Goal: Task Accomplishment & Management: Use online tool/utility

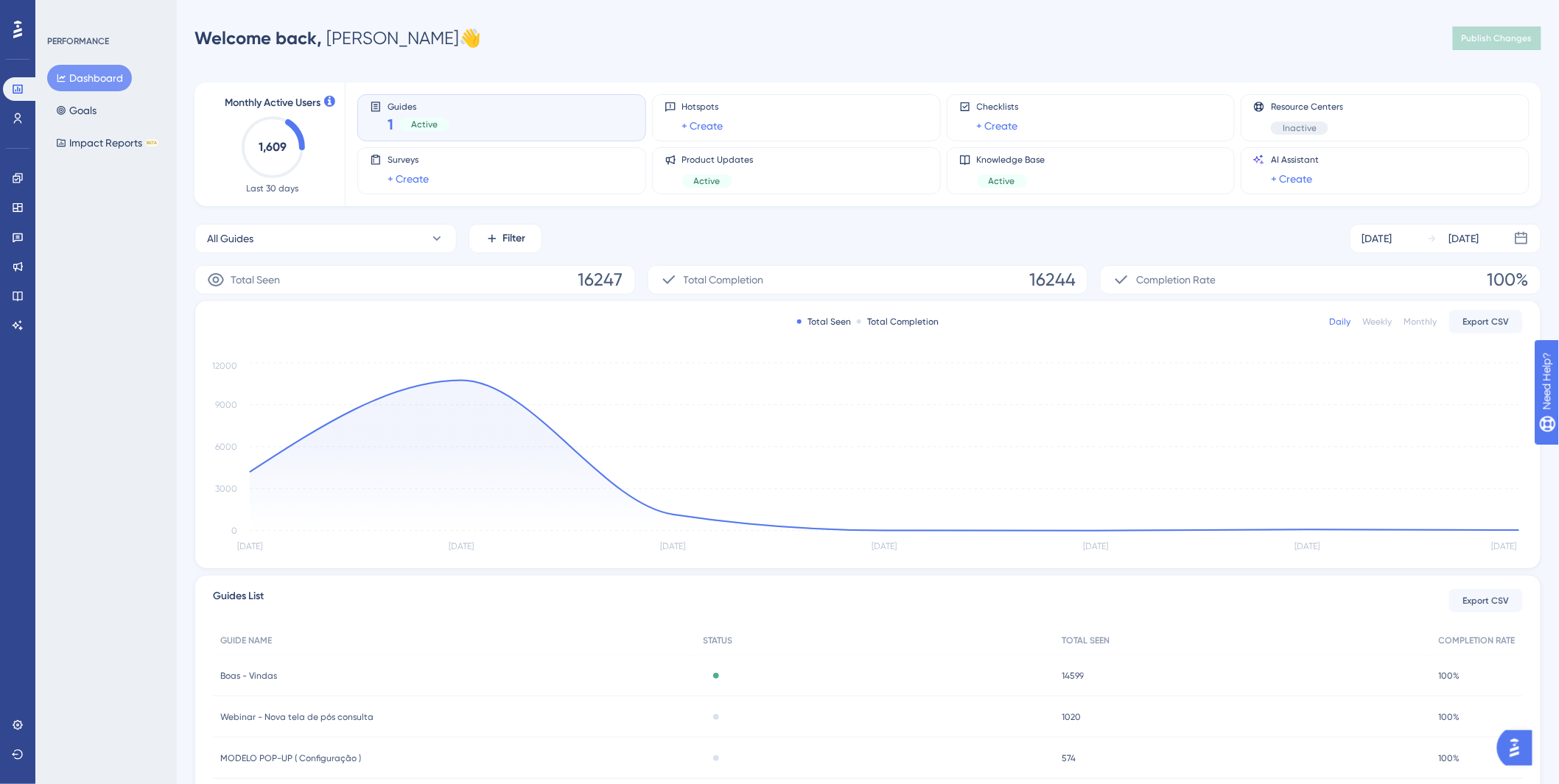
click at [129, 292] on div "PERFORMANCE Dashboard Goals Impact Reports BETA" at bounding box center [106, 392] width 142 height 784
click at [18, 237] on icon at bounding box center [17, 237] width 12 height 12
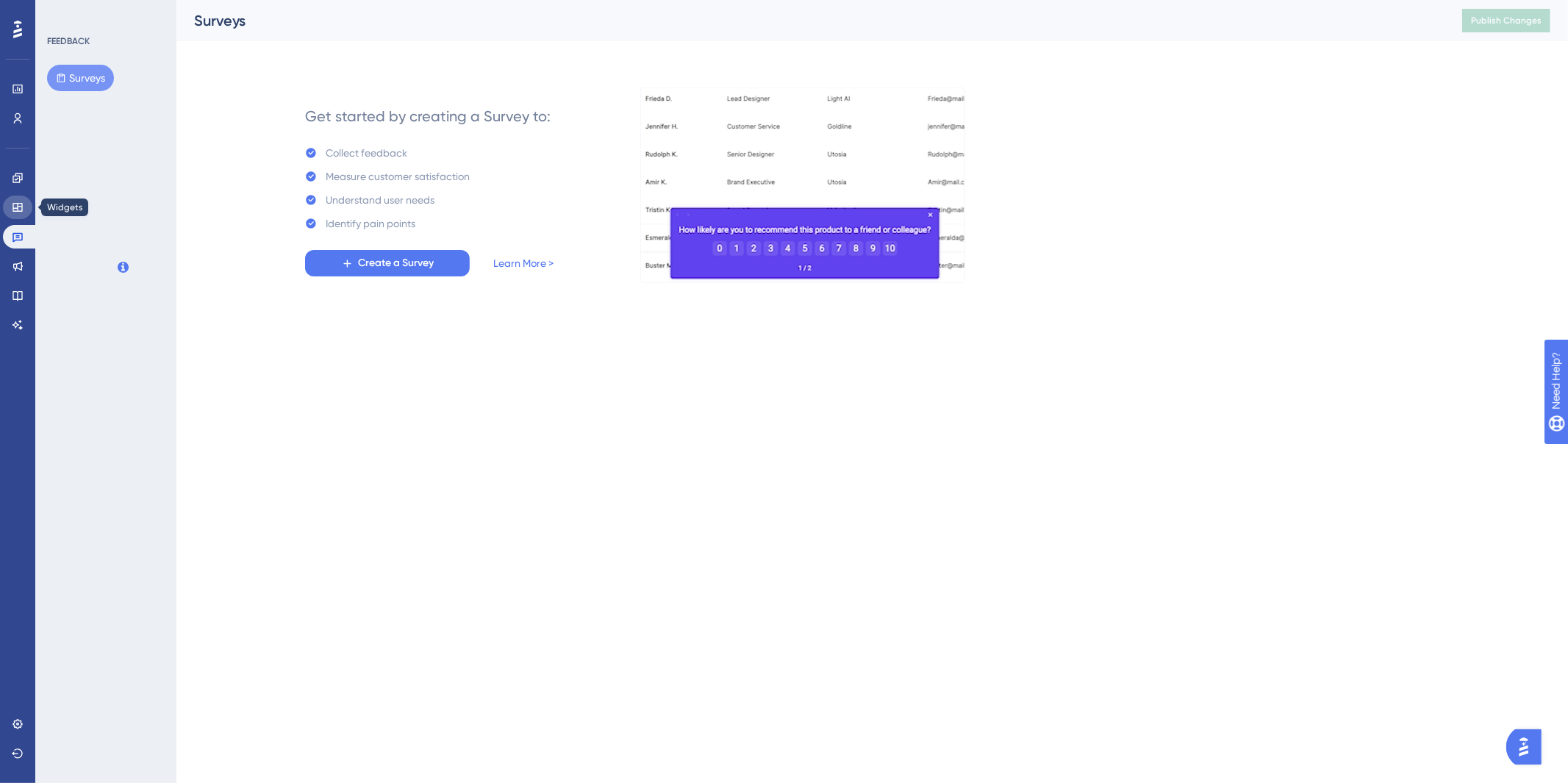
click at [16, 216] on link at bounding box center [18, 207] width 30 height 23
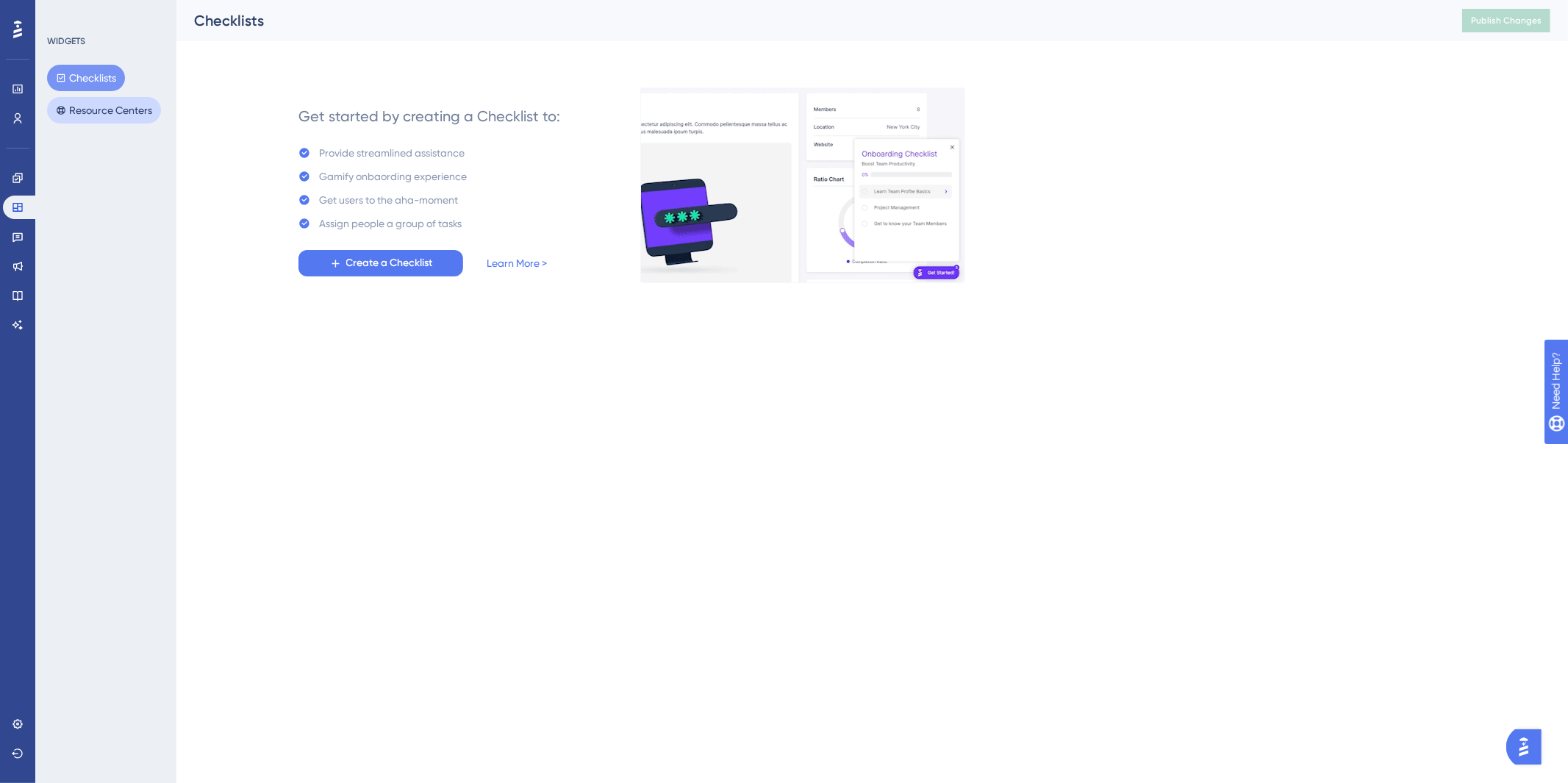
click at [67, 118] on button "Resource Centers" at bounding box center [104, 111] width 114 height 26
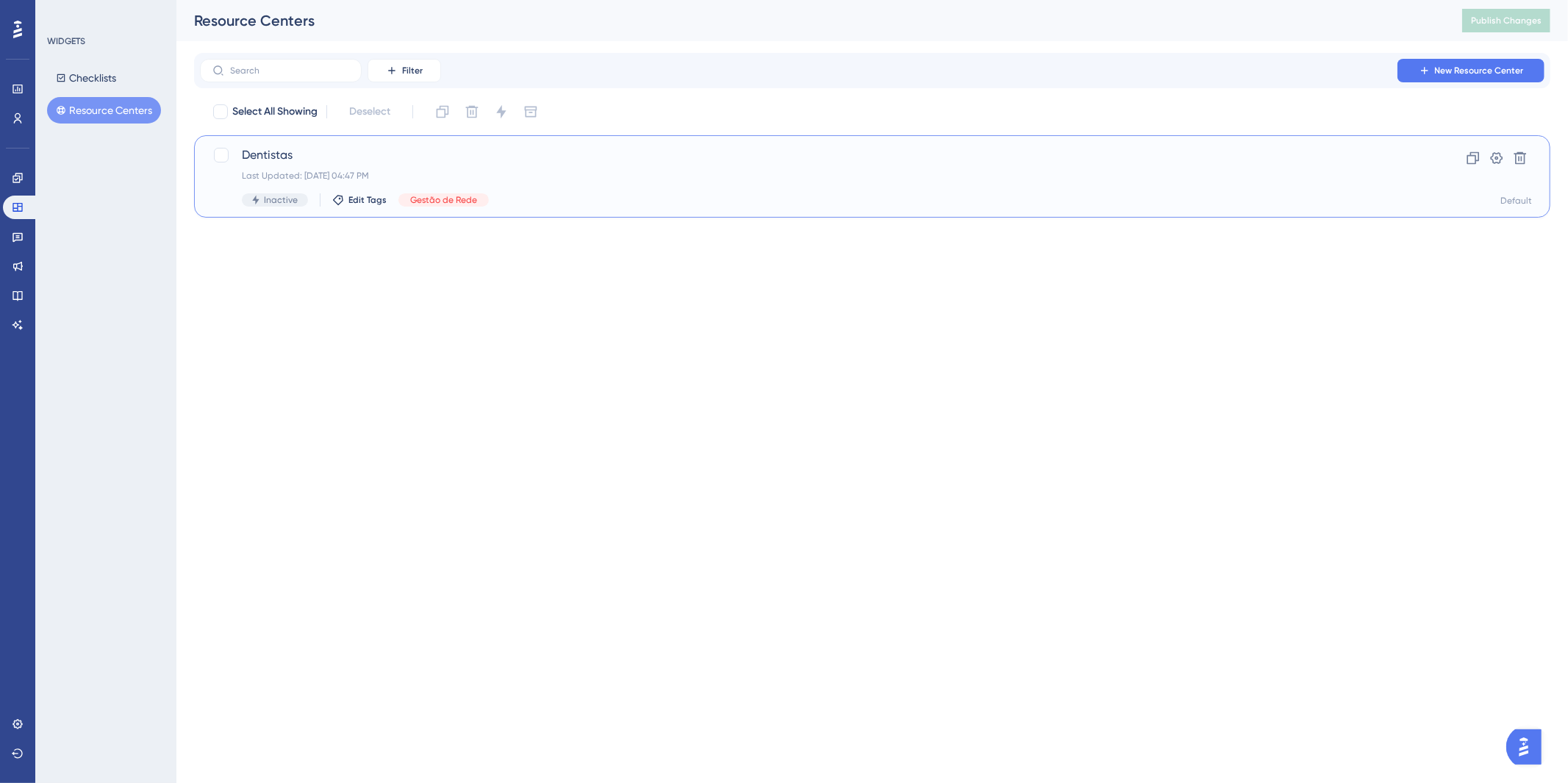
click at [669, 164] on div "Dentistas Last Updated: [DATE] 04:47 PM Inactive Edit Tags Gestão de Rede" at bounding box center [813, 176] width 1144 height 60
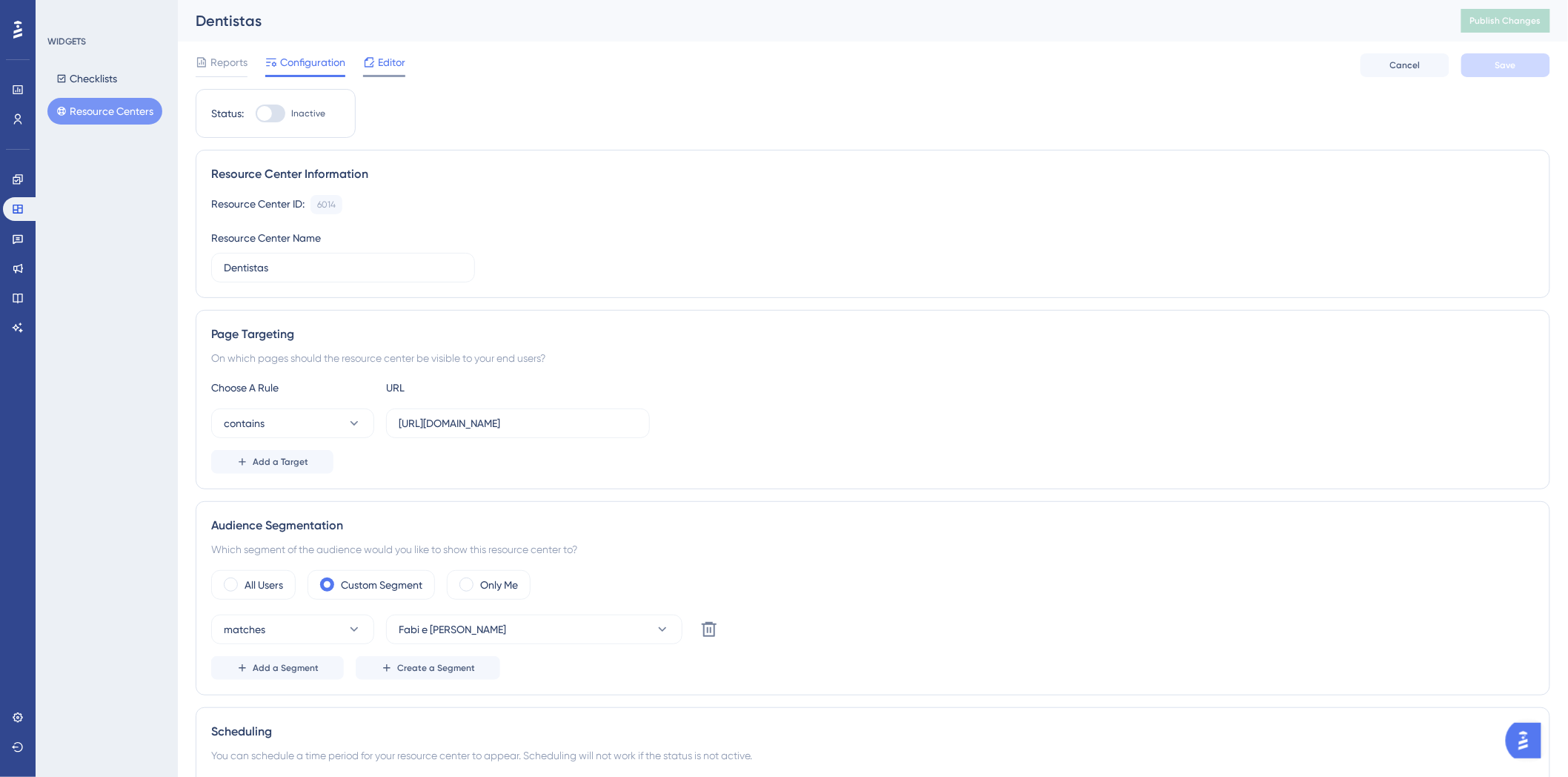
click at [390, 53] on span "Editor" at bounding box center [391, 62] width 27 height 17
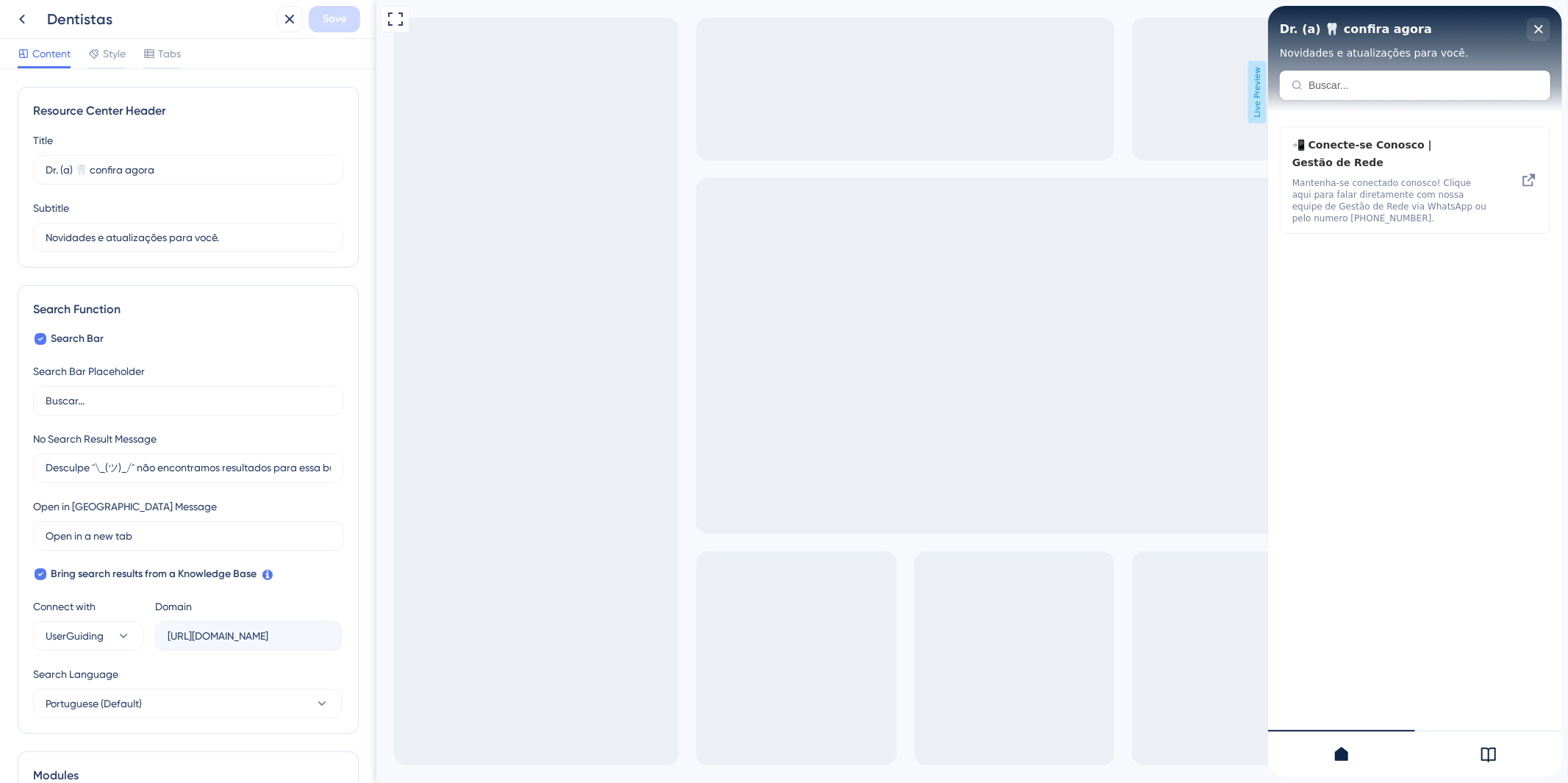
click at [1259, 94] on span "Live Preview" at bounding box center [1257, 93] width 18 height 63
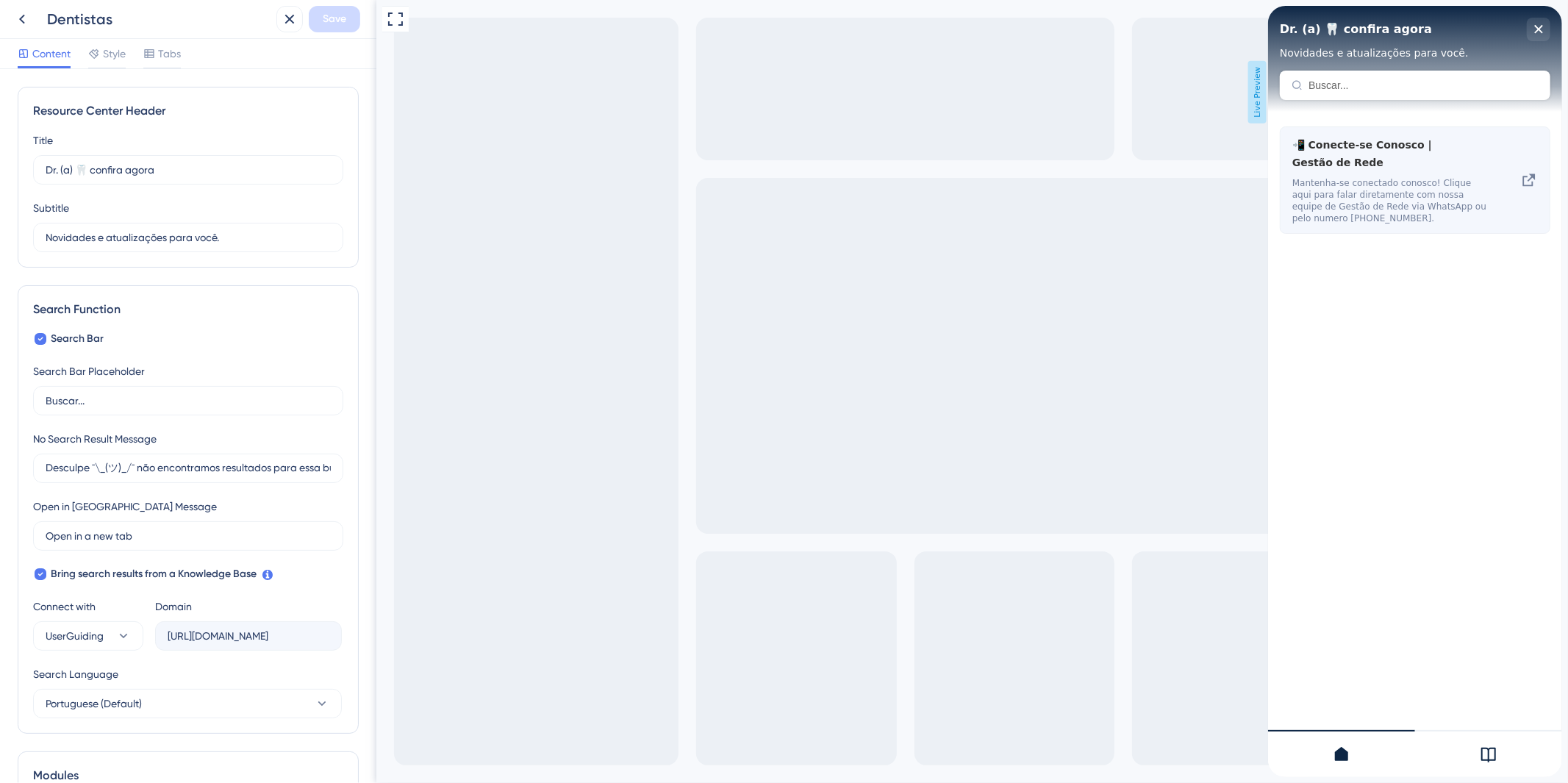
click at [1435, 203] on span "Mantenha-se conectado conosco! Clique aqui para falar diretamente com nossa equ…" at bounding box center [1390, 201] width 197 height 47
click at [1530, 183] on icon at bounding box center [1528, 179] width 17 height 17
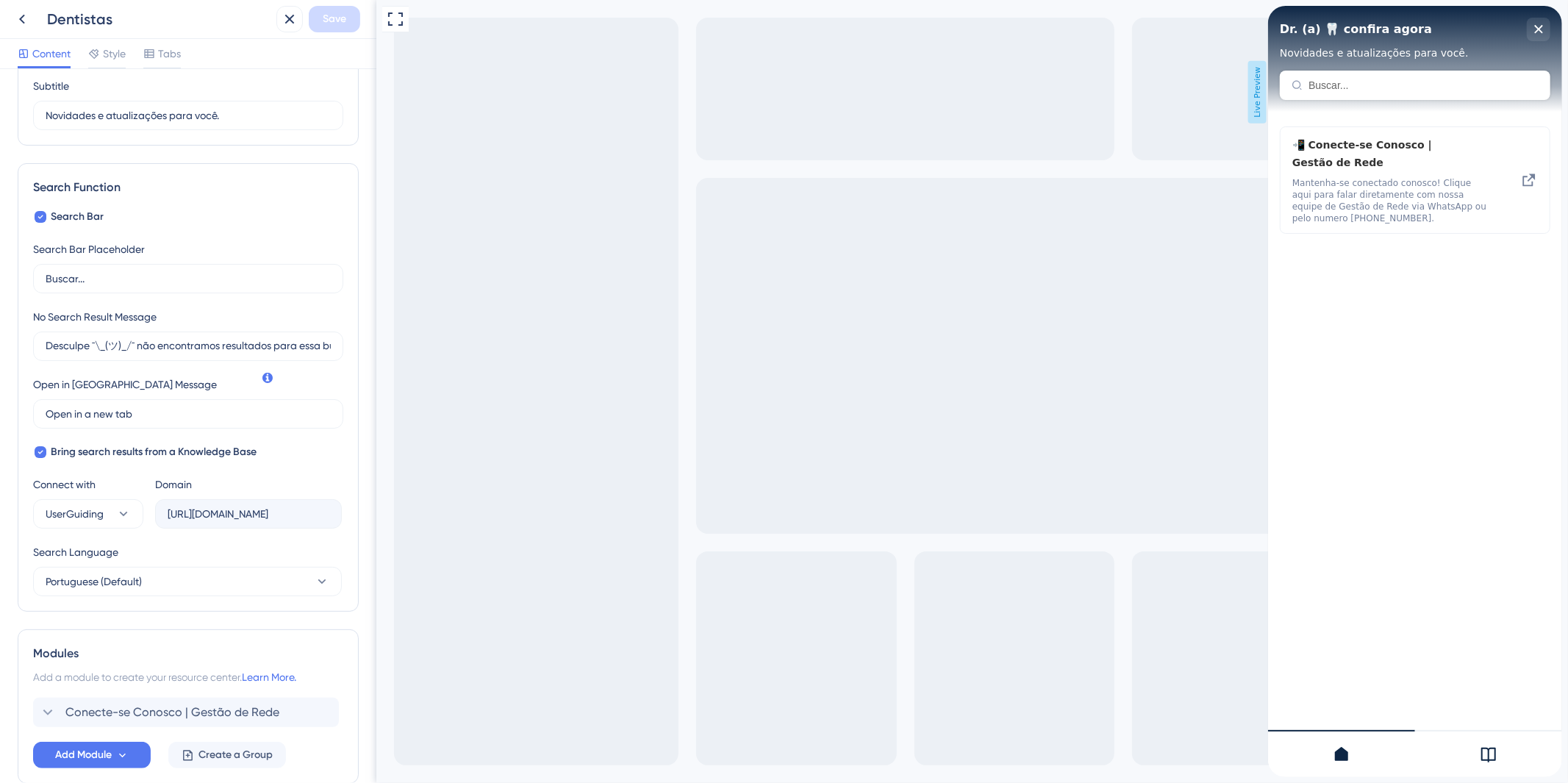
scroll to position [199, 0]
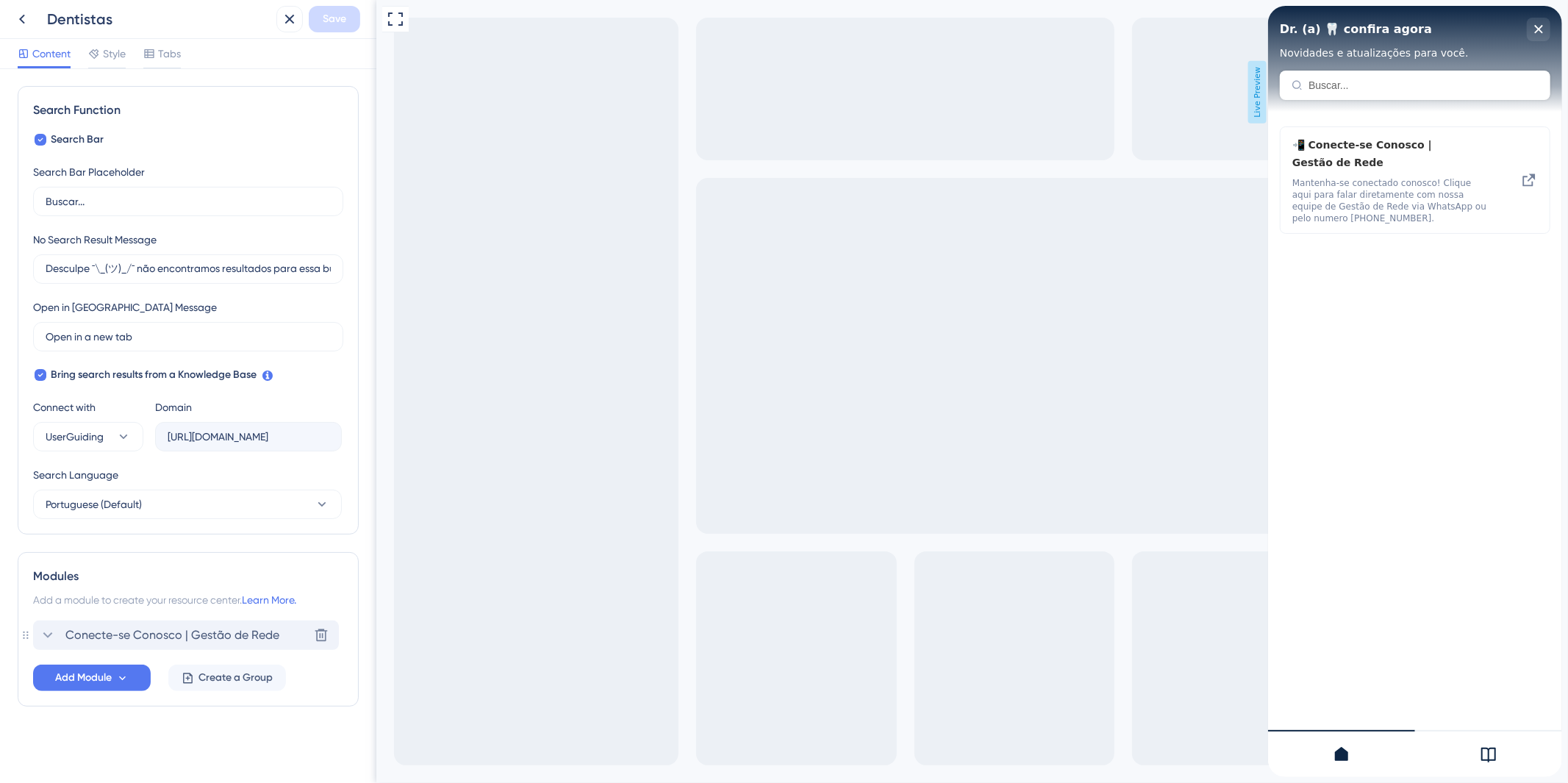
click at [40, 636] on icon at bounding box center [47, 635] width 17 height 17
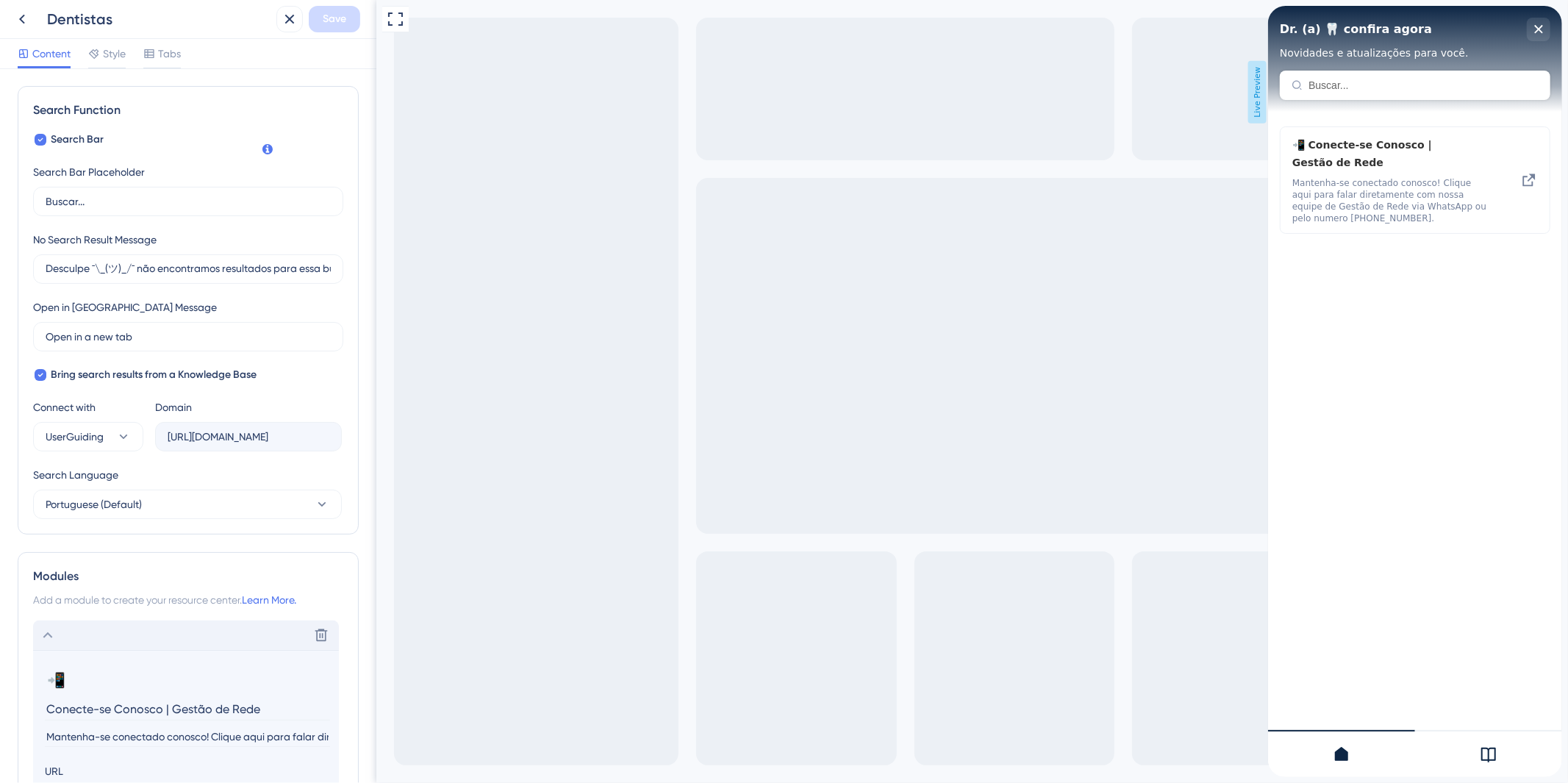
scroll to position [495, 0]
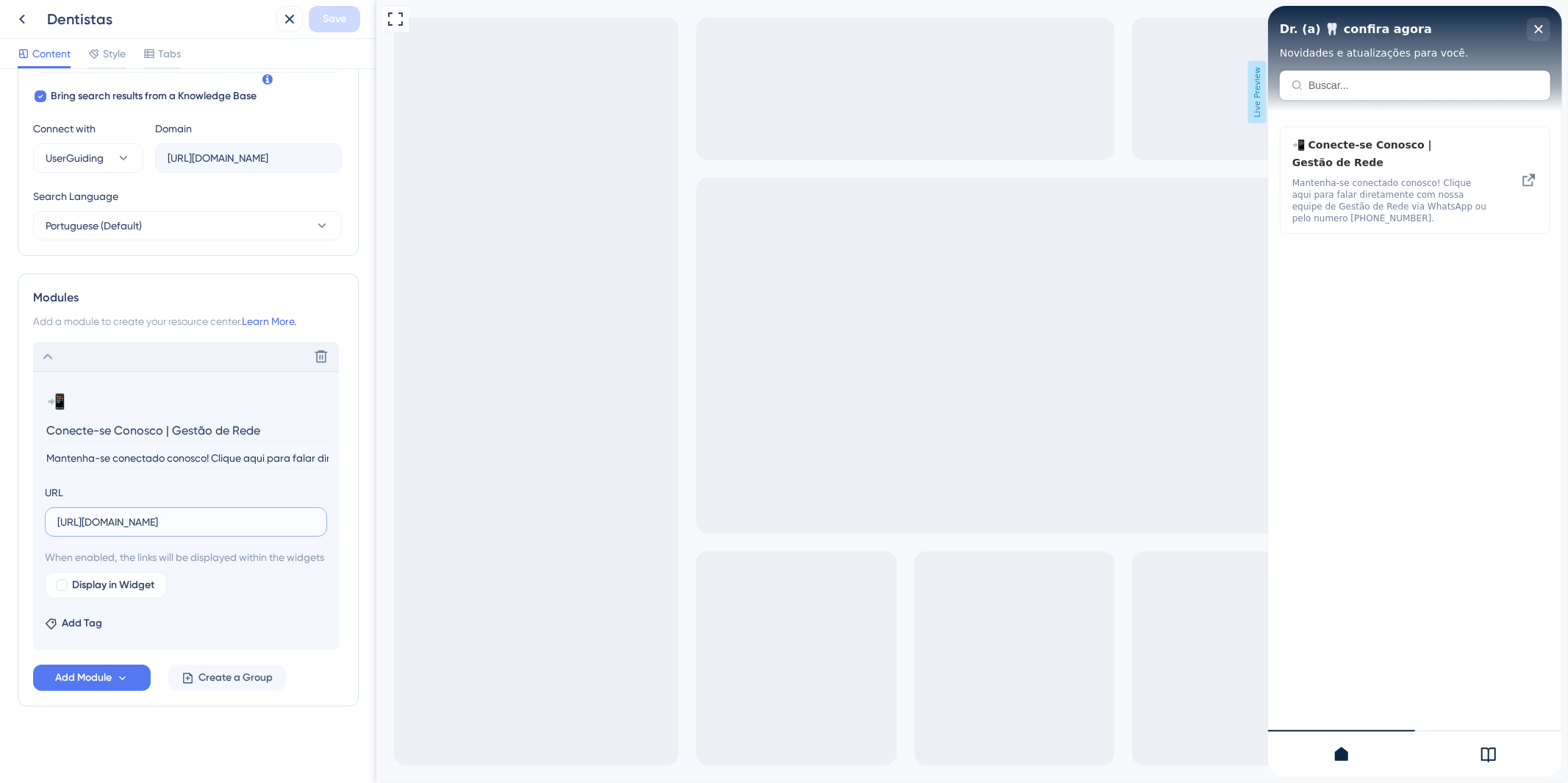
click at [258, 514] on input "[URL][DOMAIN_NAME]" at bounding box center [186, 522] width 258 height 17
click at [57, 342] on div "Delete" at bounding box center [186, 357] width 306 height 30
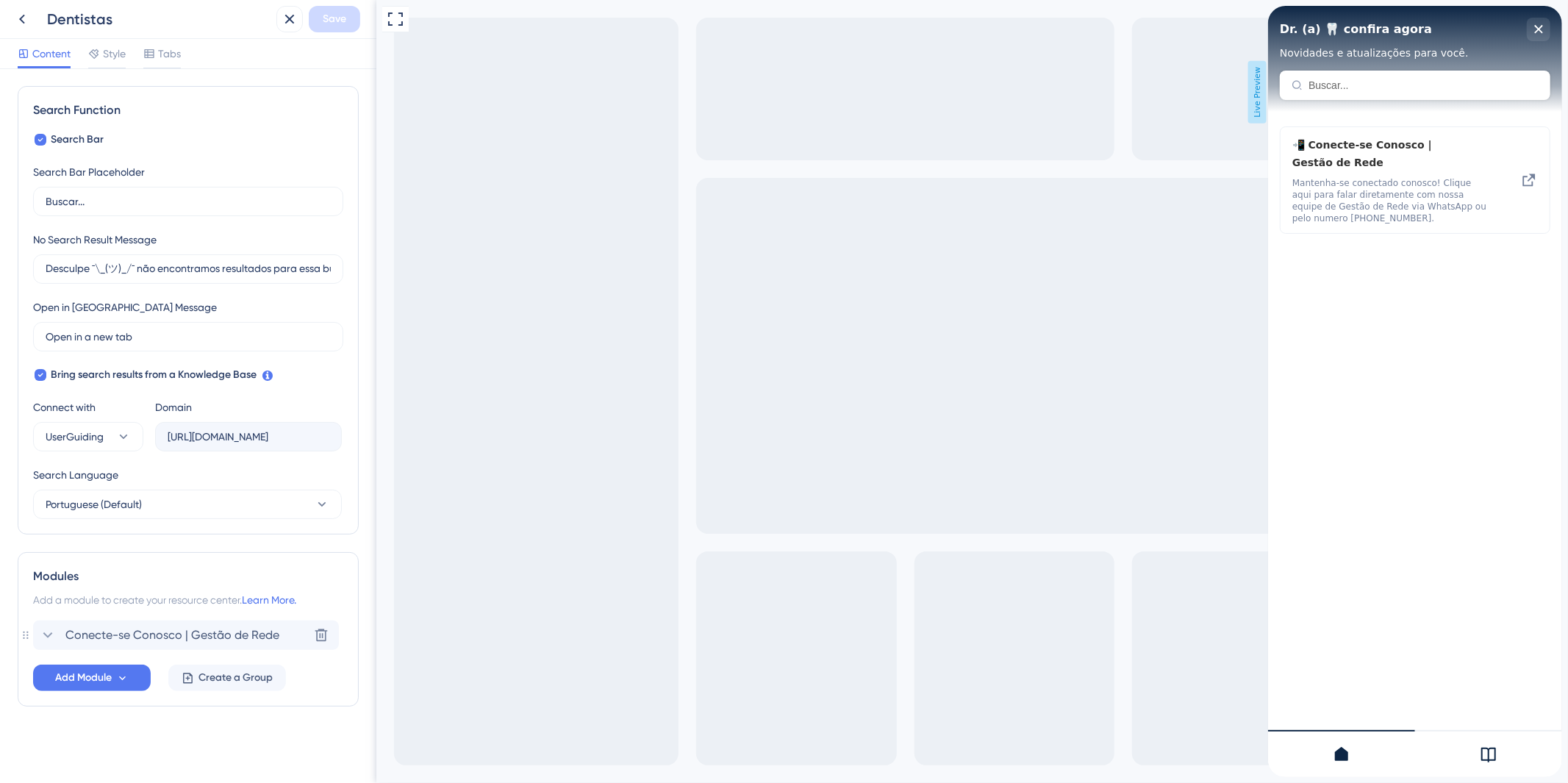
click at [1468, 319] on div "📲 Conecte-se Conosco | Gestão de Rede Mantenha-se conectado conosco! Clique aqu…" at bounding box center [1414, 424] width 294 height 624
click at [107, 685] on span "Add Module" at bounding box center [83, 677] width 57 height 17
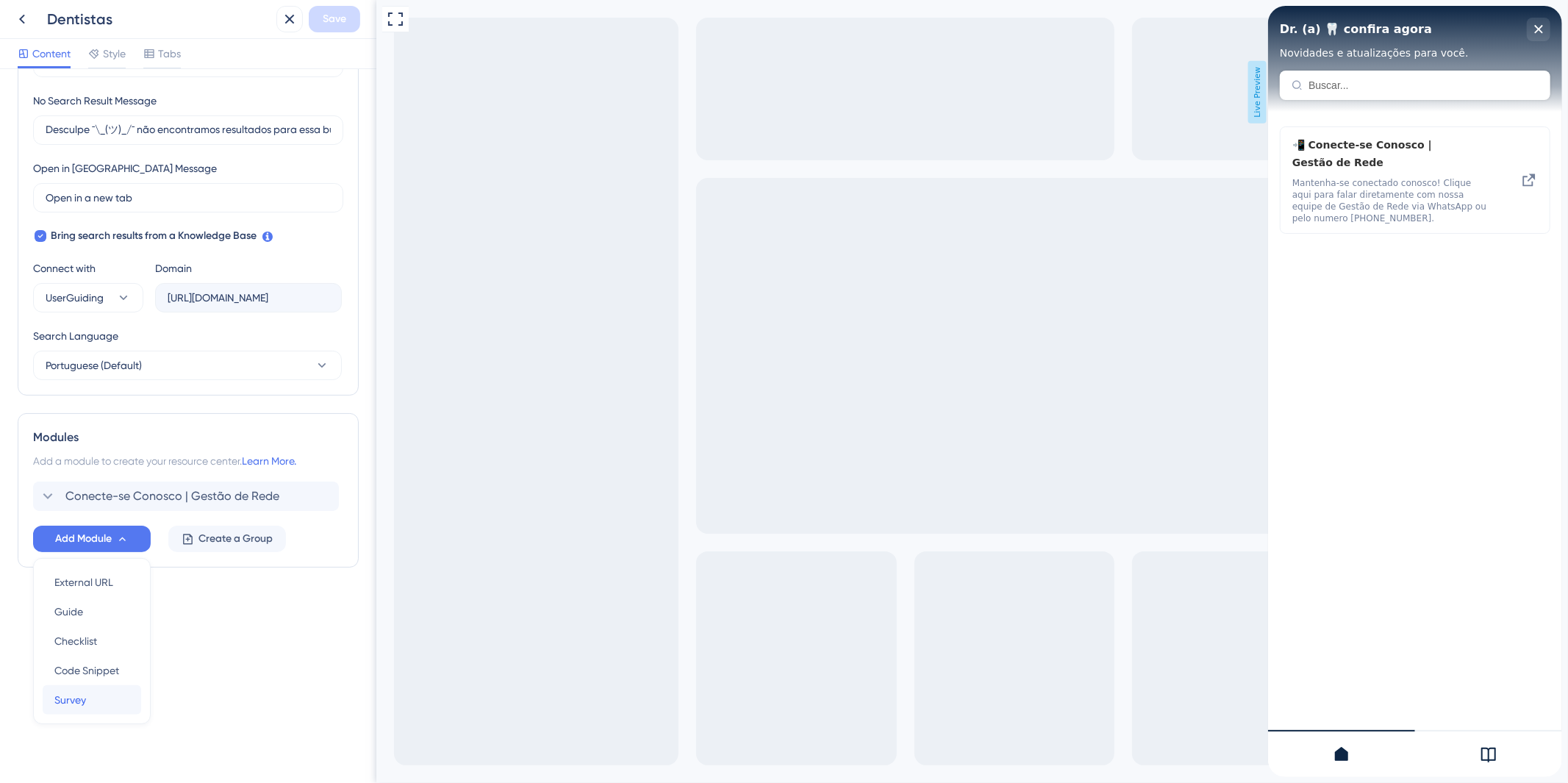
click at [100, 695] on div "Survey Survey" at bounding box center [92, 700] width 75 height 30
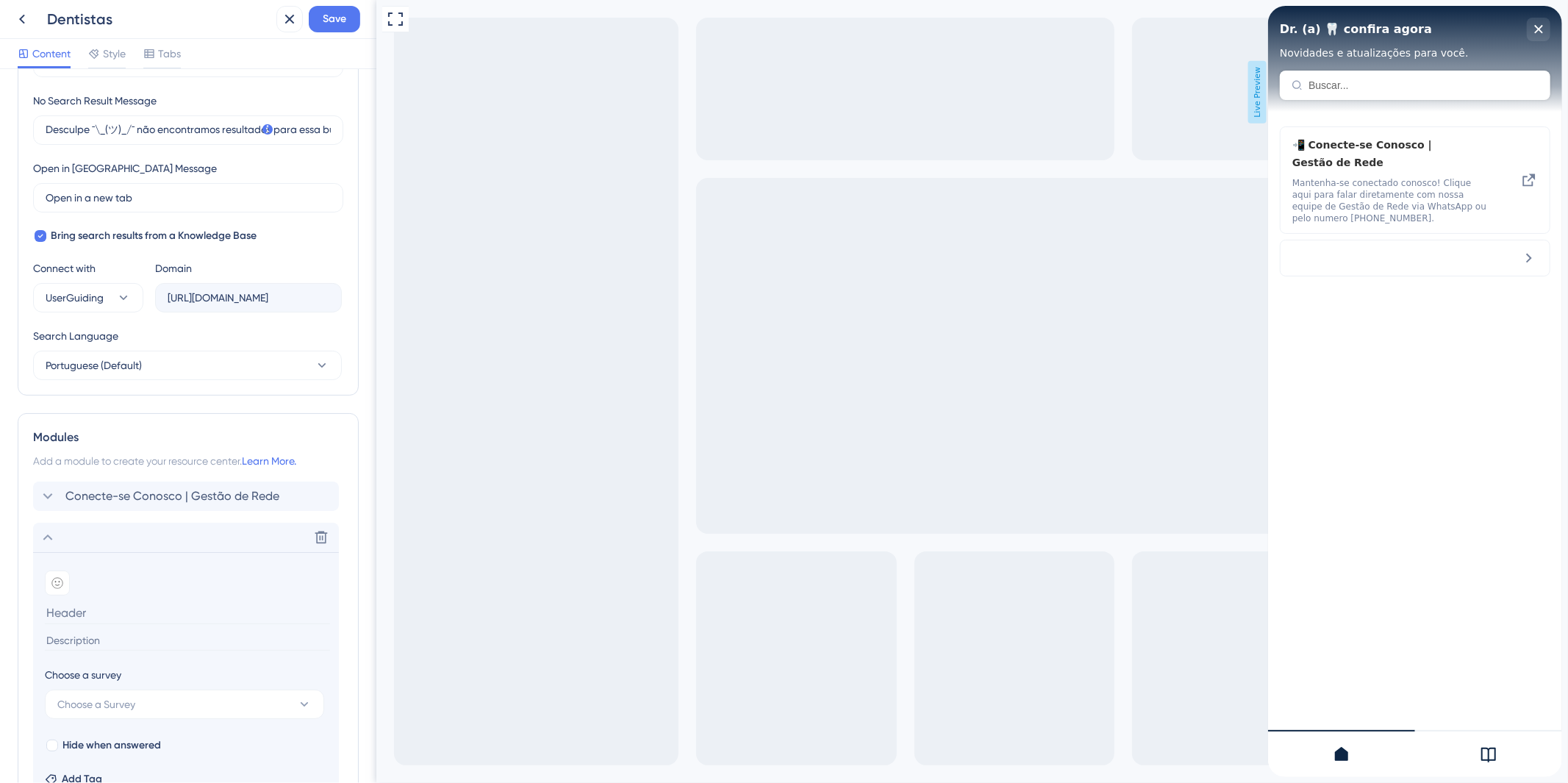
scroll to position [494, 0]
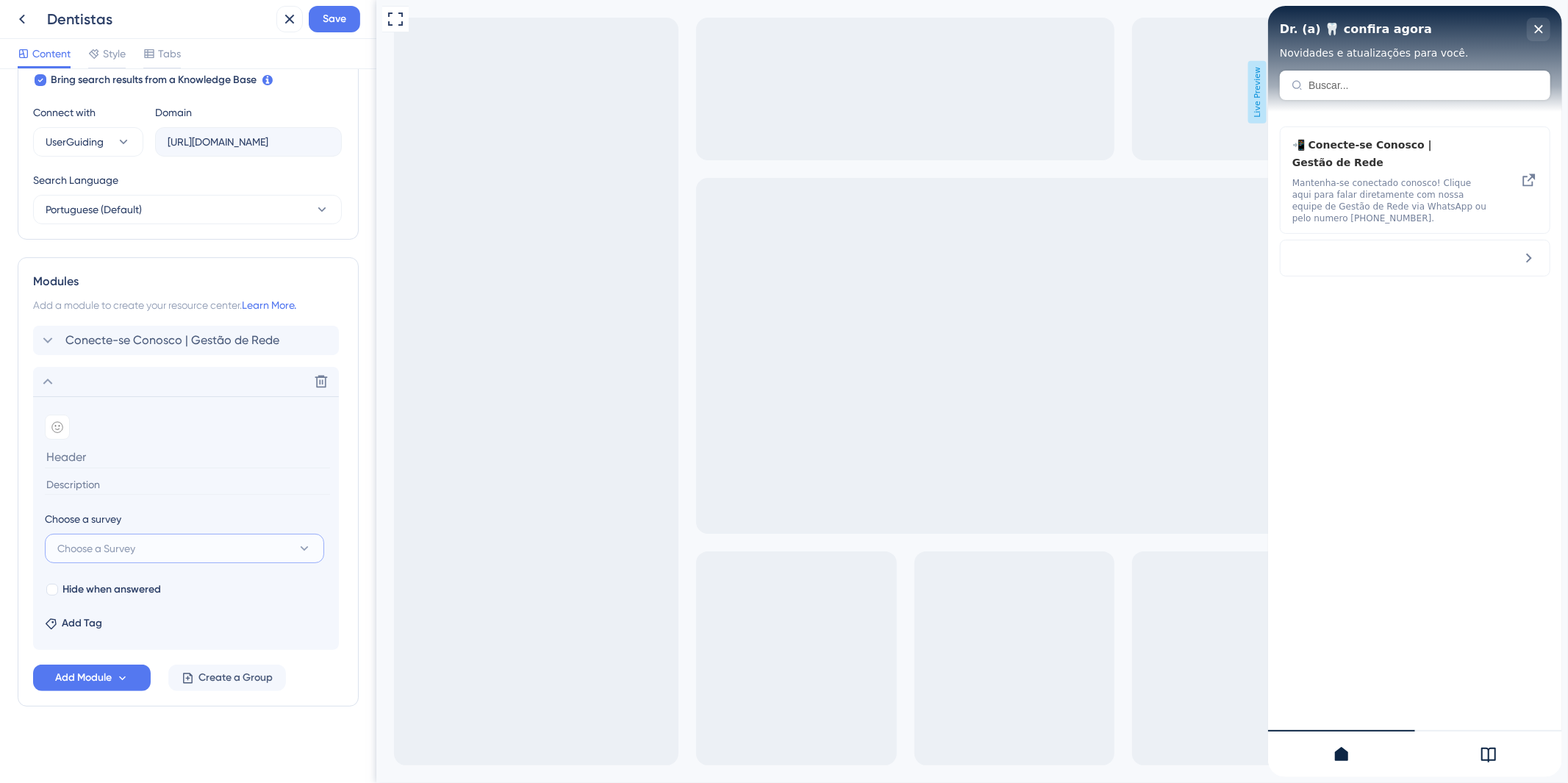
click at [306, 557] on button "Choose a Survey" at bounding box center [184, 548] width 279 height 30
click at [295, 546] on button "Choose a Survey" at bounding box center [184, 548] width 279 height 30
click at [289, 503] on section "Add emoji Choose a survey Choose a Survey Hide when answered Add Tag" at bounding box center [186, 523] width 306 height 254
click at [49, 379] on icon at bounding box center [49, 382] width 10 height 6
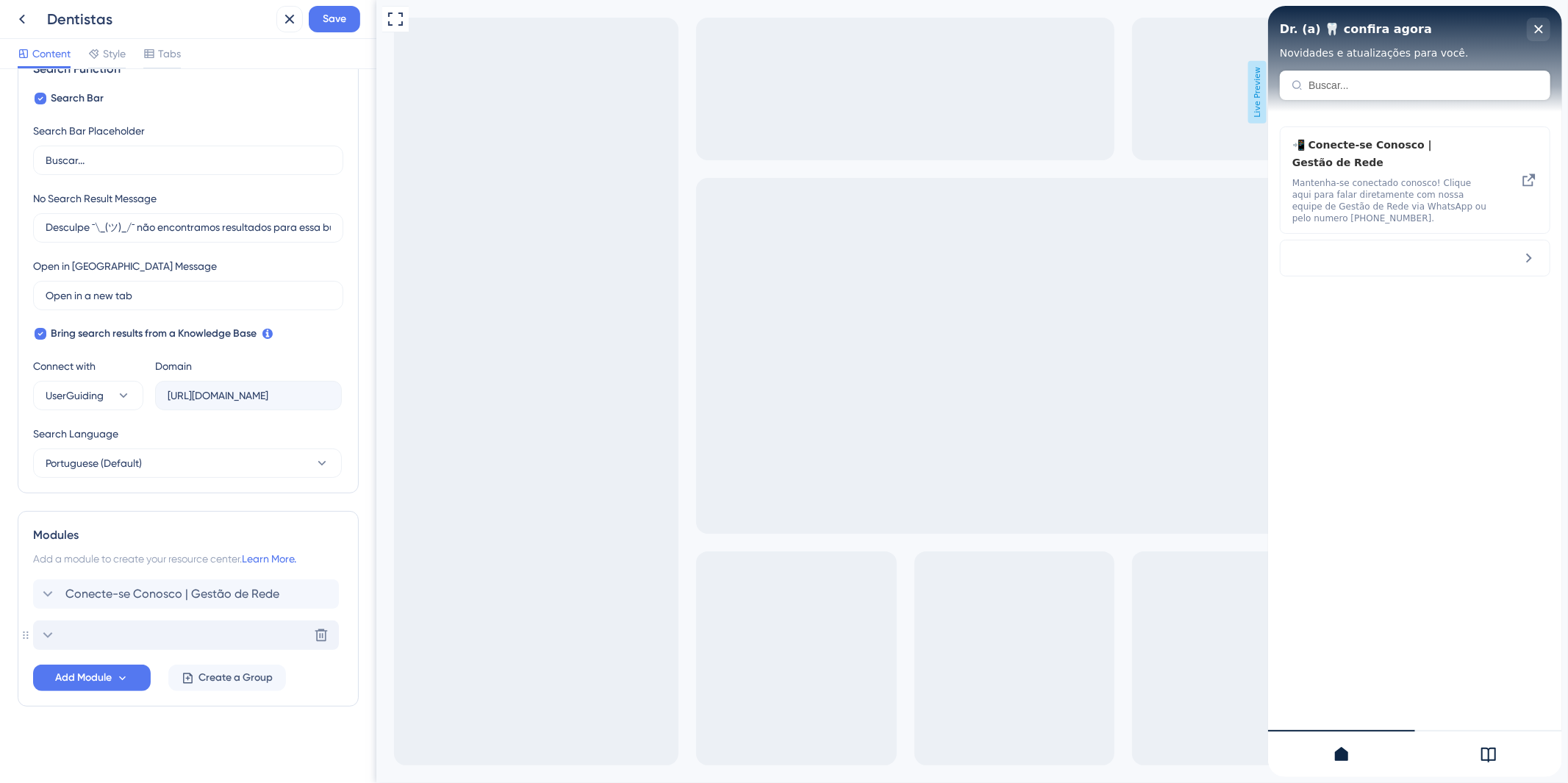
scroll to position [240, 0]
click at [311, 629] on button at bounding box center [321, 635] width 23 height 23
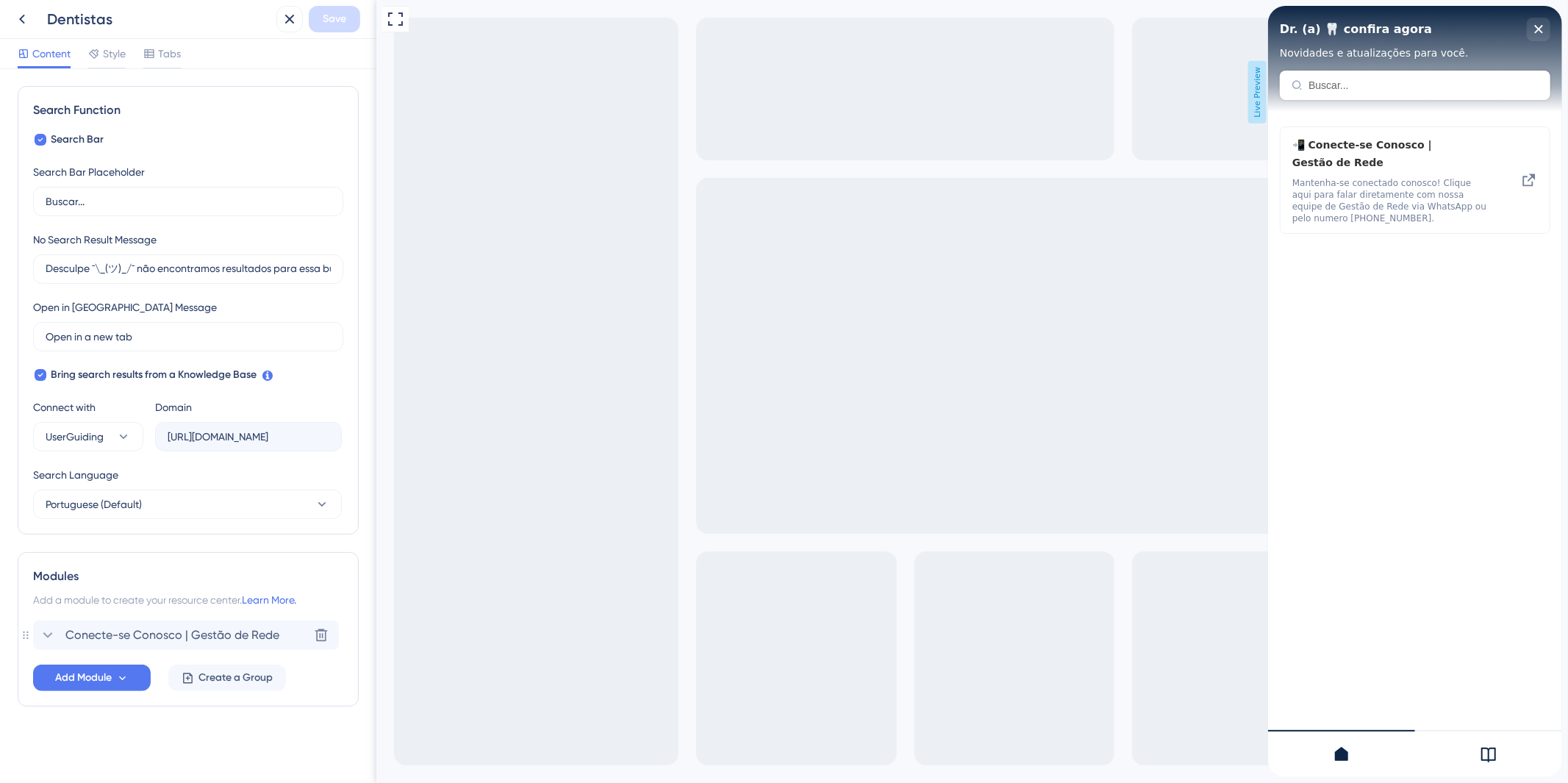
scroll to position [199, 0]
click at [267, 687] on button "Create a Group" at bounding box center [227, 678] width 117 height 26
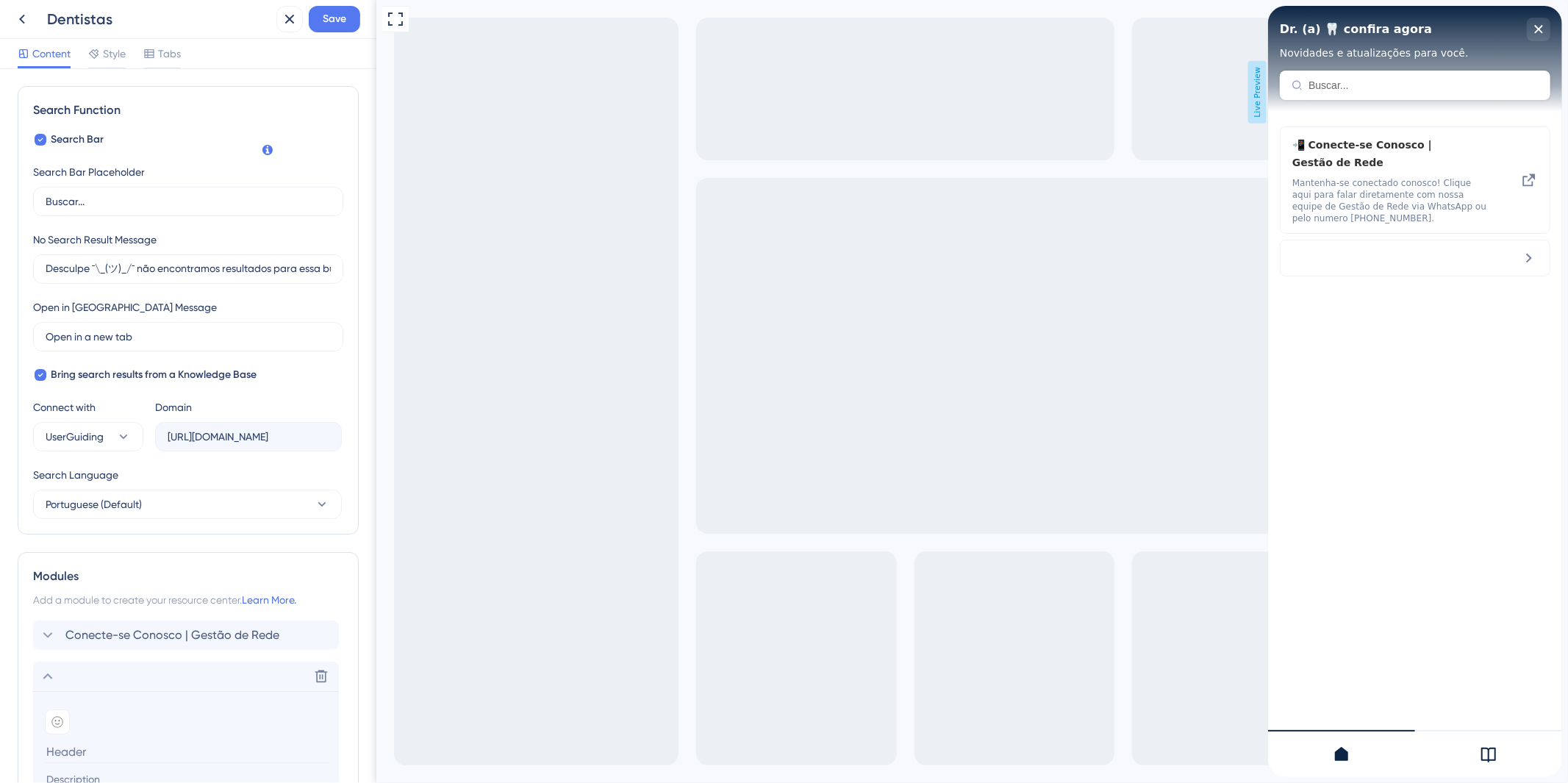
scroll to position [456, 0]
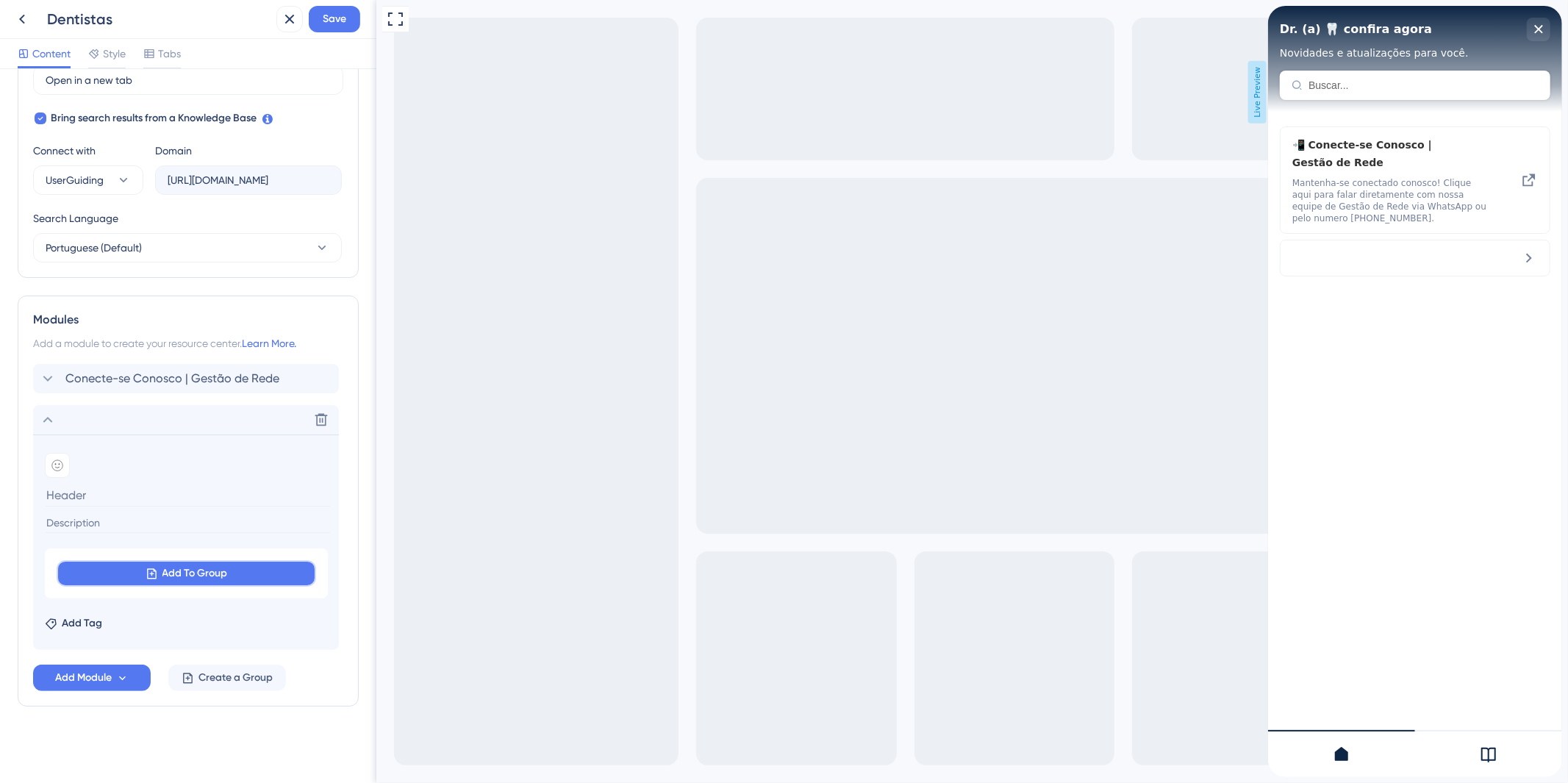
click at [215, 571] on span "Add To Group" at bounding box center [195, 573] width 65 height 17
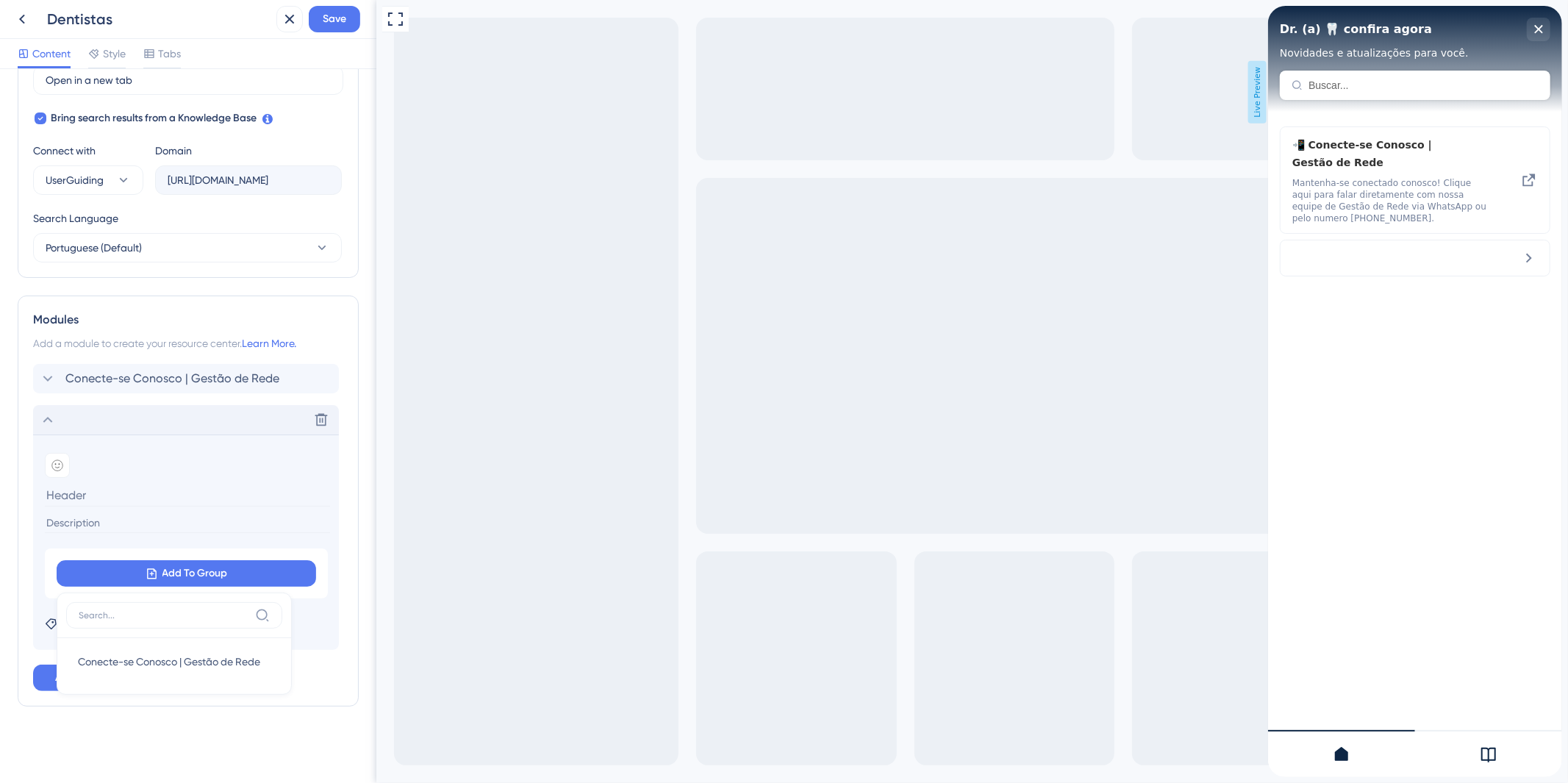
click at [52, 425] on icon at bounding box center [47, 420] width 17 height 17
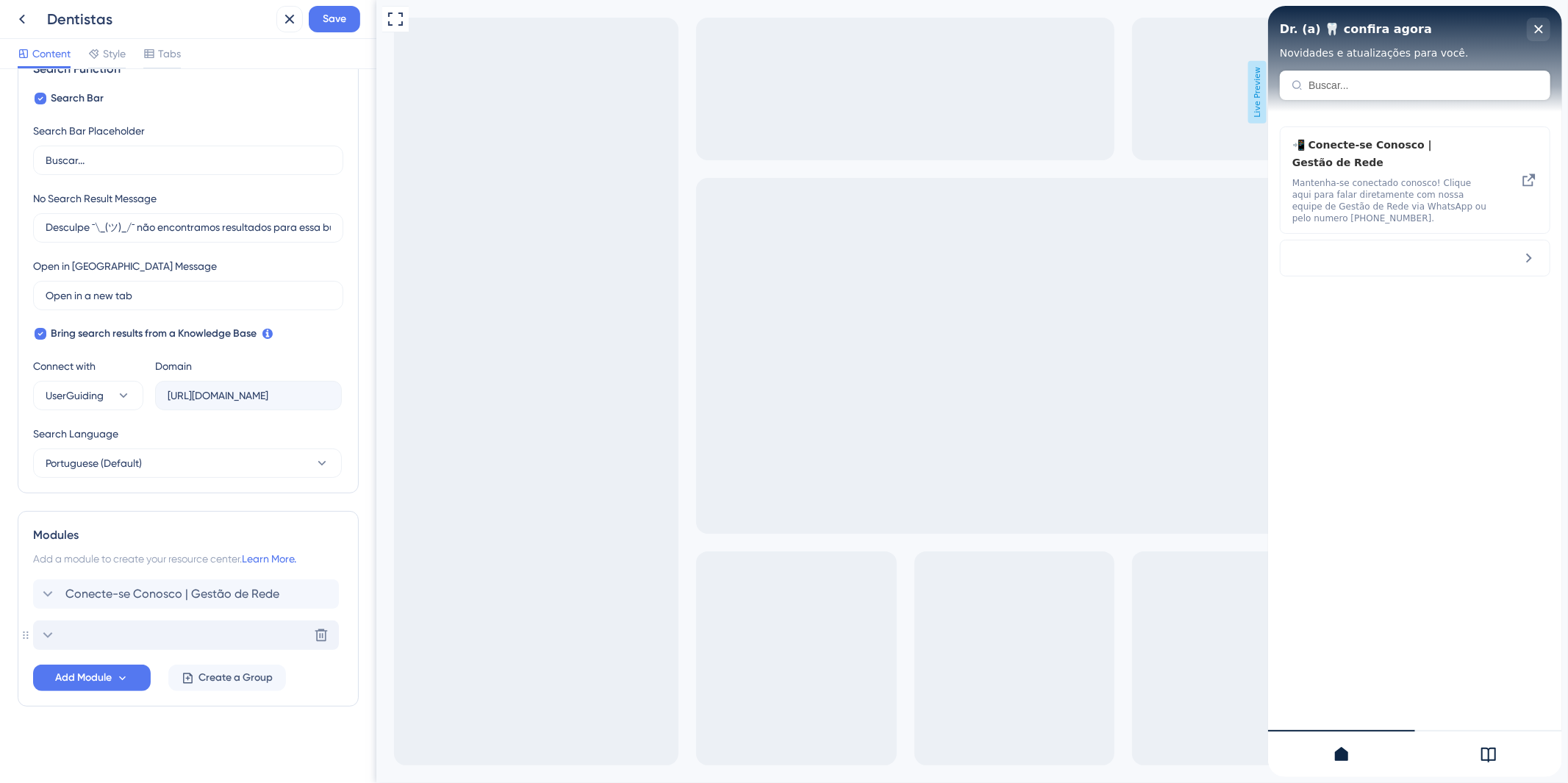
scroll to position [240, 0]
click at [177, 635] on div "Delete" at bounding box center [186, 636] width 306 height 30
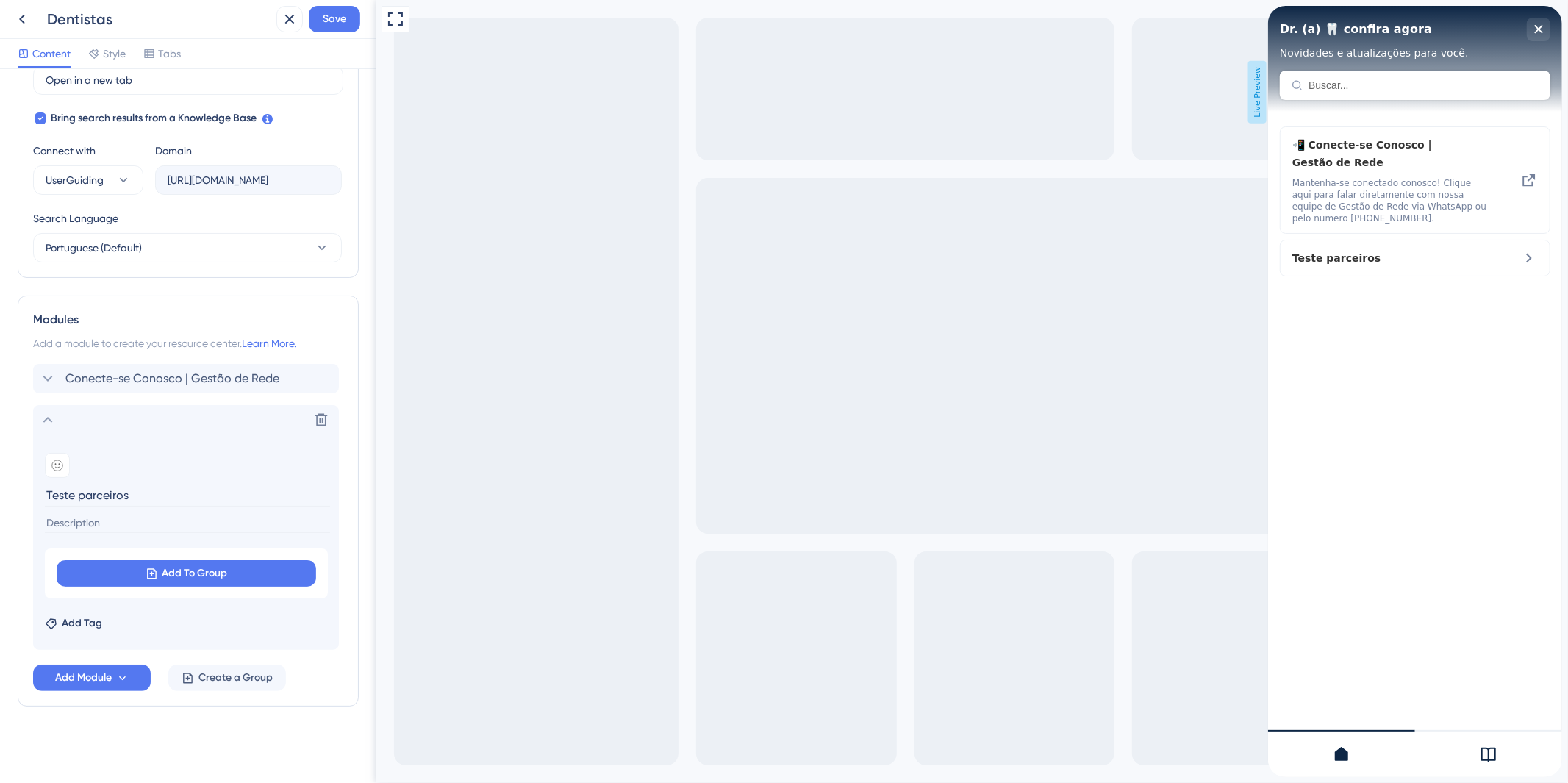
type input "Teste parceiros"
click at [178, 562] on button "Add To Group" at bounding box center [187, 574] width 259 height 26
click at [138, 619] on input at bounding box center [163, 615] width 171 height 12
click at [168, 666] on span "Conecte-se Conosco | Gestão de Rede" at bounding box center [168, 662] width 182 height 17
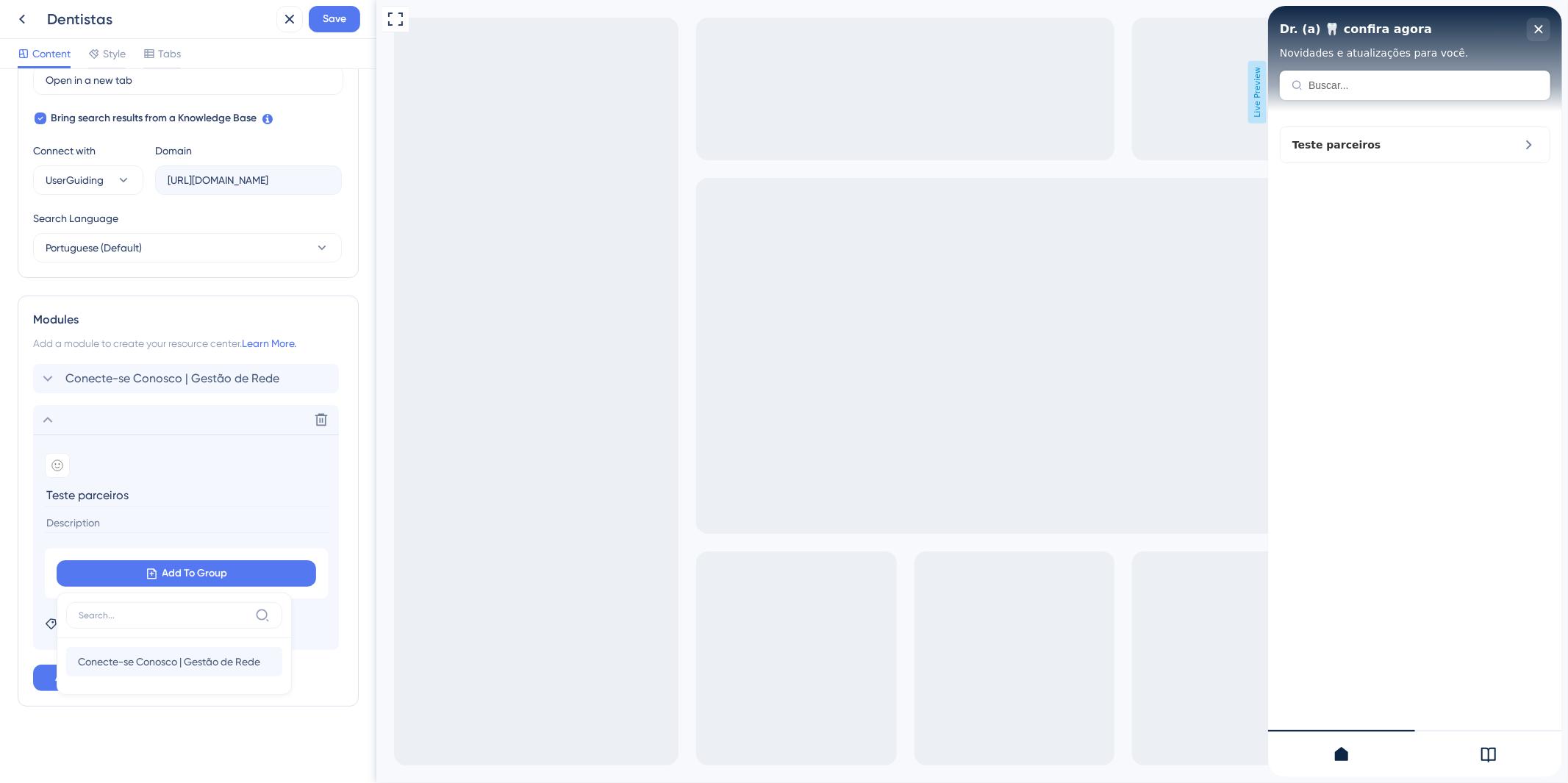
scroll to position [453, 0]
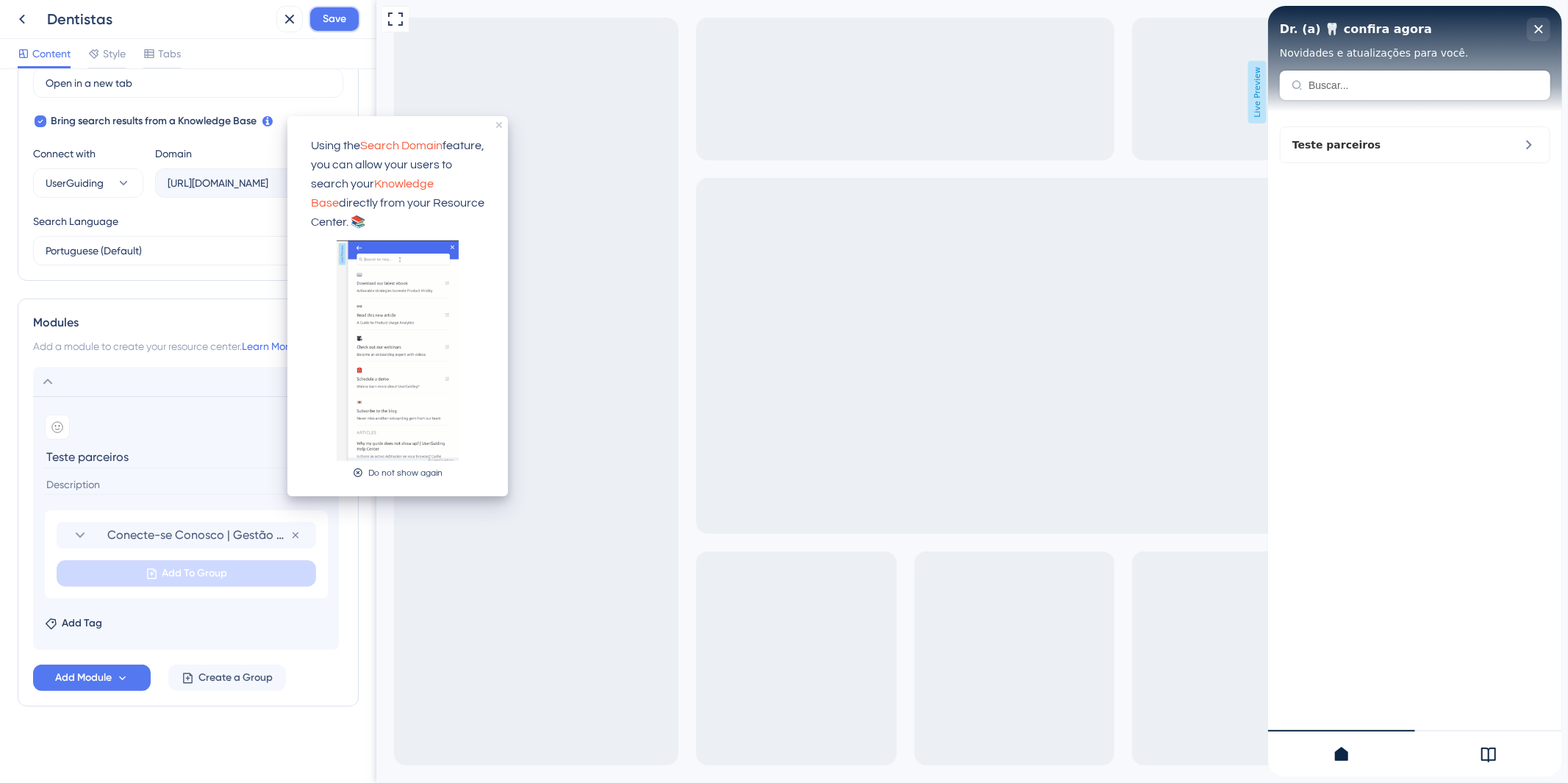
click at [339, 27] on span "Save" at bounding box center [334, 18] width 23 height 17
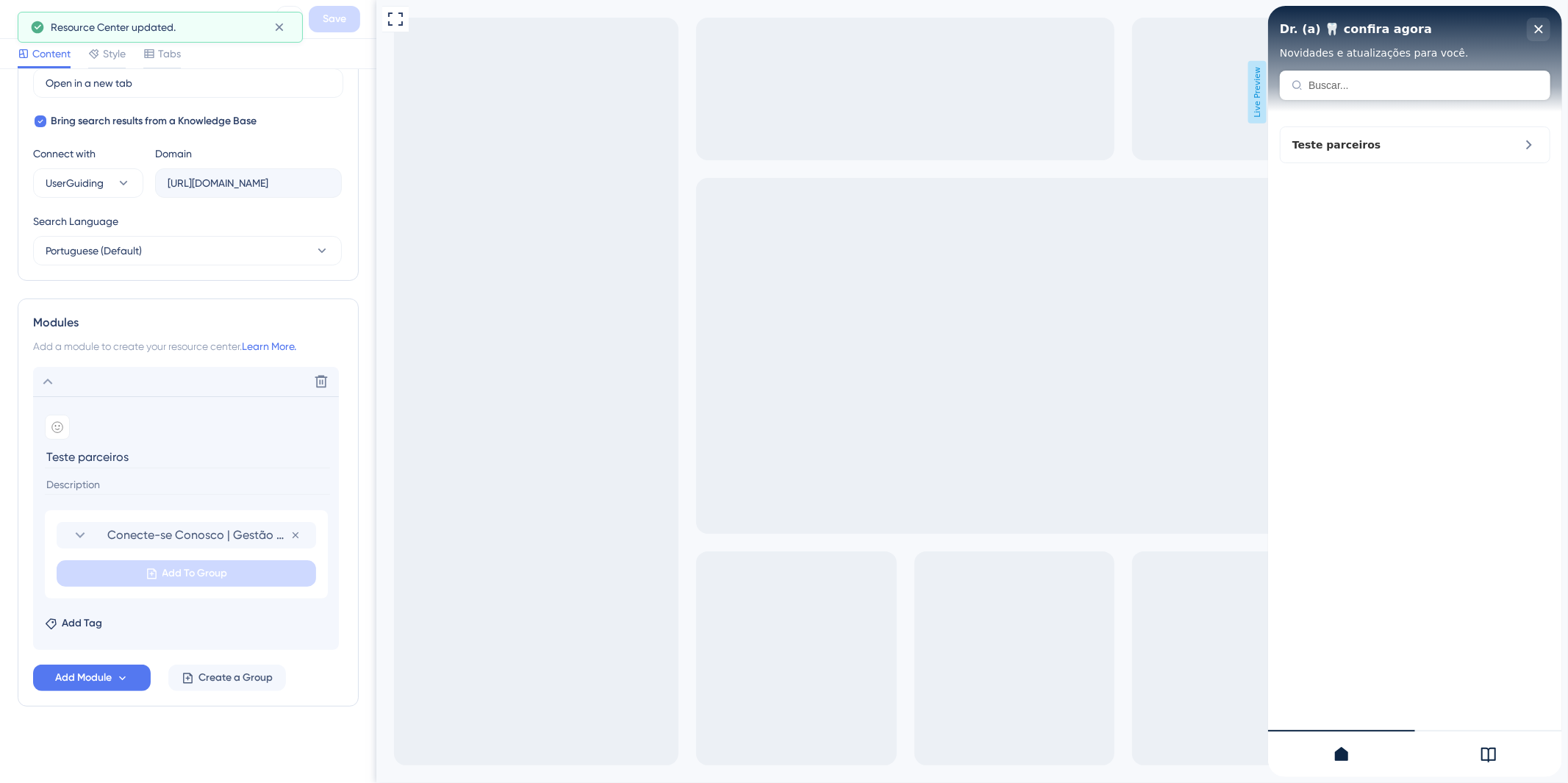
scroll to position [0, 0]
click at [1455, 143] on span "Teste parceiros" at bounding box center [1378, 145] width 173 height 17
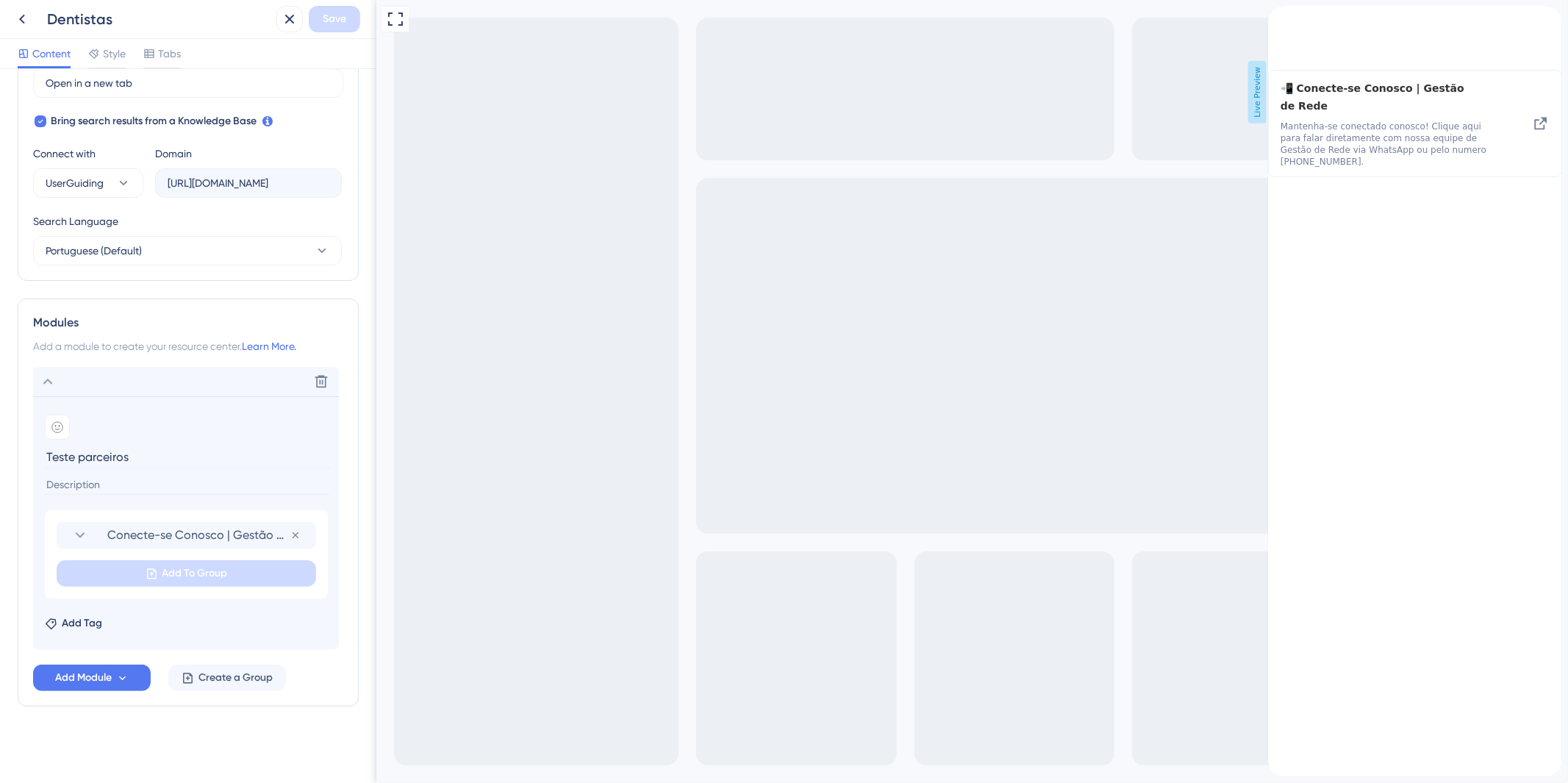
click at [1286, 20] on div "back to header" at bounding box center [1279, 13] width 23 height 15
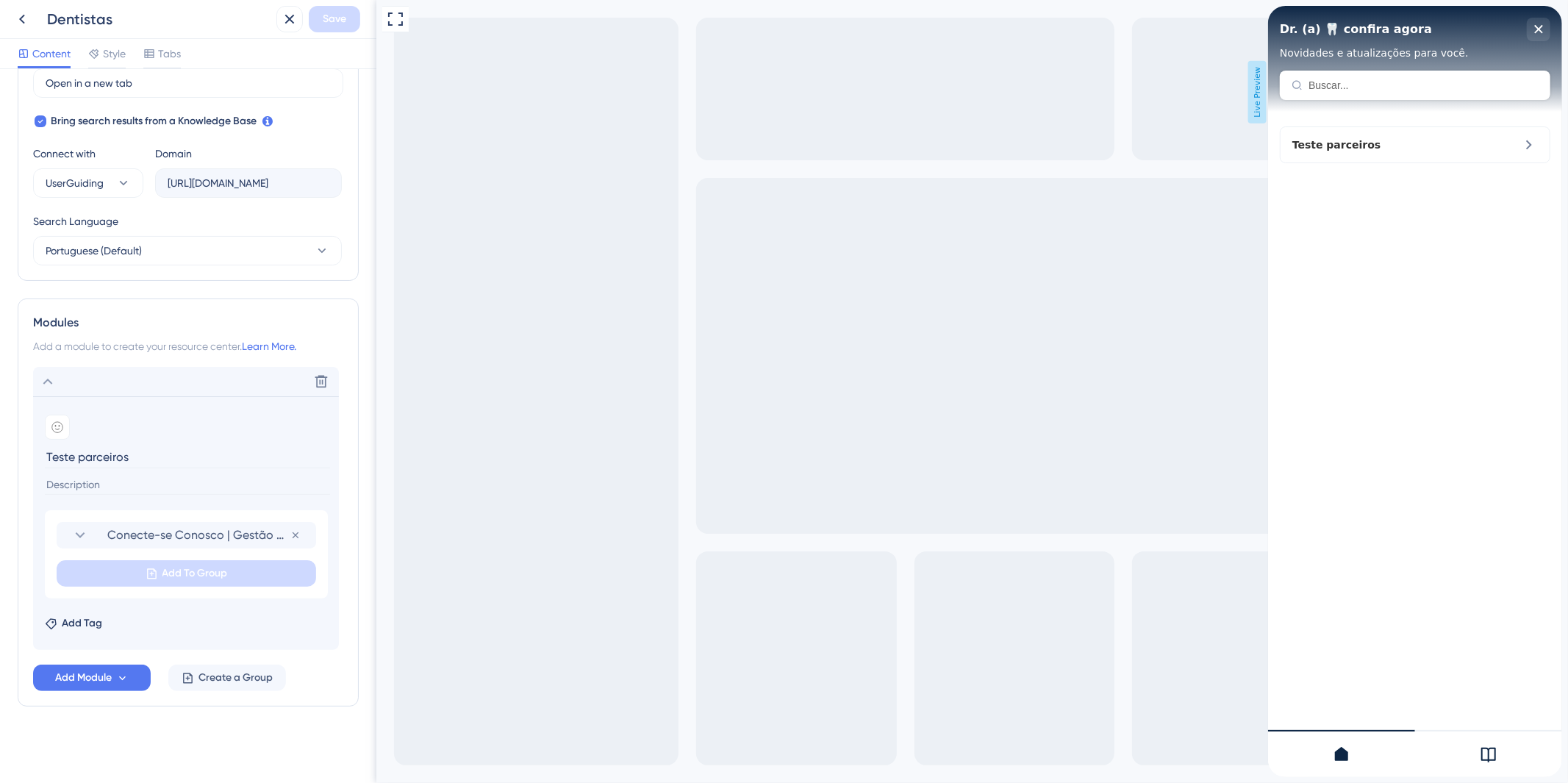
click at [1346, 749] on icon at bounding box center [1341, 754] width 17 height 17
click at [1350, 131] on div "Teste parceiros" at bounding box center [1414, 145] width 271 height 37
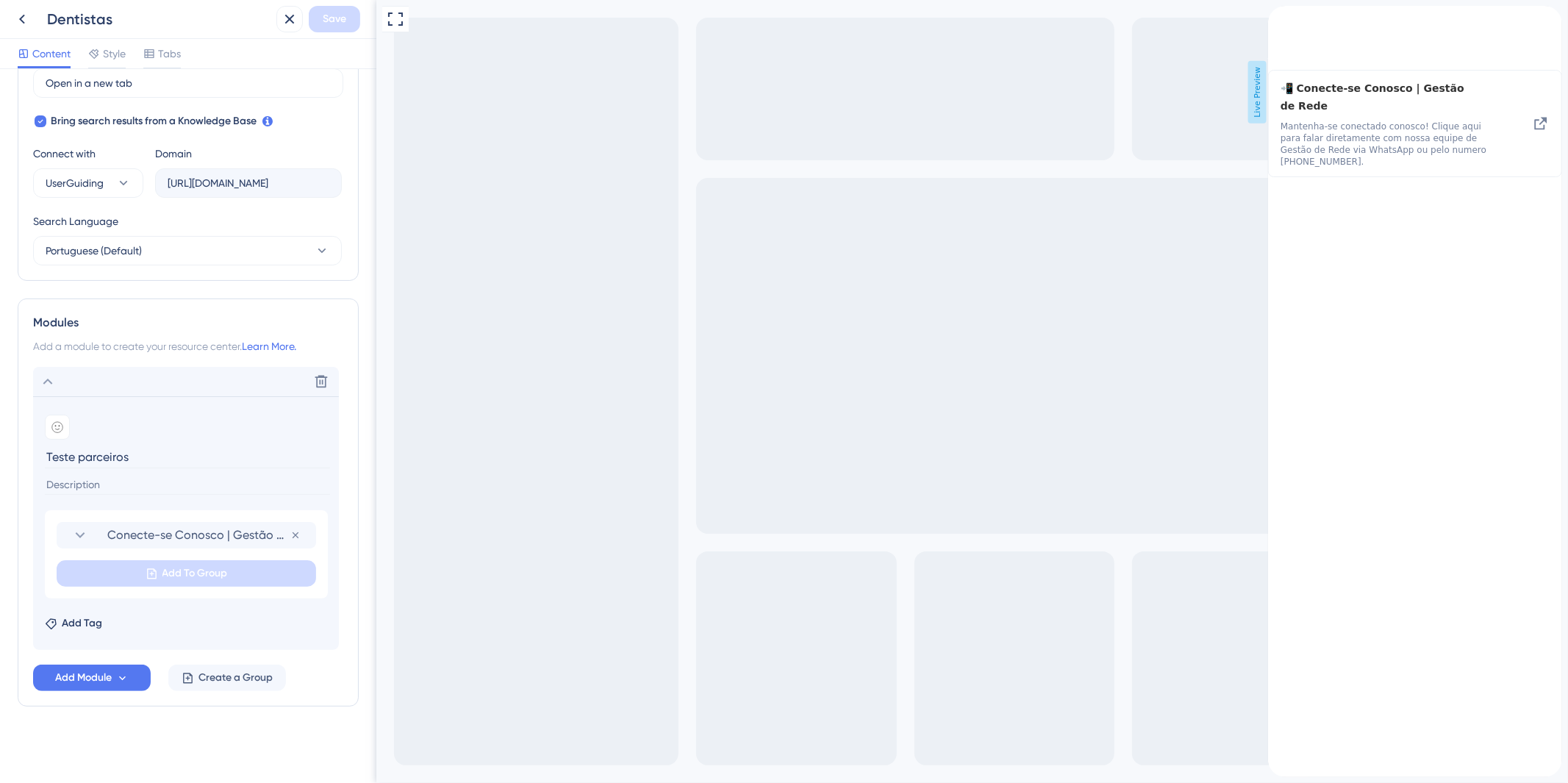
click at [1279, 17] on icon "back to header" at bounding box center [1273, 12] width 12 height 12
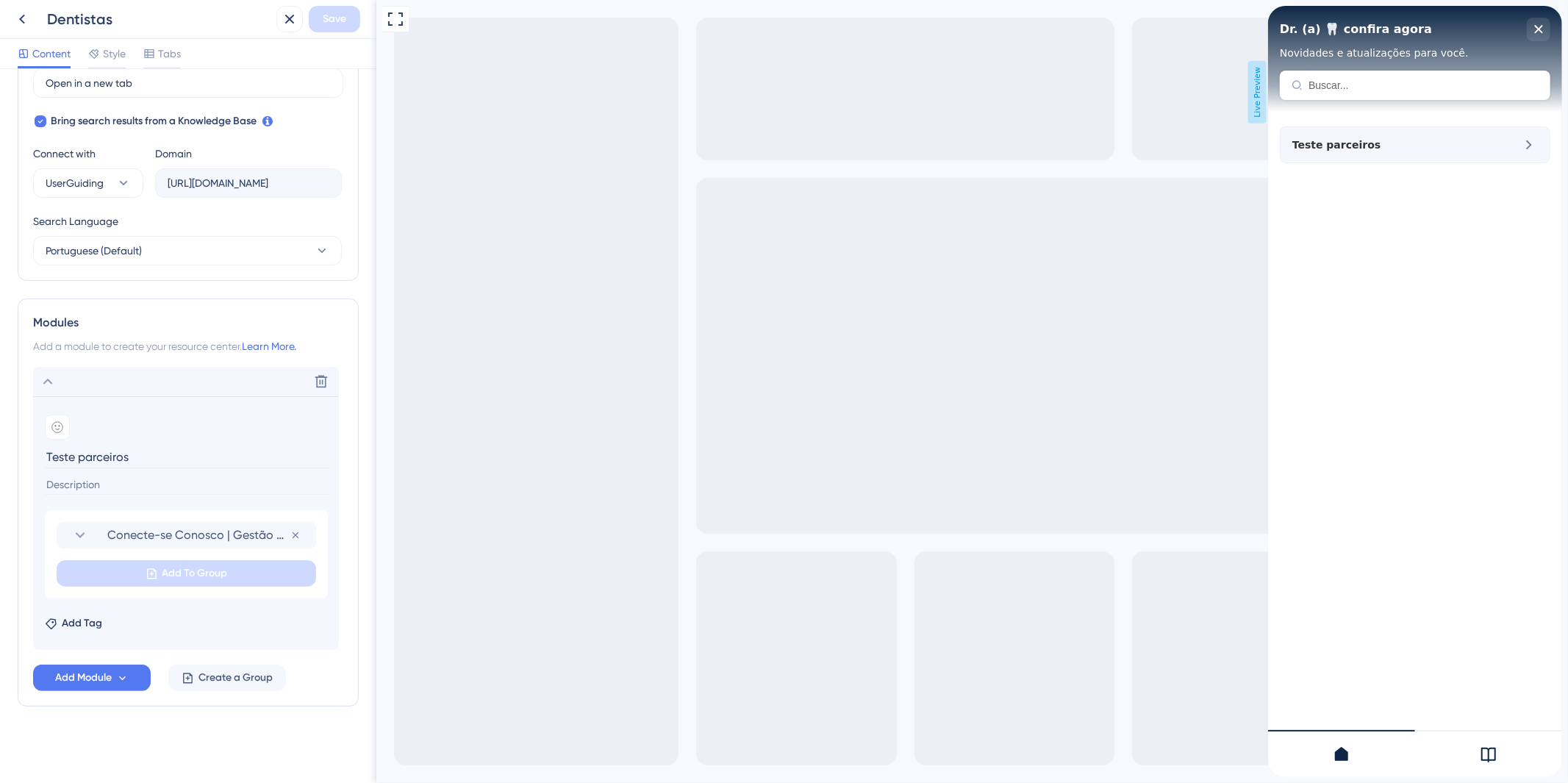
click at [1403, 163] on div "Teste parceiros" at bounding box center [1414, 145] width 271 height 37
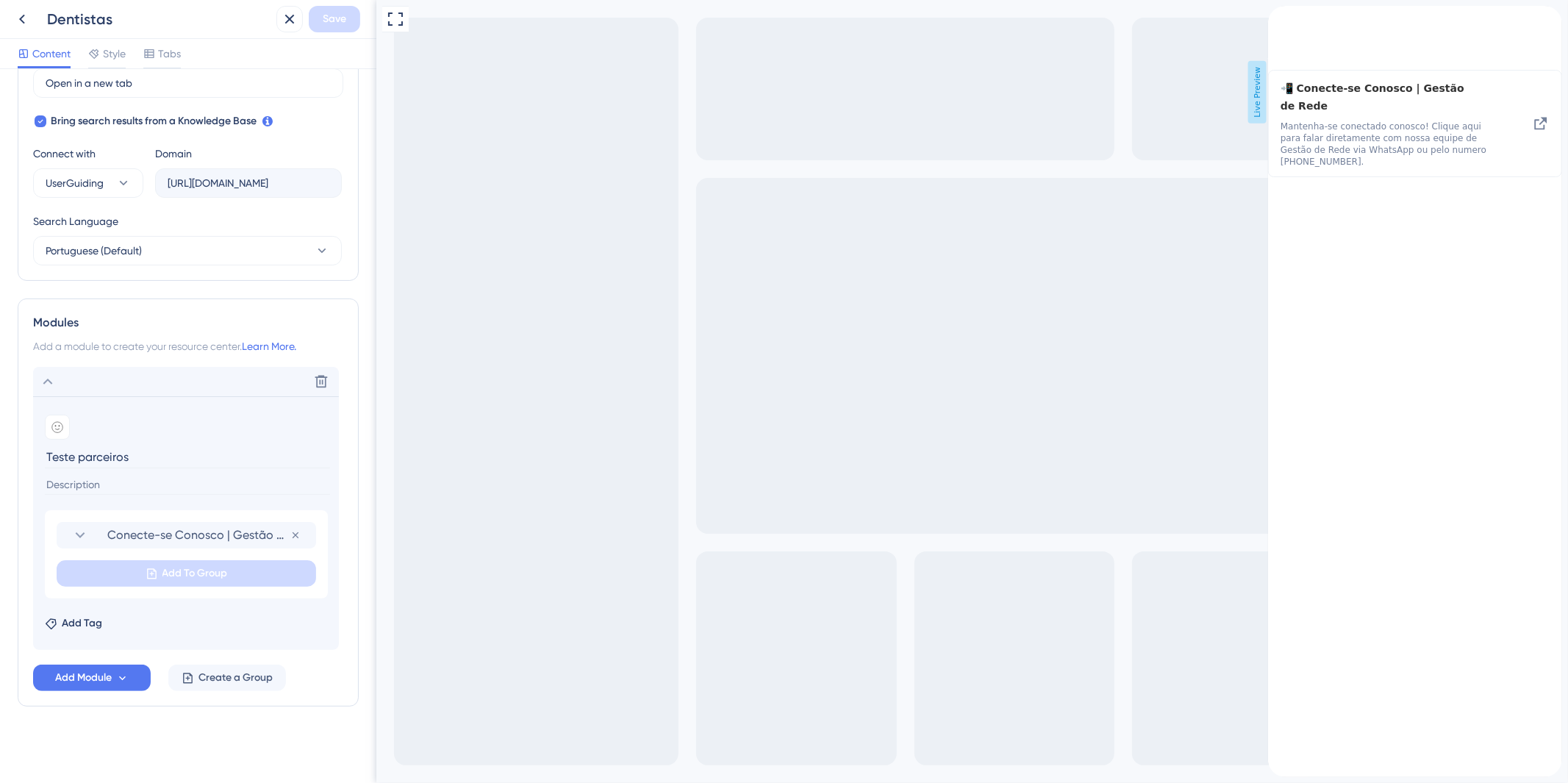
click at [1283, 21] on div "back to header" at bounding box center [1279, 13] width 23 height 15
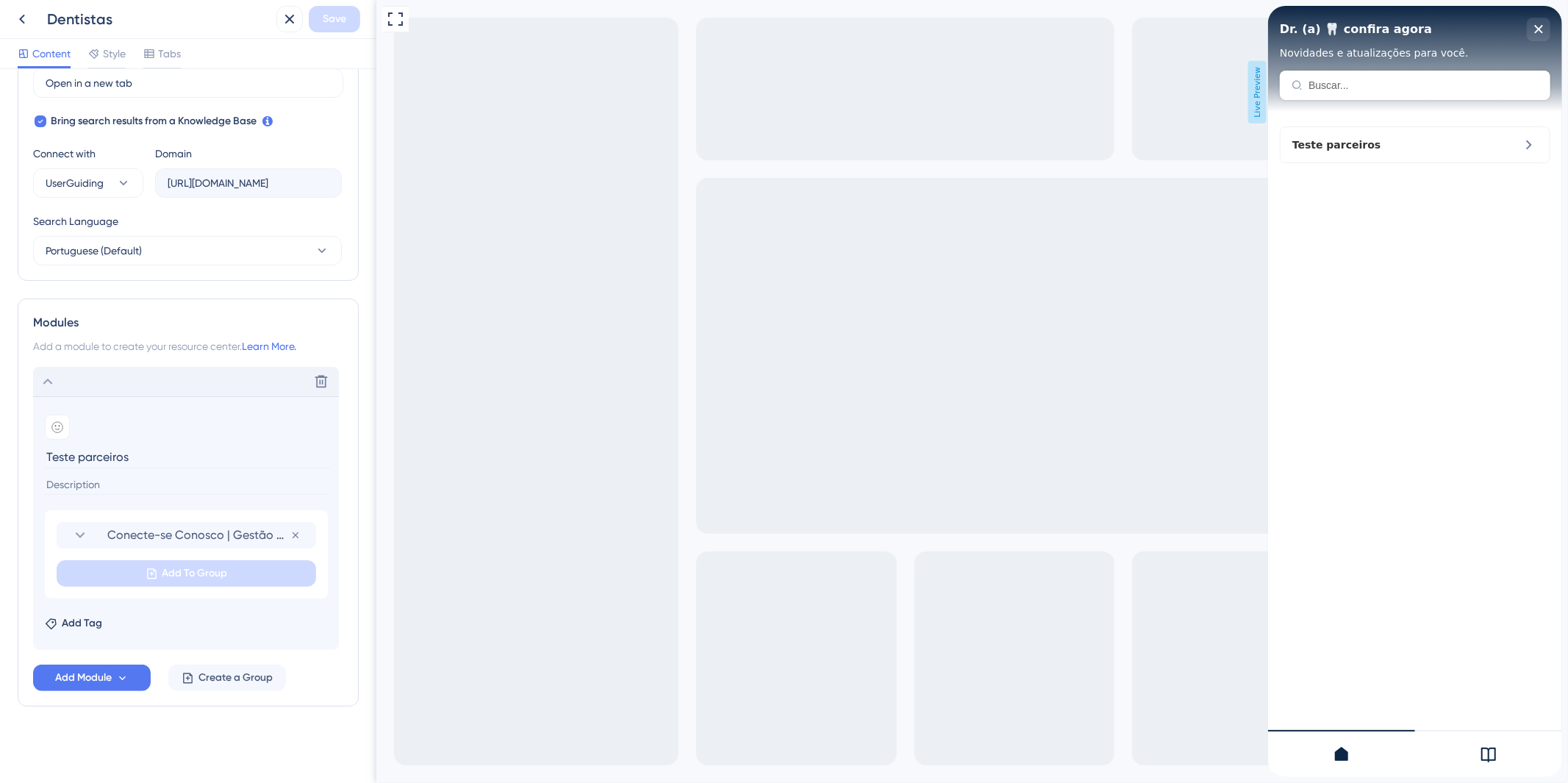
click at [41, 377] on icon at bounding box center [47, 381] width 17 height 17
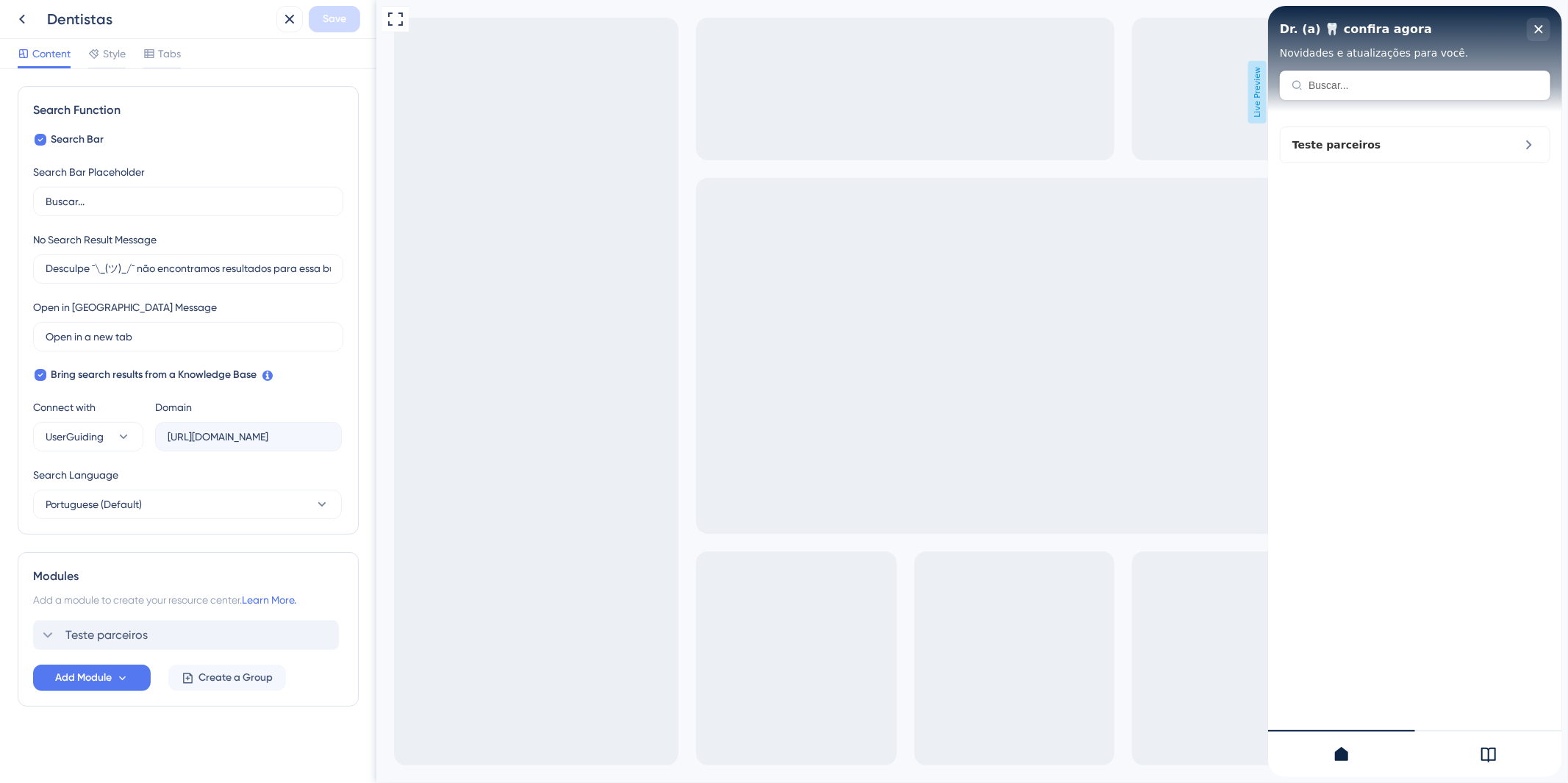
click at [42, 634] on icon at bounding box center [47, 635] width 17 height 17
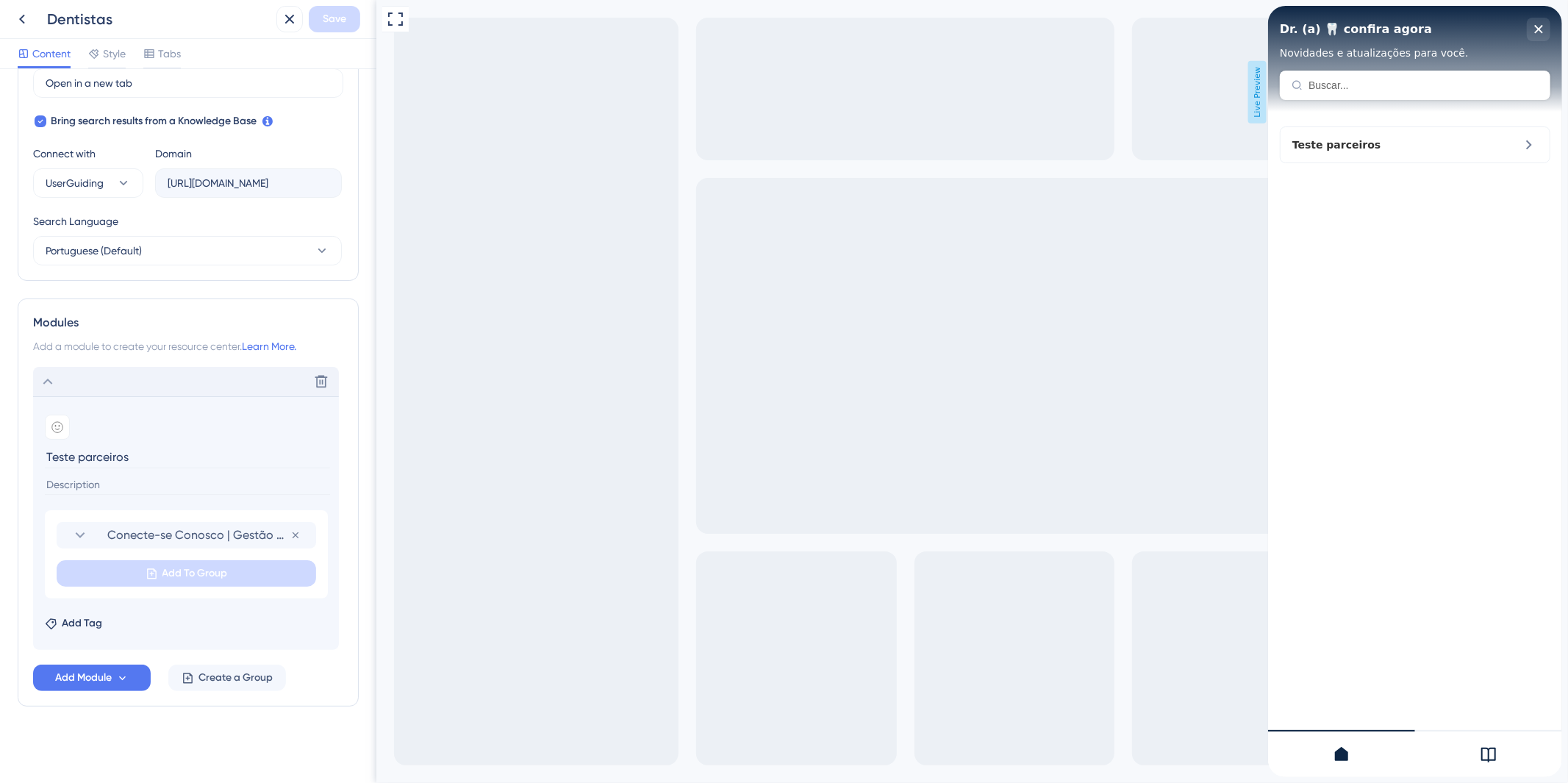
scroll to position [453, 0]
click at [83, 527] on icon at bounding box center [79, 535] width 17 height 17
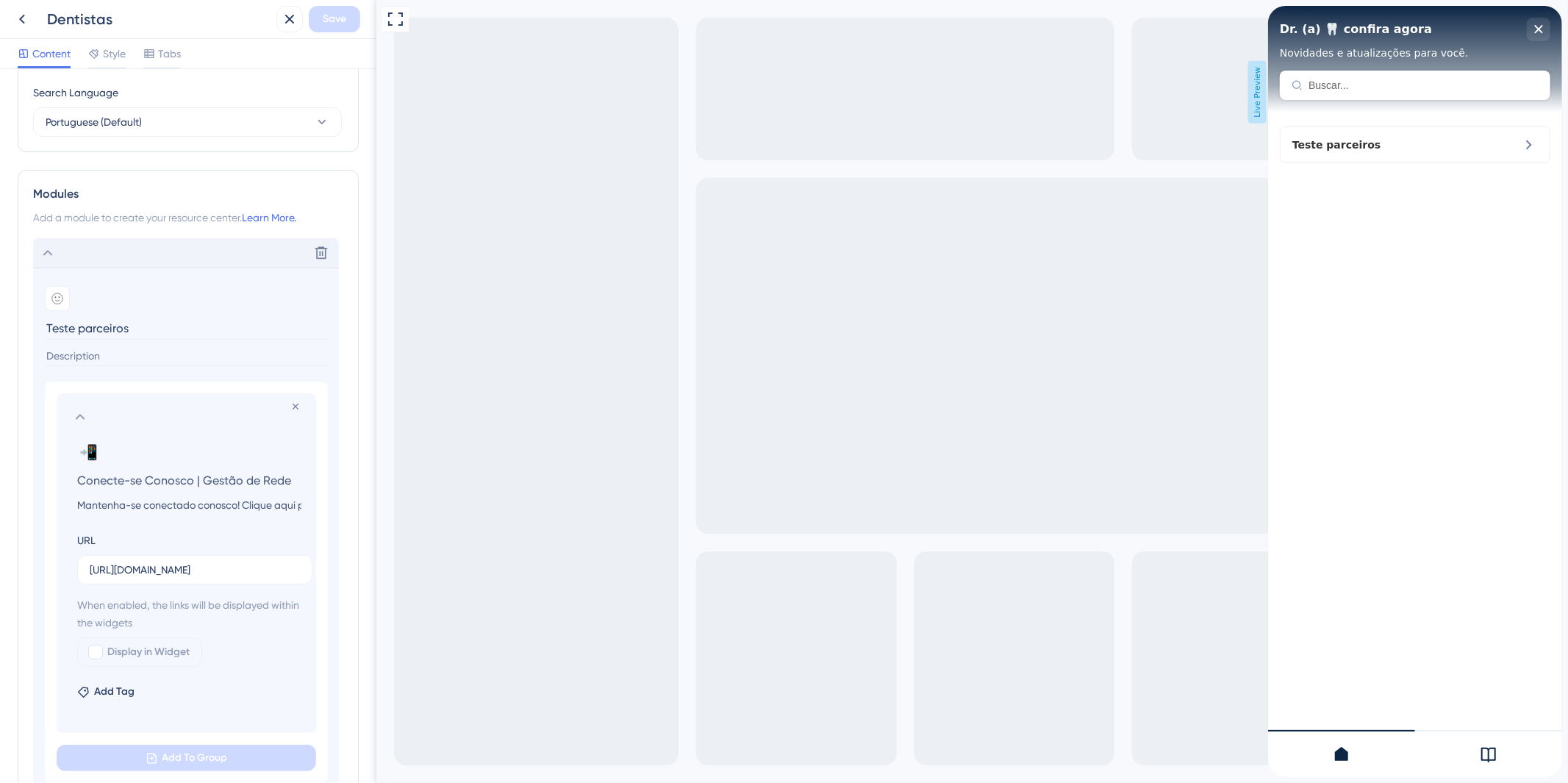
scroll to position [697, 0]
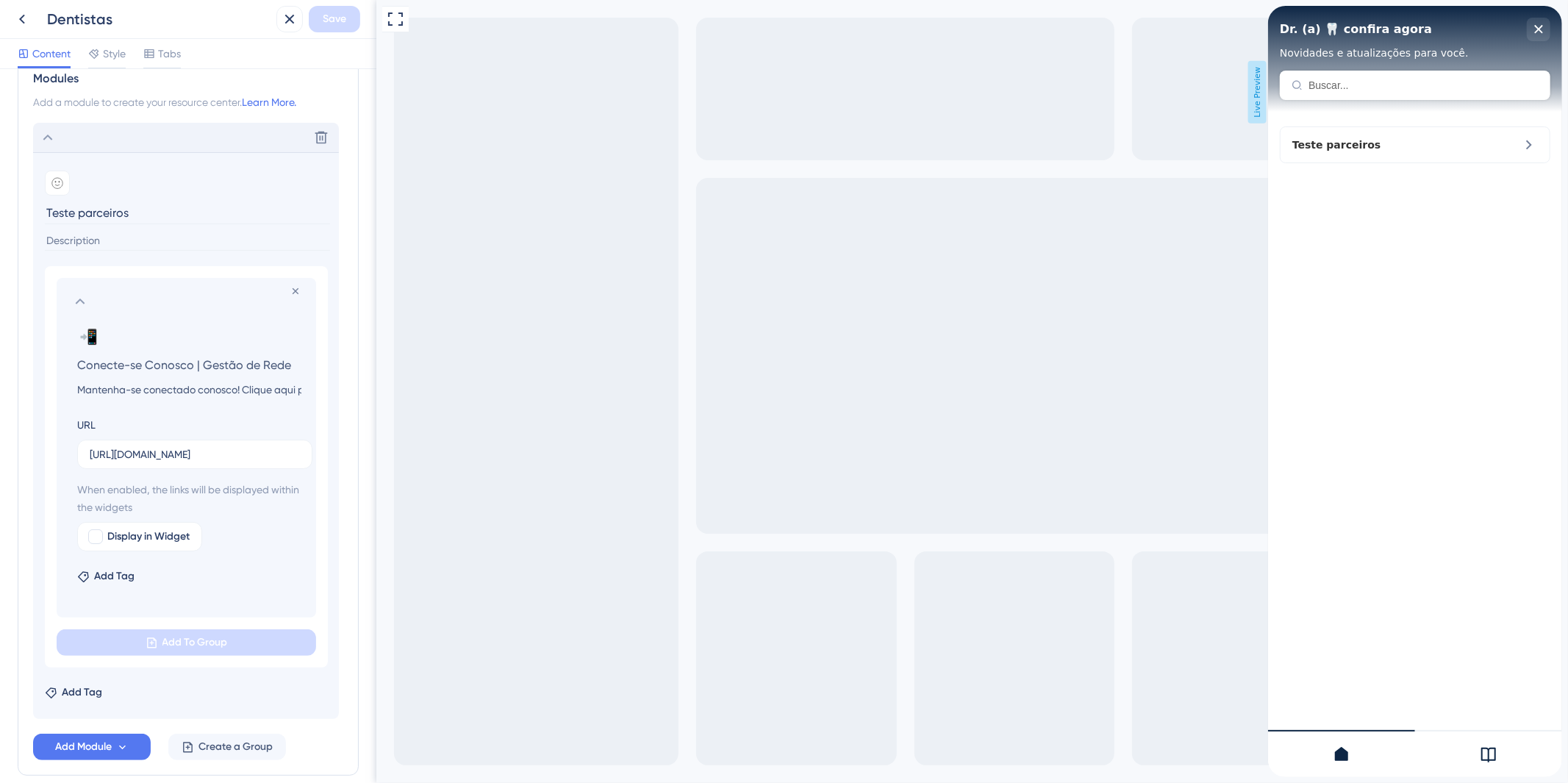
click at [64, 292] on section "Remove from group 📲 Change emoji Remove emoji Conecte-se Conosco | Gestão de Re…" at bounding box center [187, 448] width 259 height 339
click at [71, 301] on icon at bounding box center [79, 301] width 17 height 17
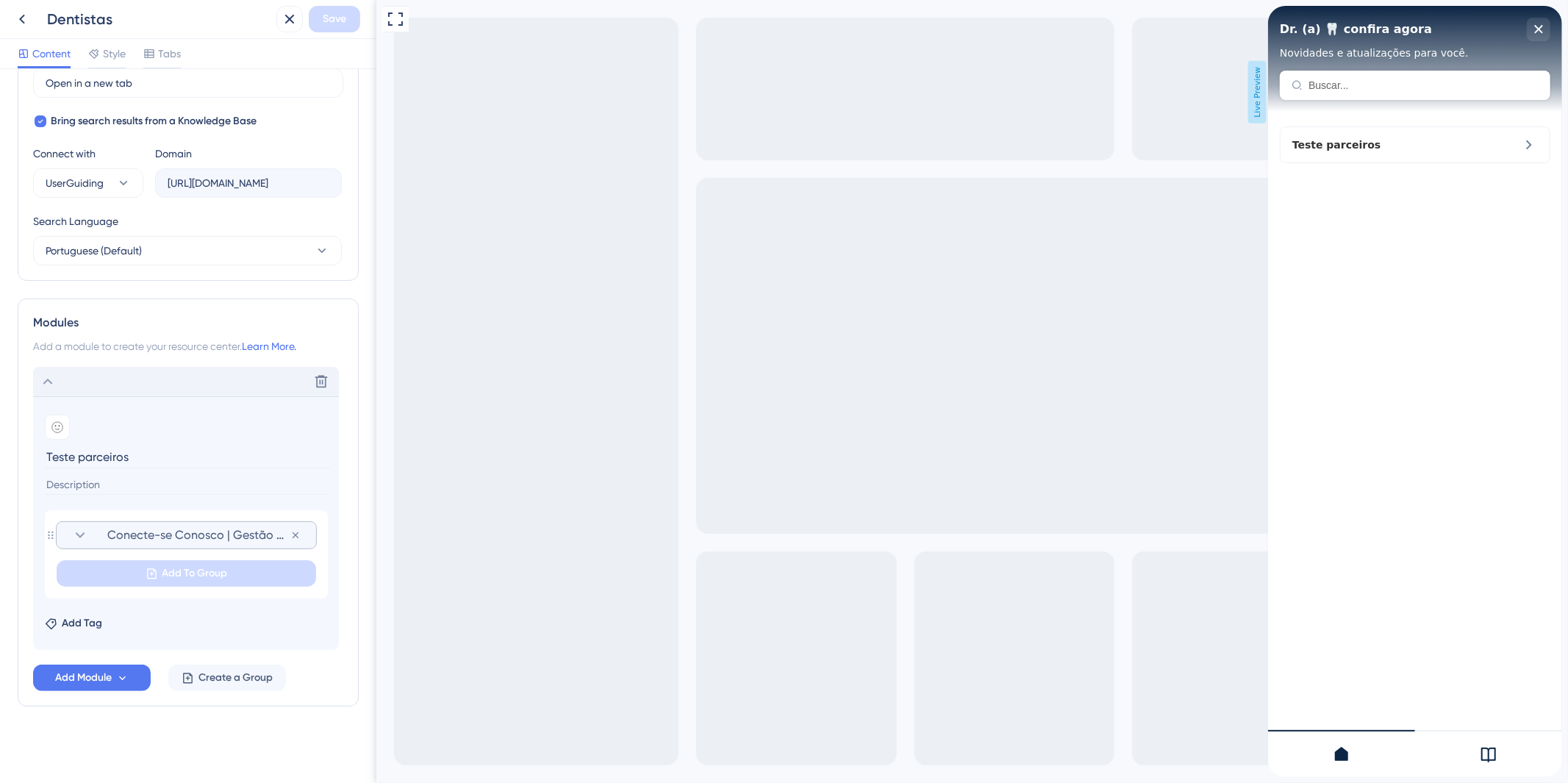
scroll to position [453, 0]
click at [320, 387] on icon at bounding box center [321, 382] width 12 height 12
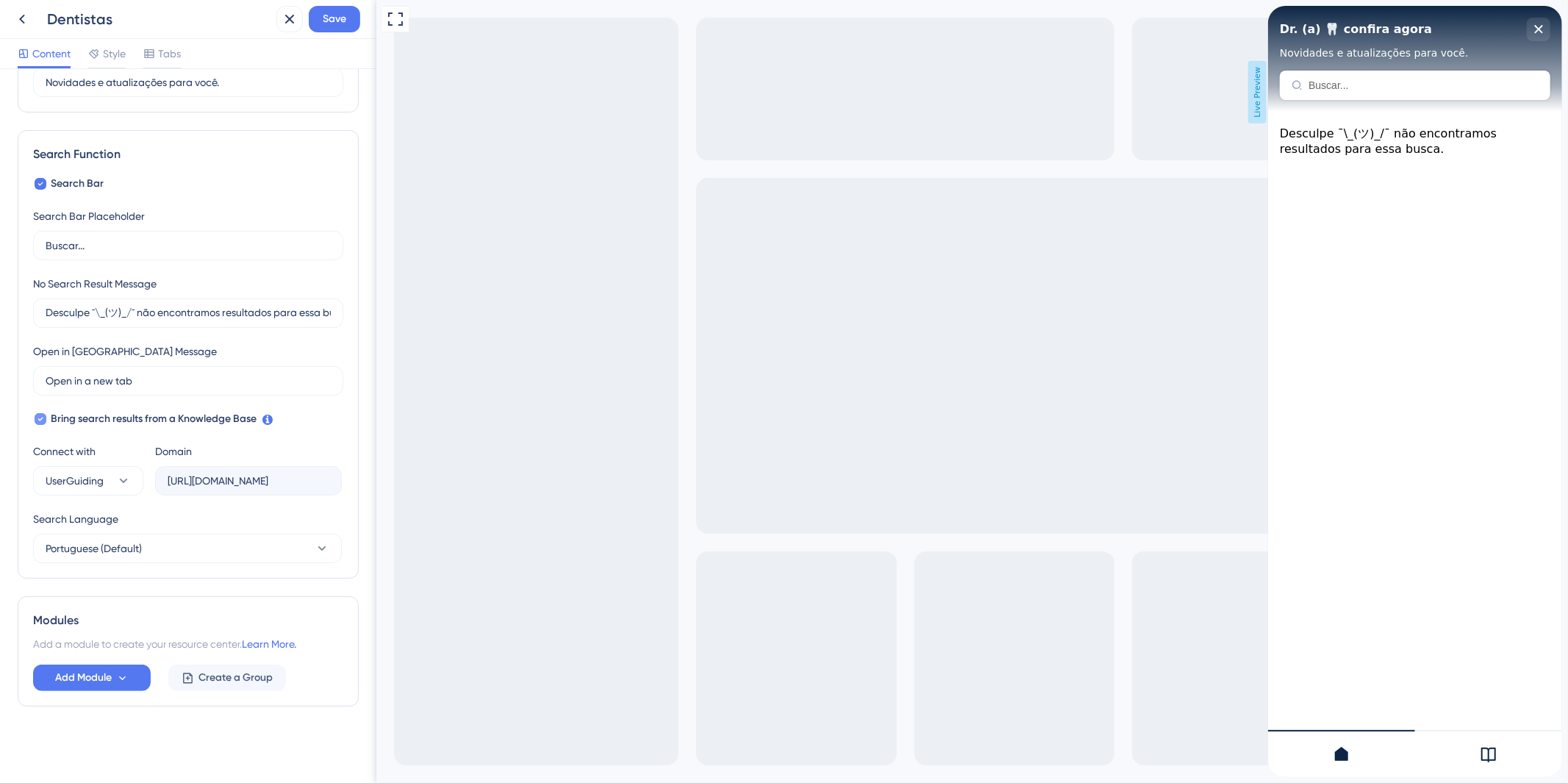
scroll to position [155, 0]
click at [116, 691] on button "Add Module" at bounding box center [92, 678] width 117 height 26
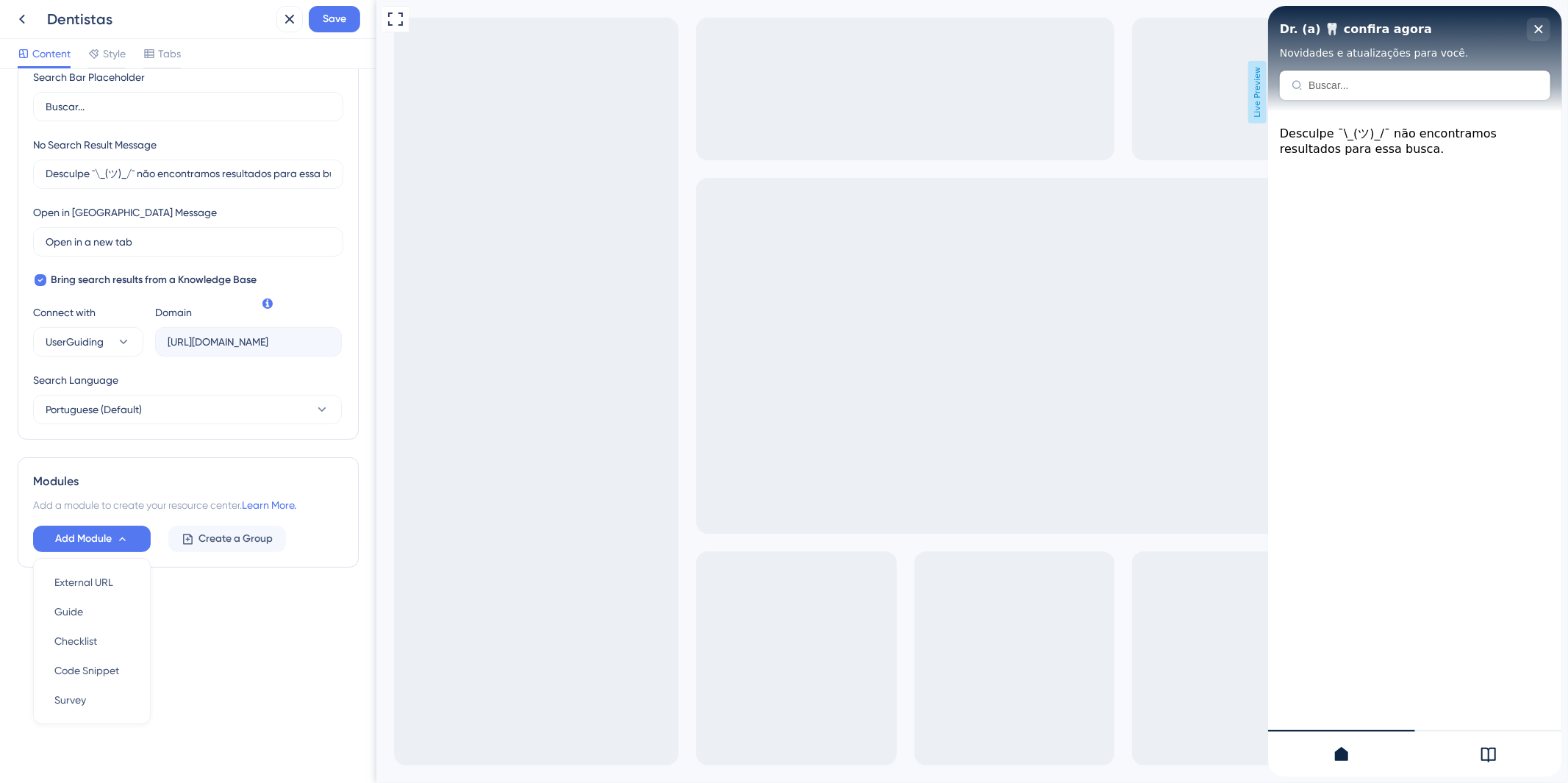
scroll to position [294, 0]
click at [107, 587] on span "External URL" at bounding box center [83, 582] width 59 height 17
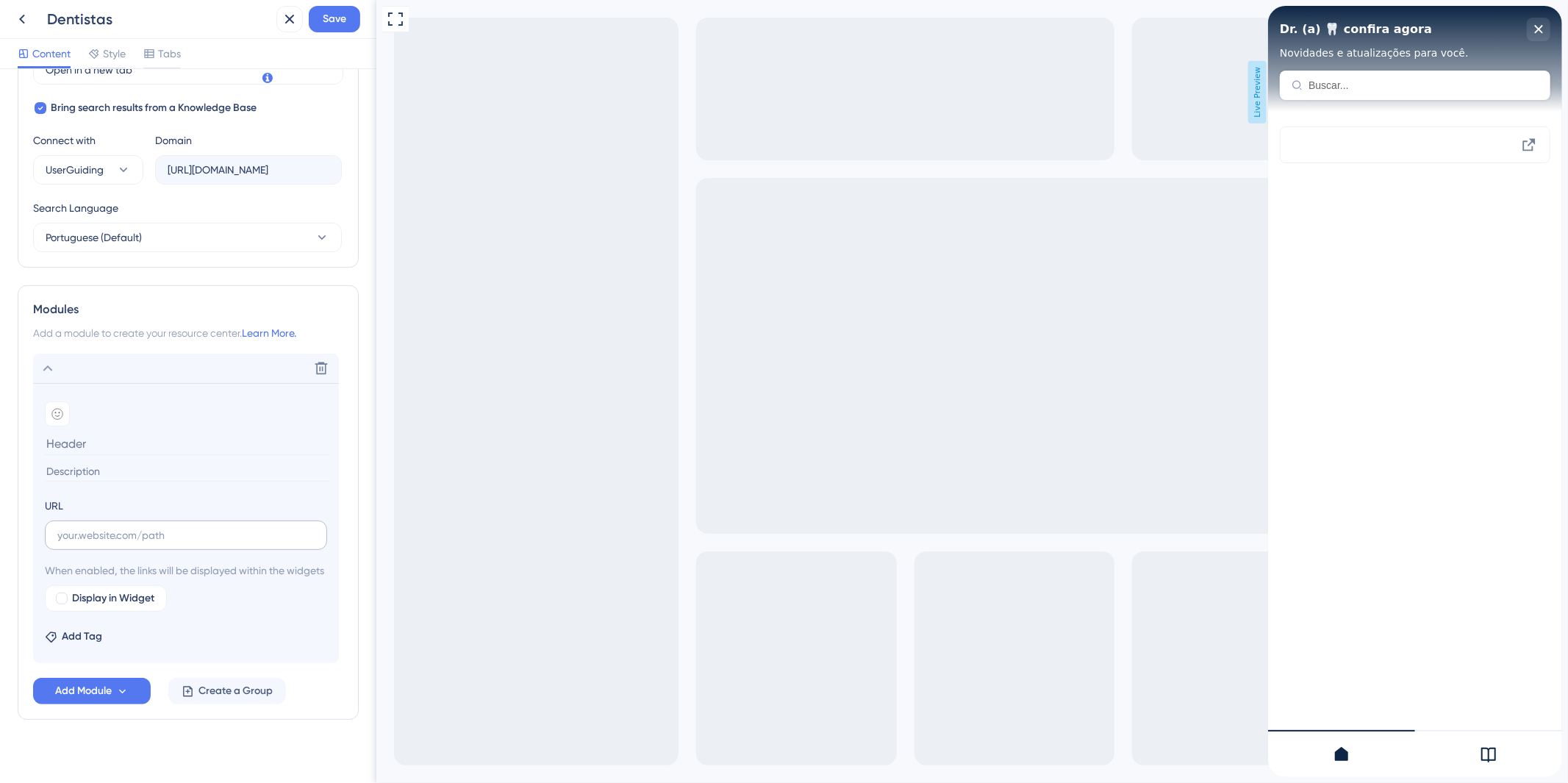
scroll to position [496, 0]
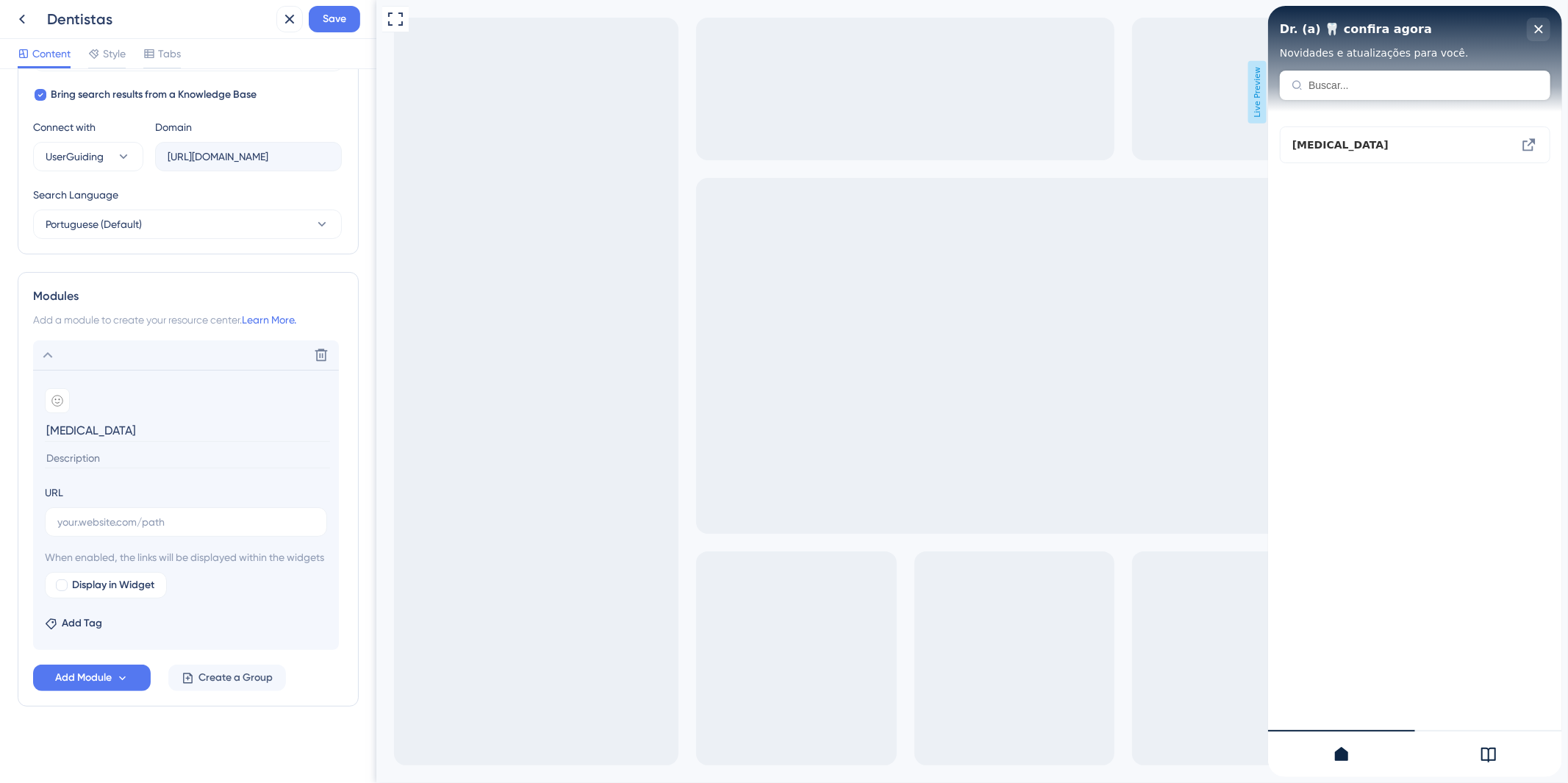
type input "[MEDICAL_DATA]"
click at [160, 486] on div "URL" at bounding box center [186, 510] width 282 height 53
click at [163, 514] on input "text" at bounding box center [186, 522] width 258 height 17
click at [42, 321] on div "Modules Add a module to create your resource center. Learn More. Delete Add emo…" at bounding box center [187, 489] width 341 height 434
click at [47, 353] on icon at bounding box center [49, 355] width 10 height 6
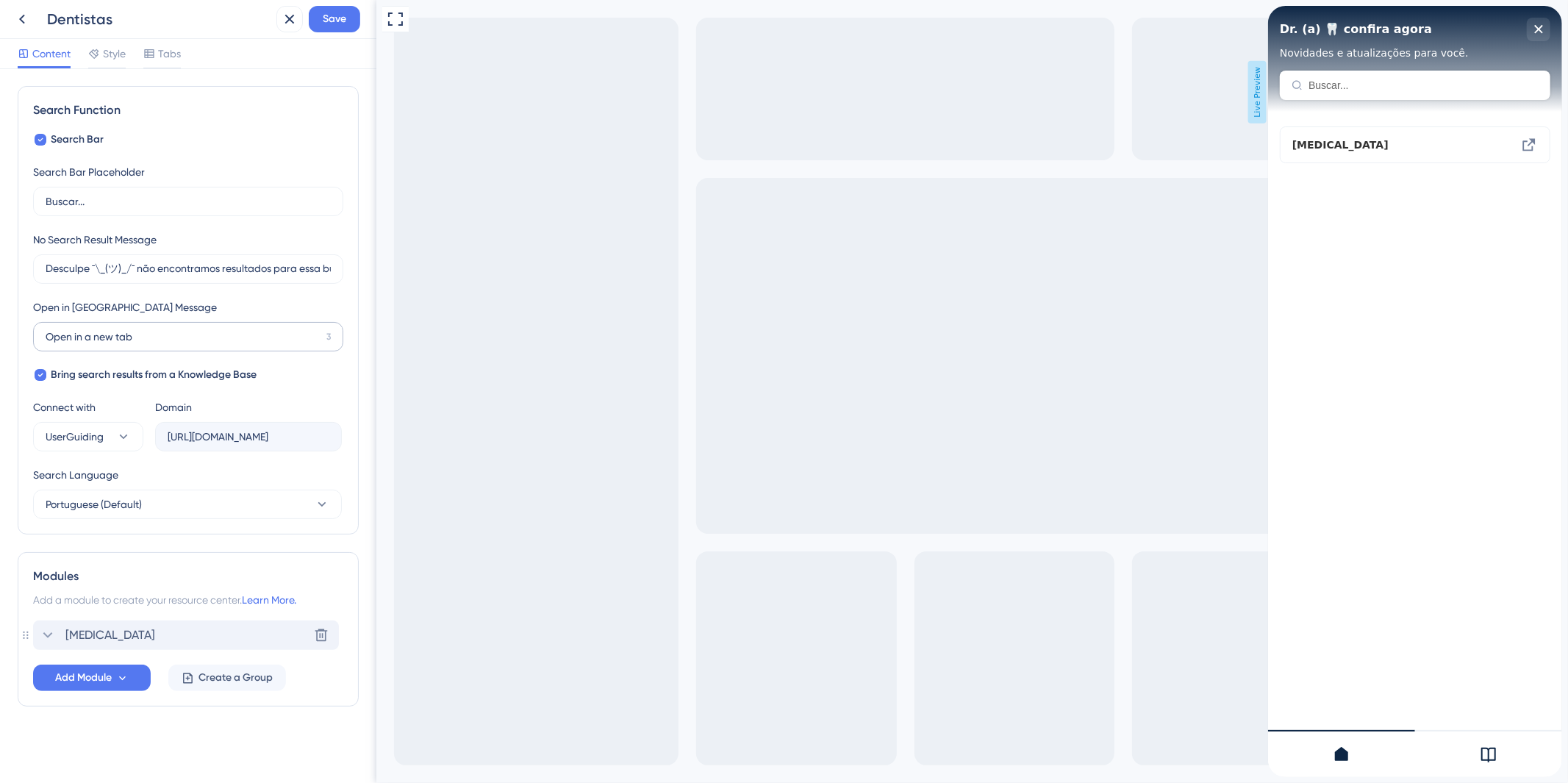
scroll to position [199, 0]
click at [89, 635] on span "[MEDICAL_DATA]" at bounding box center [110, 635] width 90 height 17
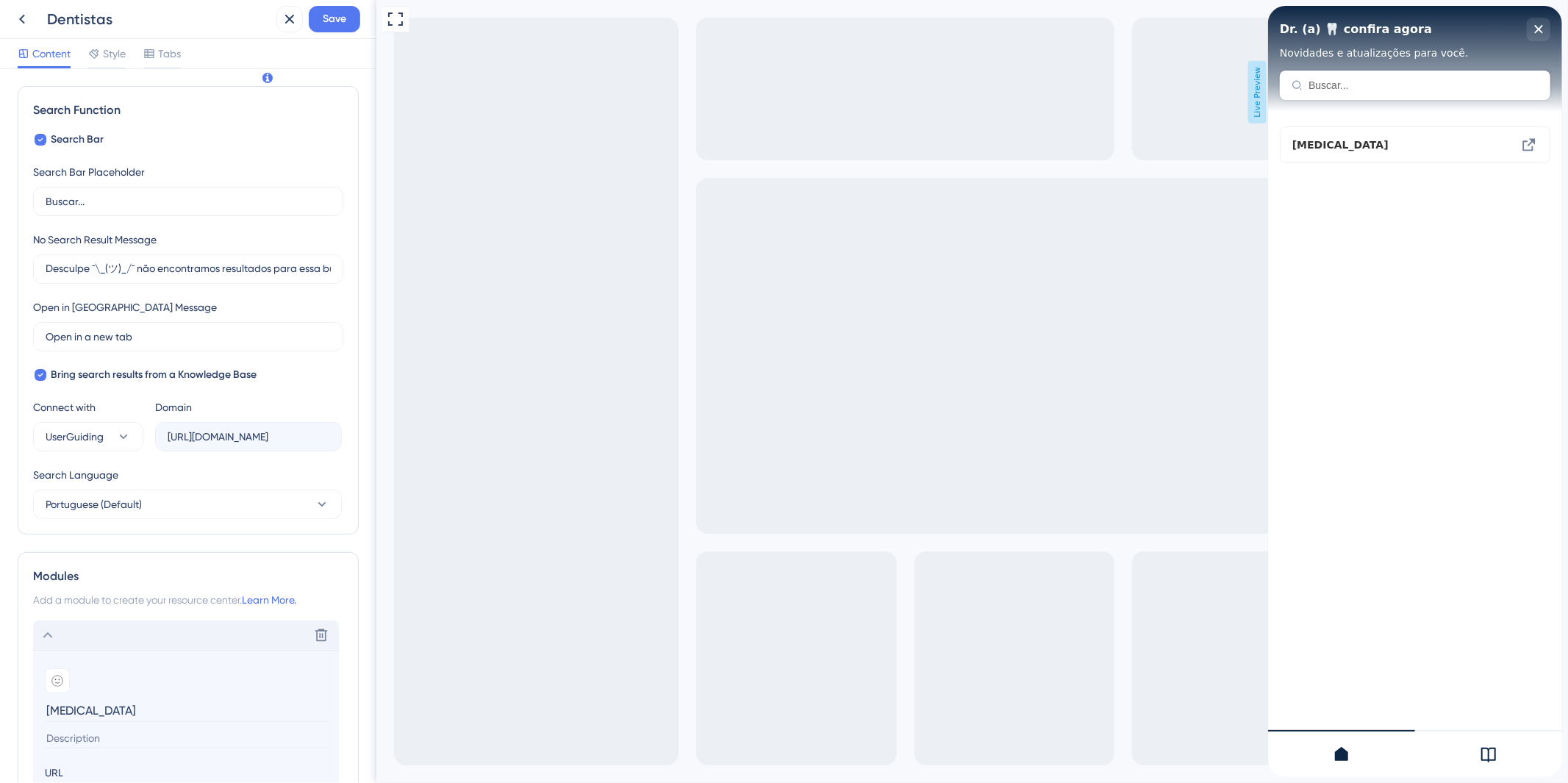
scroll to position [496, 0]
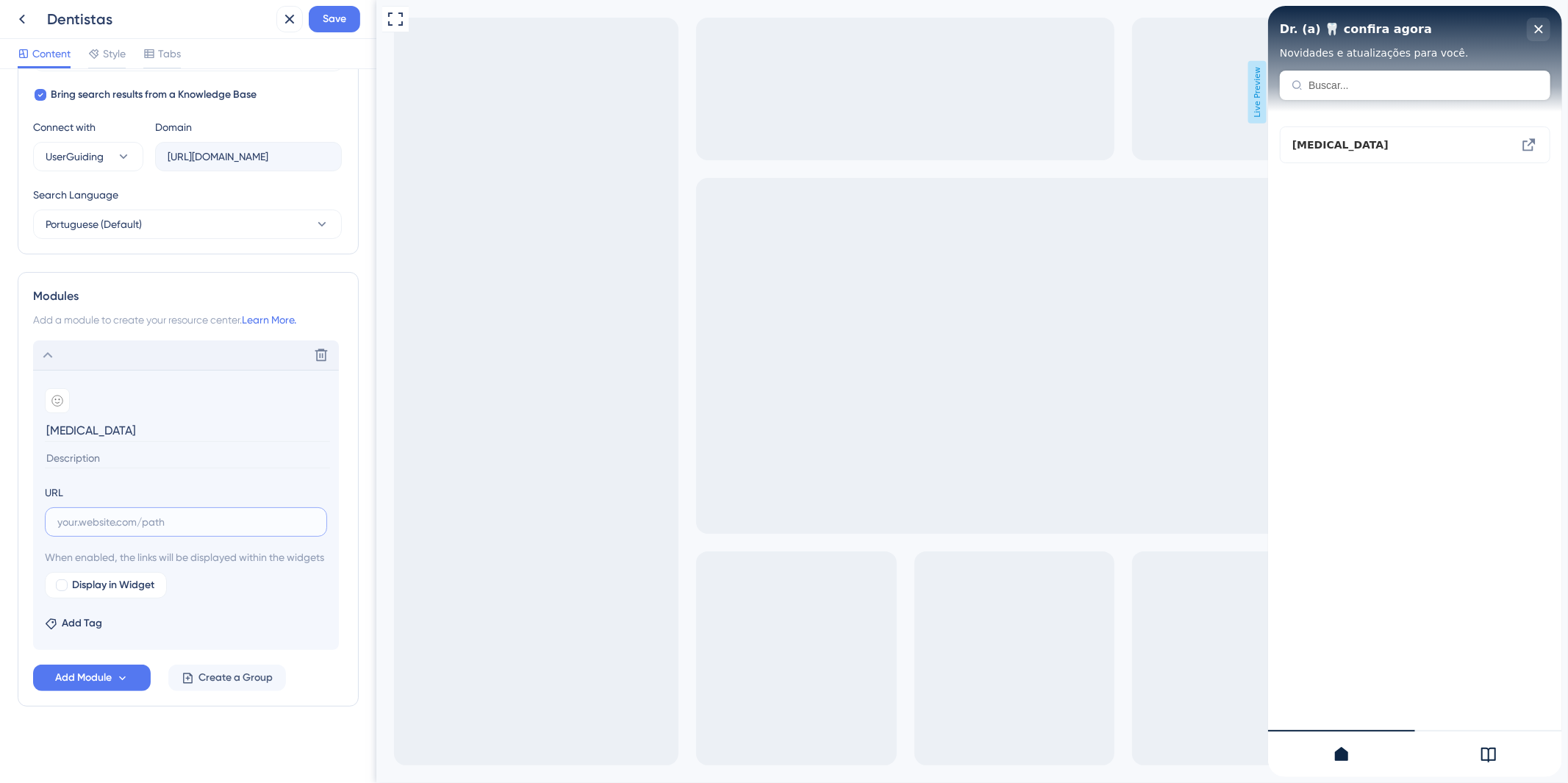
click at [111, 514] on input "text" at bounding box center [186, 522] width 258 height 17
paste input "[URL][DOMAIN_NAME]"
type input "[URL][DOMAIN_NAME]"
click at [343, 33] on div "Dentistas Save" at bounding box center [188, 19] width 377 height 39
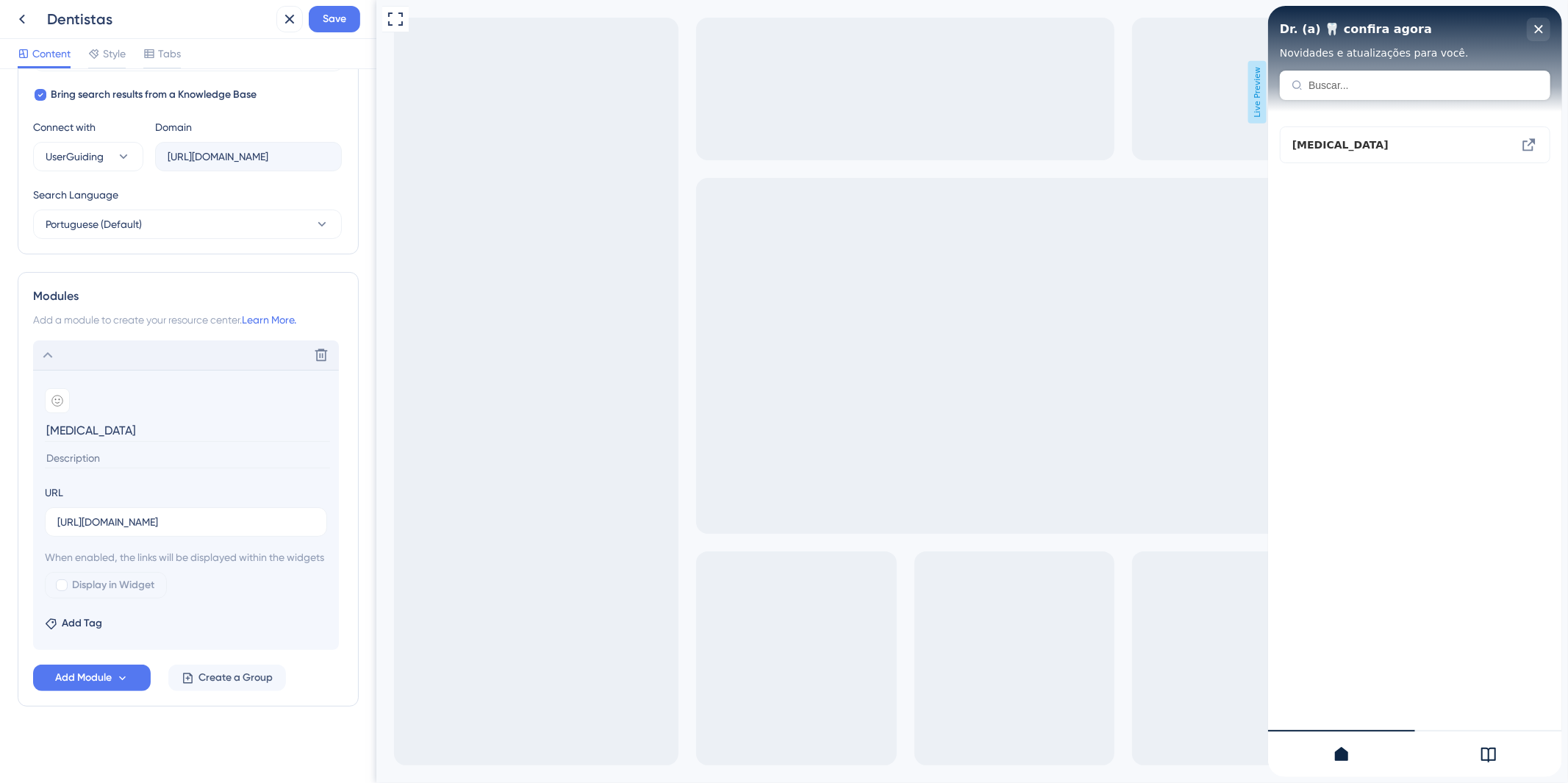
scroll to position [0, 0]
click at [341, 4] on div "Dentistas Save" at bounding box center [188, 19] width 377 height 39
click at [321, 22] on button "Save" at bounding box center [334, 19] width 51 height 26
click at [132, 591] on span "Display in Widget" at bounding box center [113, 585] width 83 height 17
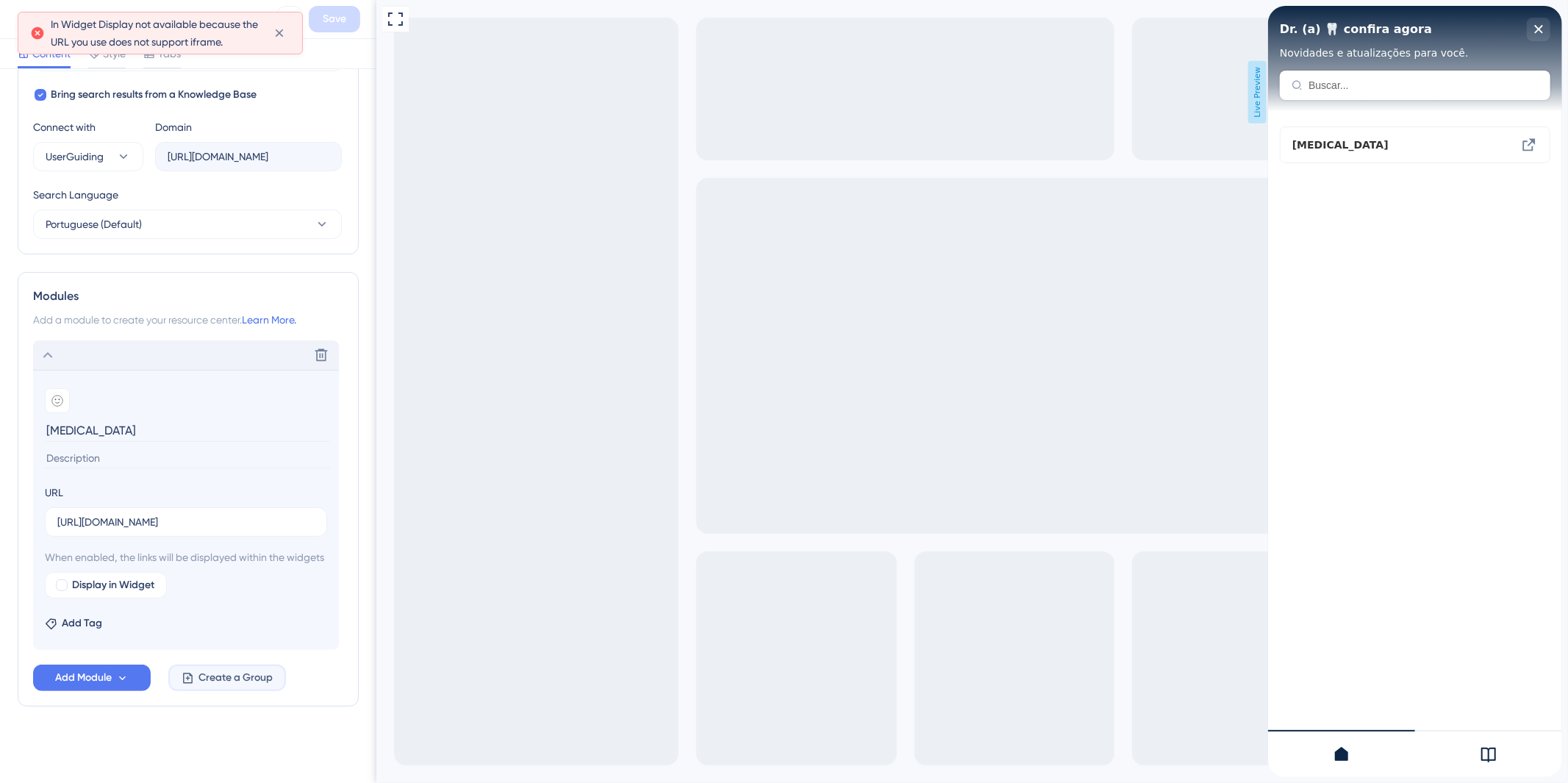
click at [206, 688] on button "Create a Group" at bounding box center [227, 678] width 117 height 26
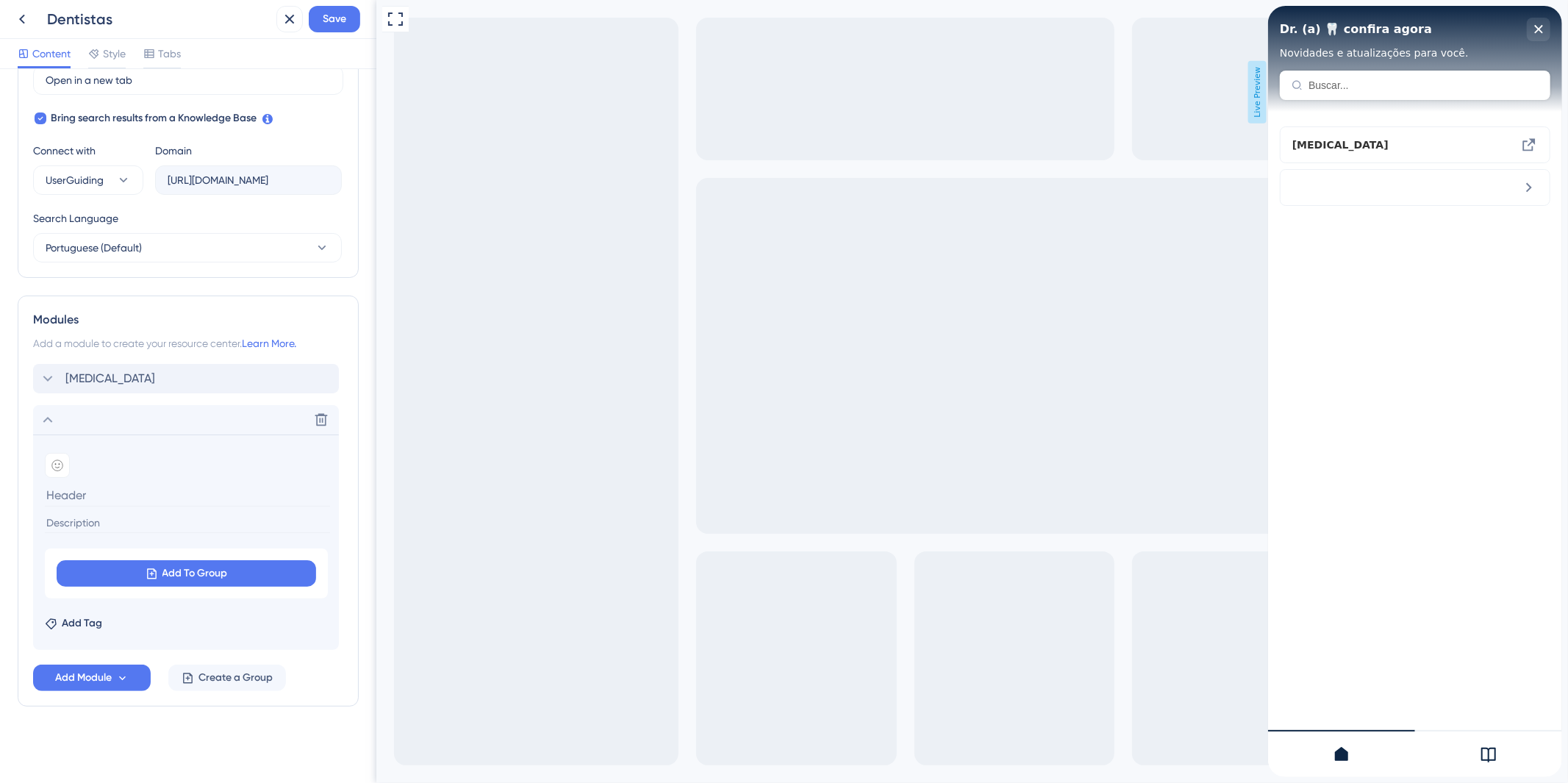
click at [129, 509] on section "Add emoji" at bounding box center [186, 492] width 282 height 78
click at [131, 498] on input at bounding box center [187, 496] width 286 height 23
type input "I"
click at [324, 431] on button at bounding box center [321, 420] width 23 height 23
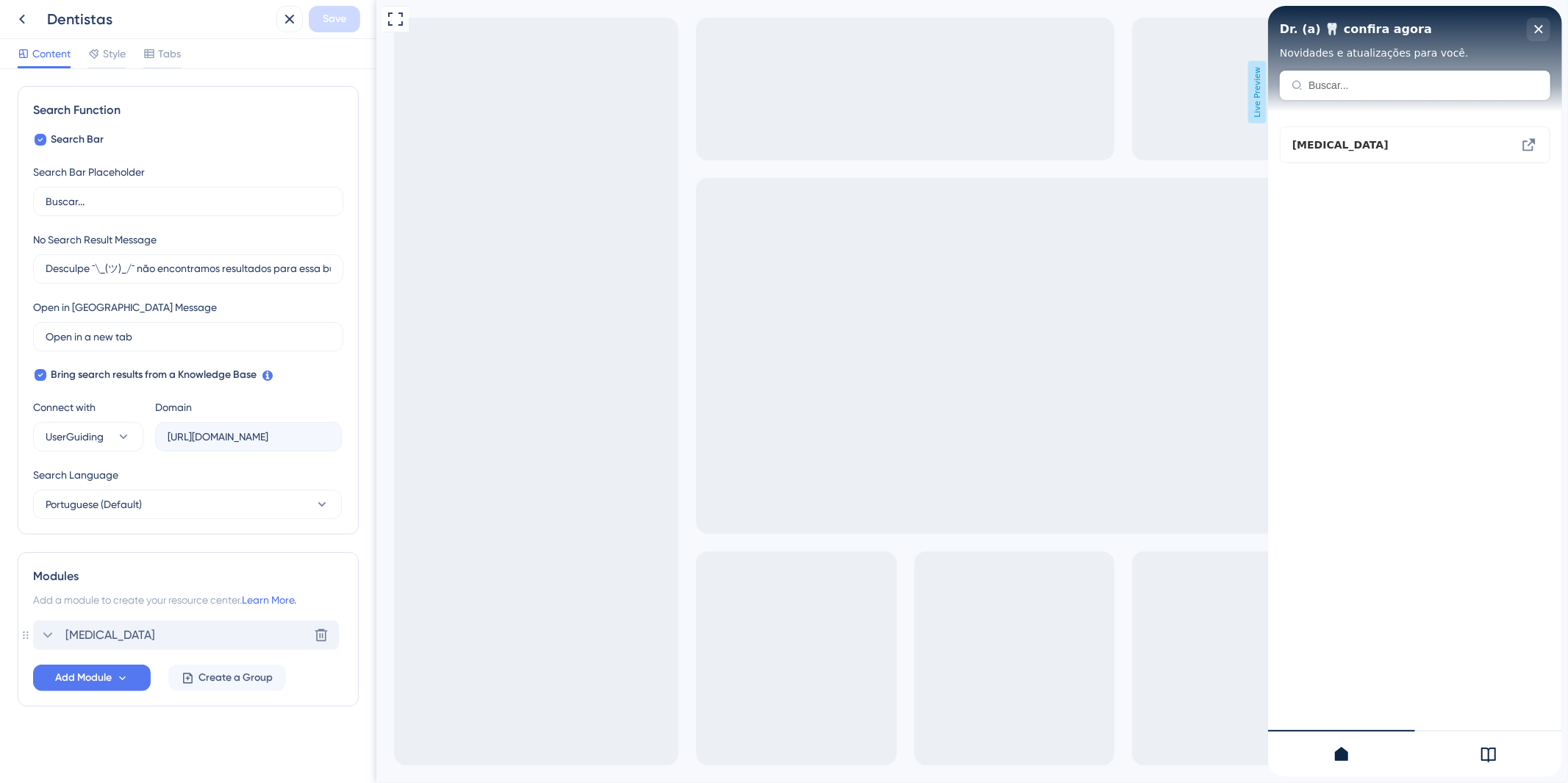
click at [205, 626] on div "[MEDICAL_DATA] Delete" at bounding box center [186, 636] width 306 height 30
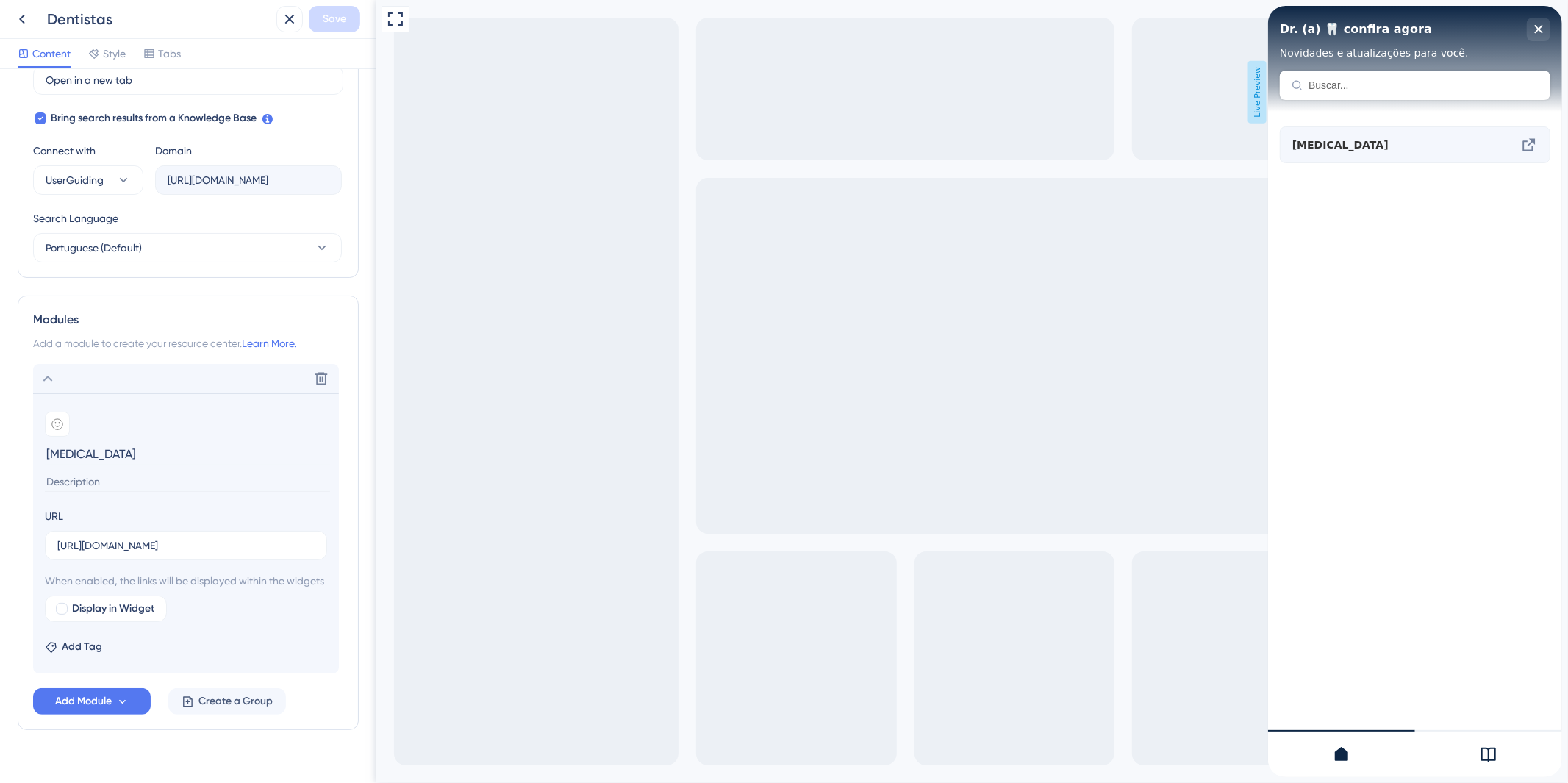
click at [1535, 134] on div "[MEDICAL_DATA]" at bounding box center [1414, 145] width 271 height 37
click at [1525, 138] on icon at bounding box center [1528, 145] width 17 height 17
click at [1527, 140] on icon at bounding box center [1528, 145] width 17 height 17
click at [1466, 261] on div "[MEDICAL_DATA]" at bounding box center [1414, 424] width 294 height 624
click at [1531, 152] on icon at bounding box center [1528, 145] width 17 height 17
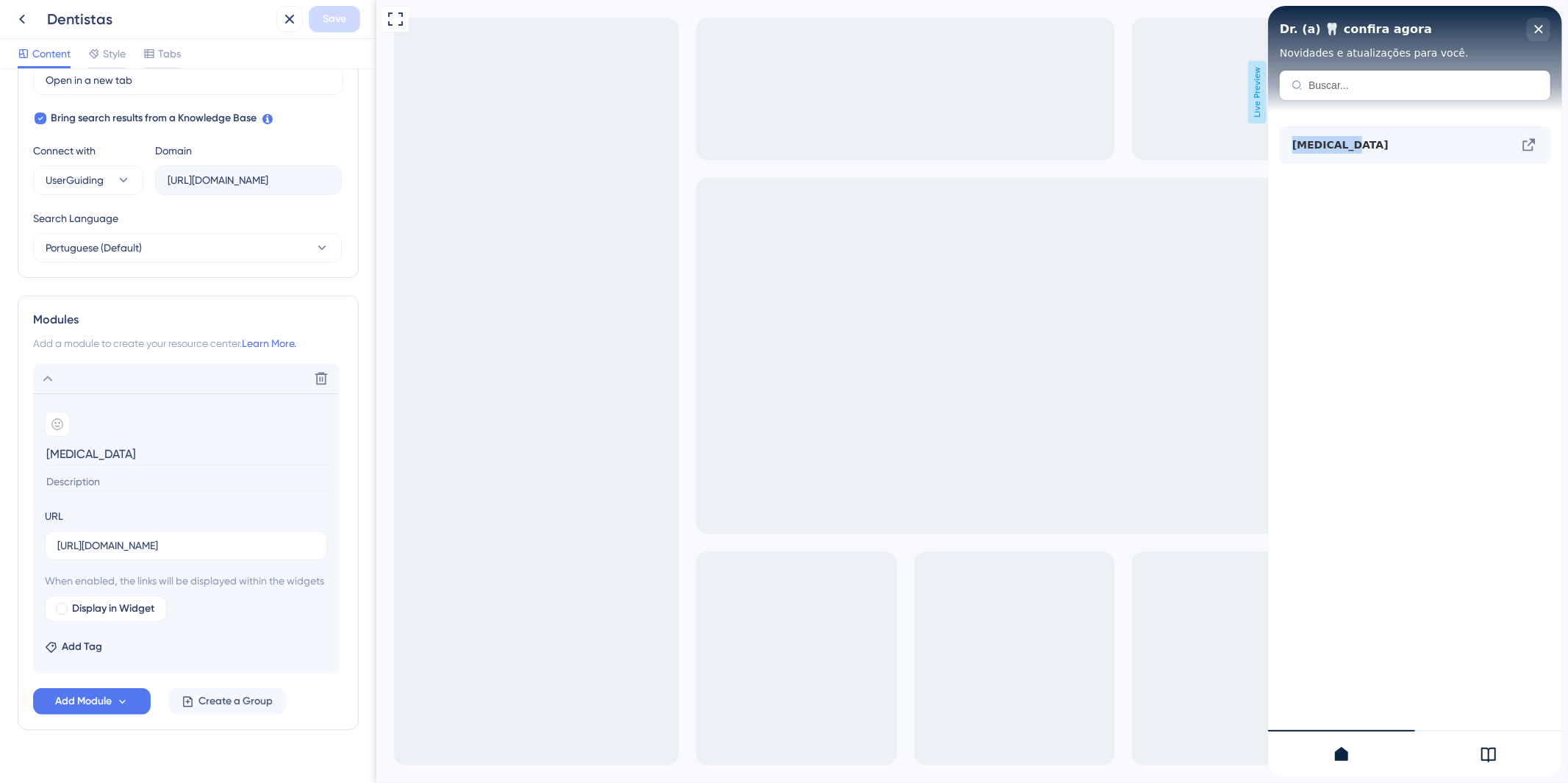
click at [1531, 152] on icon at bounding box center [1528, 145] width 17 height 17
click at [1508, 326] on div "[MEDICAL_DATA]" at bounding box center [1414, 424] width 294 height 624
click at [1485, 142] on div "[MEDICAL_DATA]" at bounding box center [1390, 145] width 197 height 17
click at [1490, 349] on div "[MEDICAL_DATA]" at bounding box center [1414, 424] width 294 height 624
click at [1457, 143] on span "[MEDICAL_DATA]" at bounding box center [1378, 145] width 173 height 17
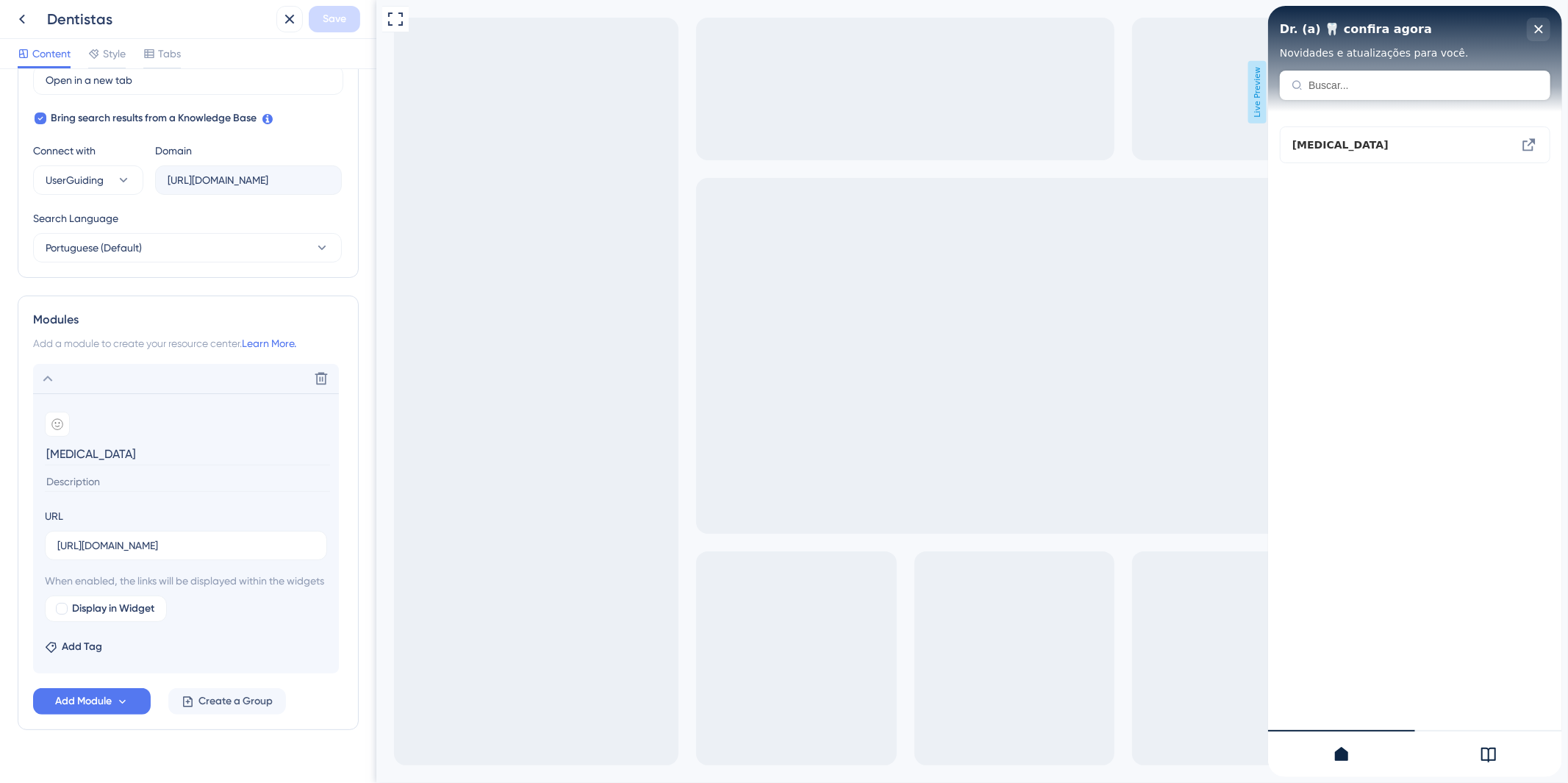
click at [1430, 387] on div "[MEDICAL_DATA]" at bounding box center [1414, 424] width 294 height 624
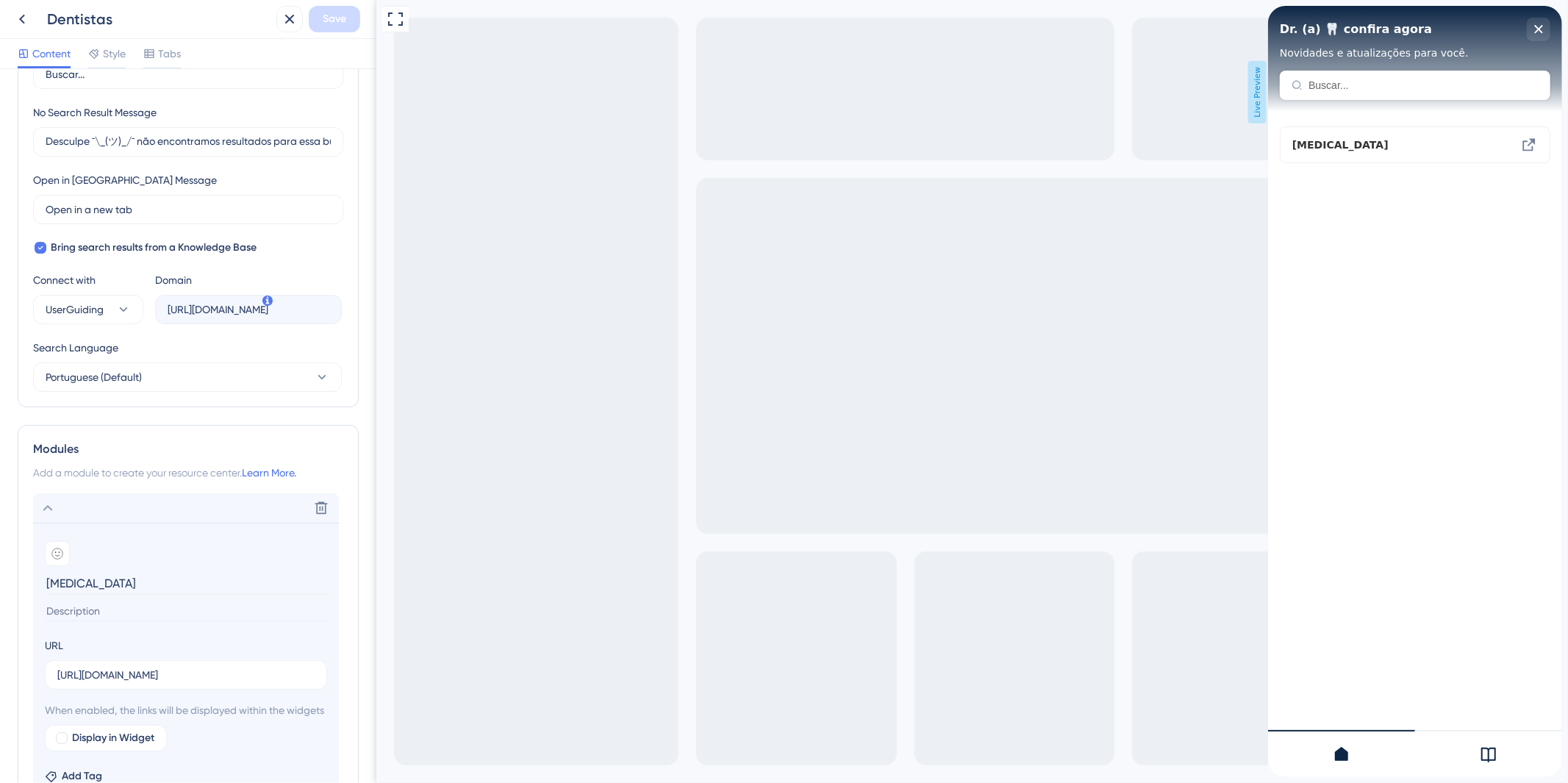
scroll to position [0, 0]
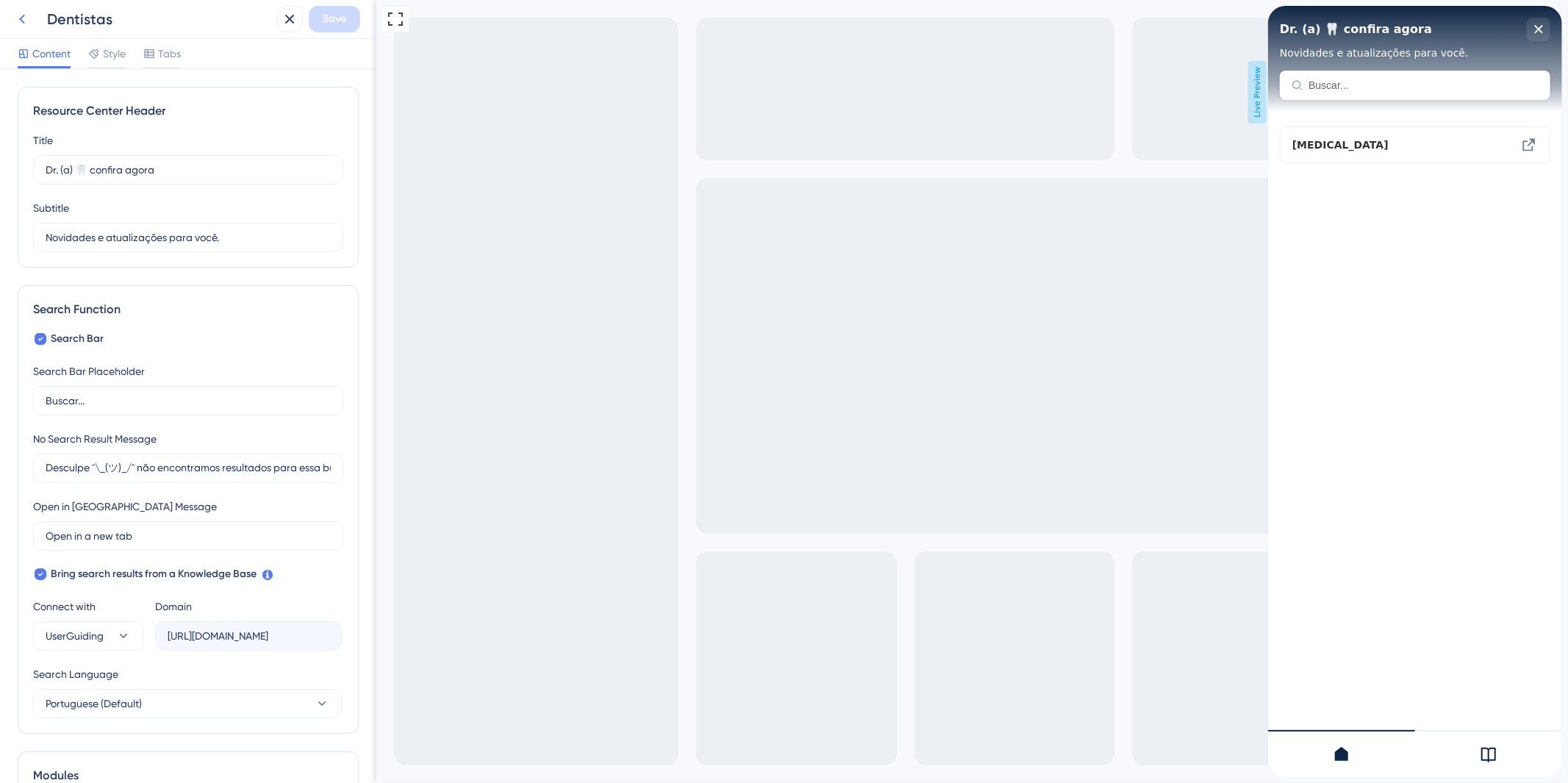
click at [16, 17] on icon at bounding box center [21, 18] width 17 height 17
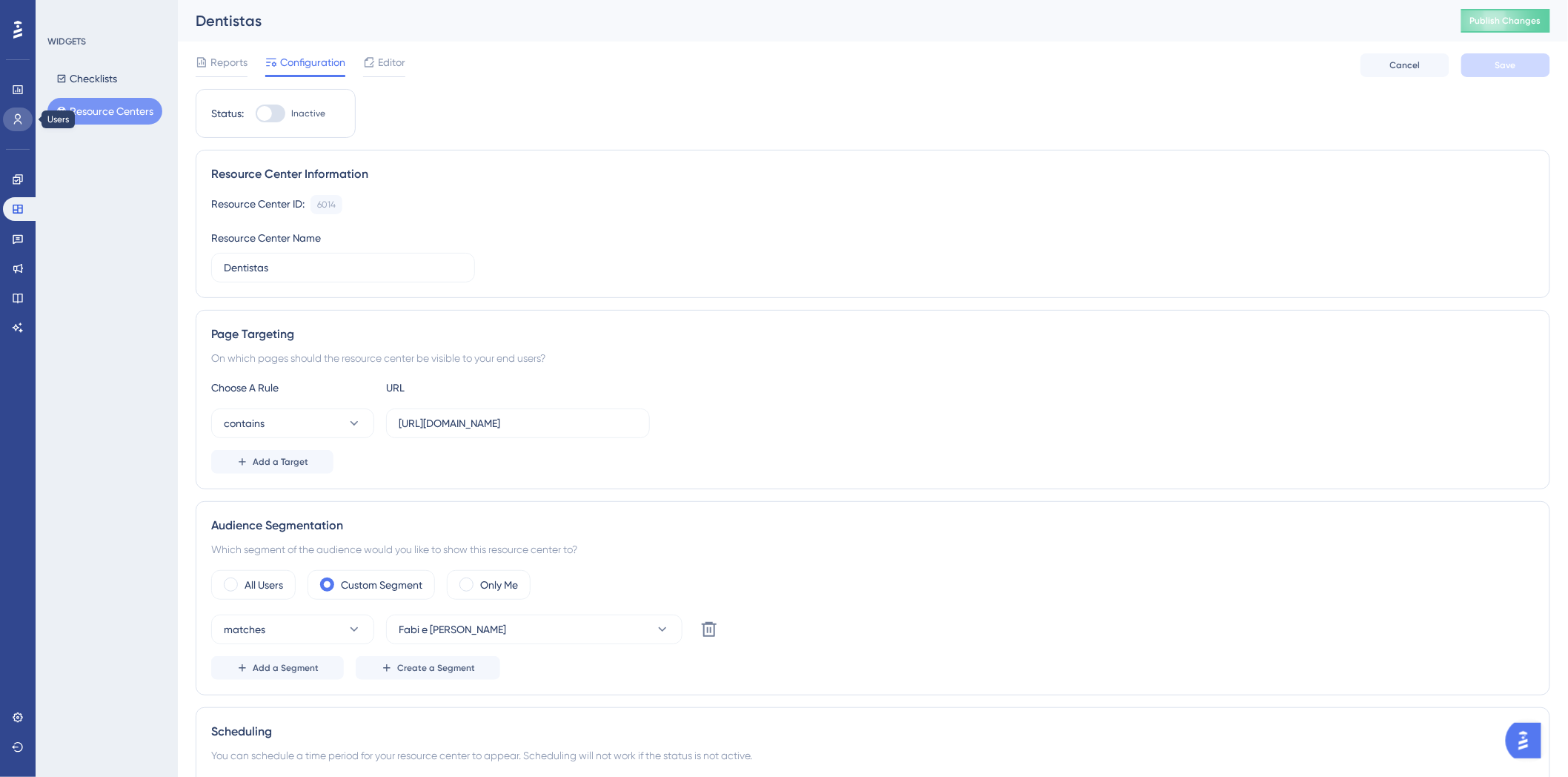
click at [21, 117] on icon at bounding box center [17, 119] width 12 height 12
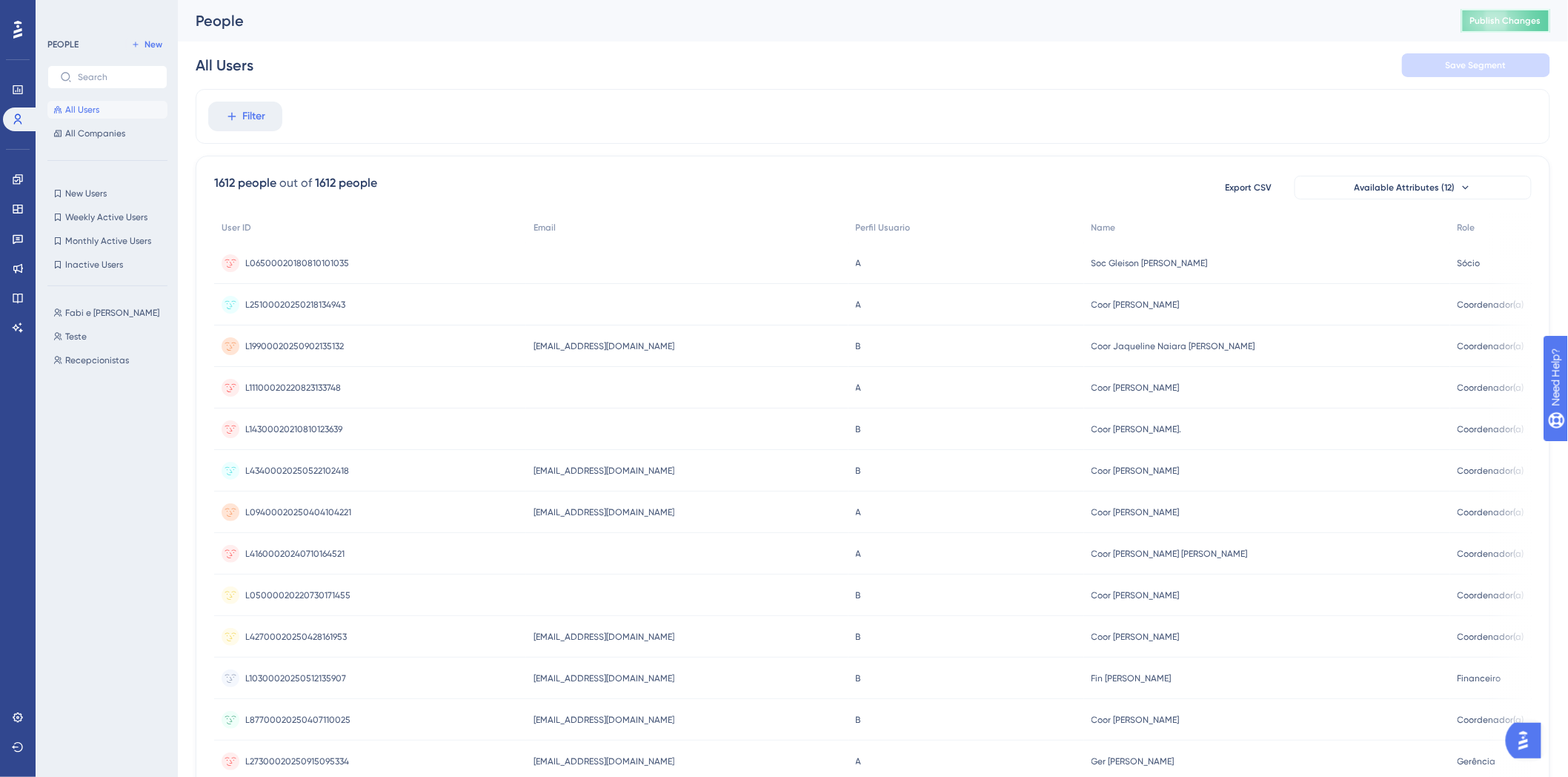
click at [1502, 18] on span "Publish Changes" at bounding box center [1506, 21] width 71 height 12
drag, startPoint x: 242, startPoint y: 132, endPoint x: 260, endPoint y: 135, distance: 18.2
click at [242, 132] on div "Filter" at bounding box center [873, 117] width 1355 height 55
click at [260, 125] on span "Filter" at bounding box center [255, 116] width 23 height 17
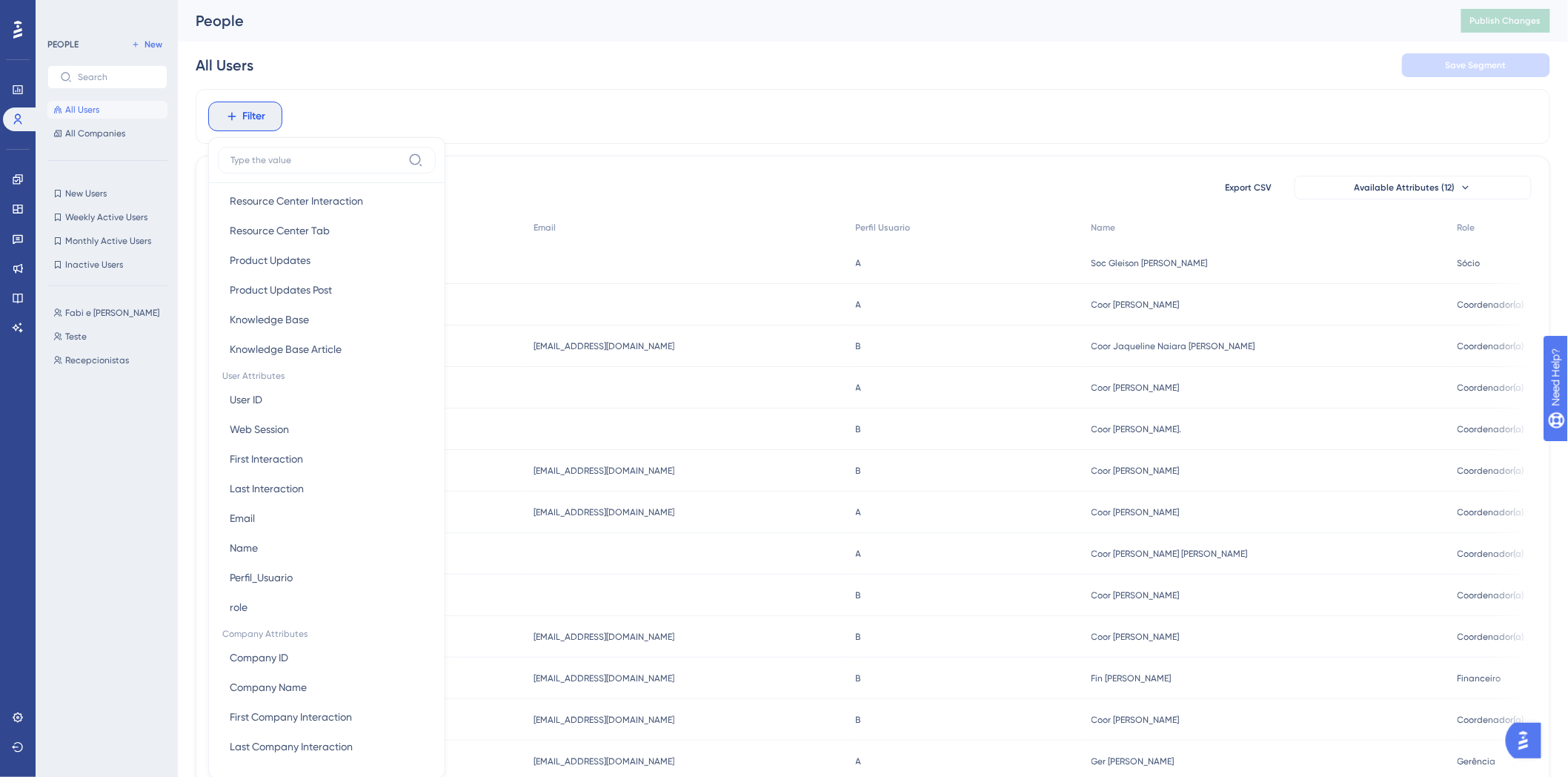
click at [697, 135] on div "Filter Browser Attributes Language Language Browser Browser Device Device Opera…" at bounding box center [873, 117] width 1355 height 55
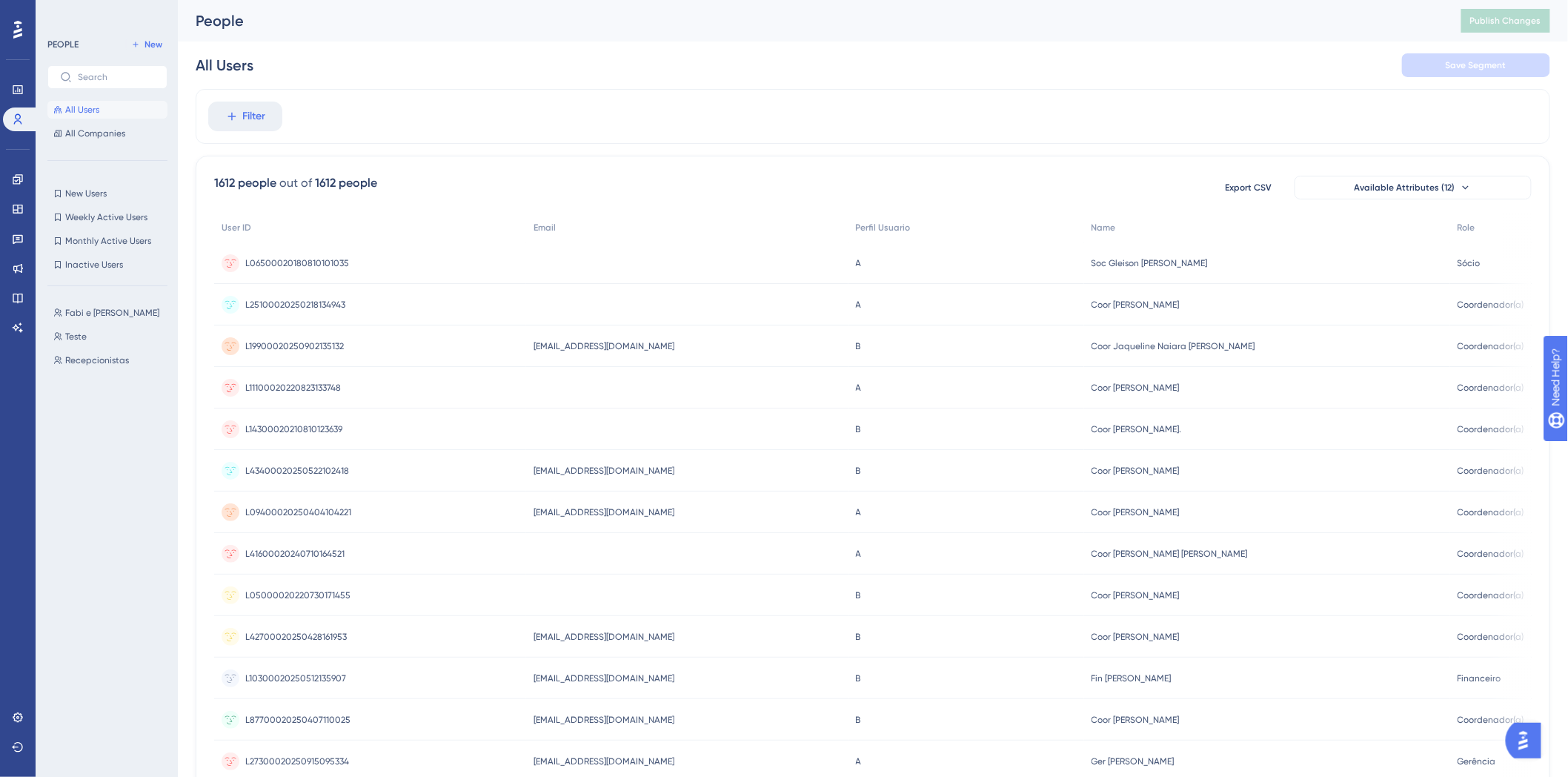
click at [139, 56] on div "PEOPLE New All Users All Companies" at bounding box center [107, 89] width 120 height 107
click at [146, 42] on span "New" at bounding box center [153, 44] width 17 height 12
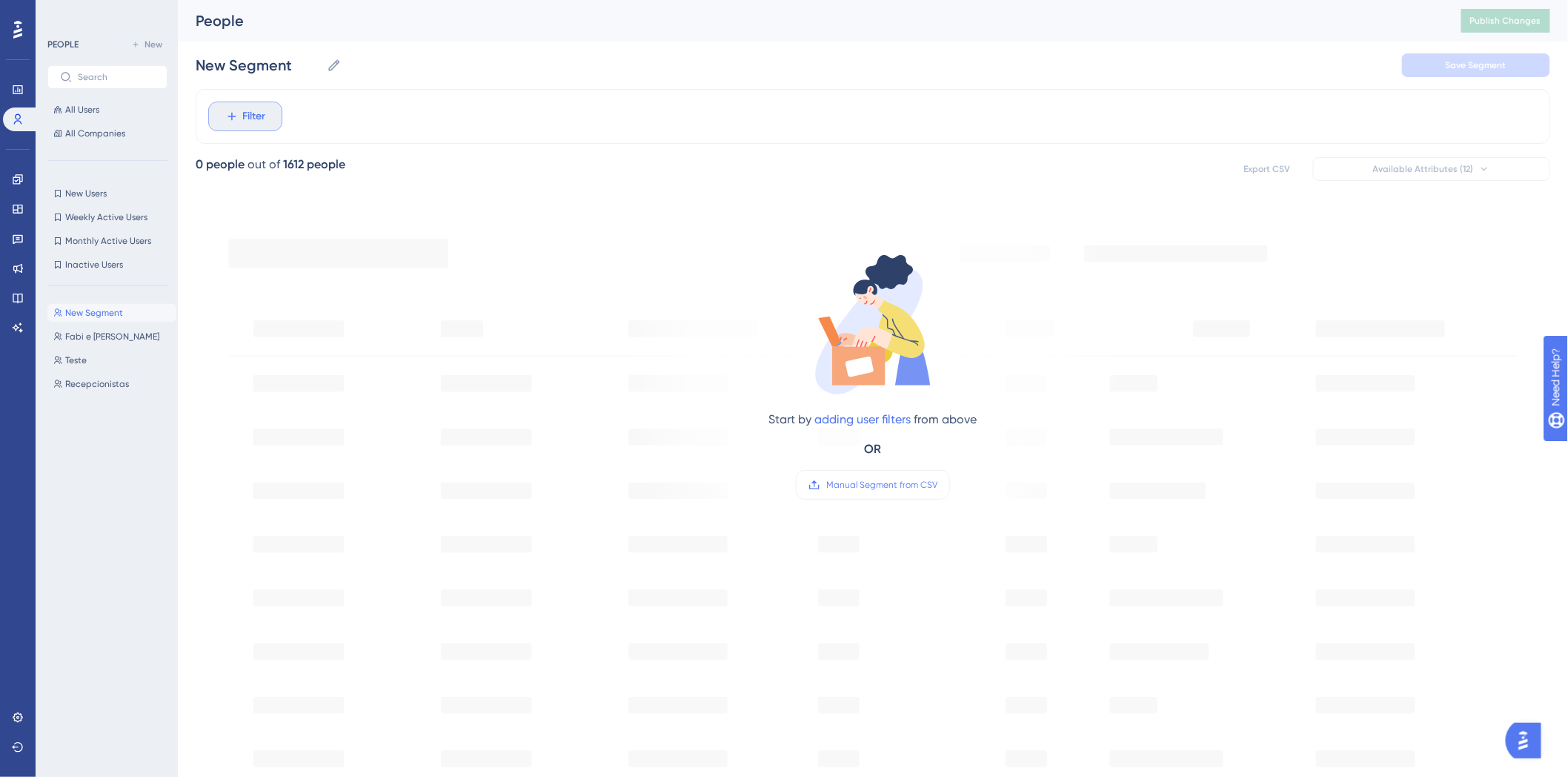
click at [258, 120] on span "Filter" at bounding box center [255, 116] width 23 height 17
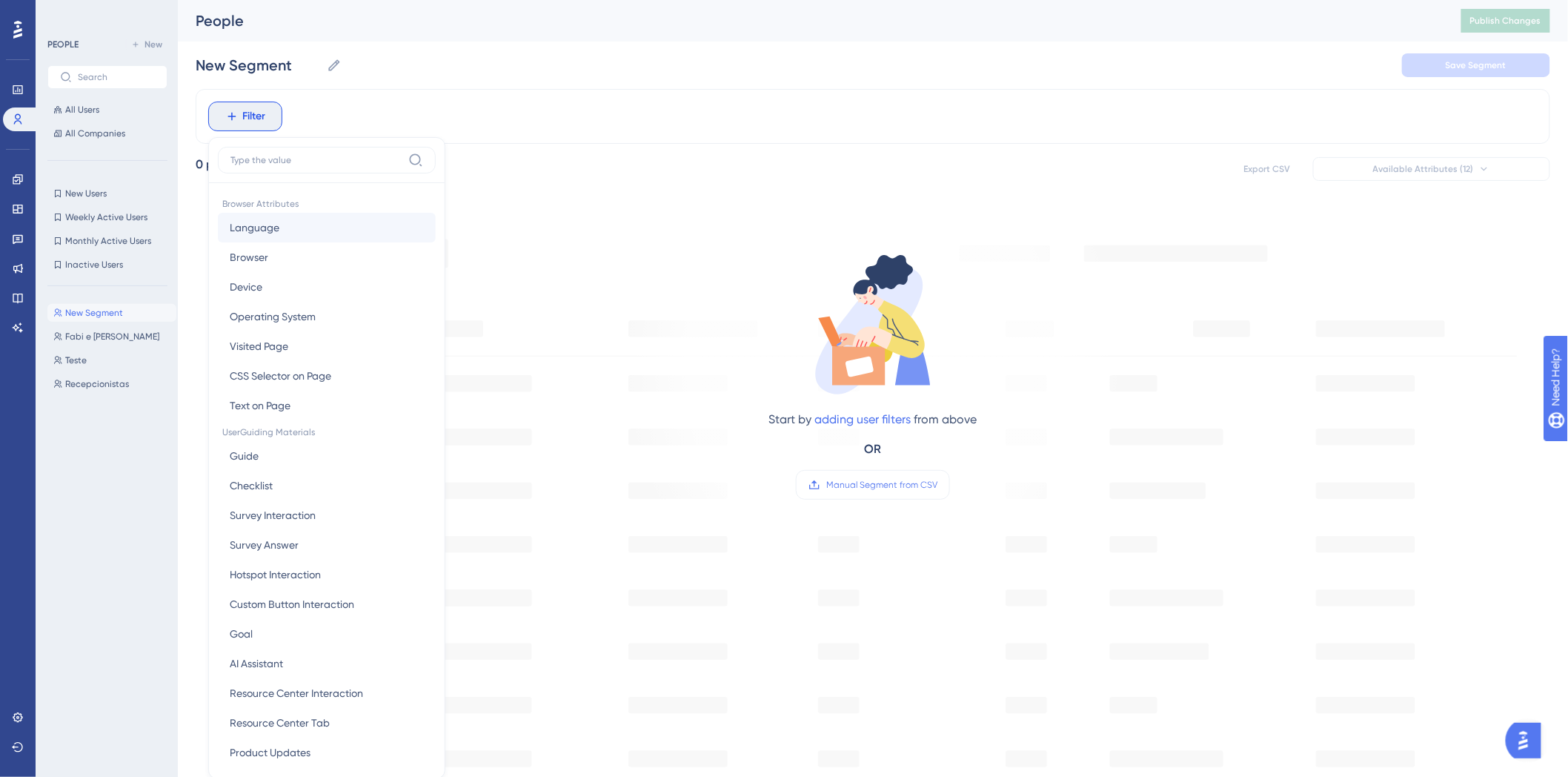
scroll to position [69, 0]
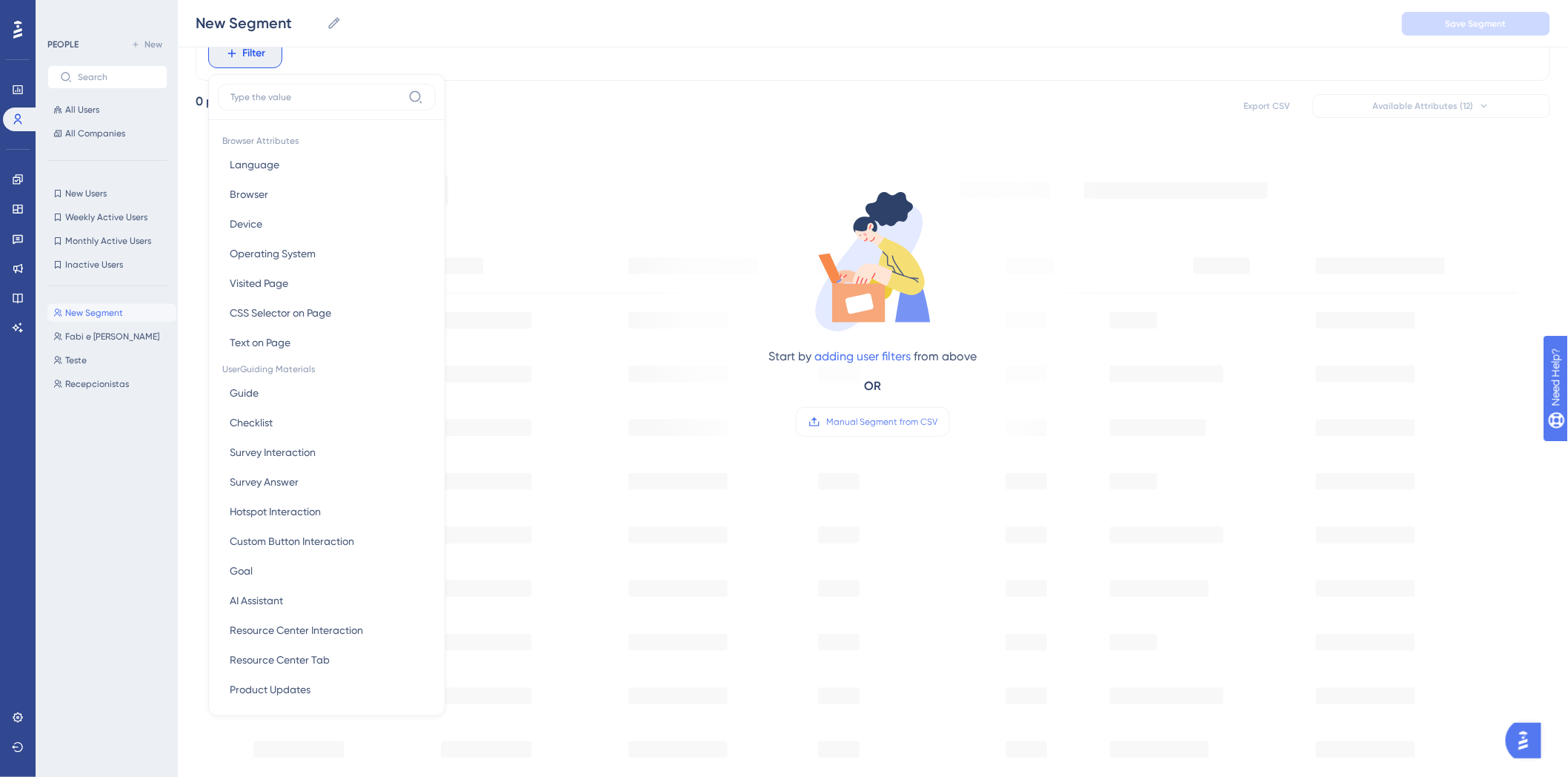
click at [282, 92] on input at bounding box center [316, 97] width 172 height 12
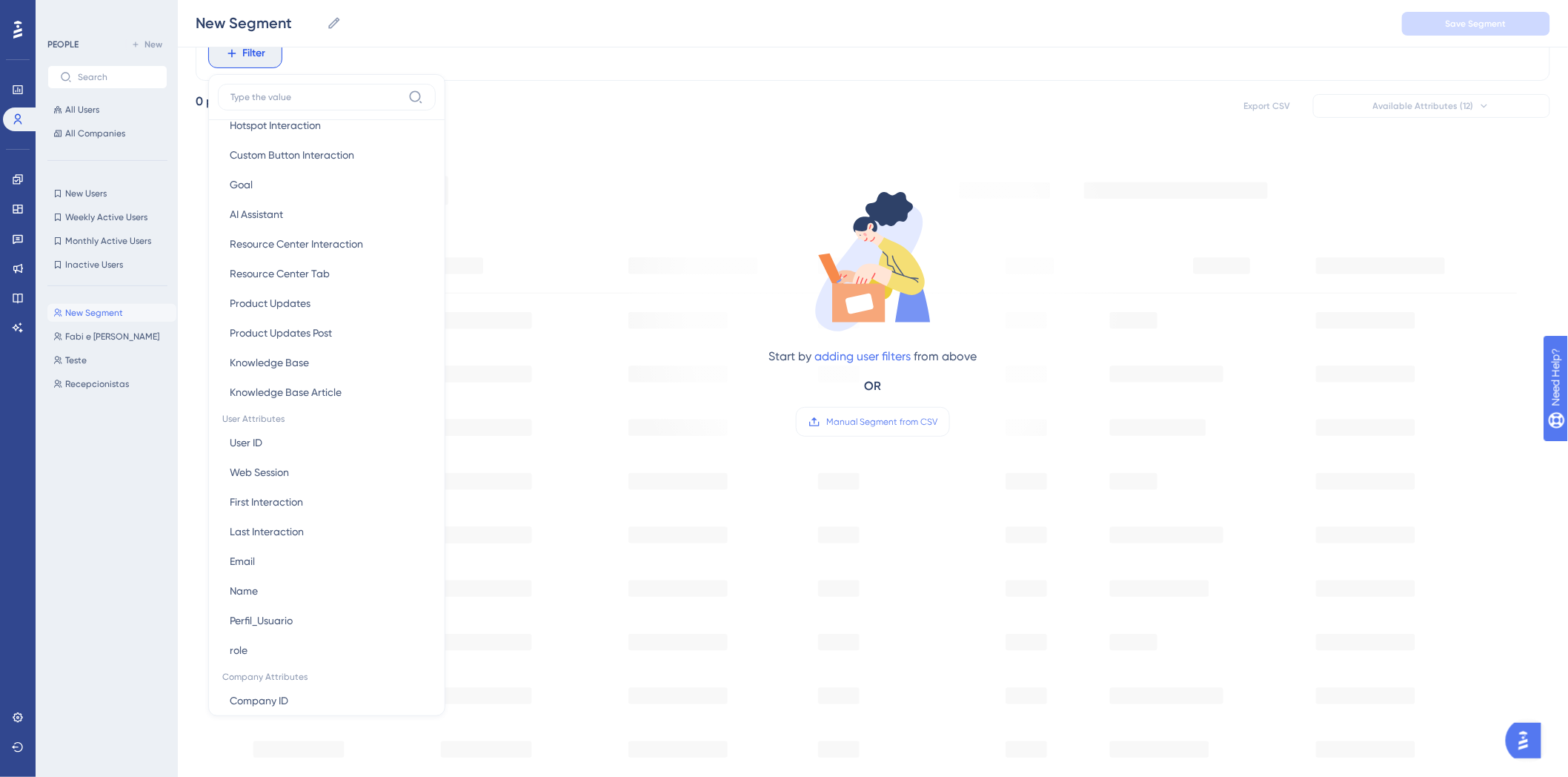
scroll to position [492, 0]
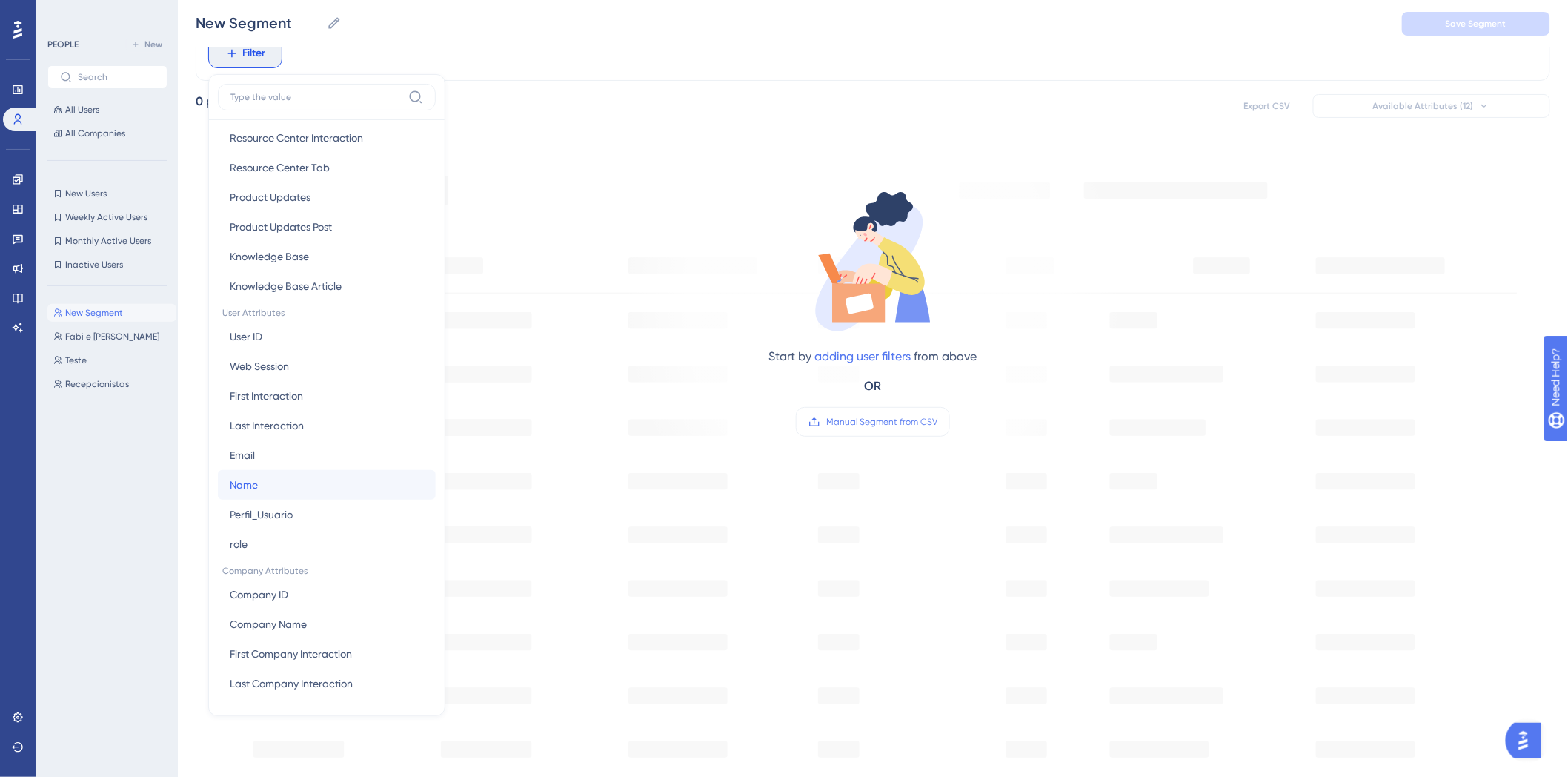
drag, startPoint x: 269, startPoint y: 480, endPoint x: 393, endPoint y: 537, distance: 136.5
click at [269, 480] on button "Name Name" at bounding box center [327, 486] width 218 height 30
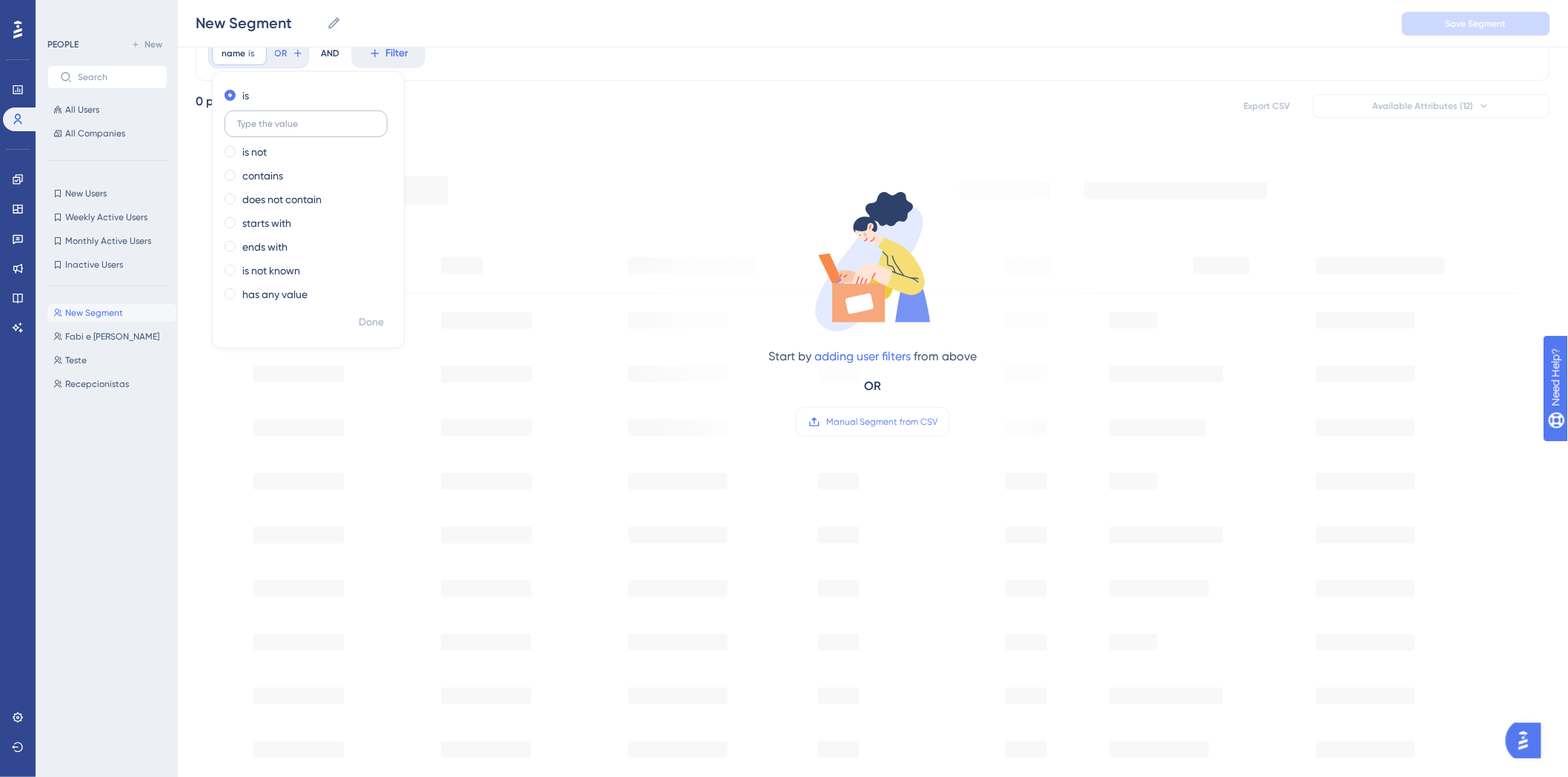
click at [289, 132] on label at bounding box center [306, 124] width 163 height 27
click at [289, 129] on input "text" at bounding box center [306, 123] width 138 height 10
type input "Dr [PERSON_NAME]"
click at [376, 321] on span "Done" at bounding box center [371, 322] width 25 height 17
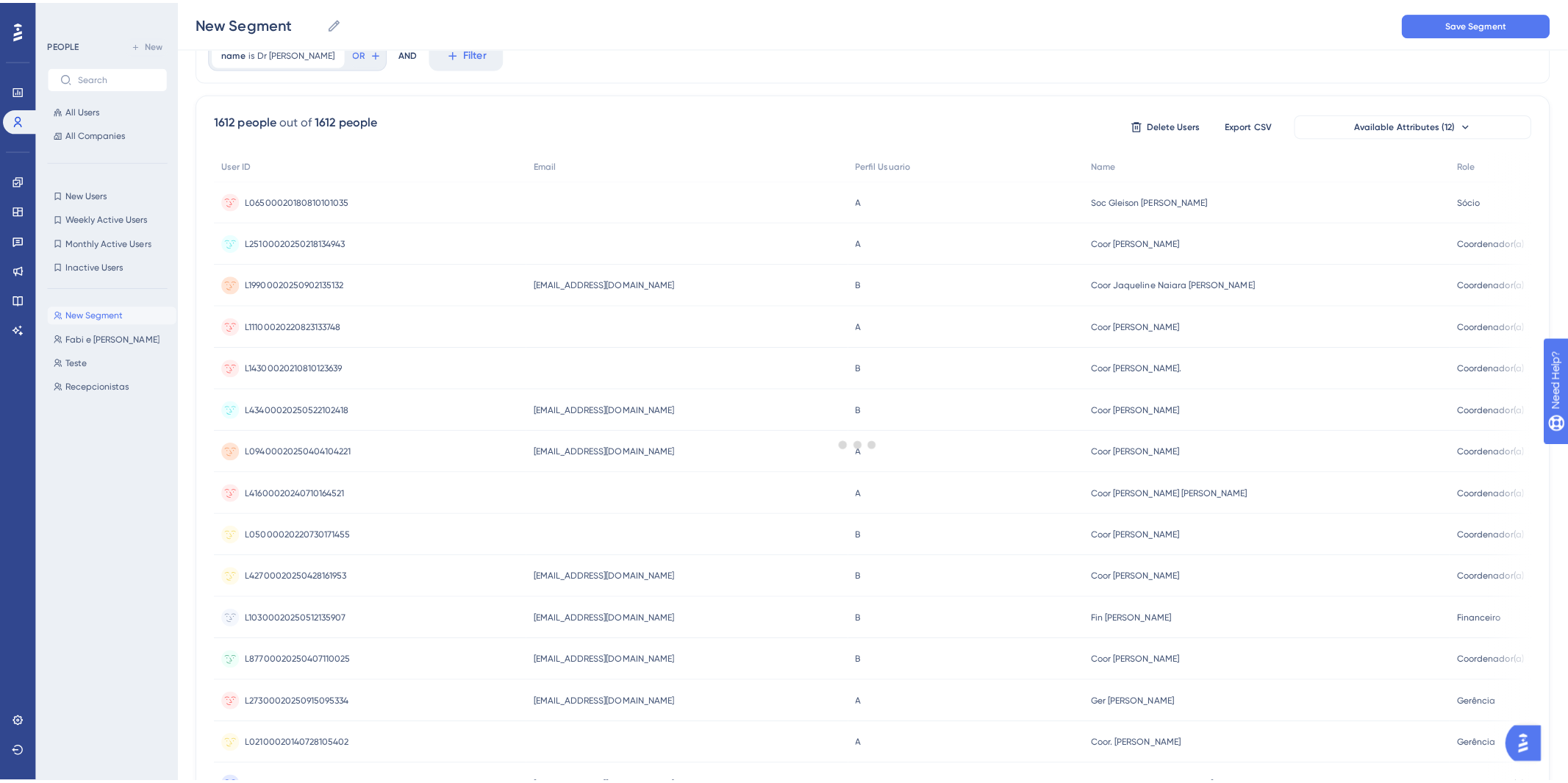
scroll to position [0, 0]
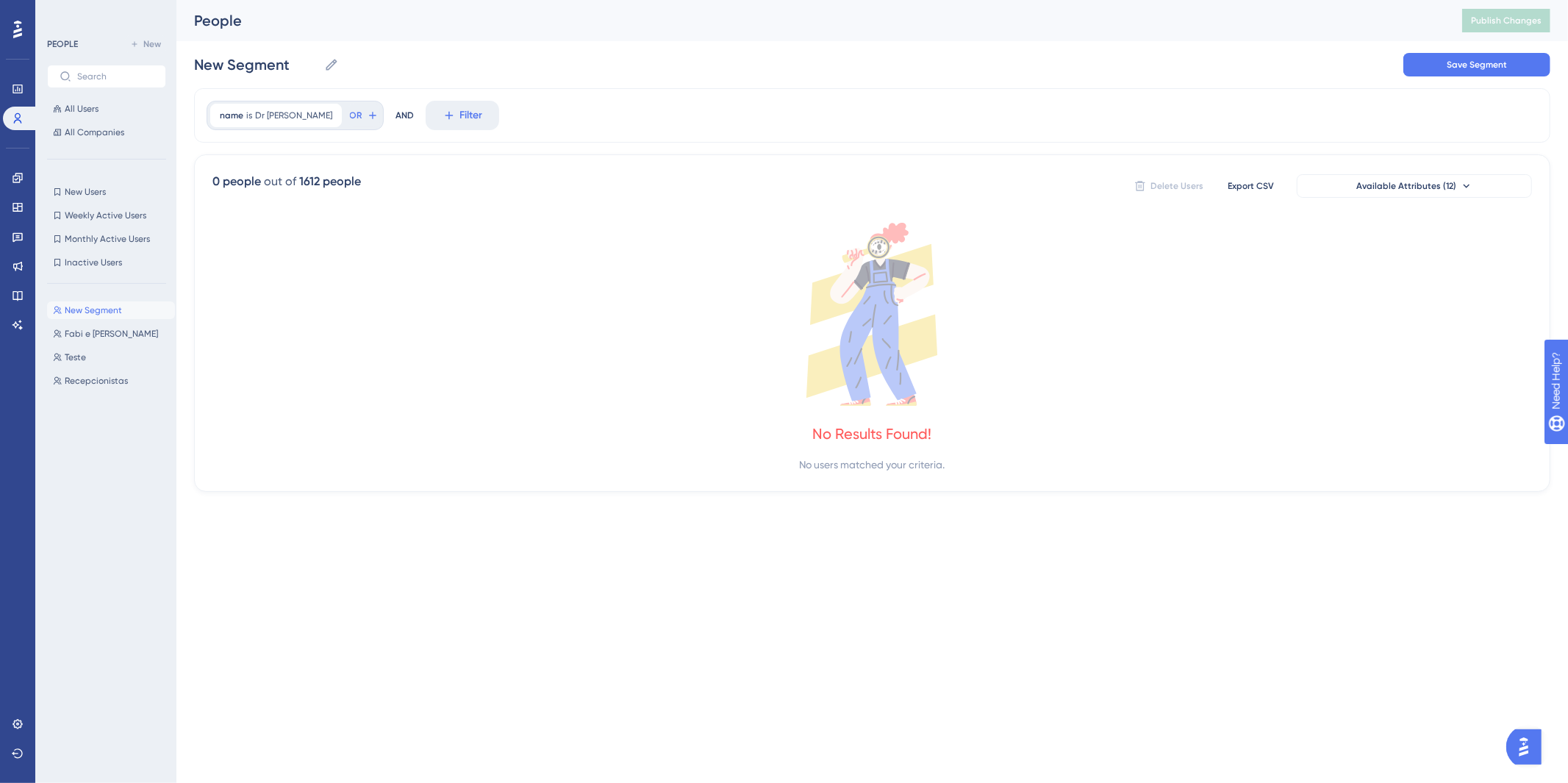
click at [400, 292] on icon at bounding box center [872, 315] width 1319 height 183
click at [1260, 311] on icon at bounding box center [872, 315] width 1319 height 183
click at [340, 107] on div "name is Dr [PERSON_NAME] Dr [PERSON_NAME] Remove" at bounding box center [276, 116] width 131 height 23
click at [335, 112] on icon at bounding box center [330, 115] width 9 height 9
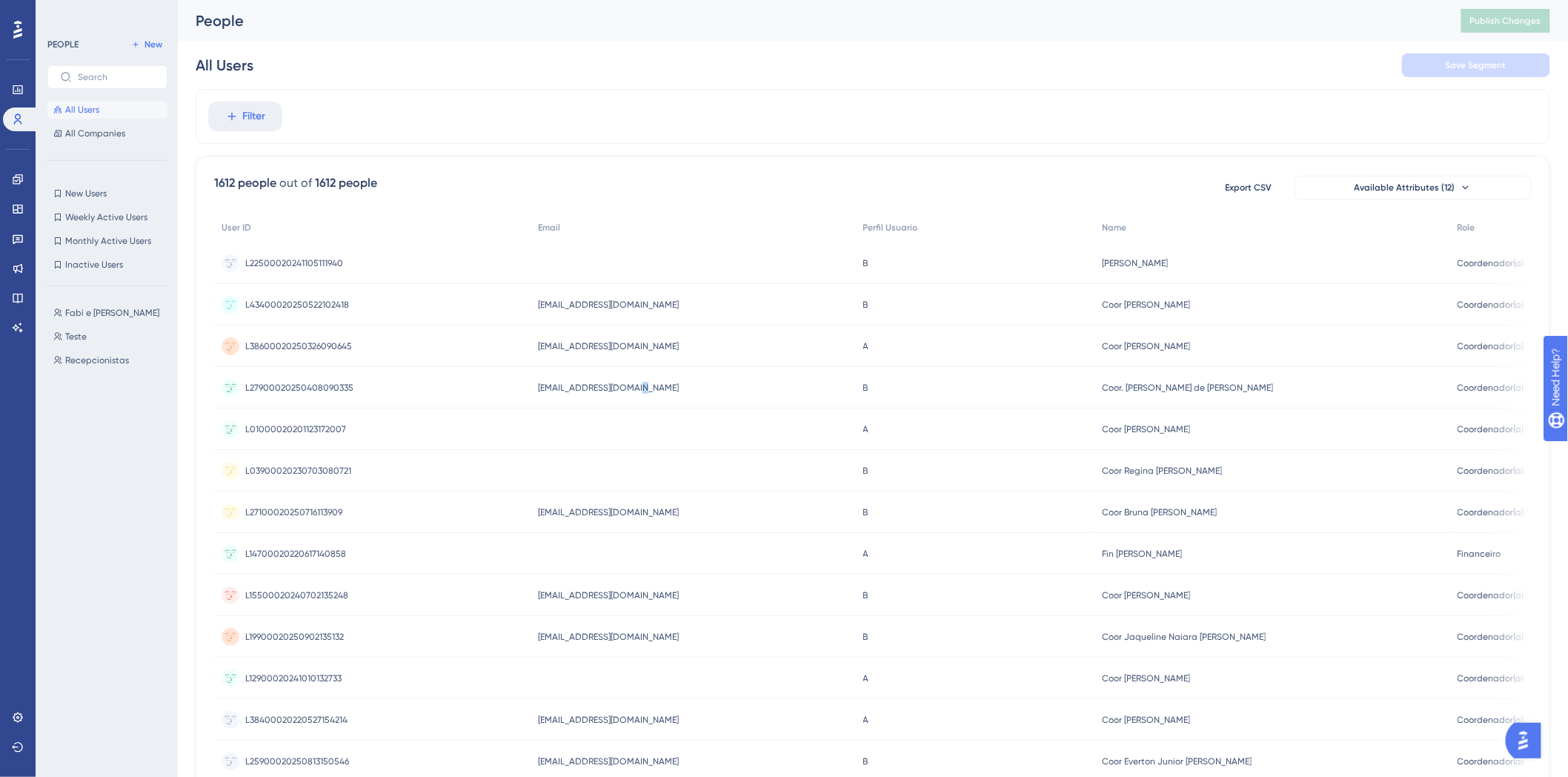
click at [616, 368] on div "[EMAIL_ADDRESS][DOMAIN_NAME] [EMAIL_ADDRESS][DOMAIN_NAME]" at bounding box center [693, 388] width 325 height 42
click at [788, 142] on div "Filter" at bounding box center [873, 117] width 1355 height 55
click at [12, 172] on link at bounding box center [18, 179] width 30 height 23
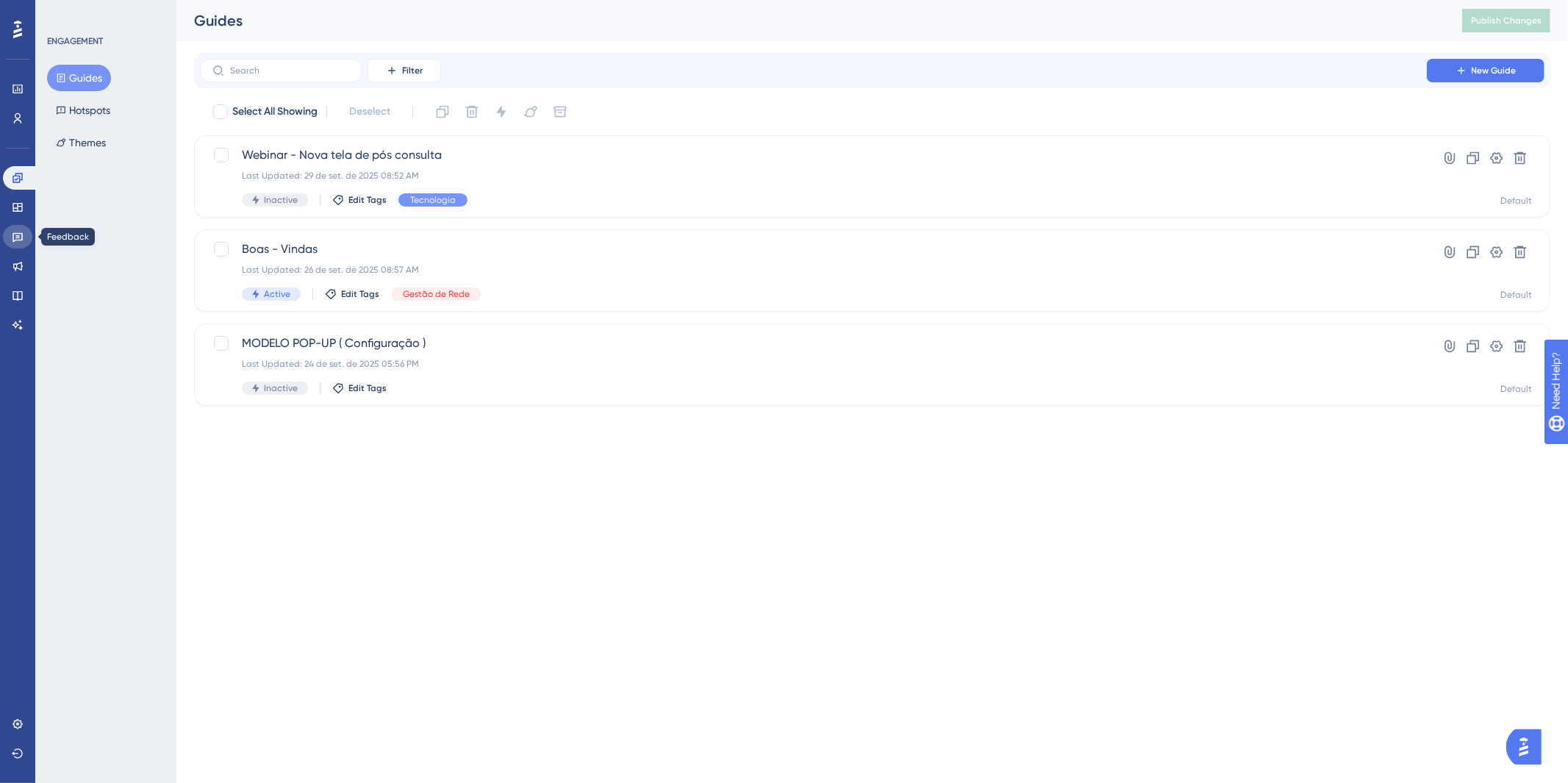
click at [13, 240] on icon at bounding box center [17, 238] width 10 height 10
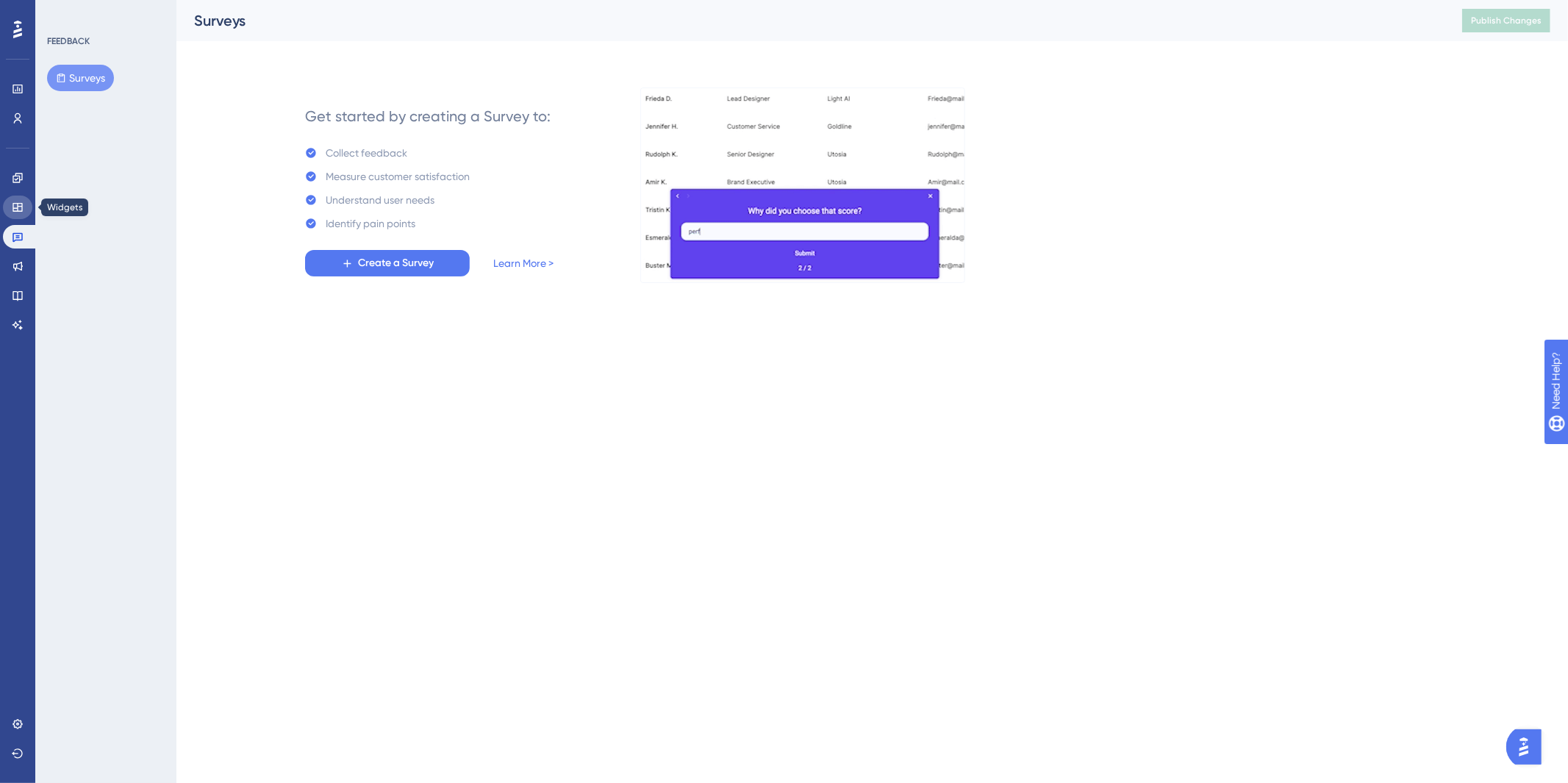
click at [17, 215] on link at bounding box center [18, 207] width 30 height 23
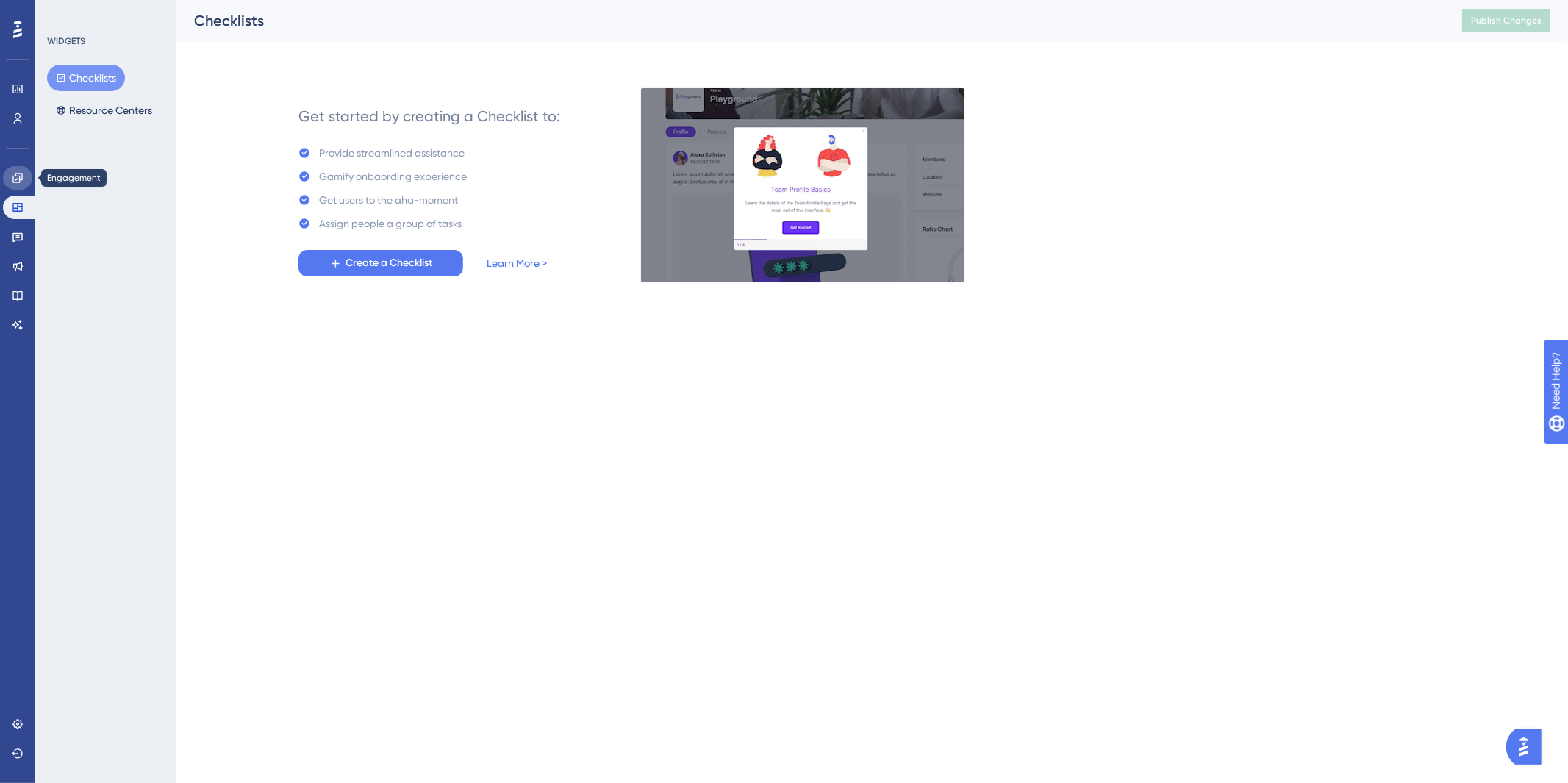
click at [21, 185] on link at bounding box center [18, 178] width 30 height 23
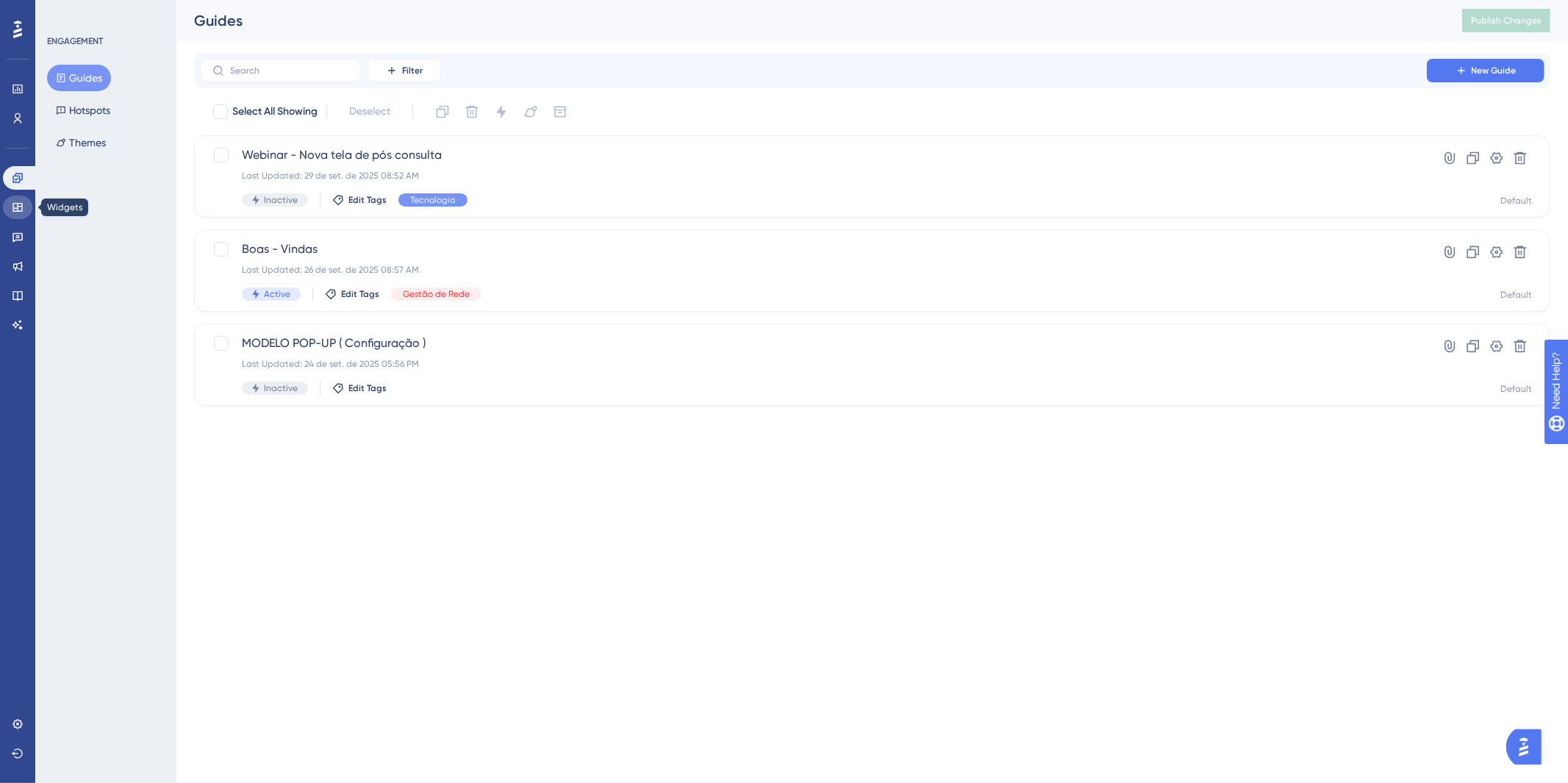
click at [22, 215] on link at bounding box center [18, 207] width 30 height 23
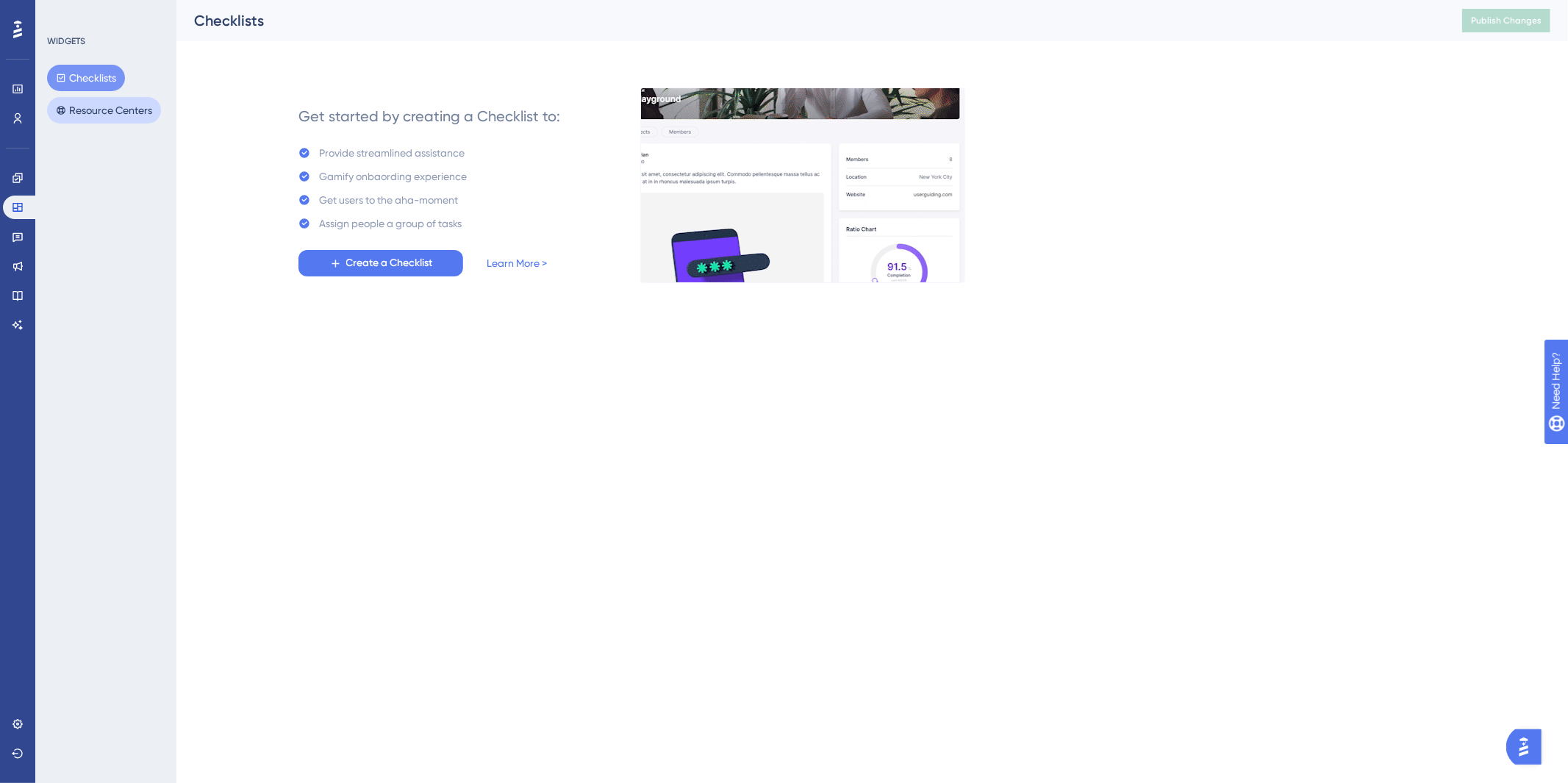
click at [93, 116] on button "Resource Centers" at bounding box center [104, 111] width 114 height 26
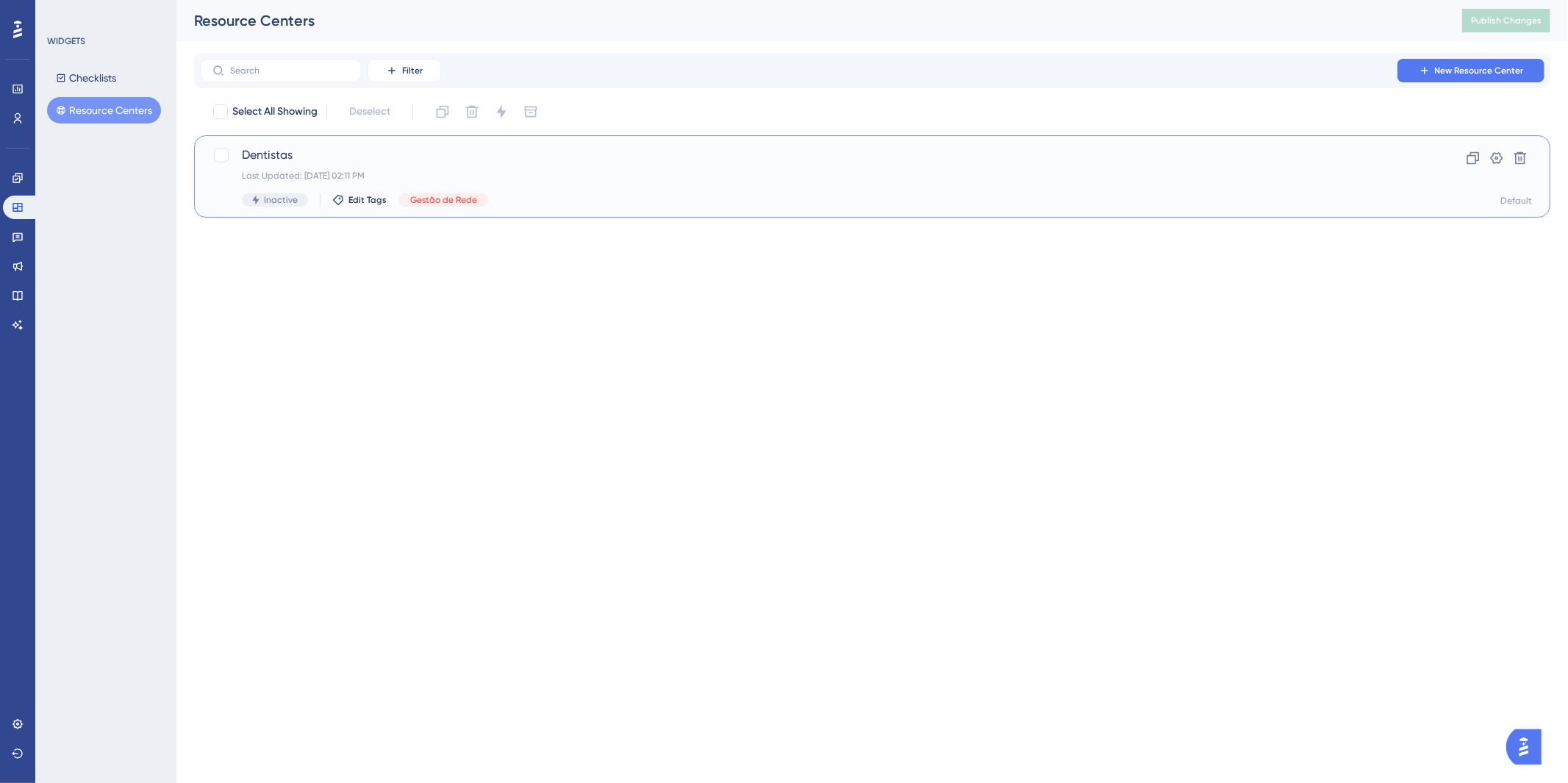
click at [656, 167] on div "Dentistas Last Updated: [DATE] 02:11 PM Inactive Edit Tags Gestão de Rede" at bounding box center [813, 176] width 1144 height 60
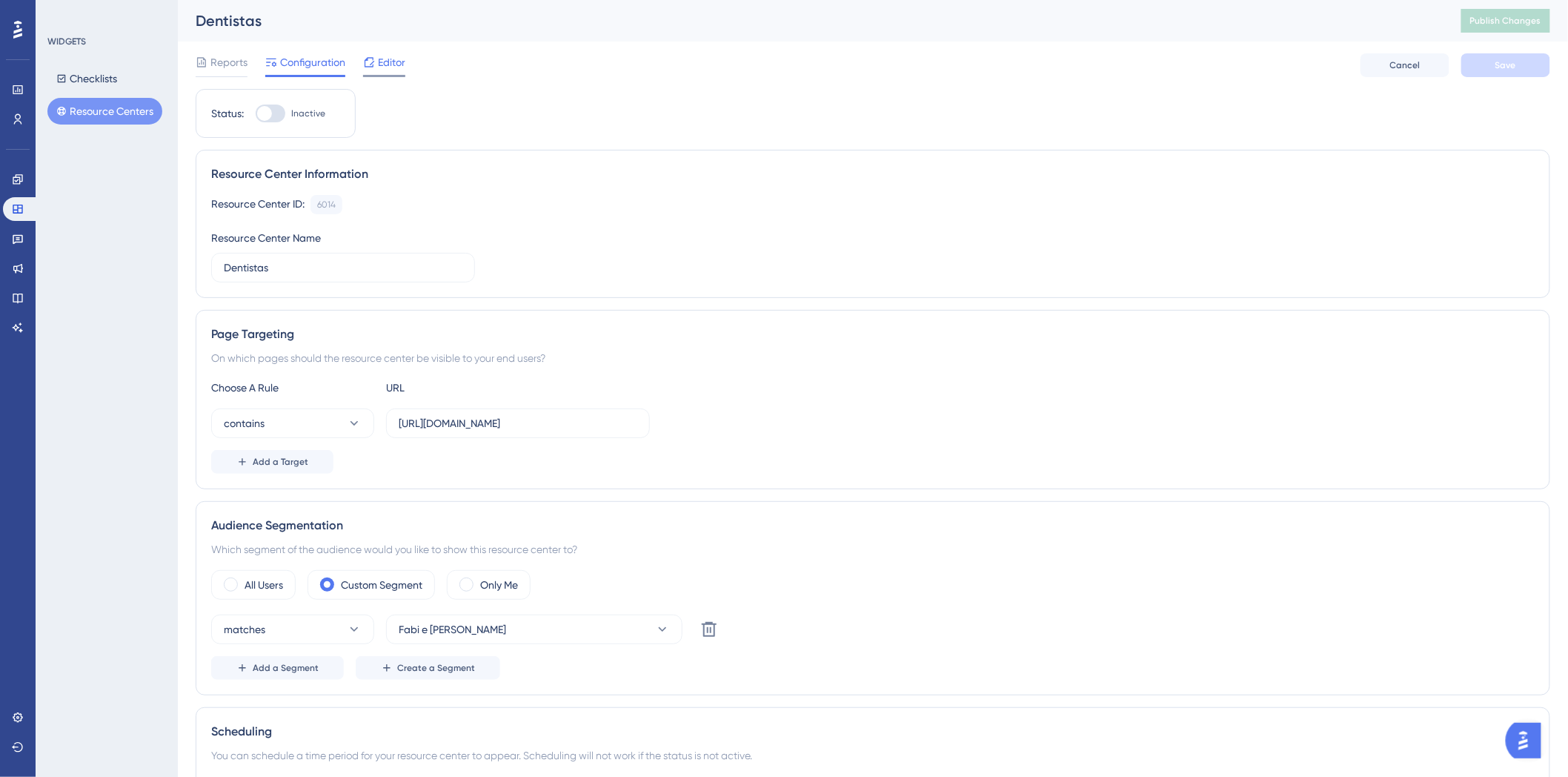
click at [397, 62] on span "Editor" at bounding box center [391, 62] width 27 height 17
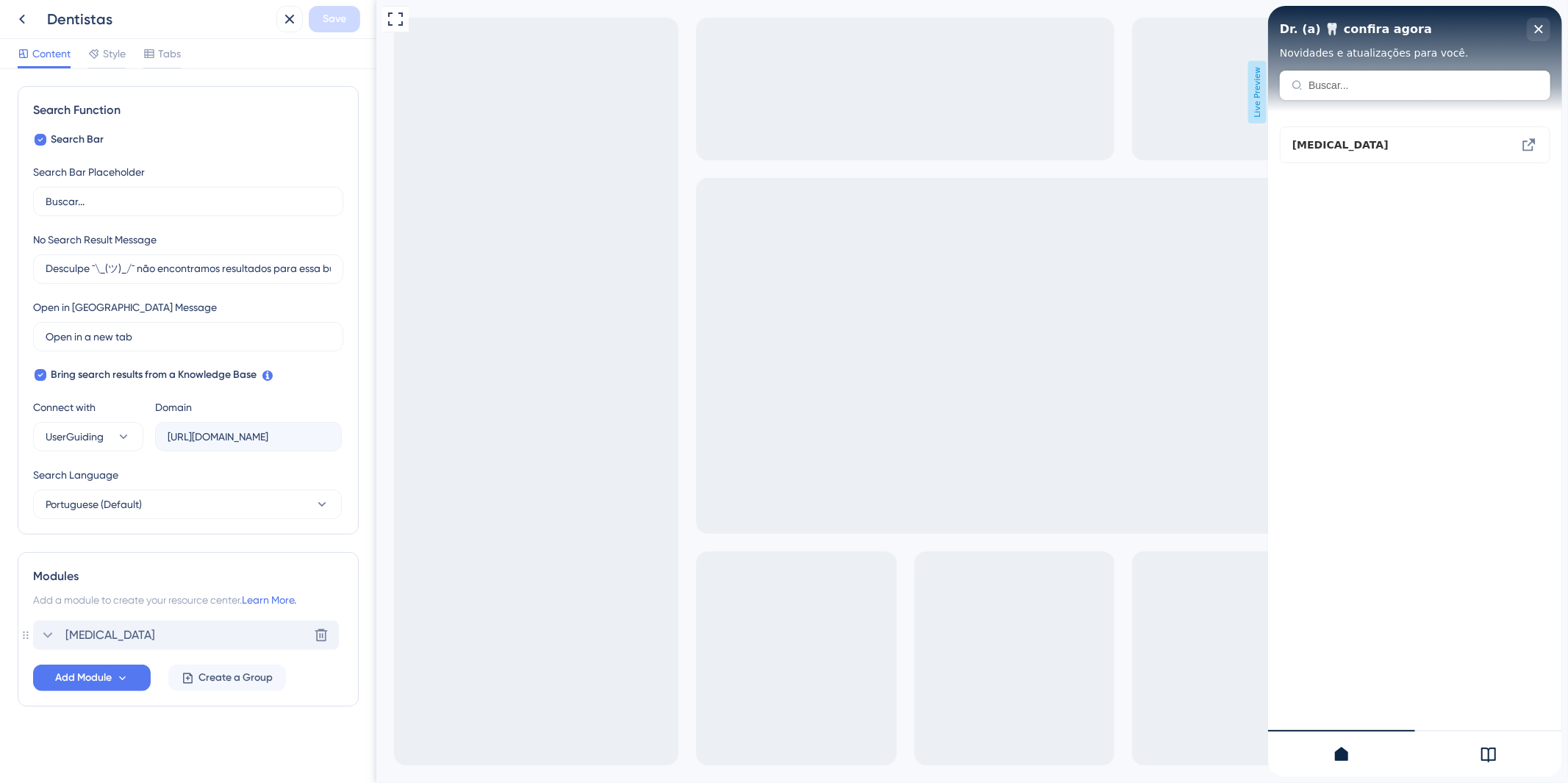
click at [145, 642] on div "[MEDICAL_DATA] Delete" at bounding box center [186, 636] width 306 height 30
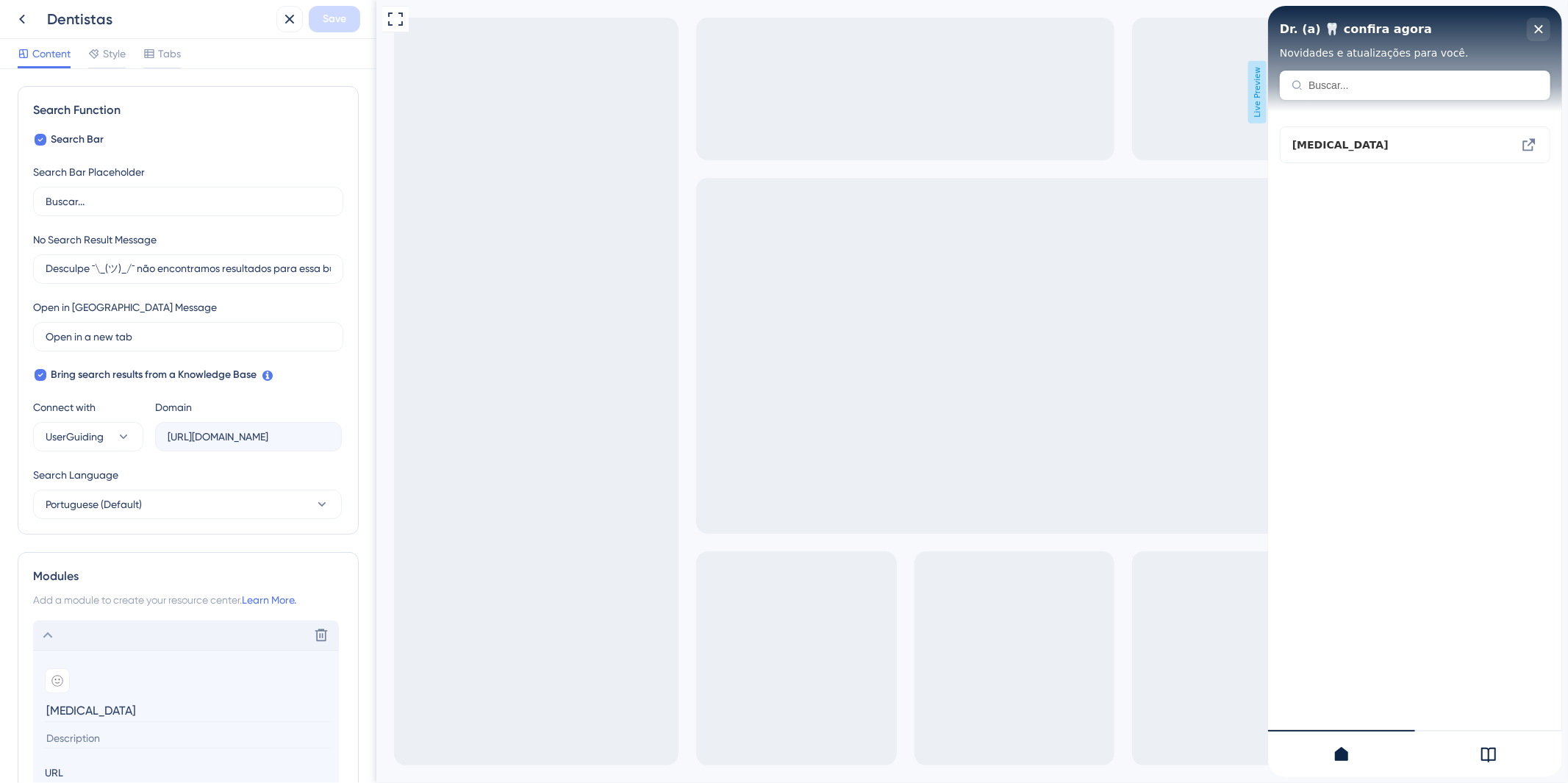
click at [83, 643] on div "Delete" at bounding box center [186, 636] width 306 height 30
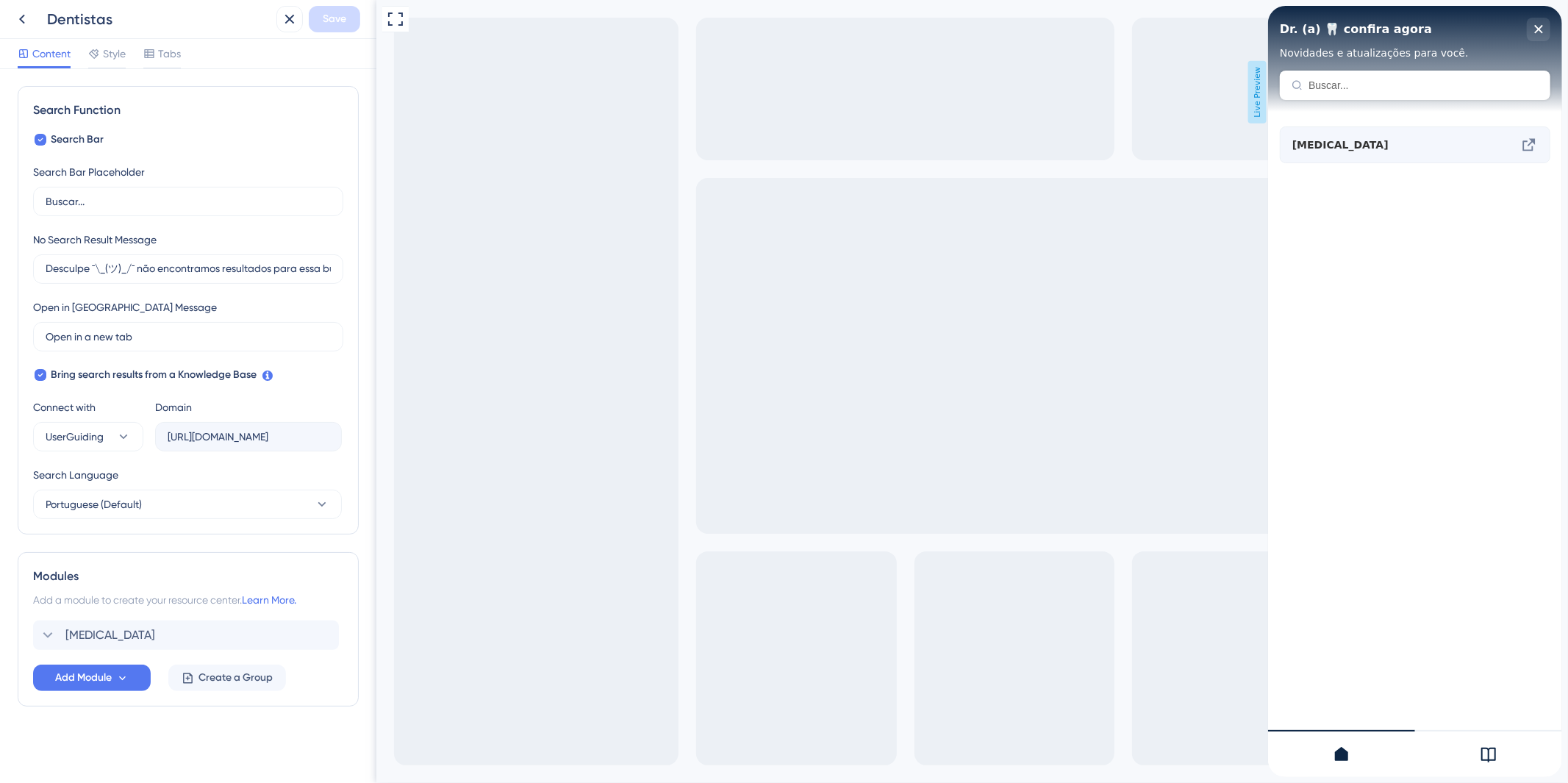
click at [1480, 152] on div "[MEDICAL_DATA]" at bounding box center [1390, 145] width 197 height 17
click at [130, 629] on div "[MEDICAL_DATA] Delete" at bounding box center [186, 636] width 306 height 30
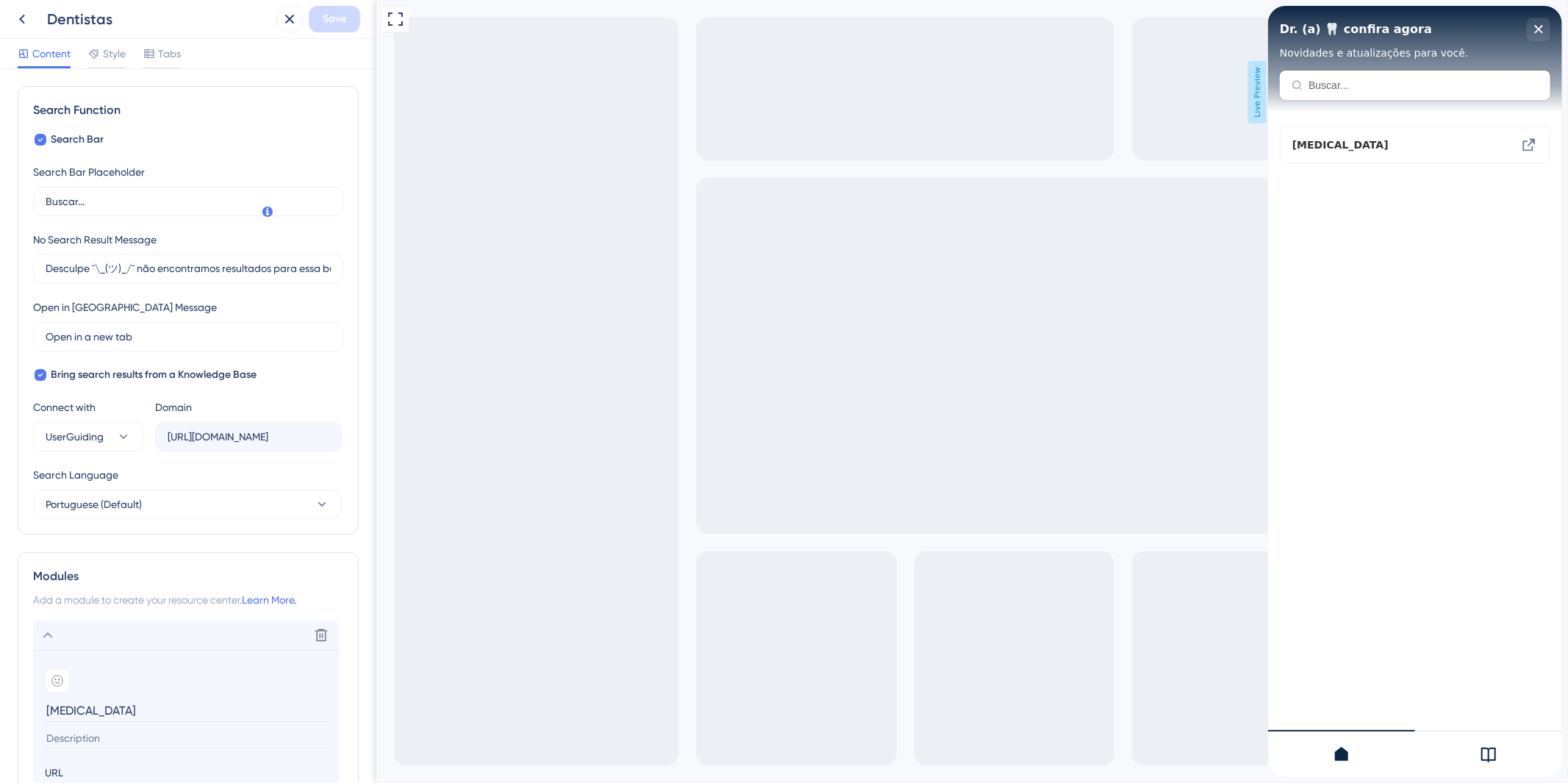
scroll to position [363, 0]
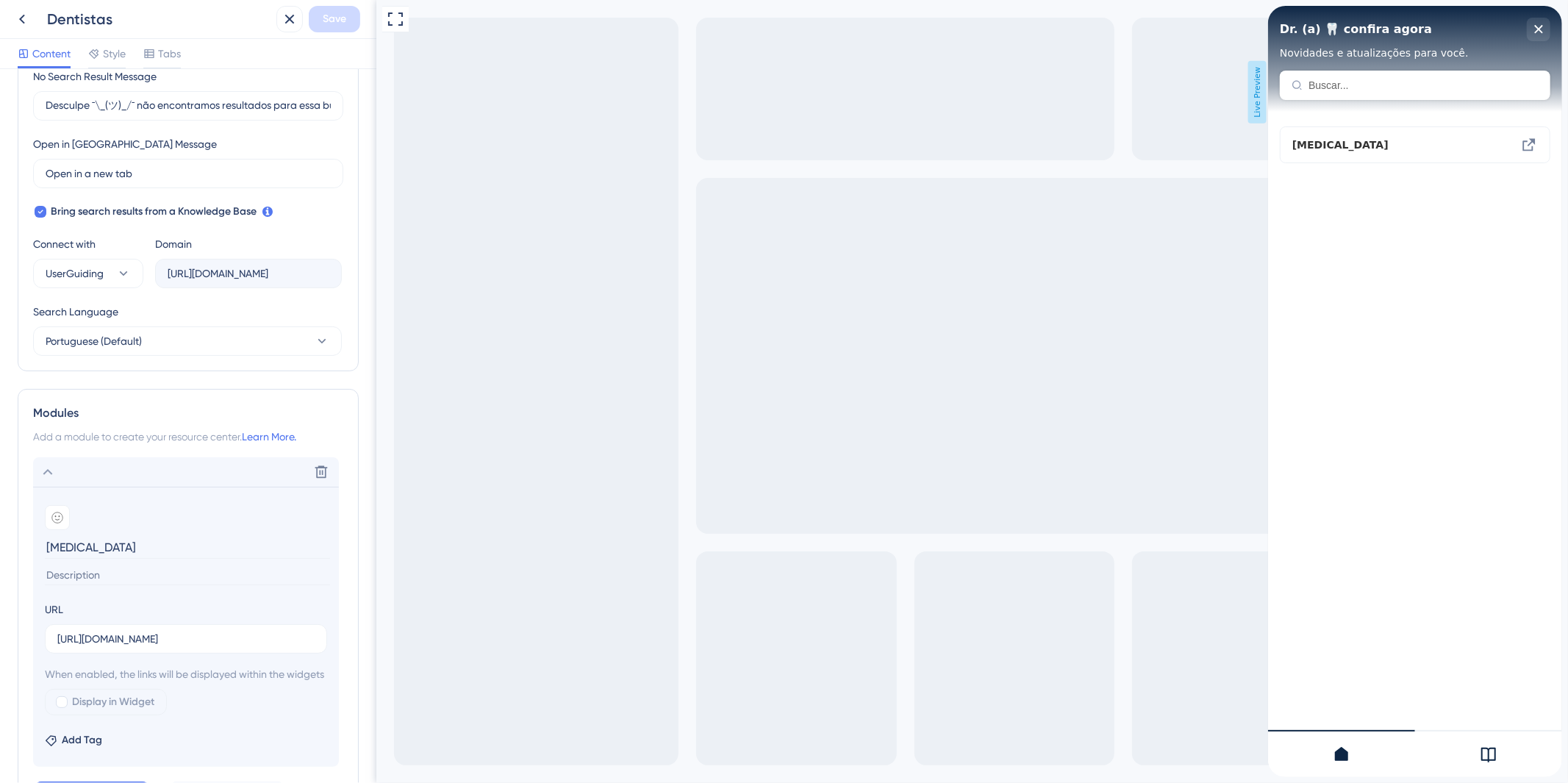
click at [173, 583] on input at bounding box center [187, 576] width 286 height 20
click at [175, 577] on input "Conheça os alinhadores invisiveis." at bounding box center [187, 576] width 286 height 20
click at [239, 564] on section "Add emoji [MEDICAL_DATA] Conheça os alinhadores invisiveis." at bounding box center [186, 544] width 282 height 78
click at [236, 567] on input "Conheça os alinhadores invisiveis." at bounding box center [187, 576] width 286 height 20
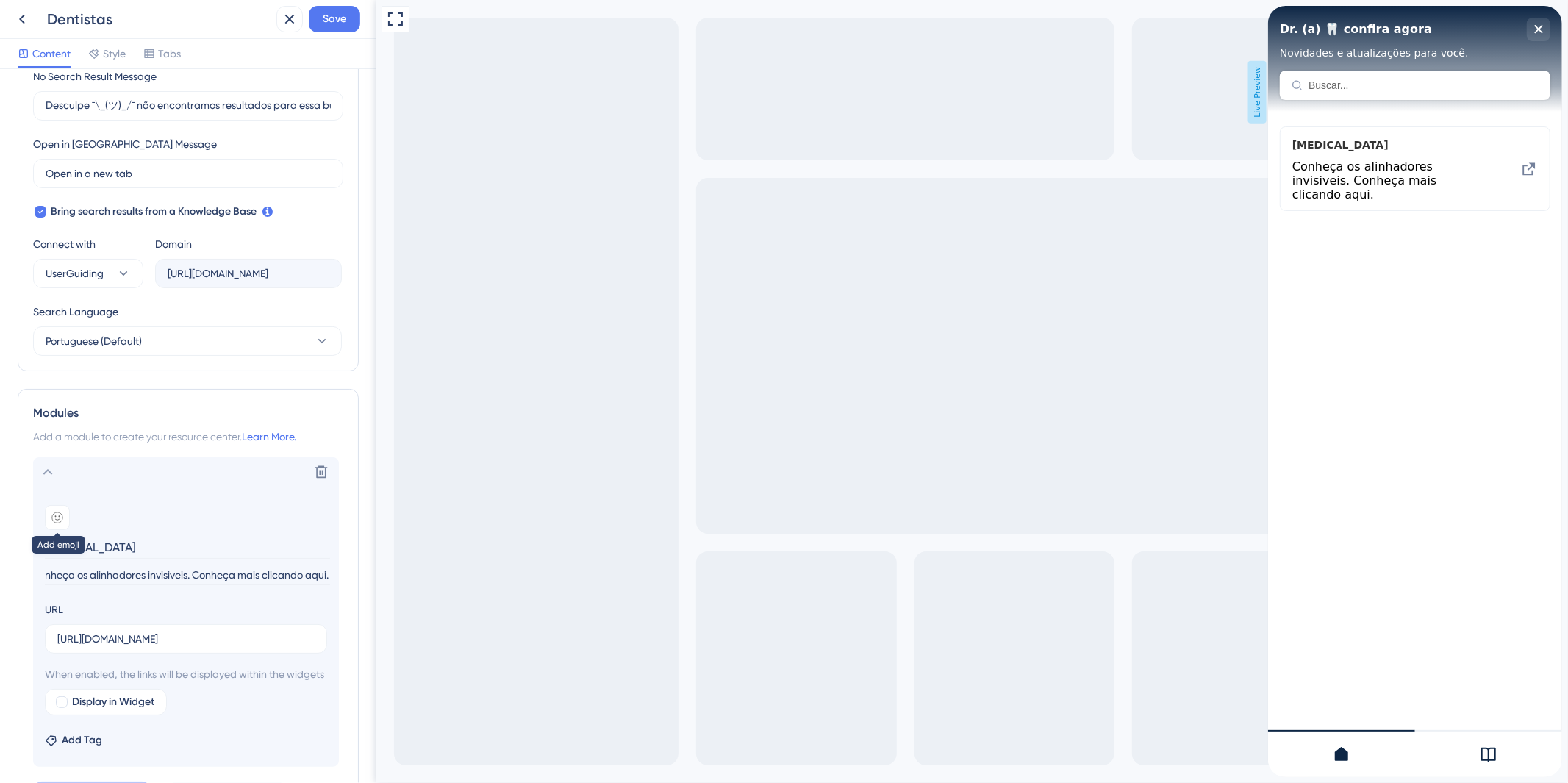
type input "Conheça os alinhadores invisiveis. Conheça mais clicando aqui."
click at [60, 516] on icon at bounding box center [57, 518] width 12 height 12
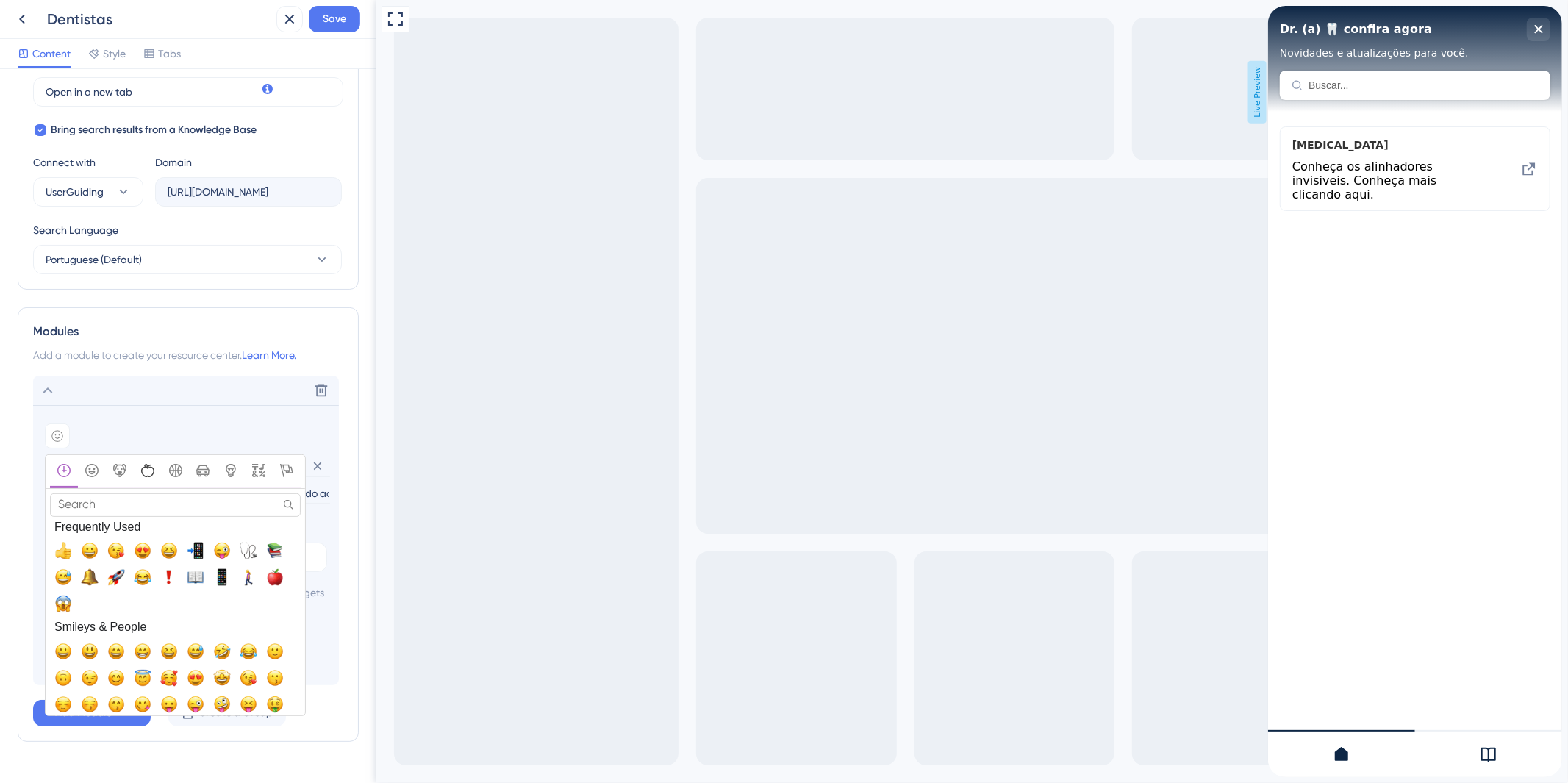
scroll to position [496, 0]
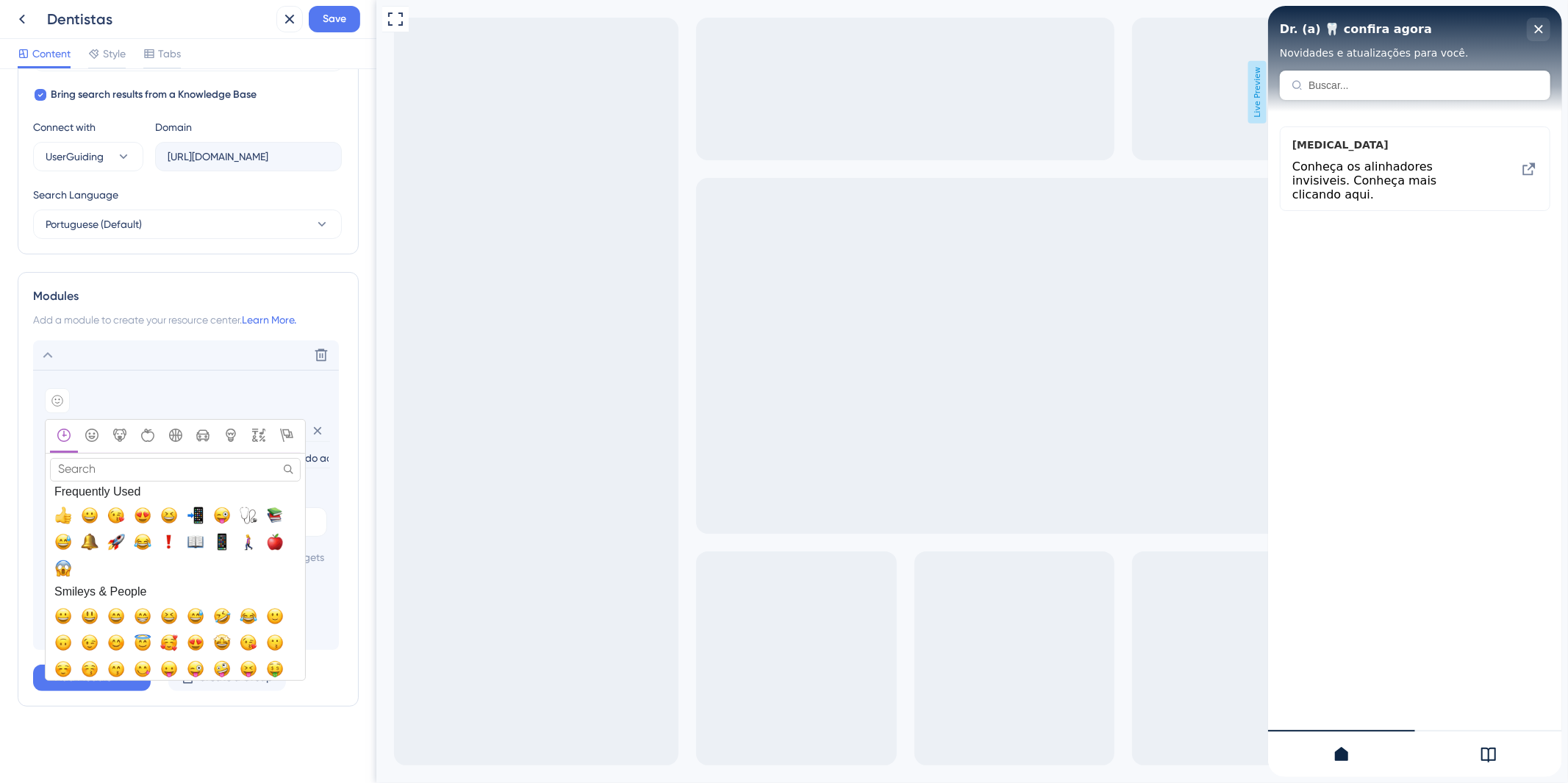
click at [124, 458] on input "Search" at bounding box center [176, 470] width 251 height 23
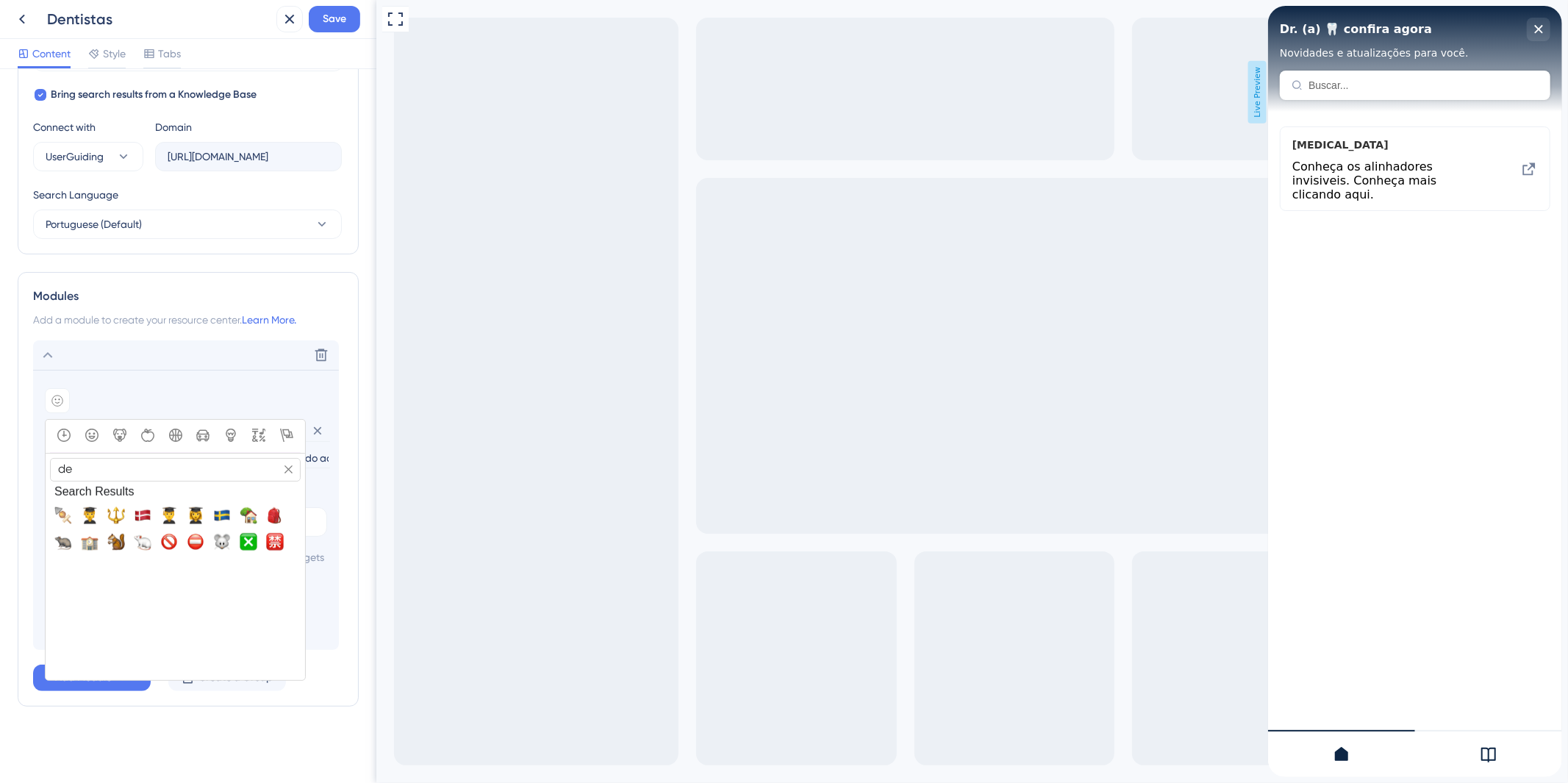
type input "d"
type input "tee"
click at [113, 507] on span "😬, grimacing" at bounding box center [116, 515] width 17 height 17
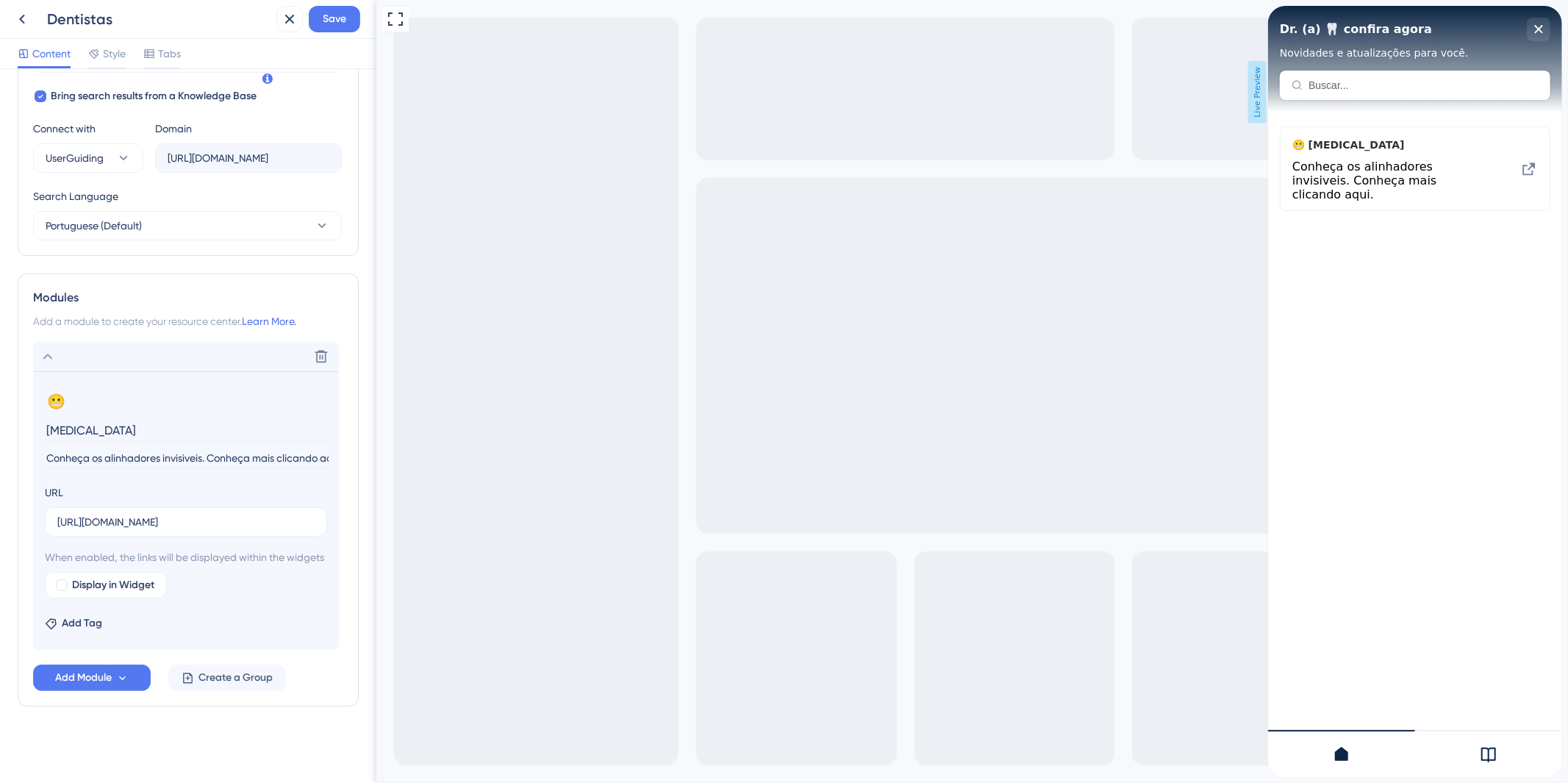
scroll to position [496, 0]
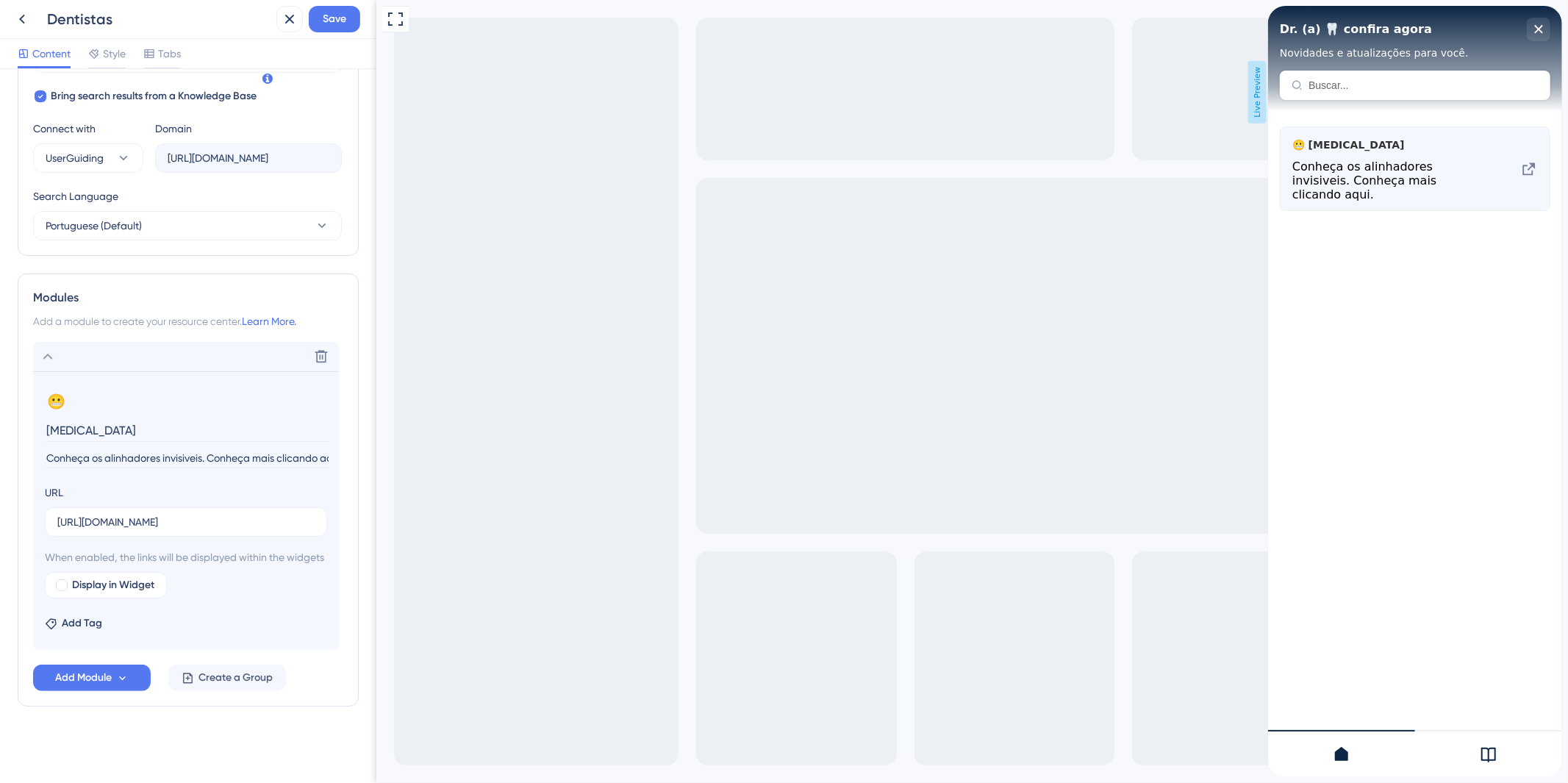
click at [1532, 163] on icon at bounding box center [1528, 168] width 12 height 12
click at [1548, 180] on div "😬 [MEDICAL_DATA] Conheça os alinhadores invisiveis. Conheça mais clicando aqui." at bounding box center [1414, 168] width 271 height 84
click at [1518, 165] on div "😬 [MEDICAL_DATA] Conheça os alinhadores invisiveis. Conheça mais clicando aqui." at bounding box center [1414, 168] width 271 height 84
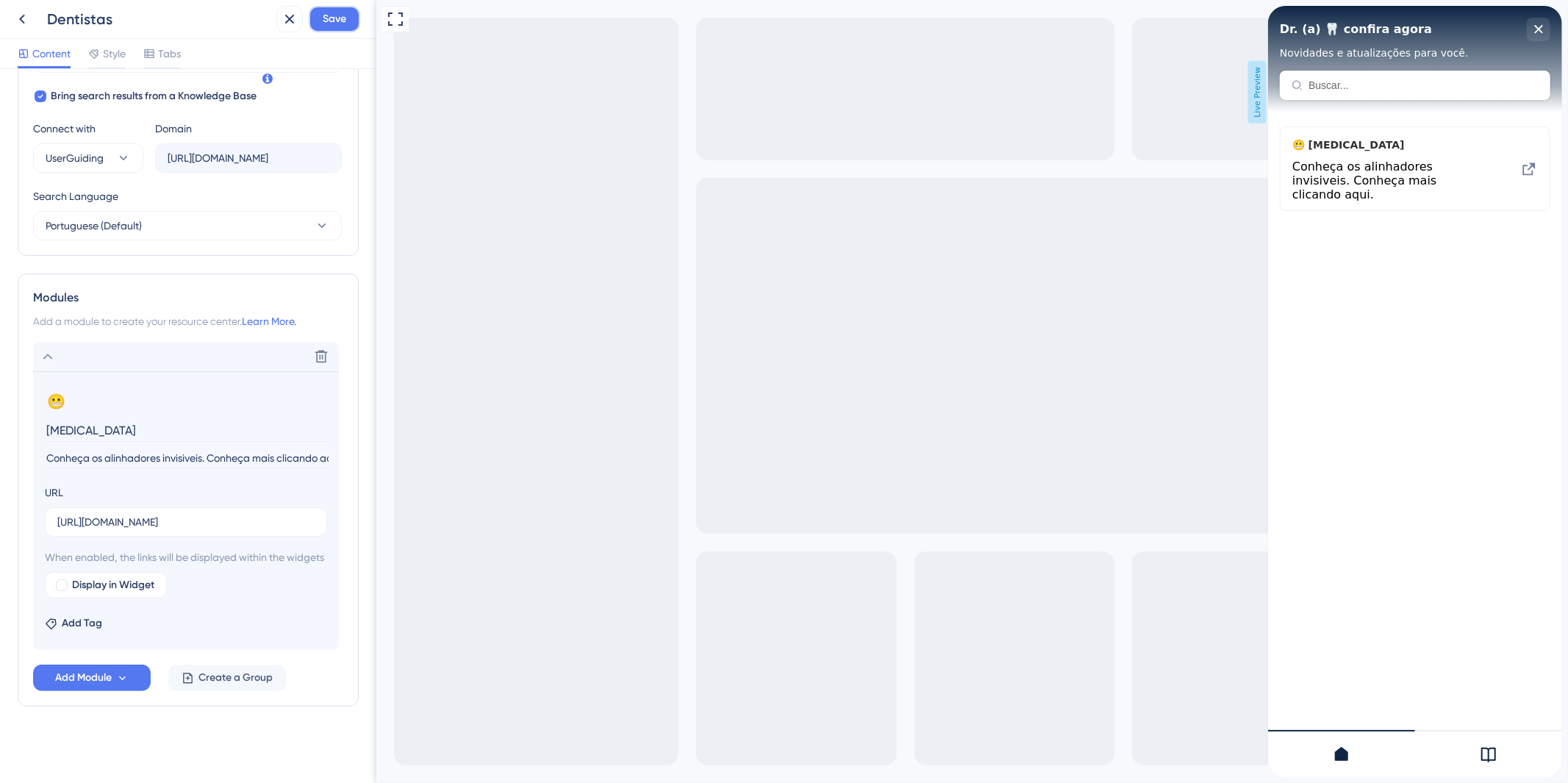
click at [348, 26] on button "Save" at bounding box center [334, 19] width 51 height 26
click at [1423, 259] on div "😬 [MEDICAL_DATA] Conheça os alinhadores invisiveis. Conheça mais clicando aqui." at bounding box center [1414, 424] width 294 height 624
click at [140, 344] on div "Delete" at bounding box center [186, 357] width 306 height 30
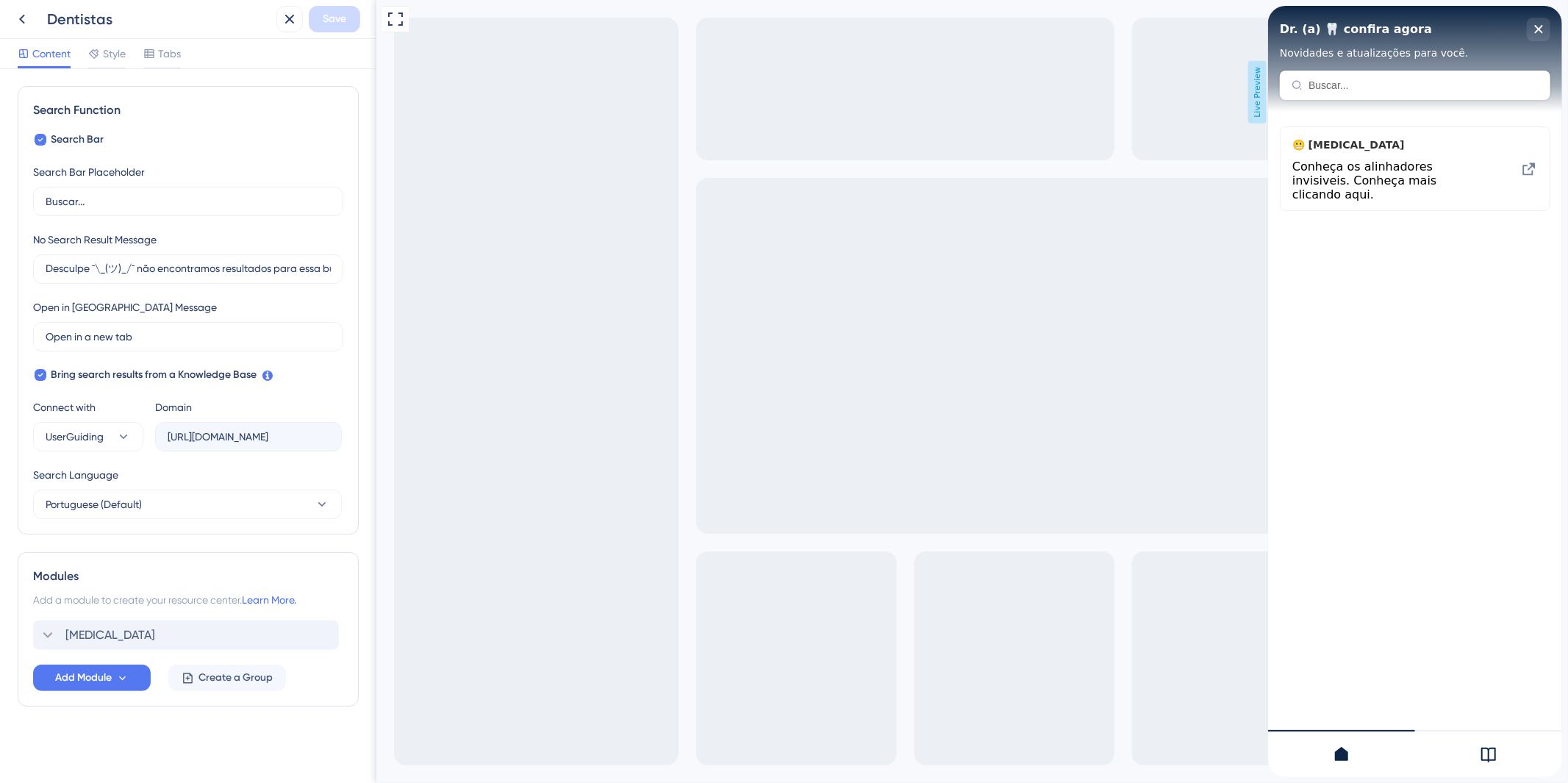
scroll to position [199, 0]
click at [1417, 585] on div "😬 [MEDICAL_DATA] Conheça os alinhadores invisiveis. Conheça mais clicando aqui." at bounding box center [1414, 424] width 294 height 624
click at [1393, 358] on div "😬 [MEDICAL_DATA] Conheça os alinhadores invisiveis. Conheça mais clicando aqui." at bounding box center [1414, 424] width 294 height 624
click at [1484, 756] on icon at bounding box center [1488, 754] width 17 height 17
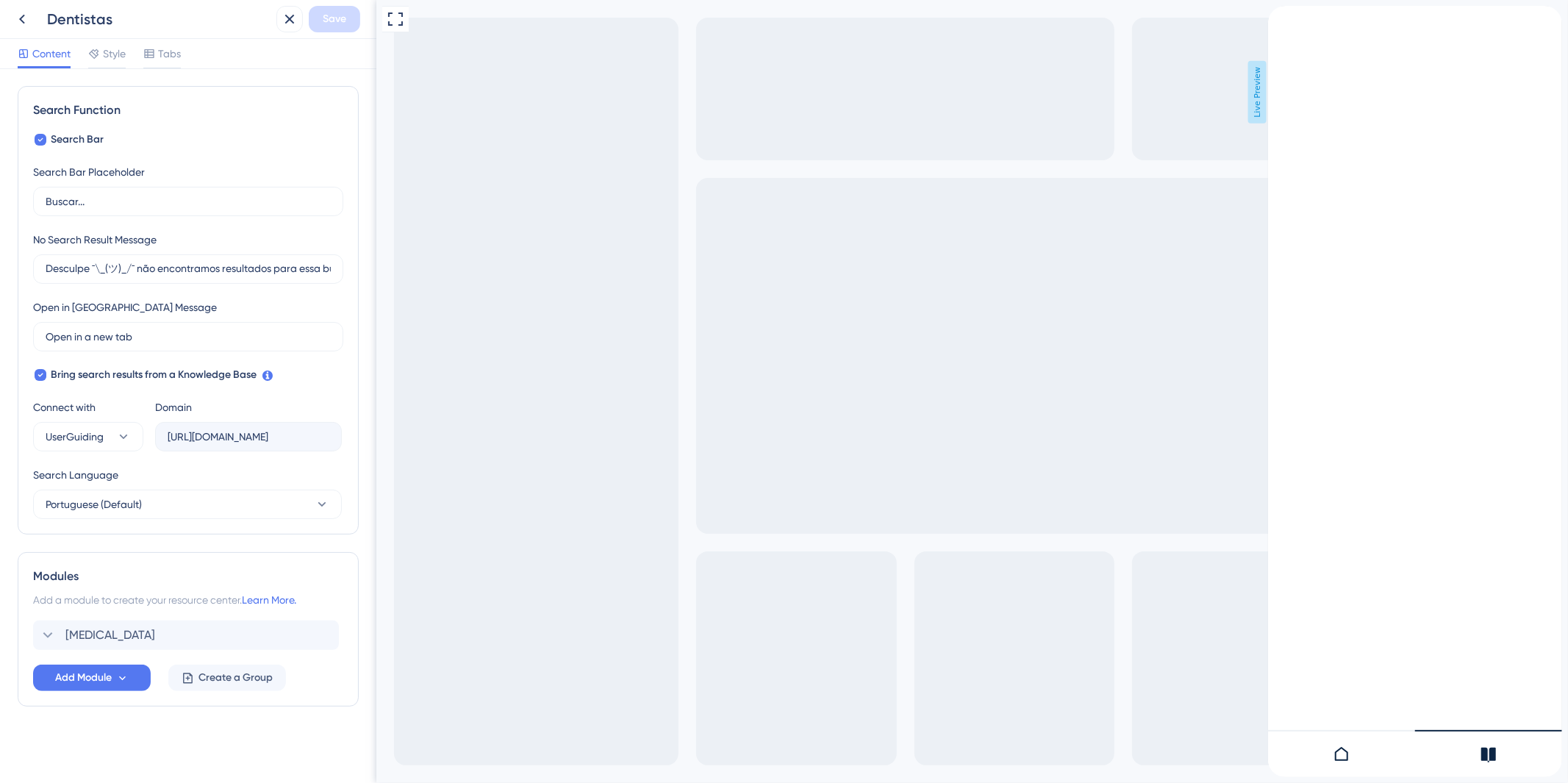
click at [1357, 756] on div at bounding box center [1341, 753] width 147 height 47
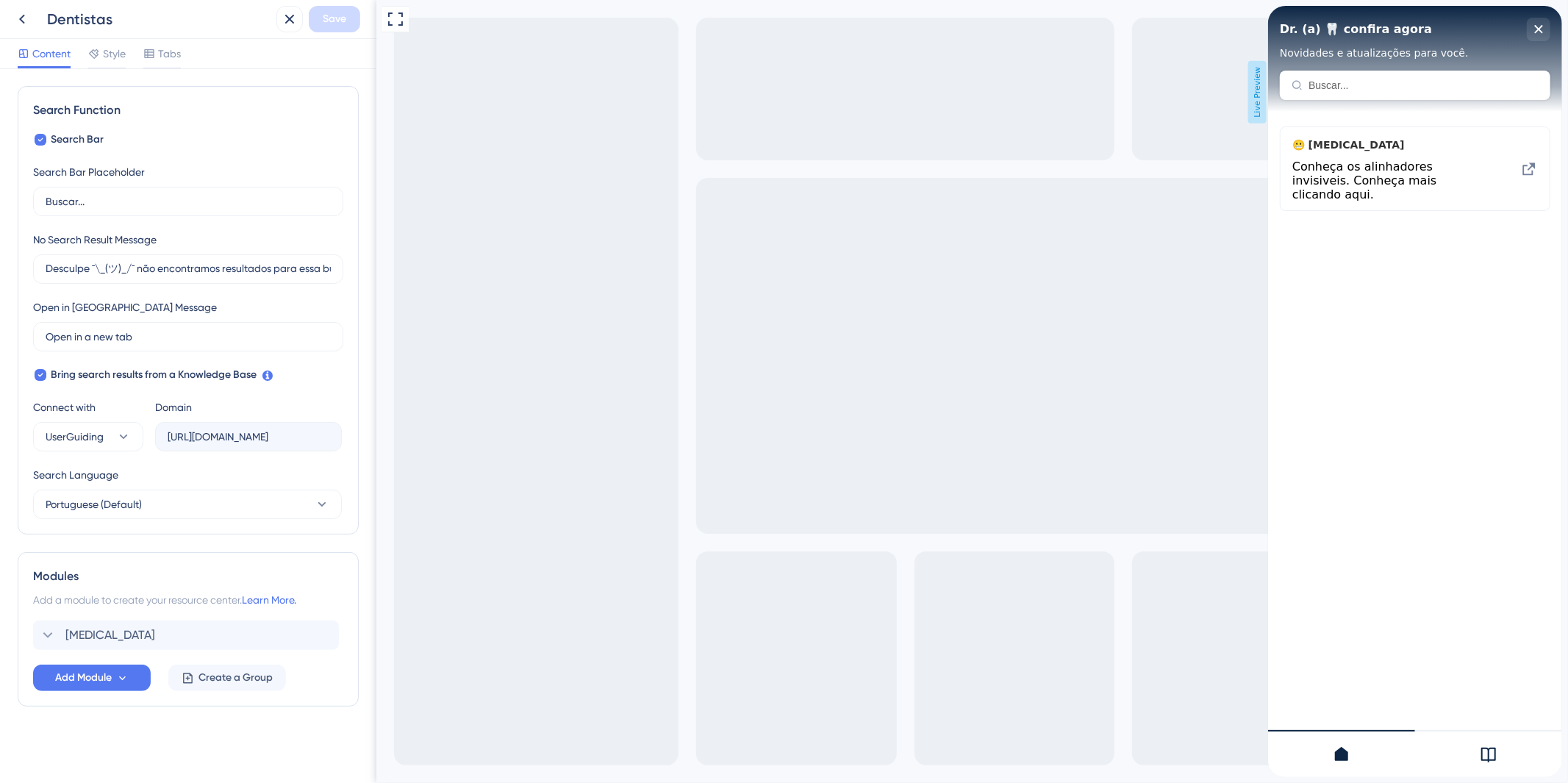
click at [1354, 377] on div "😬 [MEDICAL_DATA] Conheça os alinhadores invisiveis. Conheça mais clicando aqui." at bounding box center [1414, 424] width 294 height 624
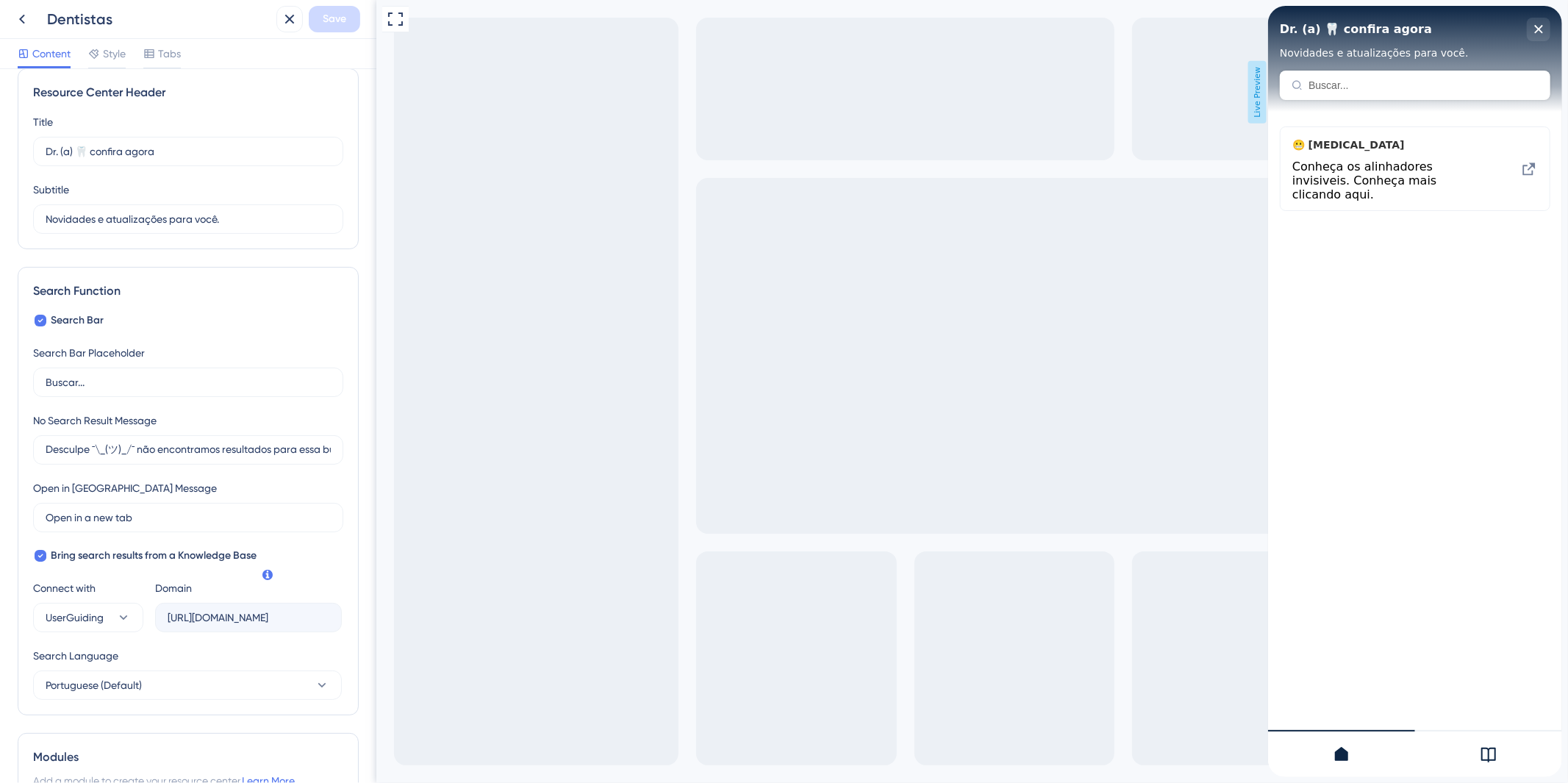
scroll to position [0, 0]
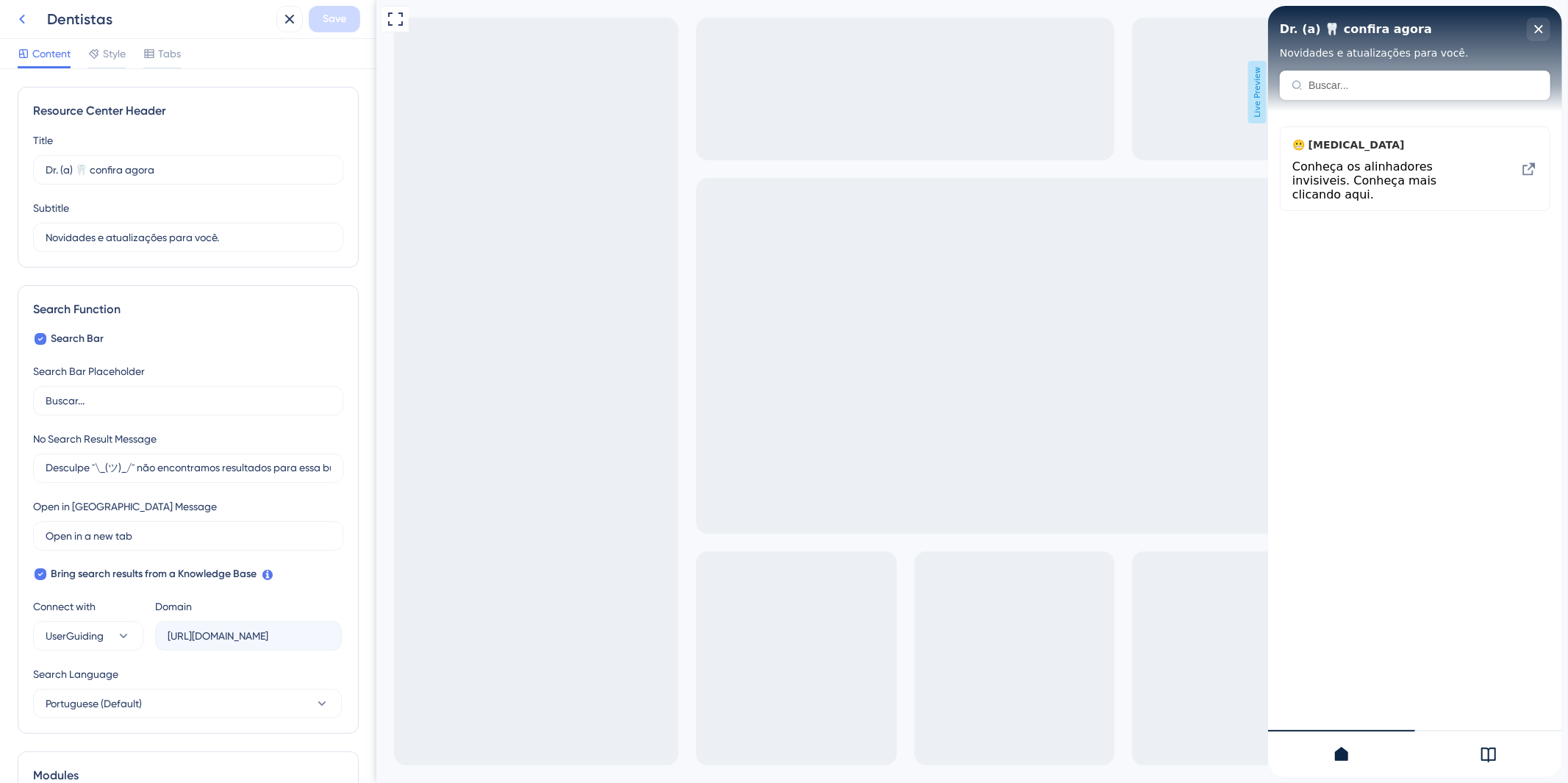
click at [20, 15] on icon at bounding box center [21, 18] width 17 height 17
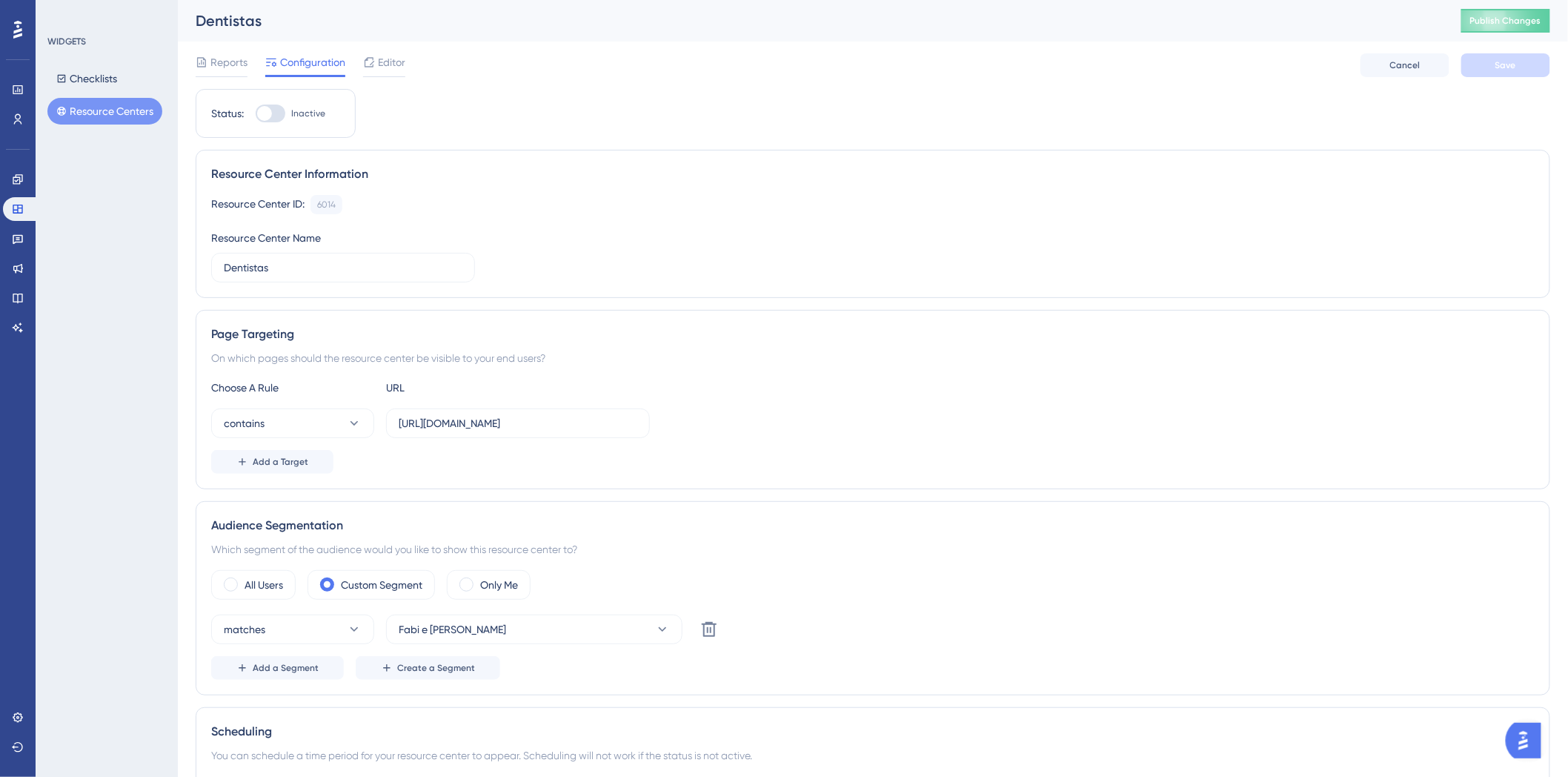
click at [112, 117] on button "Resource Centers" at bounding box center [105, 112] width 115 height 27
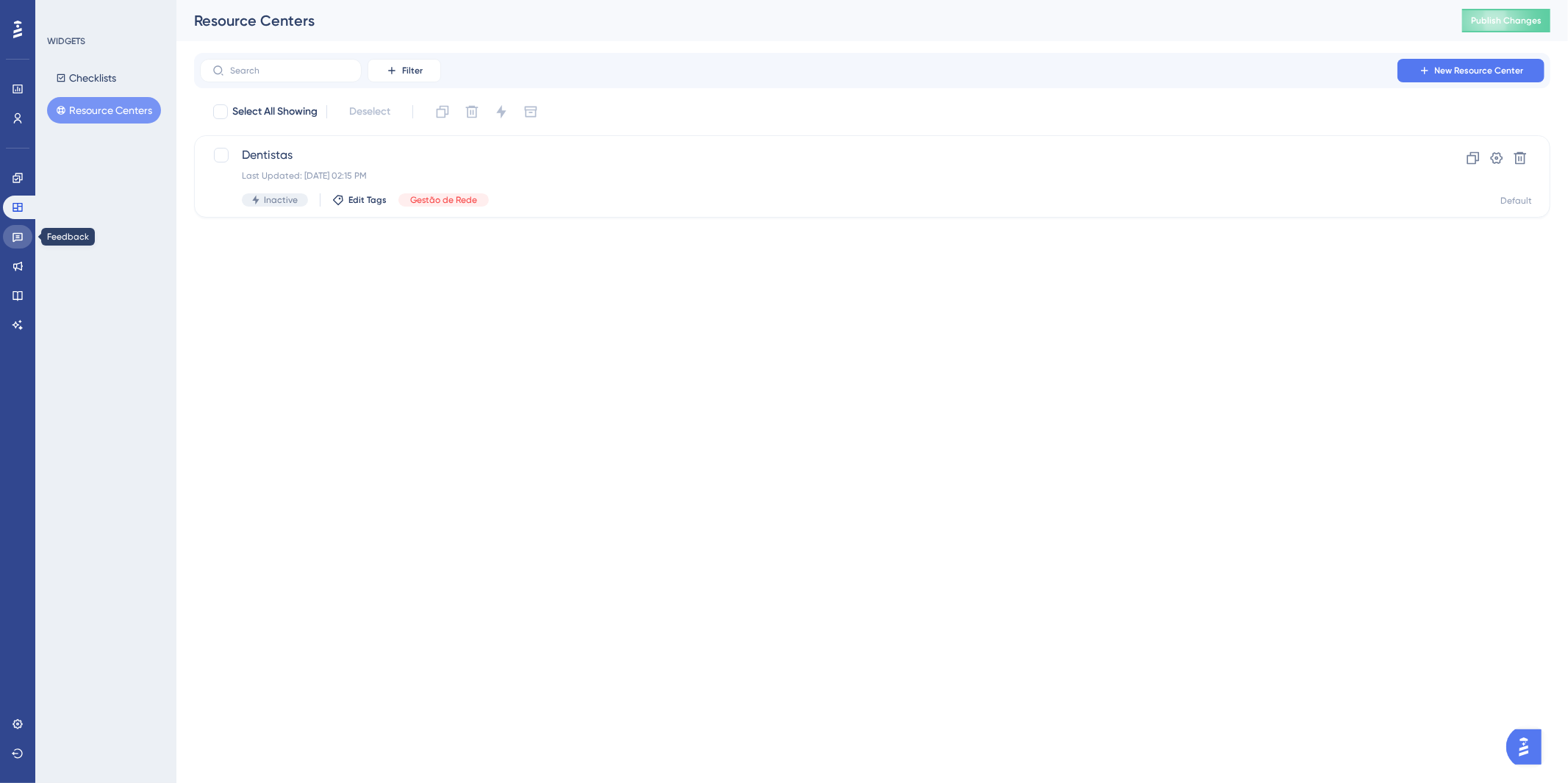
click at [20, 239] on icon at bounding box center [17, 237] width 12 height 12
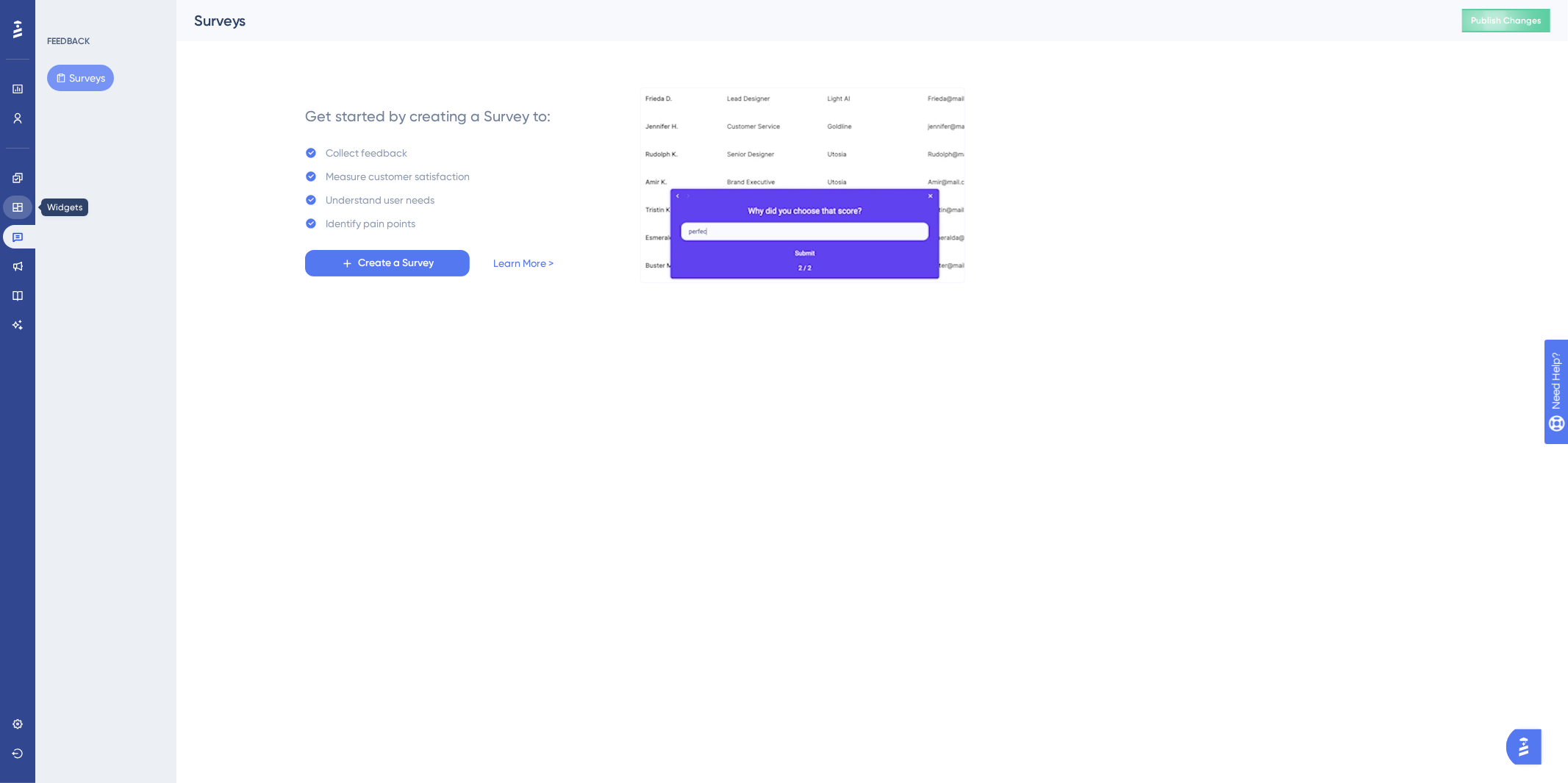
click at [26, 205] on link at bounding box center [18, 207] width 30 height 23
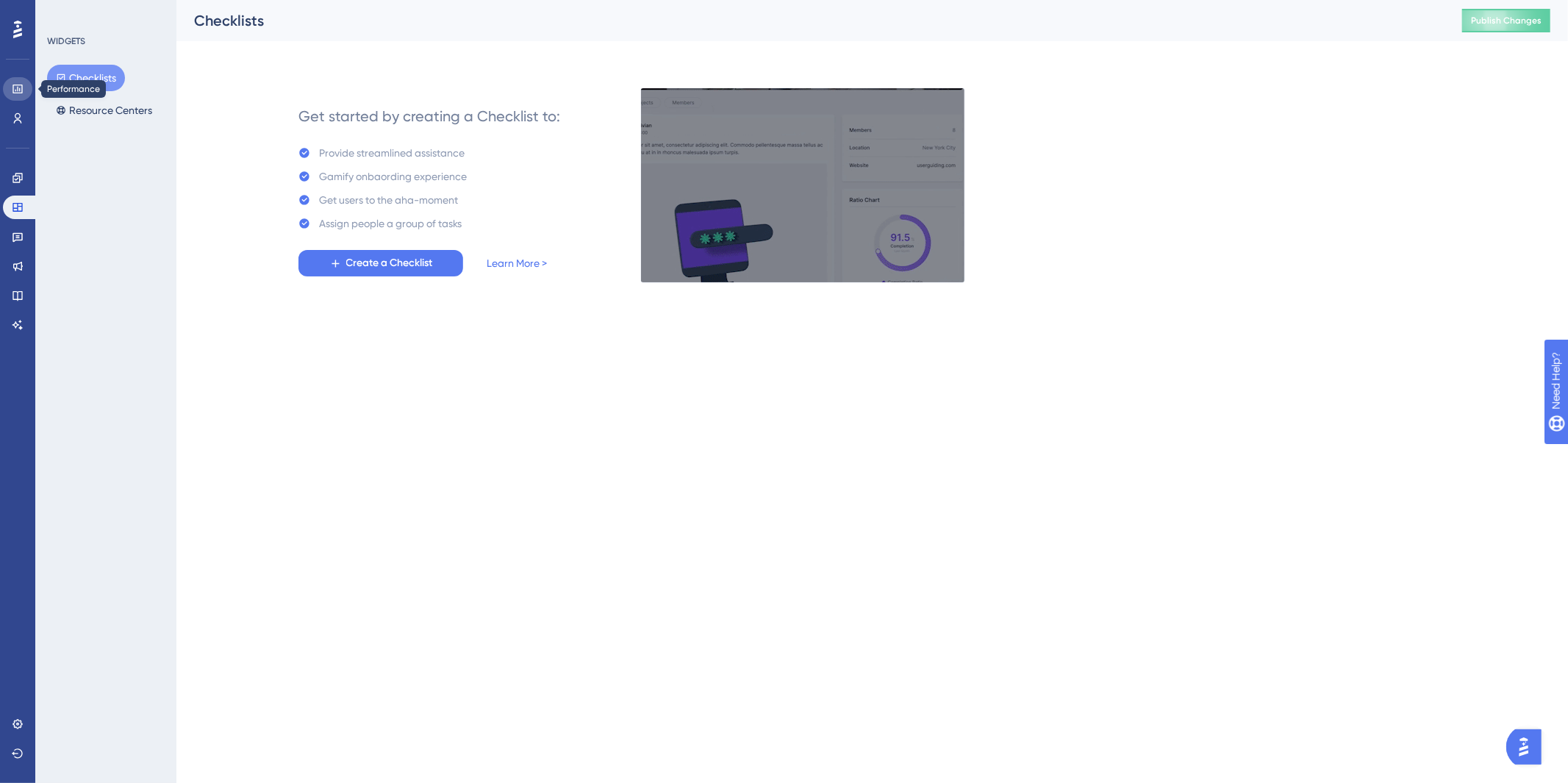
click at [7, 85] on link at bounding box center [18, 89] width 30 height 23
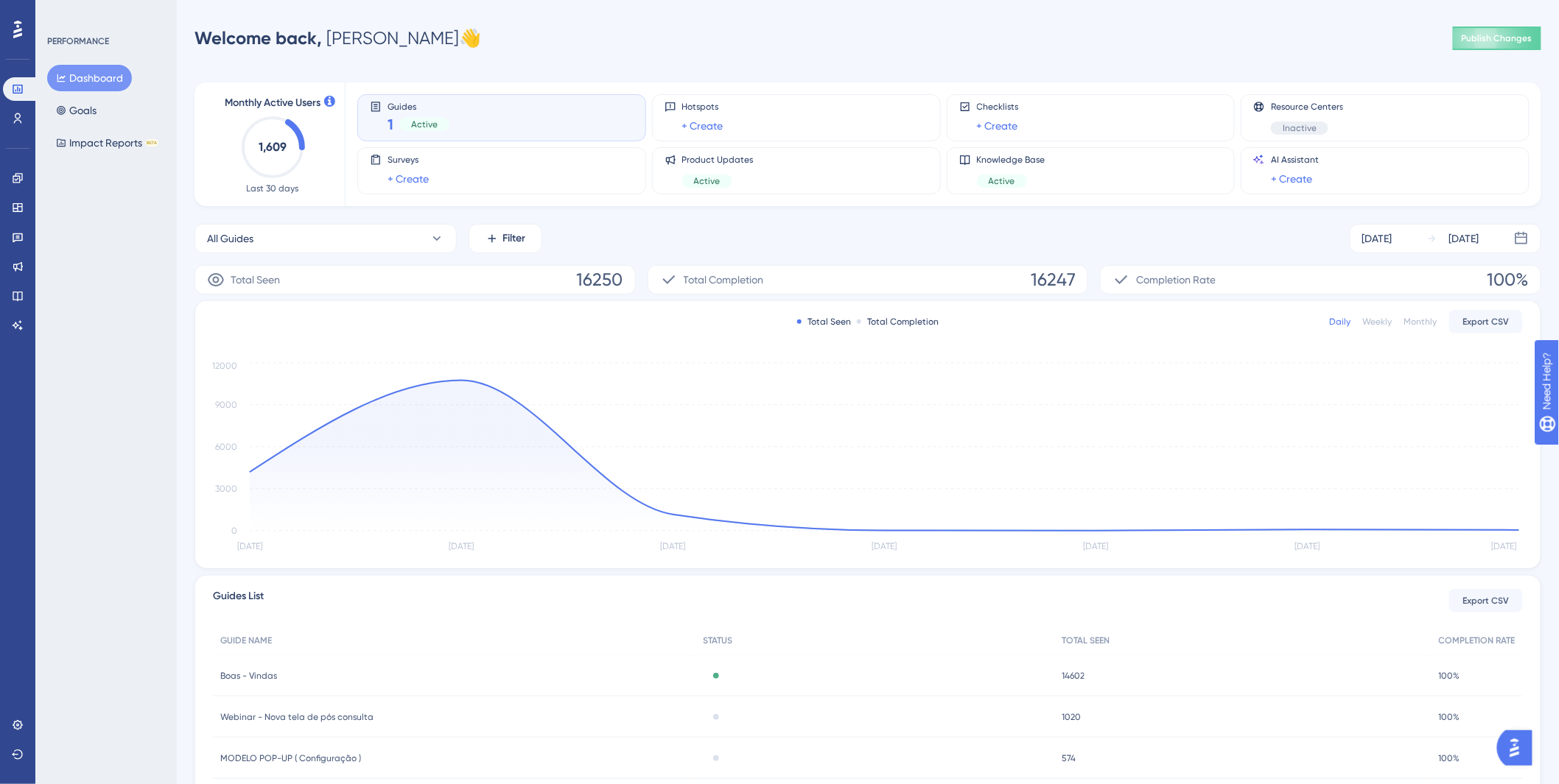
click at [735, 69] on div "Monthly Active Users 1,609 Last 30 days Guides 1 Active Hotspots + Create Check…" at bounding box center [868, 437] width 1347 height 744
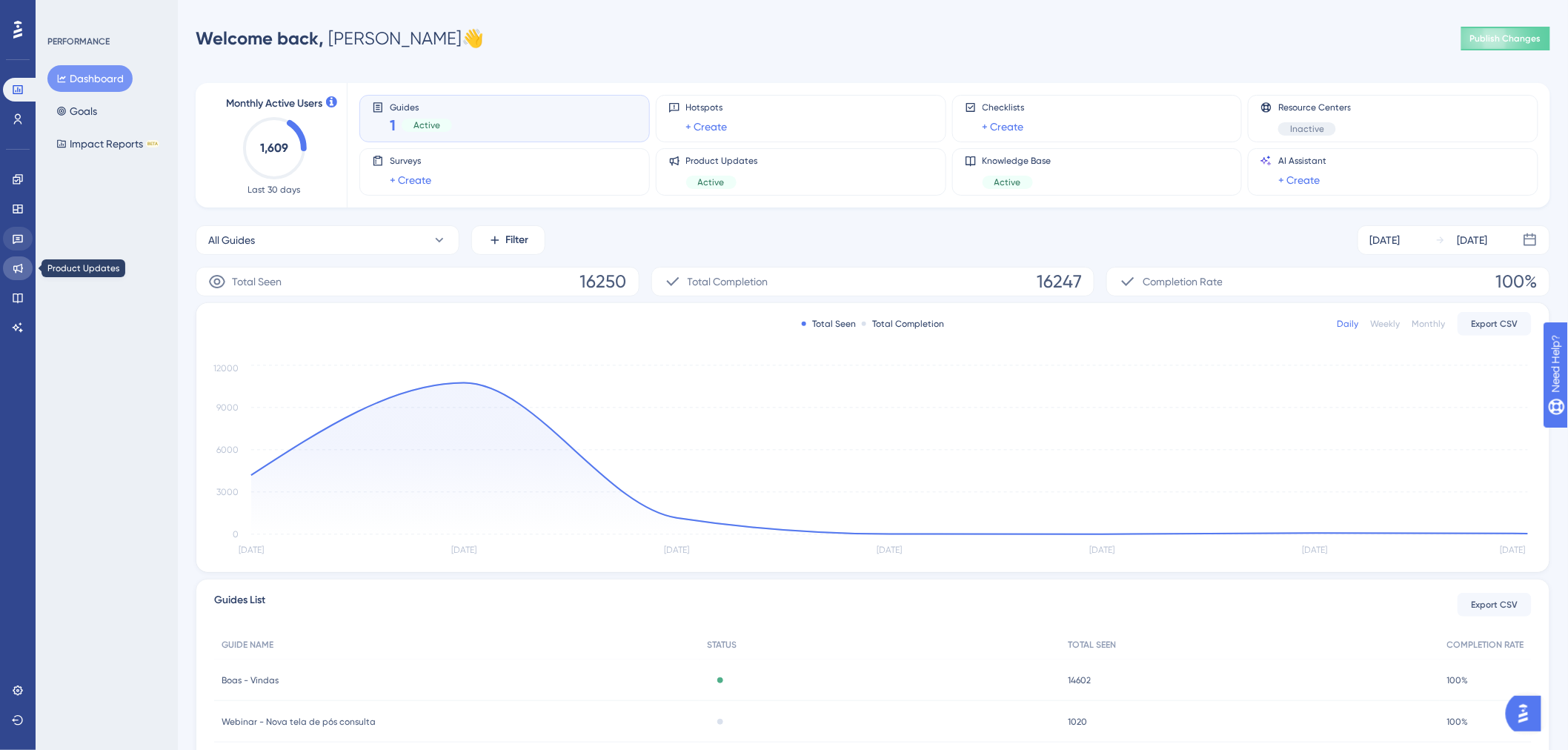
drag, startPoint x: 18, startPoint y: 269, endPoint x: 12, endPoint y: 241, distance: 28.6
click at [18, 269] on icon at bounding box center [17, 268] width 12 height 12
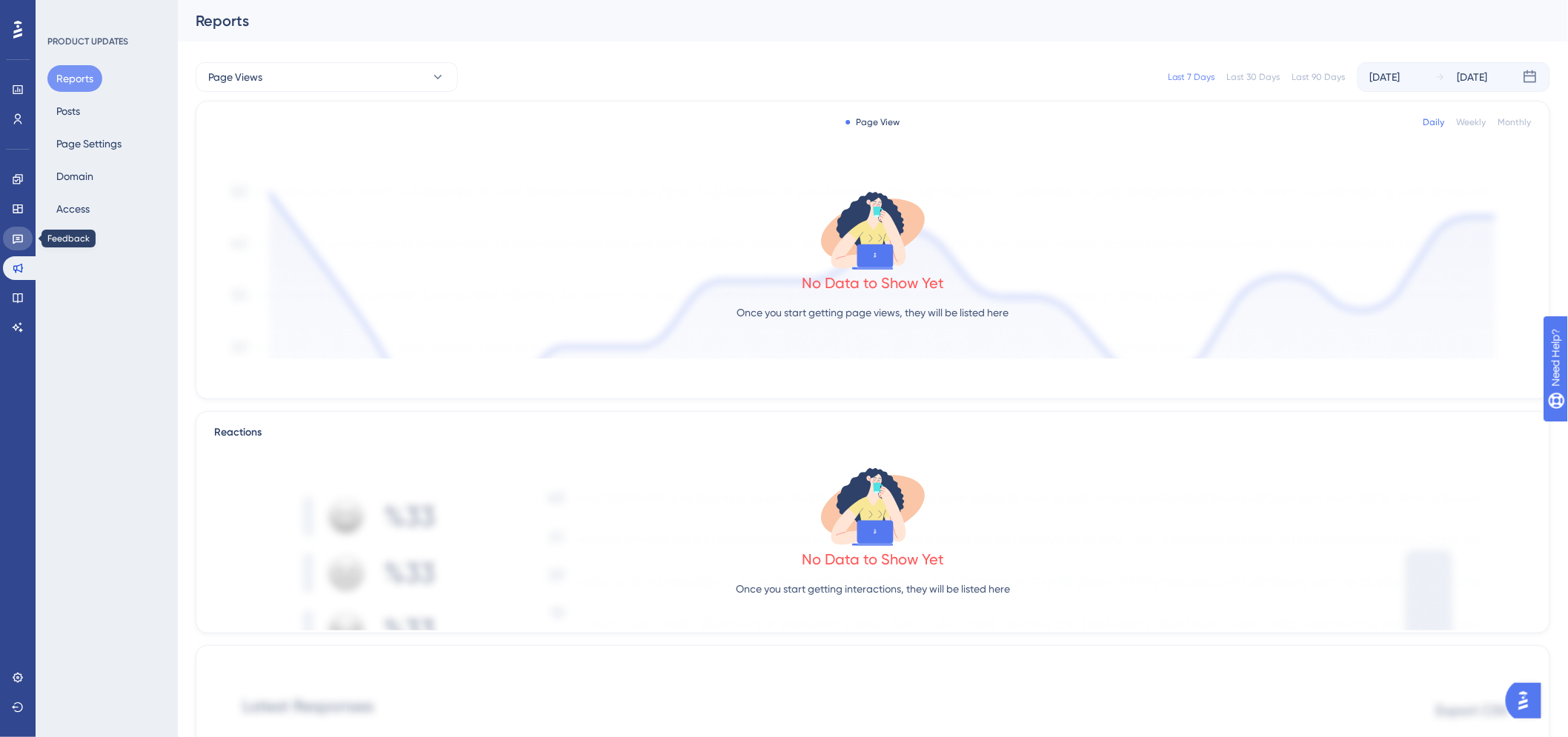
click at [15, 242] on icon at bounding box center [17, 240] width 10 height 10
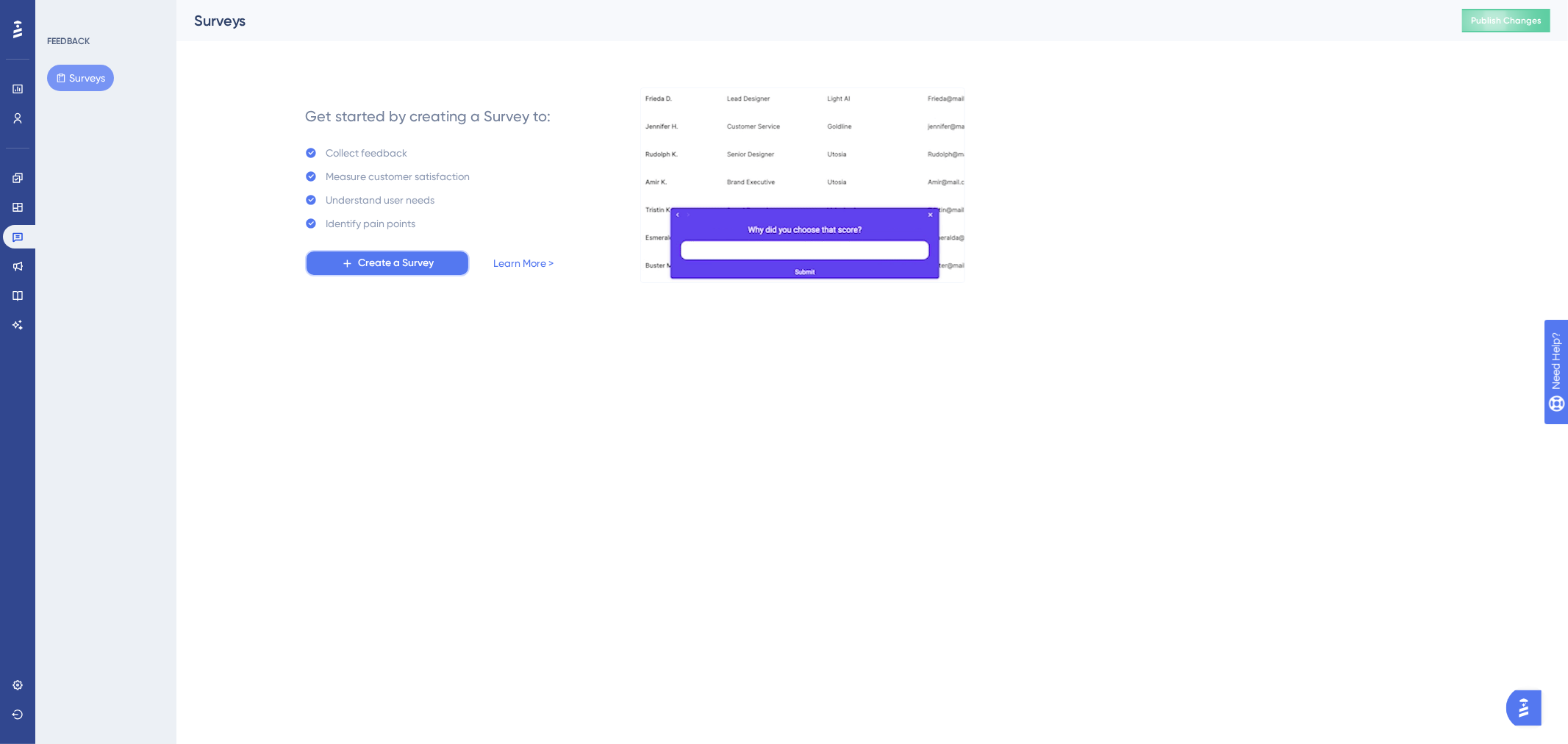
click at [350, 251] on button "Create a Survey" at bounding box center [387, 263] width 164 height 26
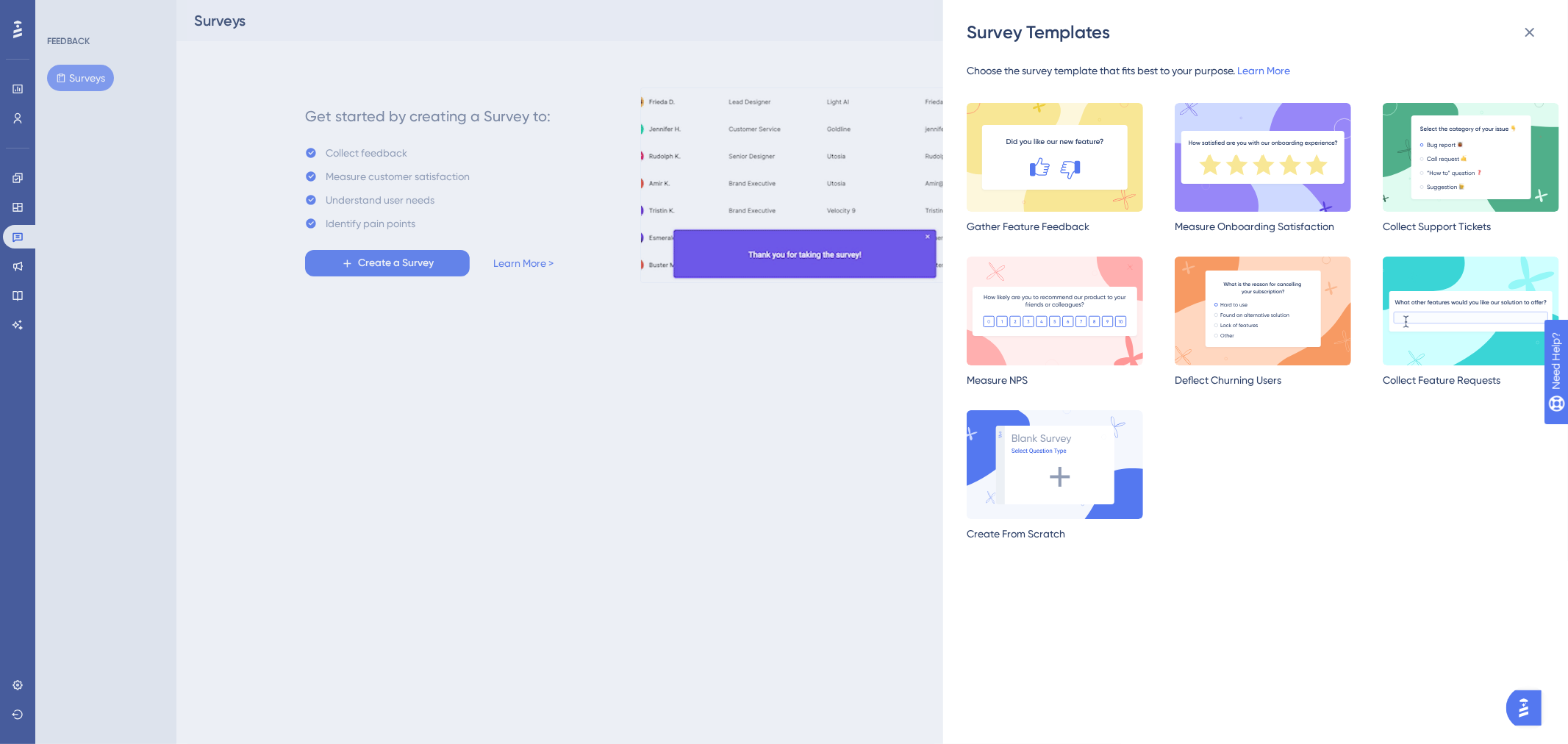
click at [1427, 437] on div "Gather Feature Feedback Measure Onboarding Satisfaction Collect Support Tickets…" at bounding box center [1263, 334] width 593 height 461
click at [1532, 25] on icon at bounding box center [1529, 31] width 17 height 17
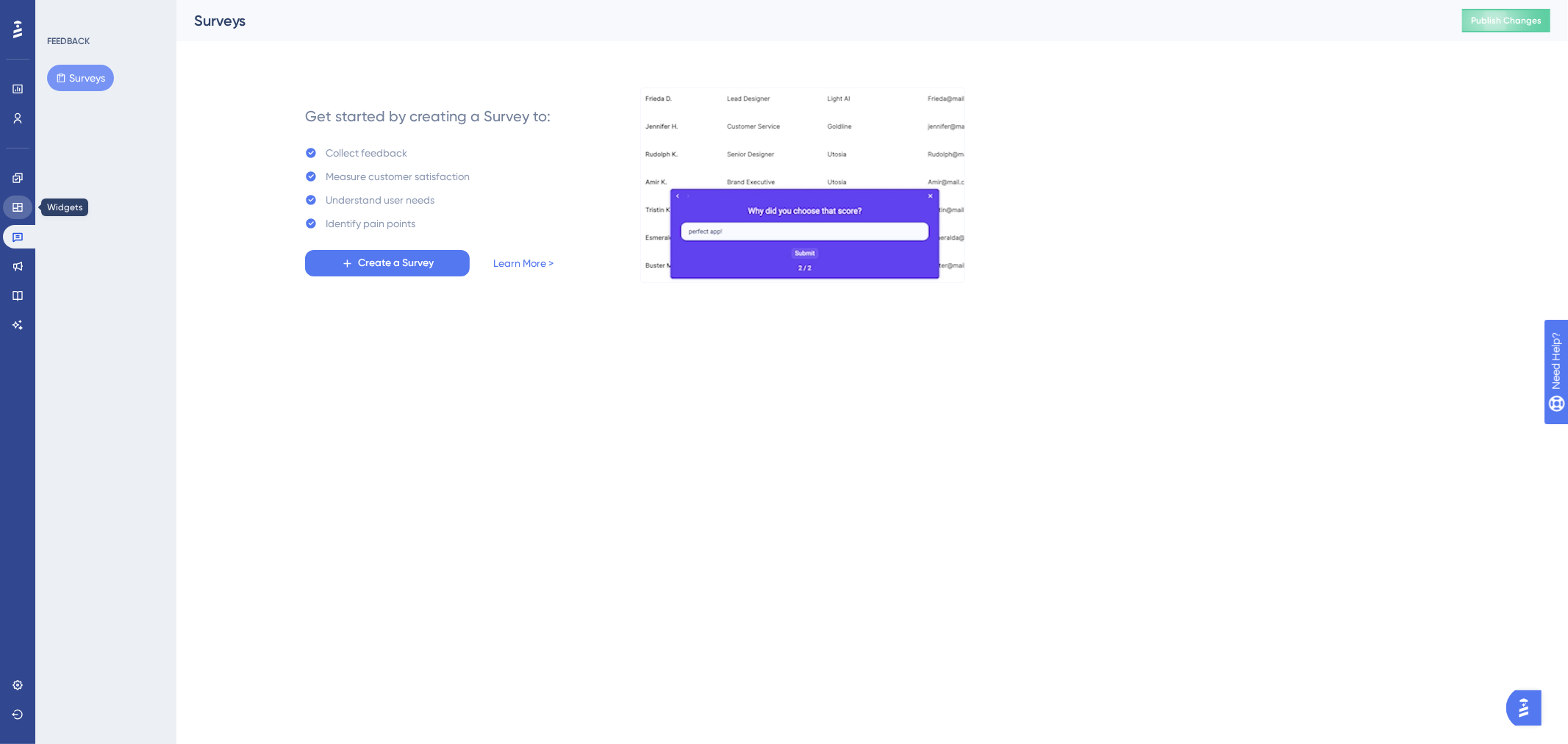
click at [17, 200] on link at bounding box center [18, 207] width 30 height 23
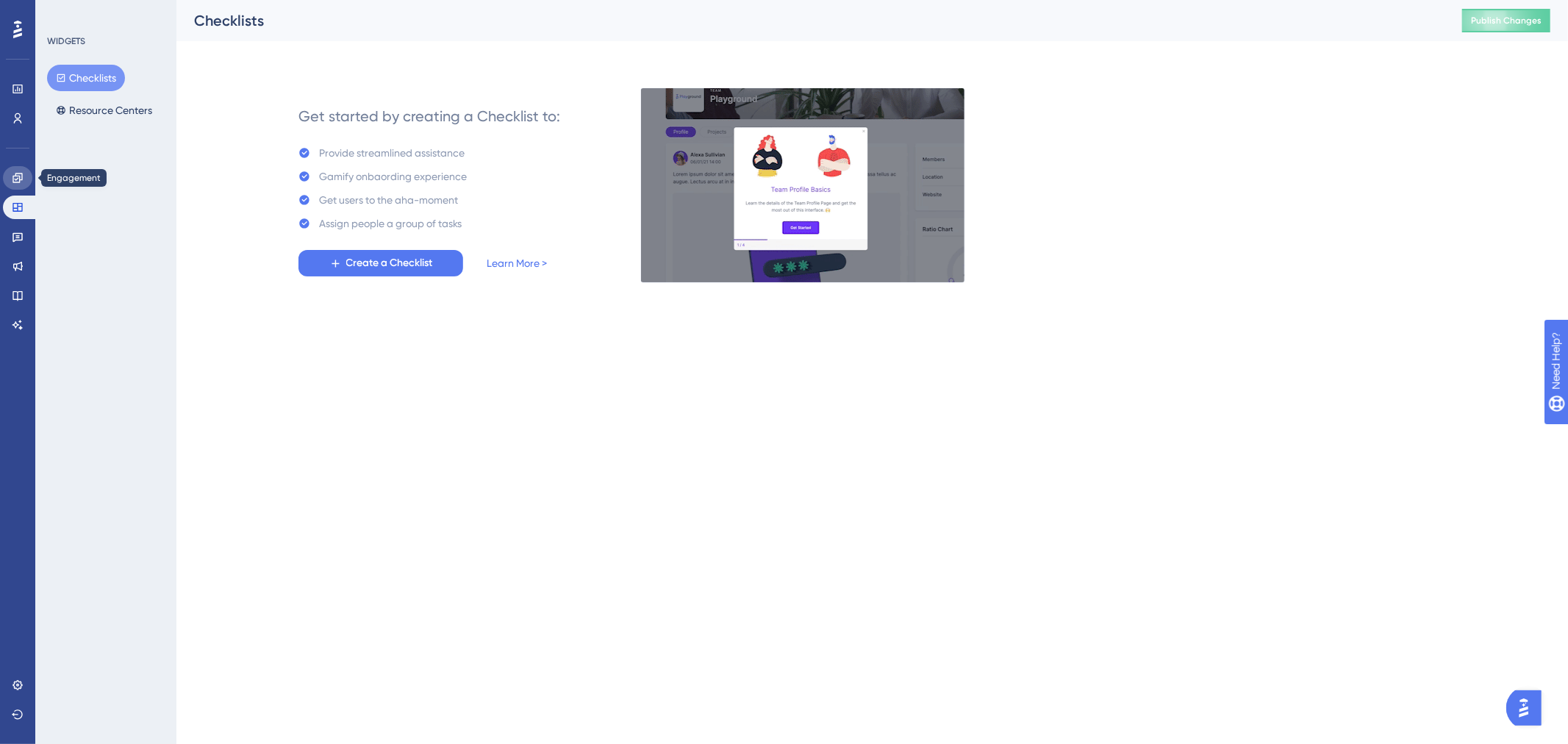
click at [10, 180] on link at bounding box center [18, 178] width 30 height 23
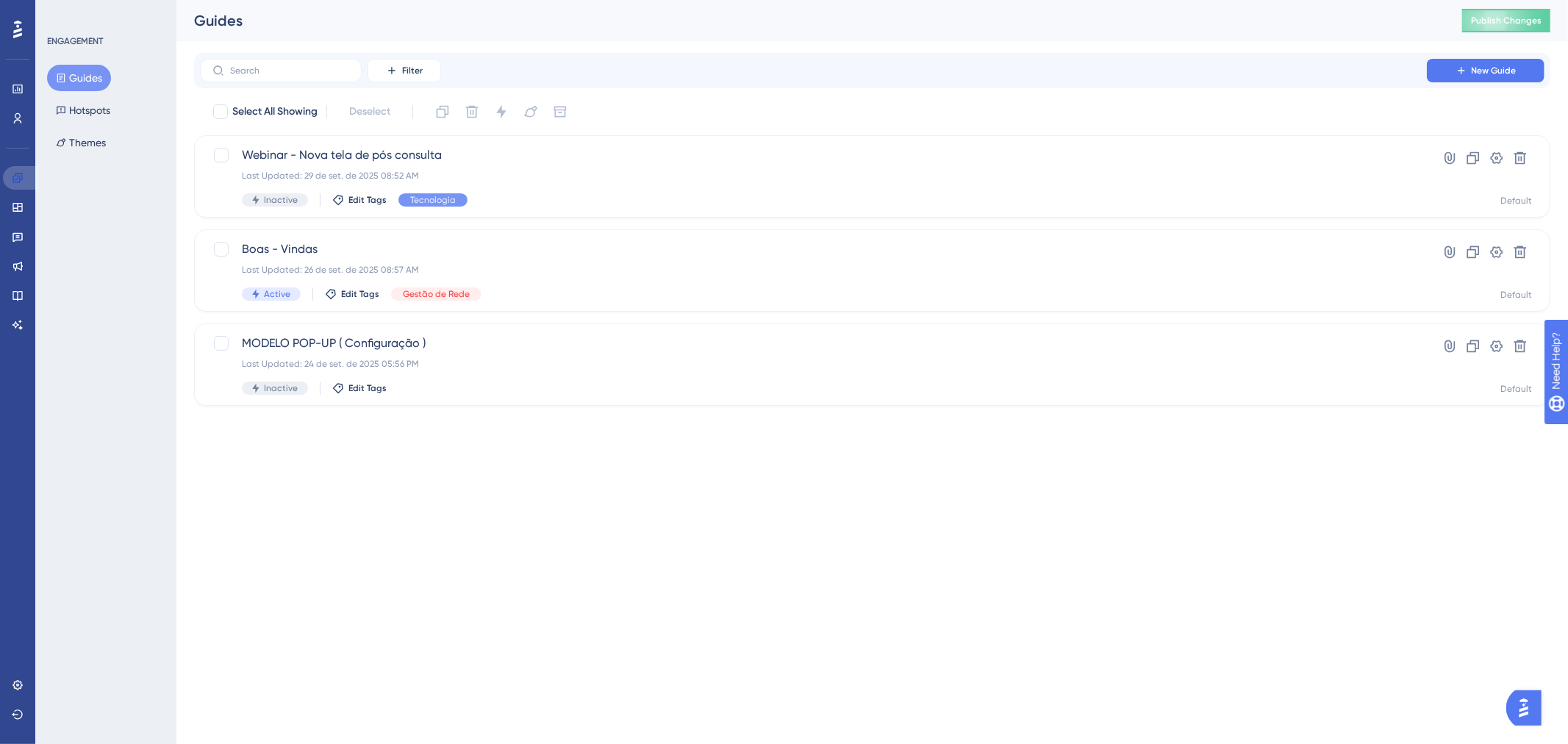
click at [10, 184] on link at bounding box center [21, 178] width 36 height 23
click at [18, 202] on icon at bounding box center [17, 207] width 12 height 12
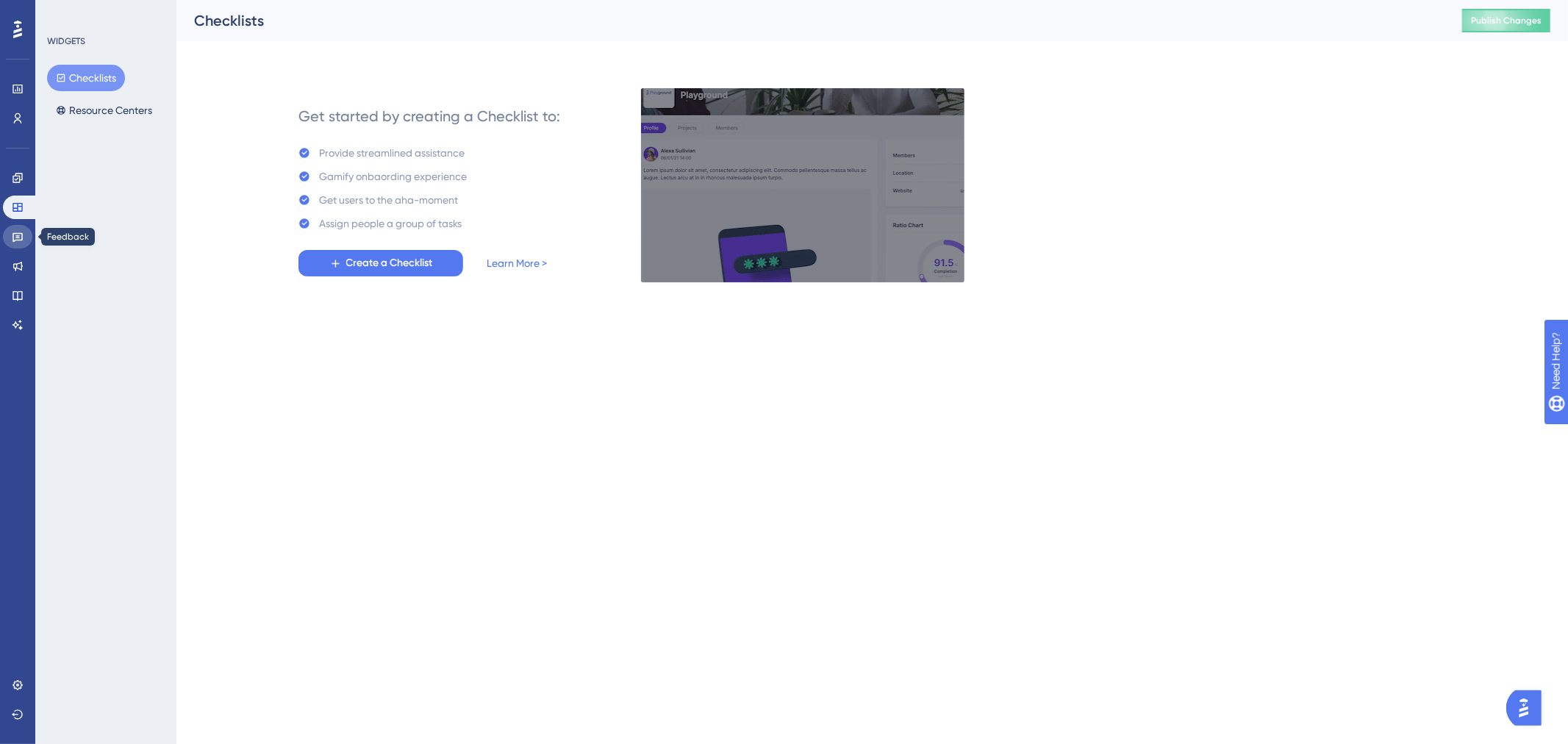
click at [22, 236] on icon at bounding box center [17, 238] width 10 height 10
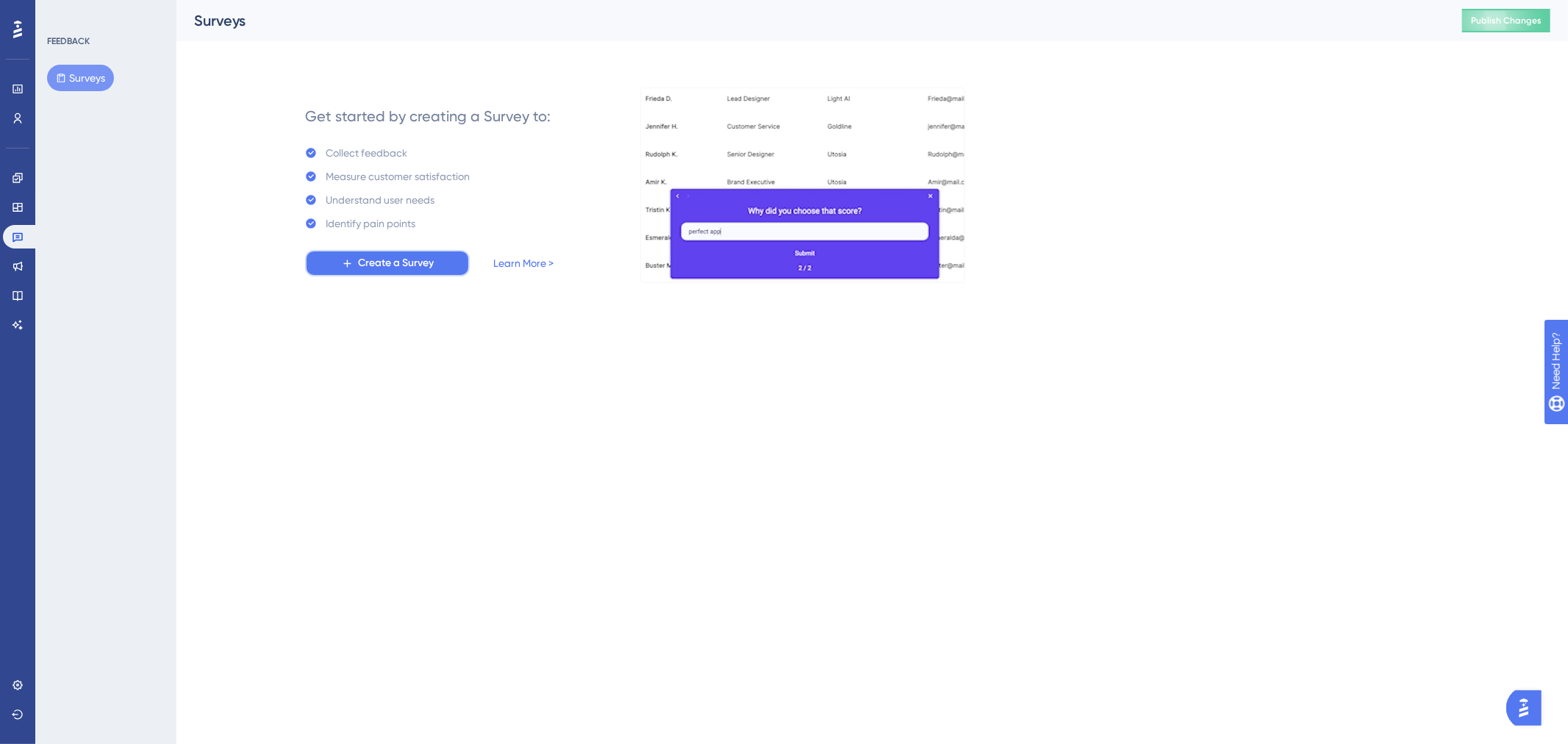
click at [356, 266] on button "Create a Survey" at bounding box center [387, 263] width 164 height 26
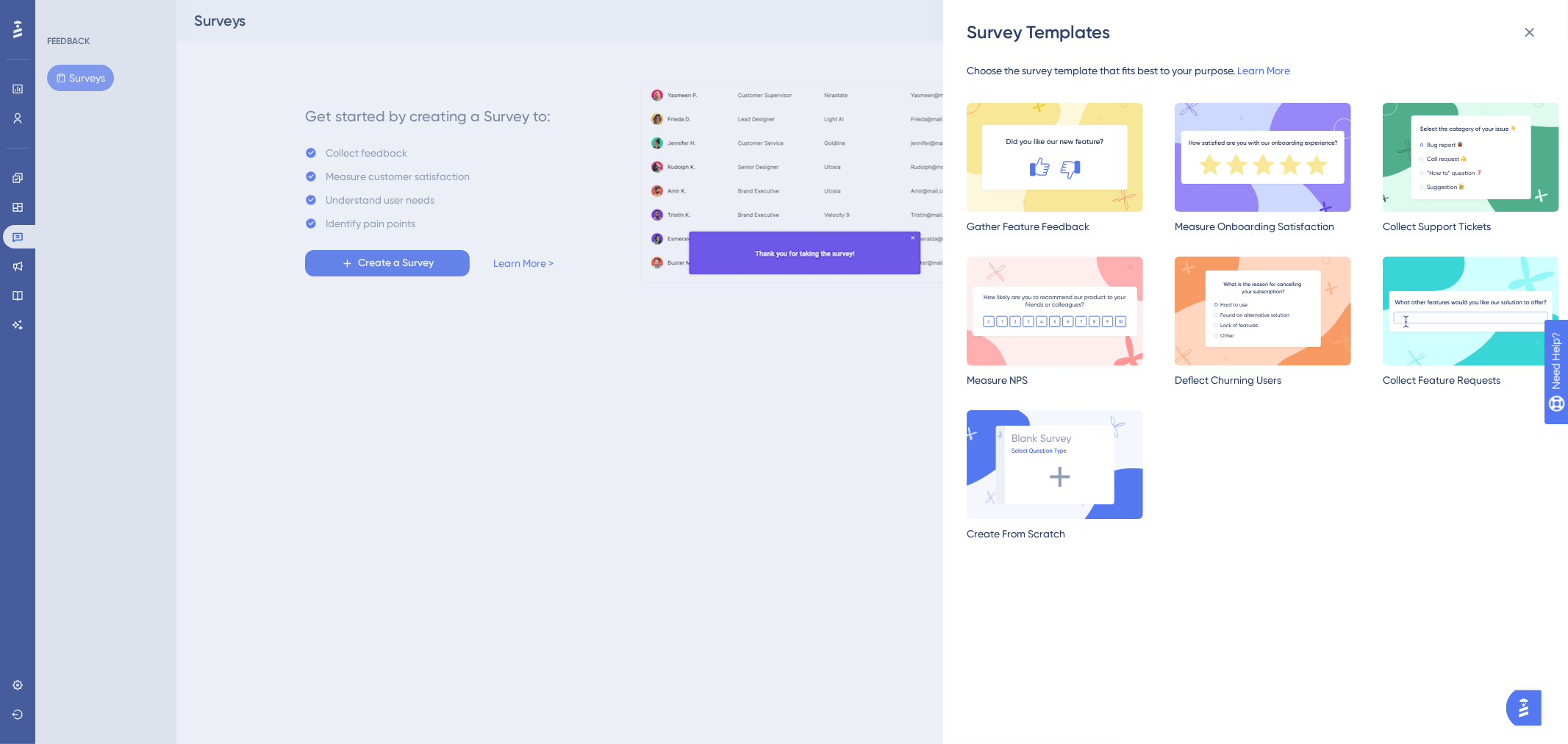
click at [1052, 312] on img at bounding box center [1055, 311] width 177 height 109
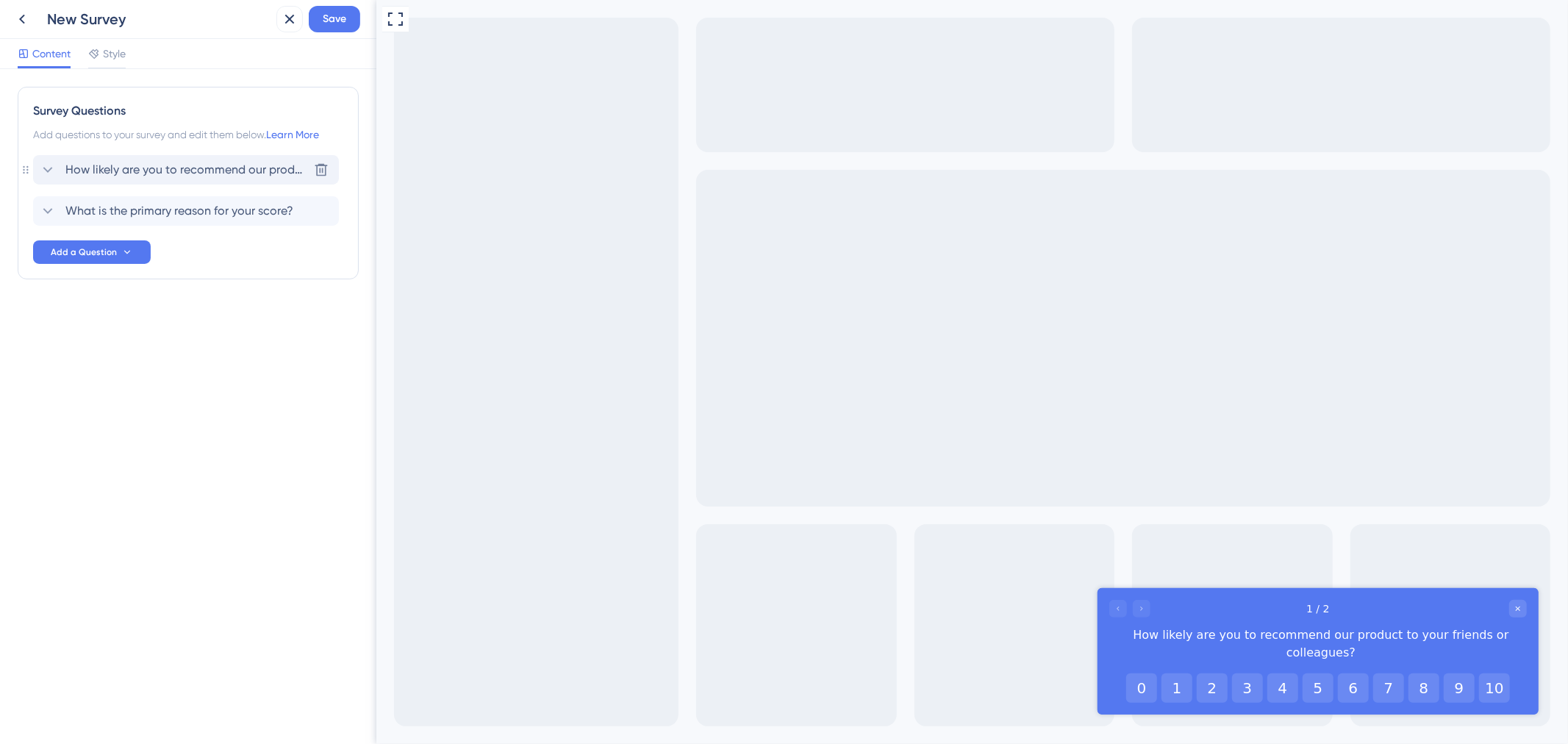
click at [41, 173] on icon at bounding box center [47, 169] width 17 height 17
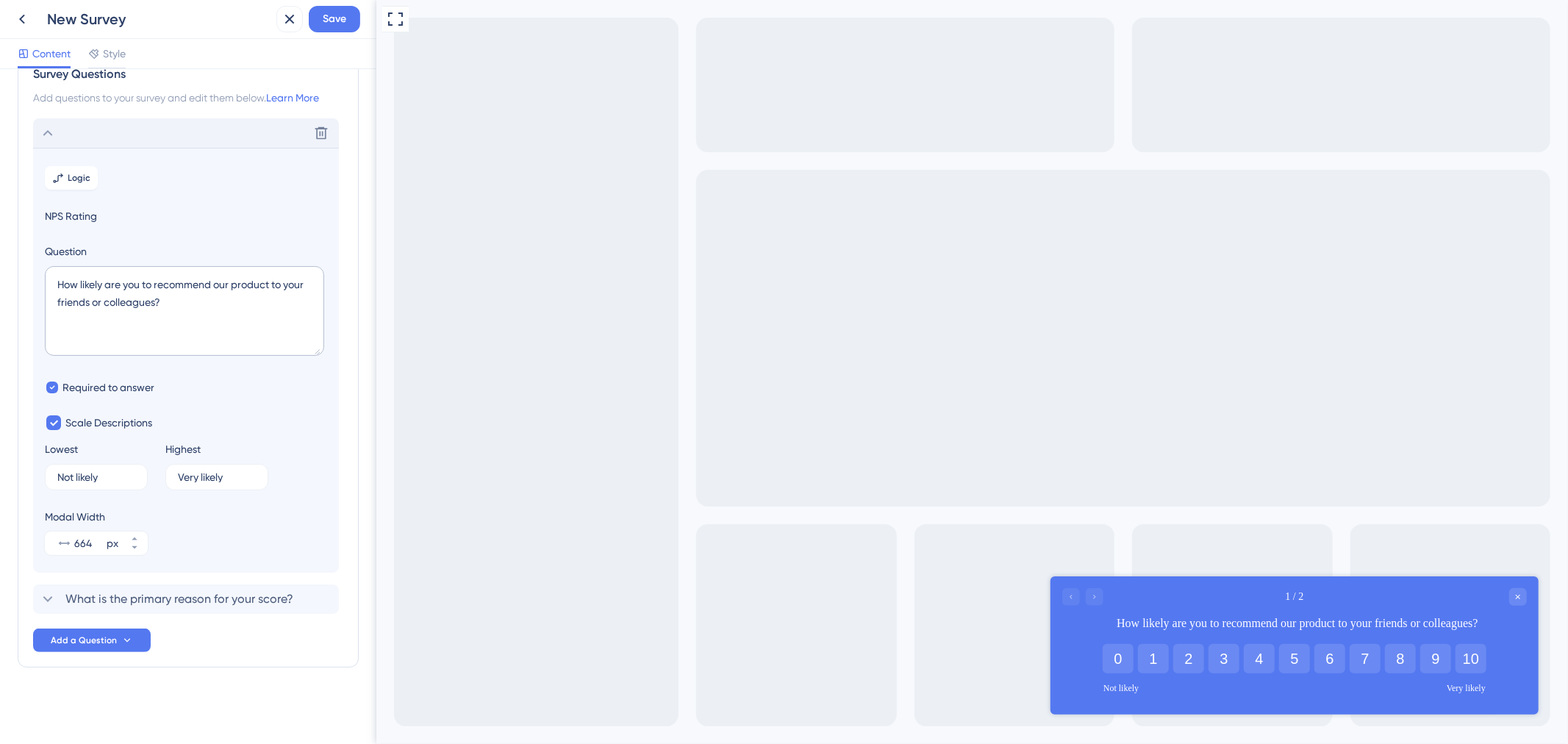
scroll to position [37, 0]
click at [49, 127] on icon at bounding box center [47, 132] width 17 height 17
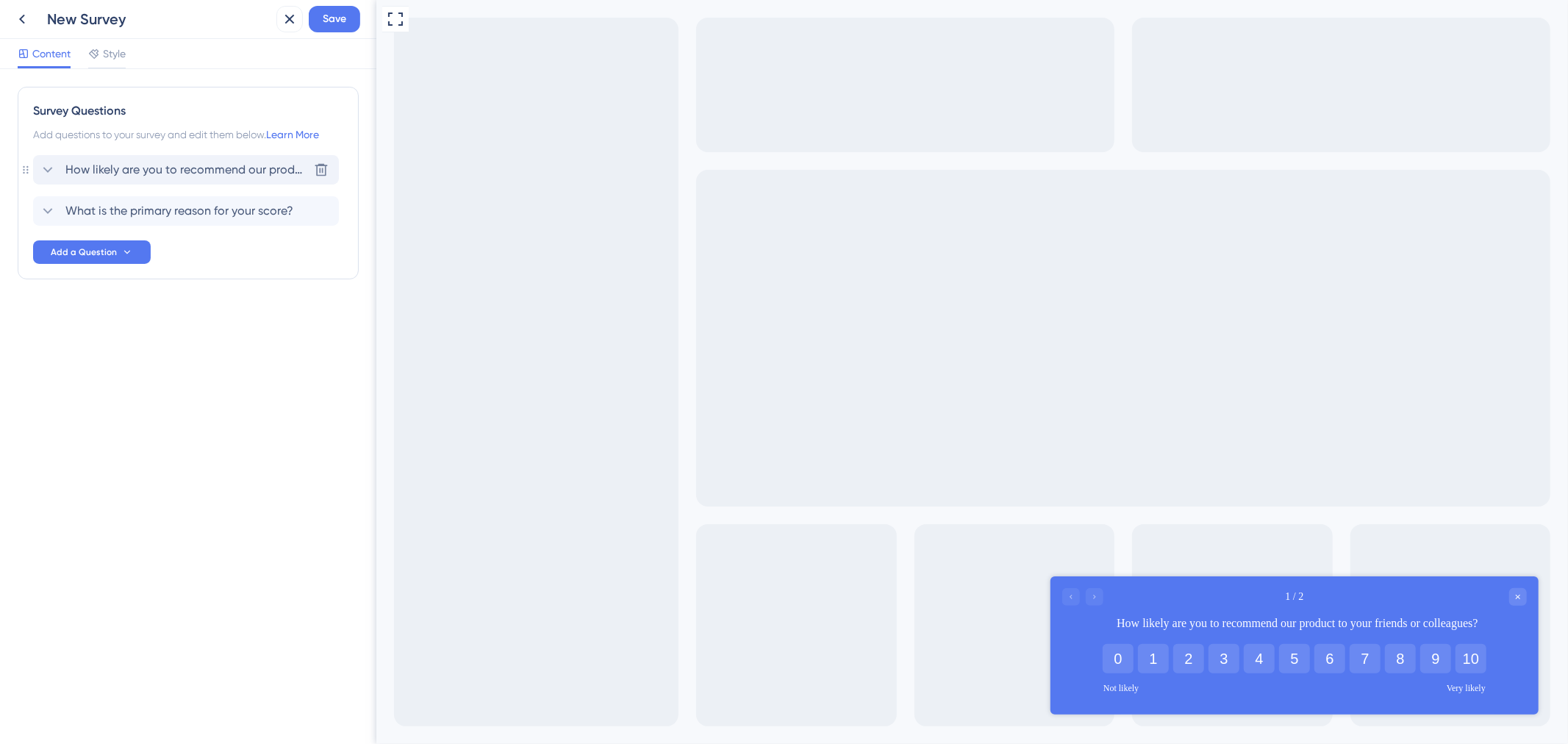
scroll to position [0, 0]
click at [82, 244] on button "Add a Question" at bounding box center [92, 252] width 117 height 23
click at [114, 448] on div "NPS Rating NPS Rating" at bounding box center [114, 441] width 119 height 30
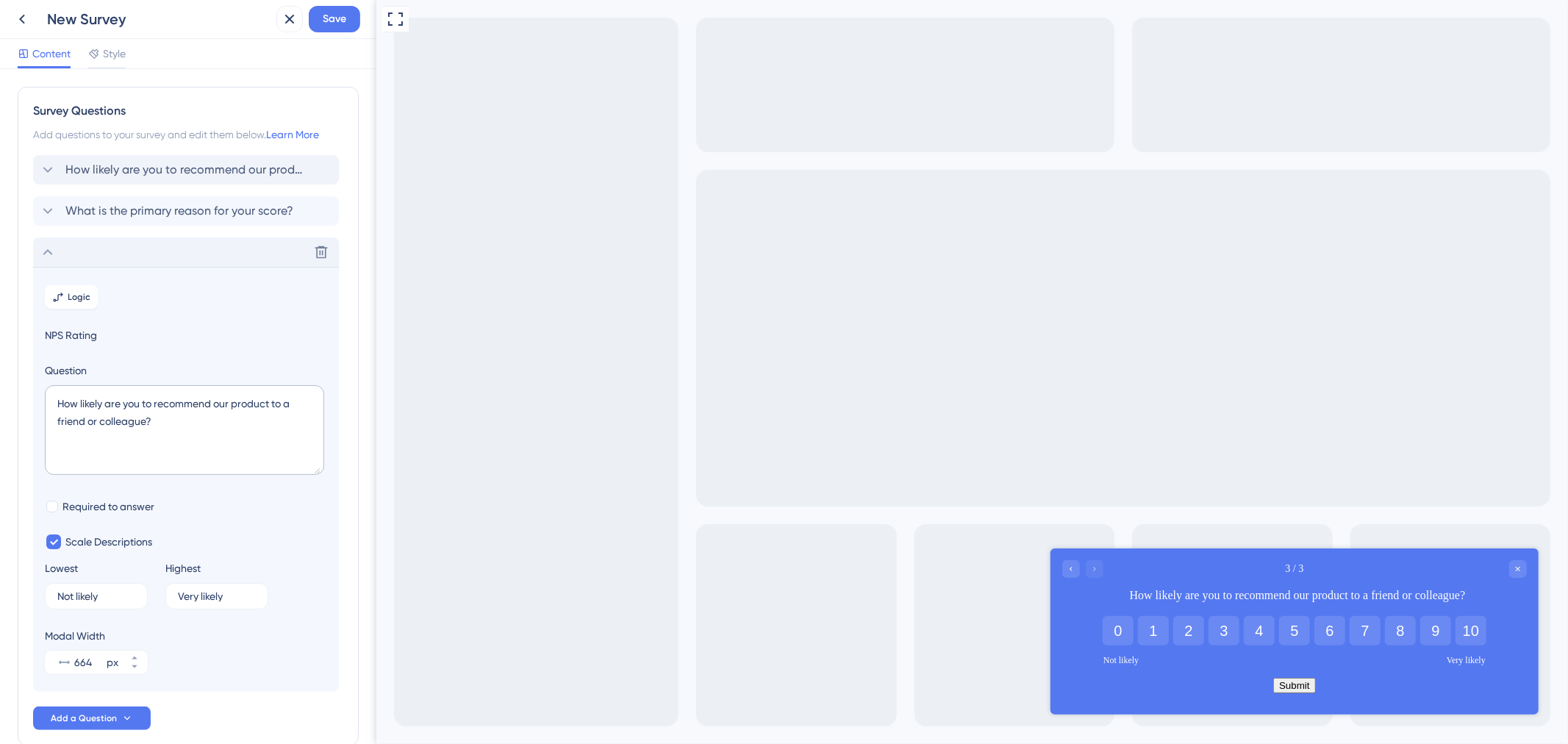
click at [54, 254] on icon at bounding box center [47, 252] width 17 height 17
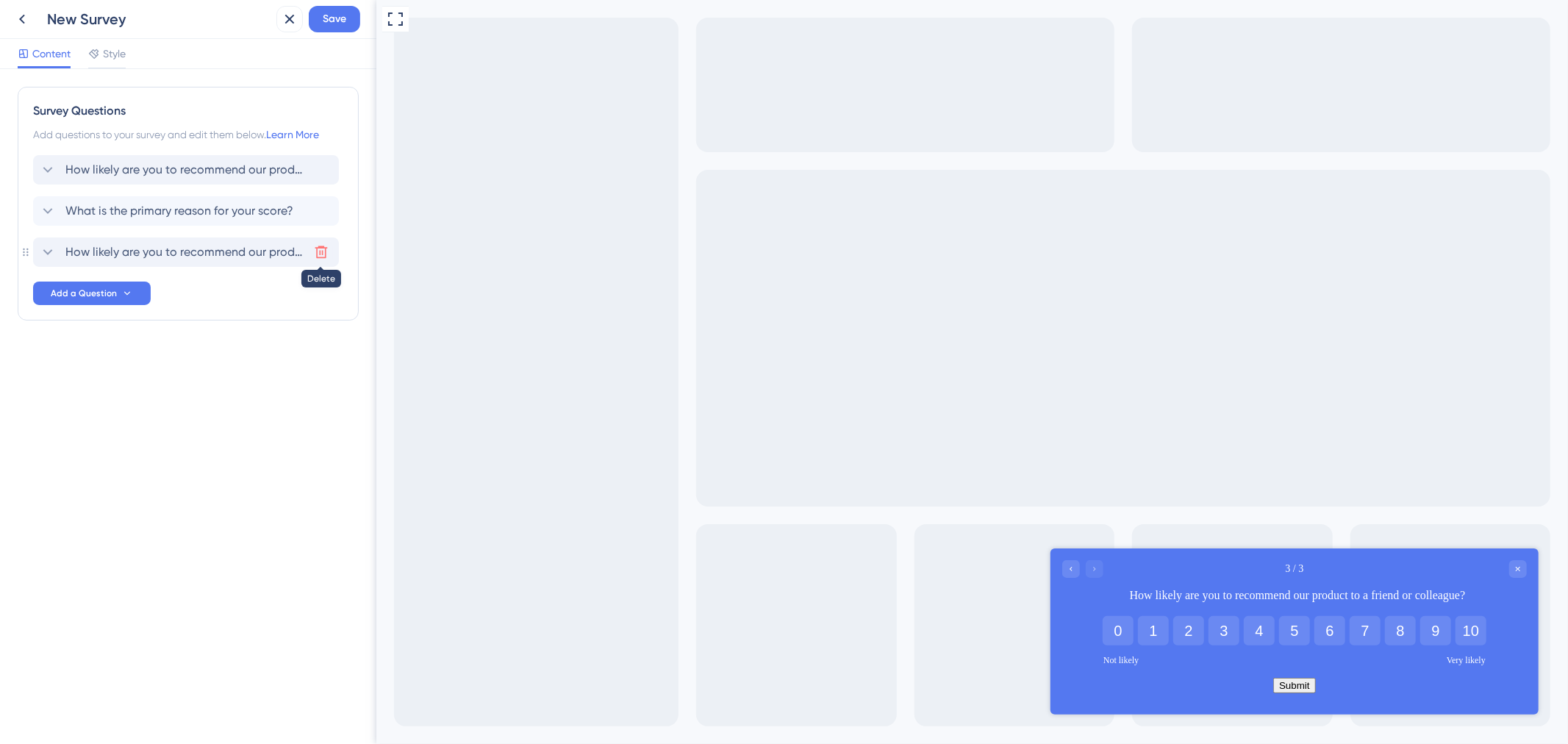
click at [325, 256] on icon at bounding box center [321, 252] width 12 height 12
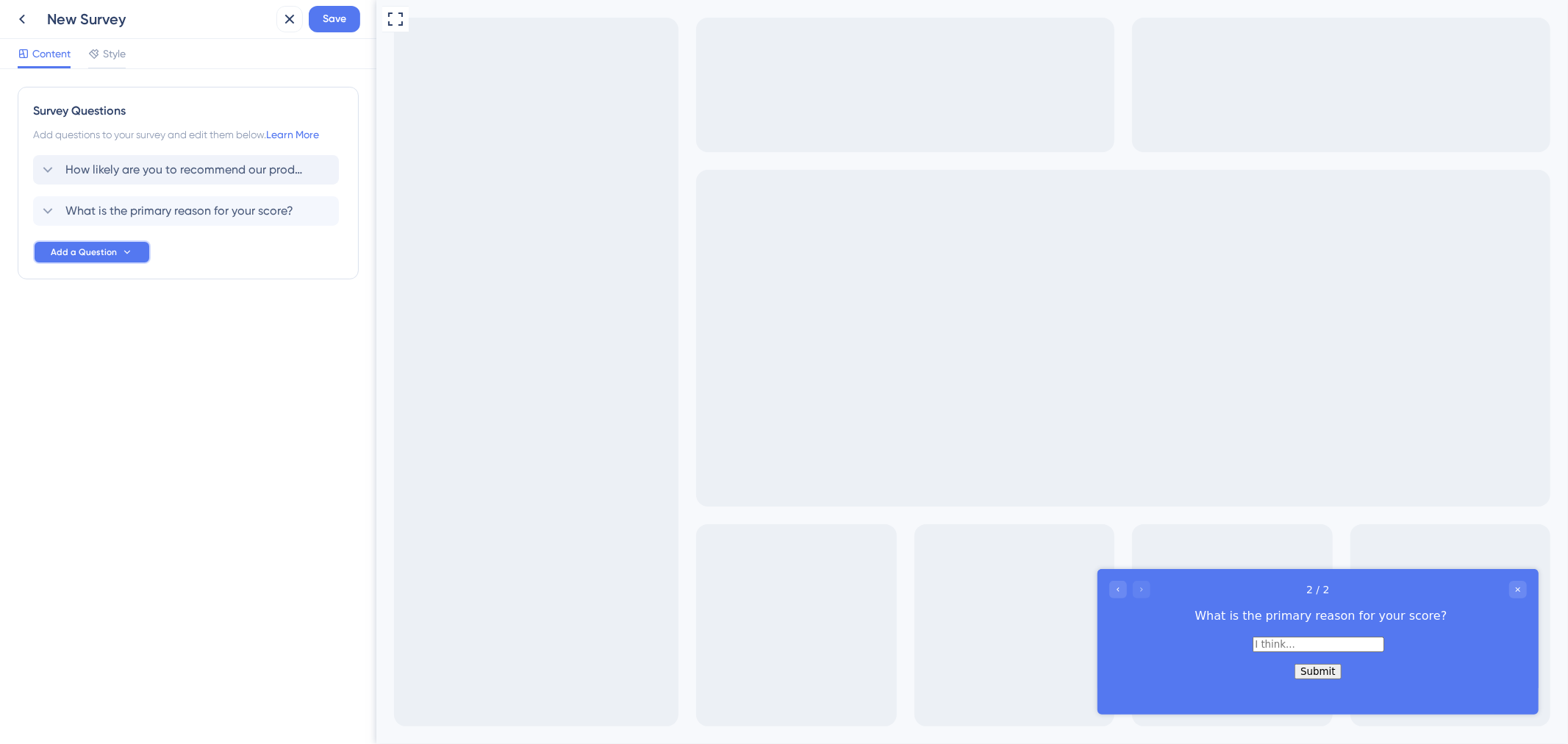
click at [108, 246] on span "Add a Question" at bounding box center [83, 252] width 66 height 12
click at [86, 413] on span "Thumbs Up/Down" at bounding box center [97, 411] width 85 height 17
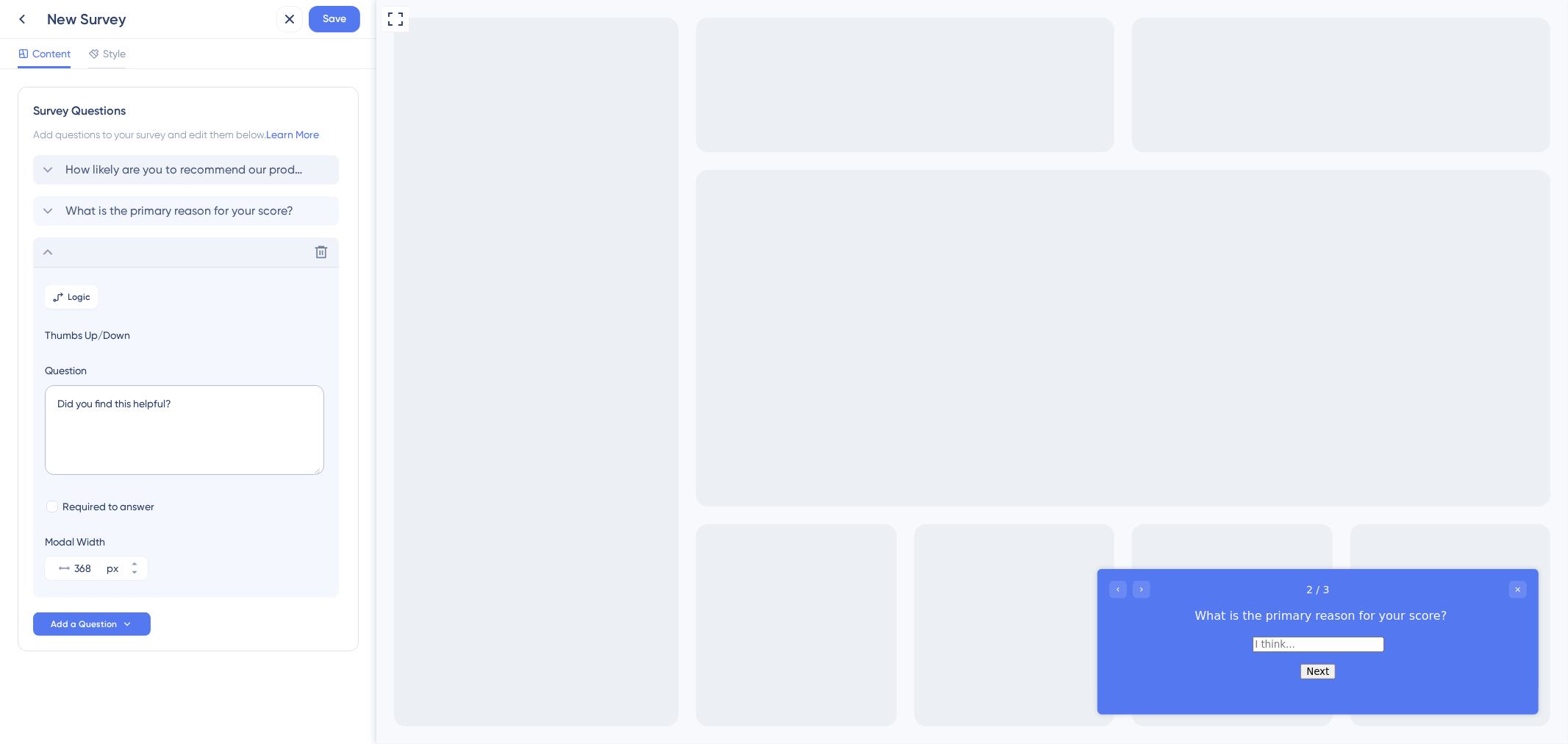
click at [230, 265] on div "Delete" at bounding box center [186, 253] width 306 height 30
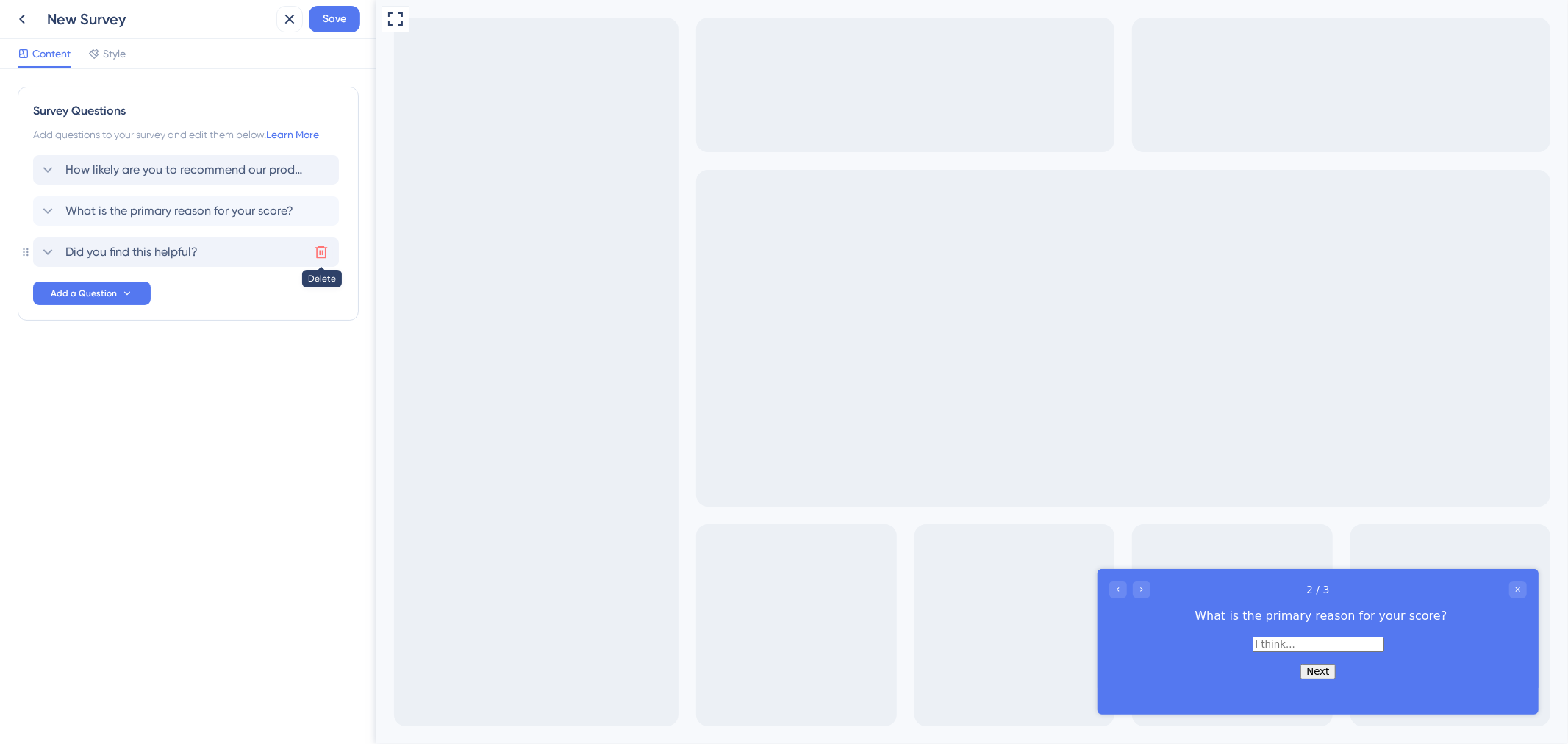
click at [312, 259] on button at bounding box center [321, 252] width 23 height 23
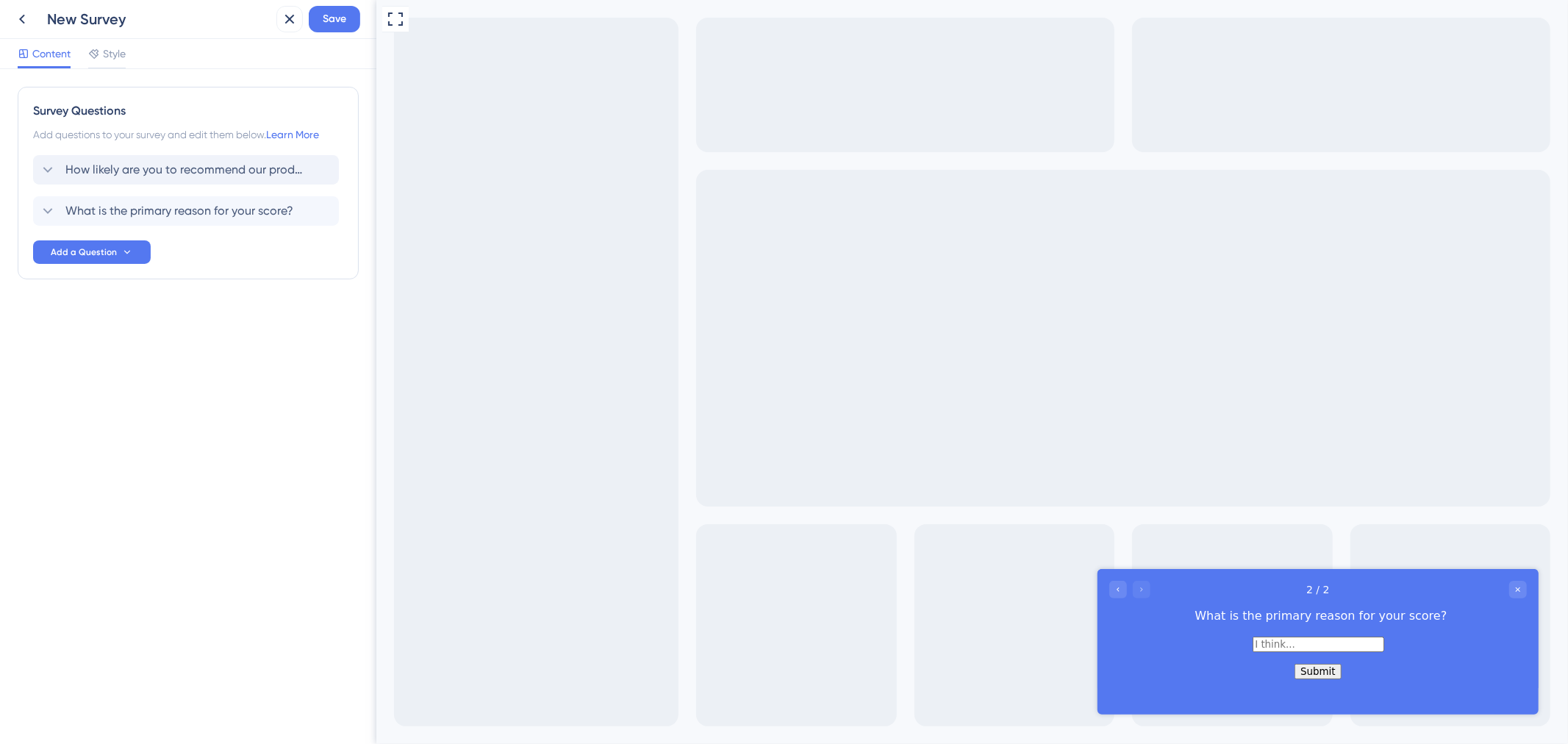
click at [94, 265] on div "Survey Questions Add questions to your survey and edit them below. Learn More H…" at bounding box center [187, 182] width 341 height 192
click at [97, 253] on span "Add a Question" at bounding box center [83, 252] width 66 height 12
click at [91, 329] on span "Number Rating (5)" at bounding box center [97, 323] width 85 height 17
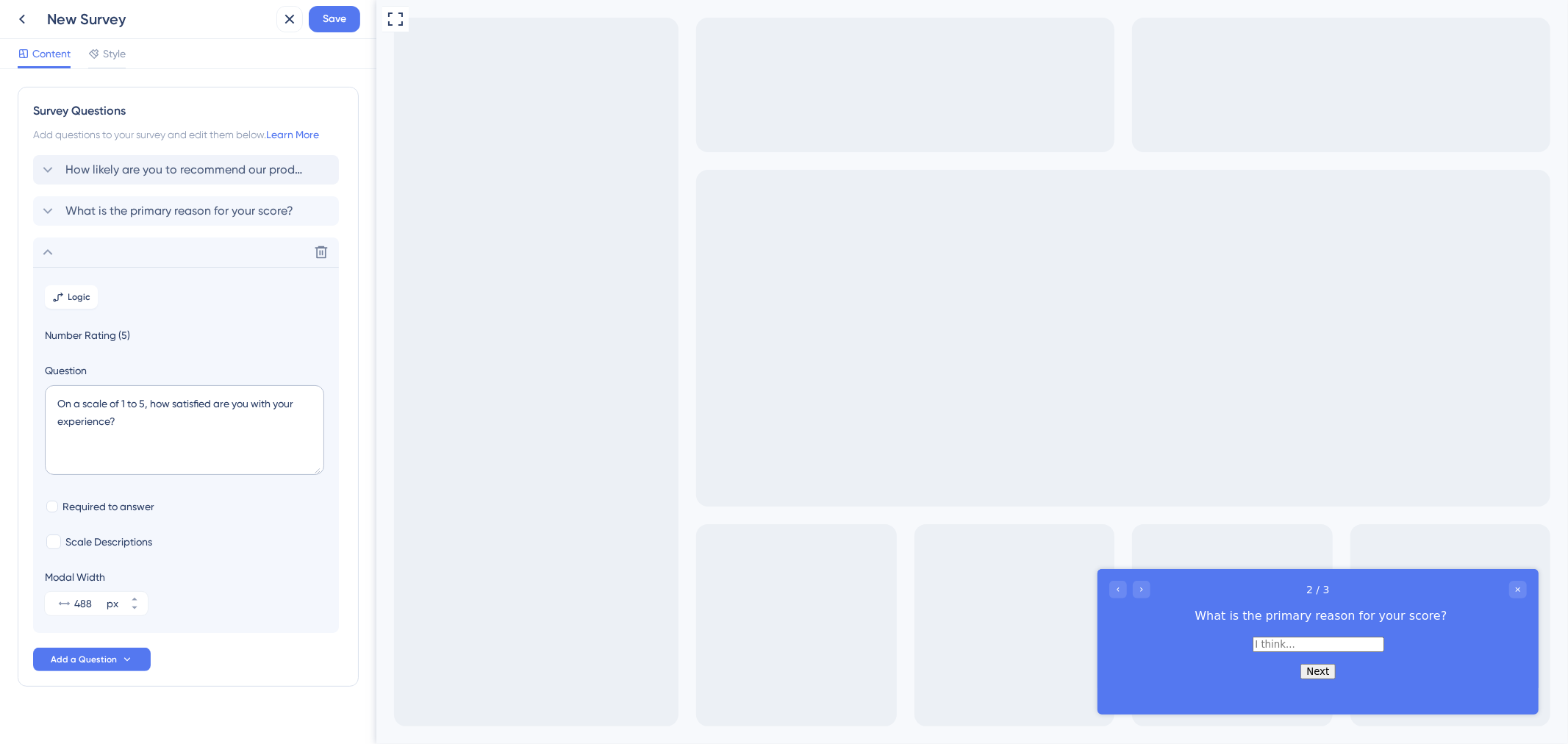
scroll to position [19, 0]
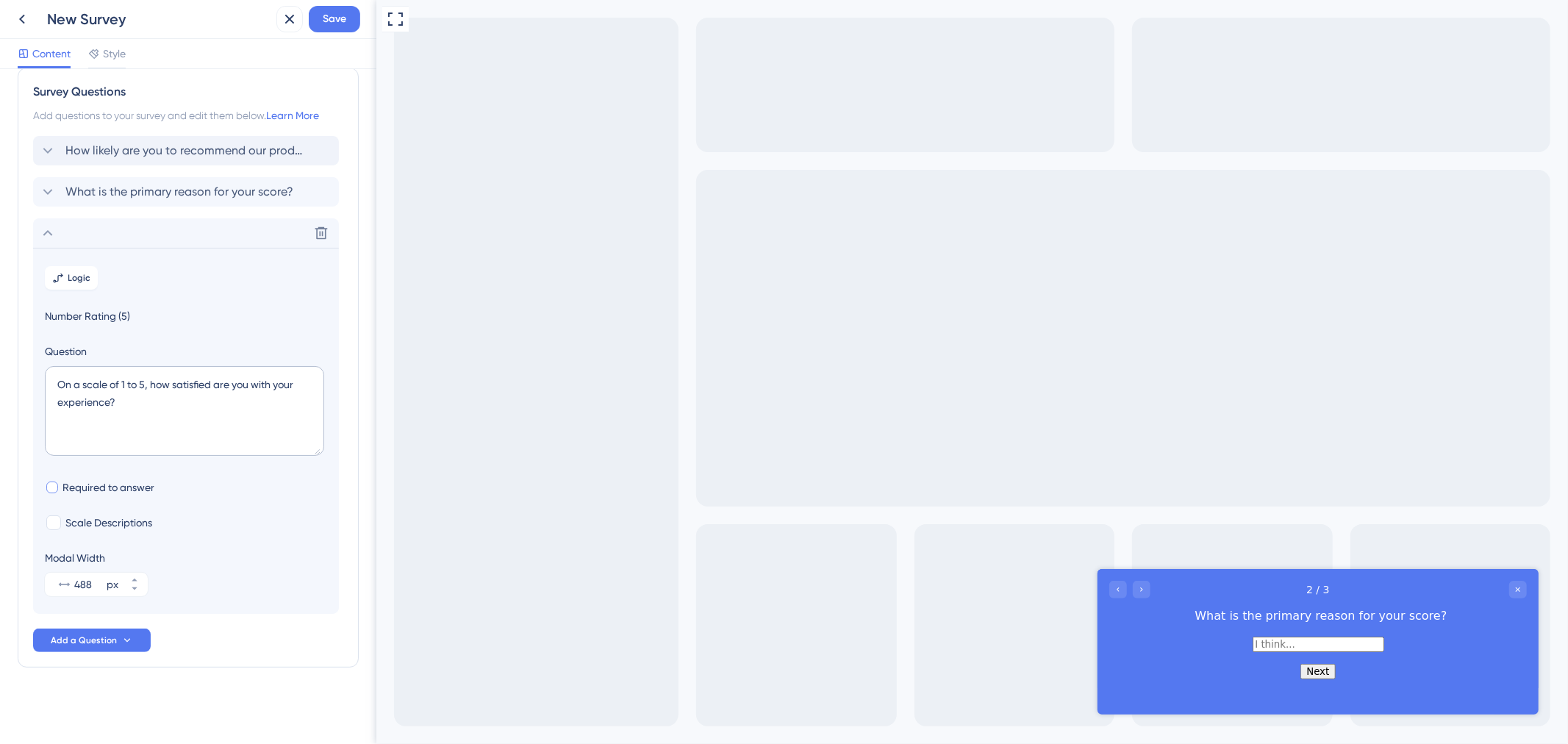
click at [57, 486] on div at bounding box center [52, 487] width 15 height 15
click at [57, 484] on div at bounding box center [52, 487] width 15 height 15
click at [50, 479] on label "Required to answer" at bounding box center [99, 487] width 110 height 17
click at [55, 488] on div at bounding box center [52, 487] width 12 height 12
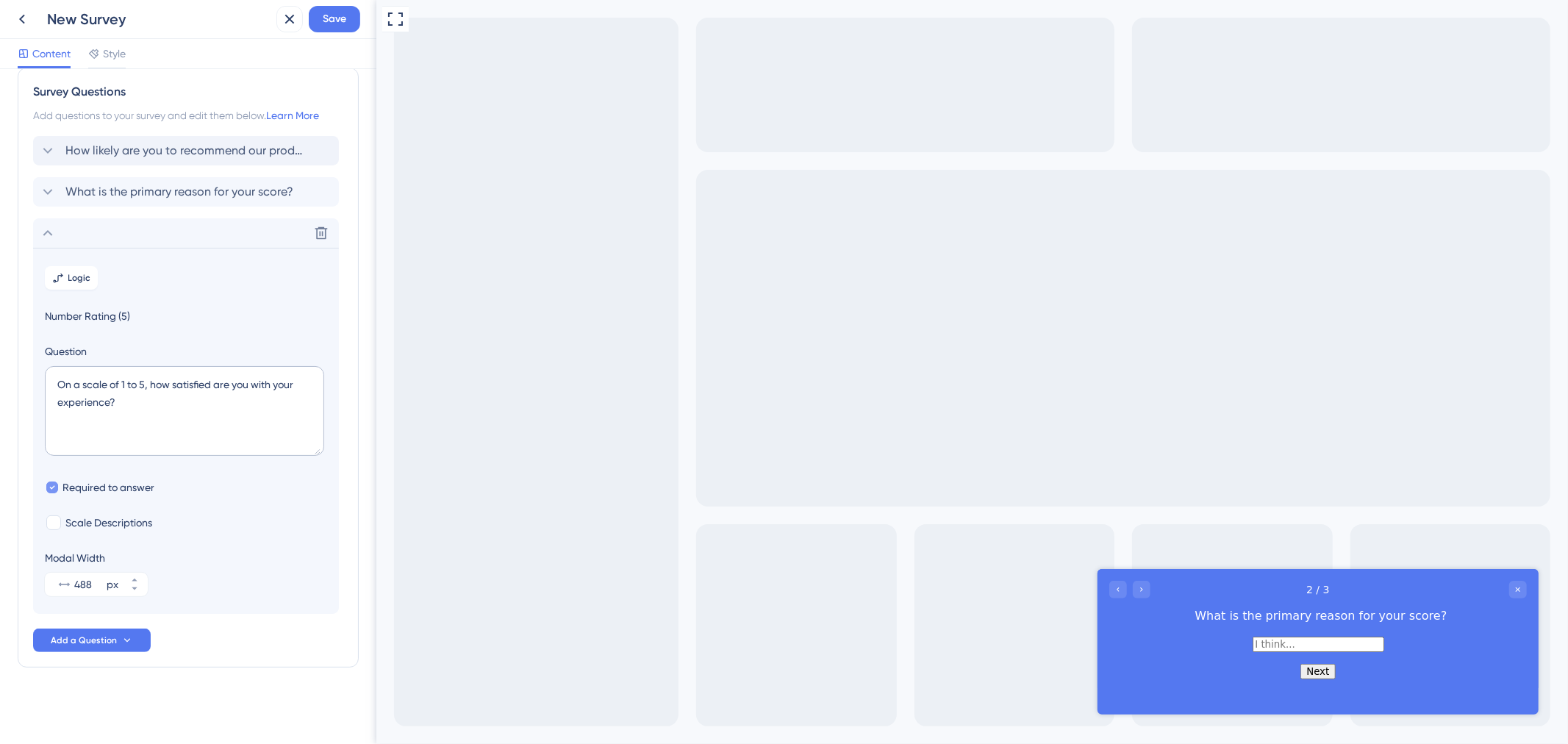
click at [51, 487] on icon at bounding box center [52, 487] width 6 height 10
checkbox input "false"
click at [54, 522] on div at bounding box center [54, 523] width 15 height 15
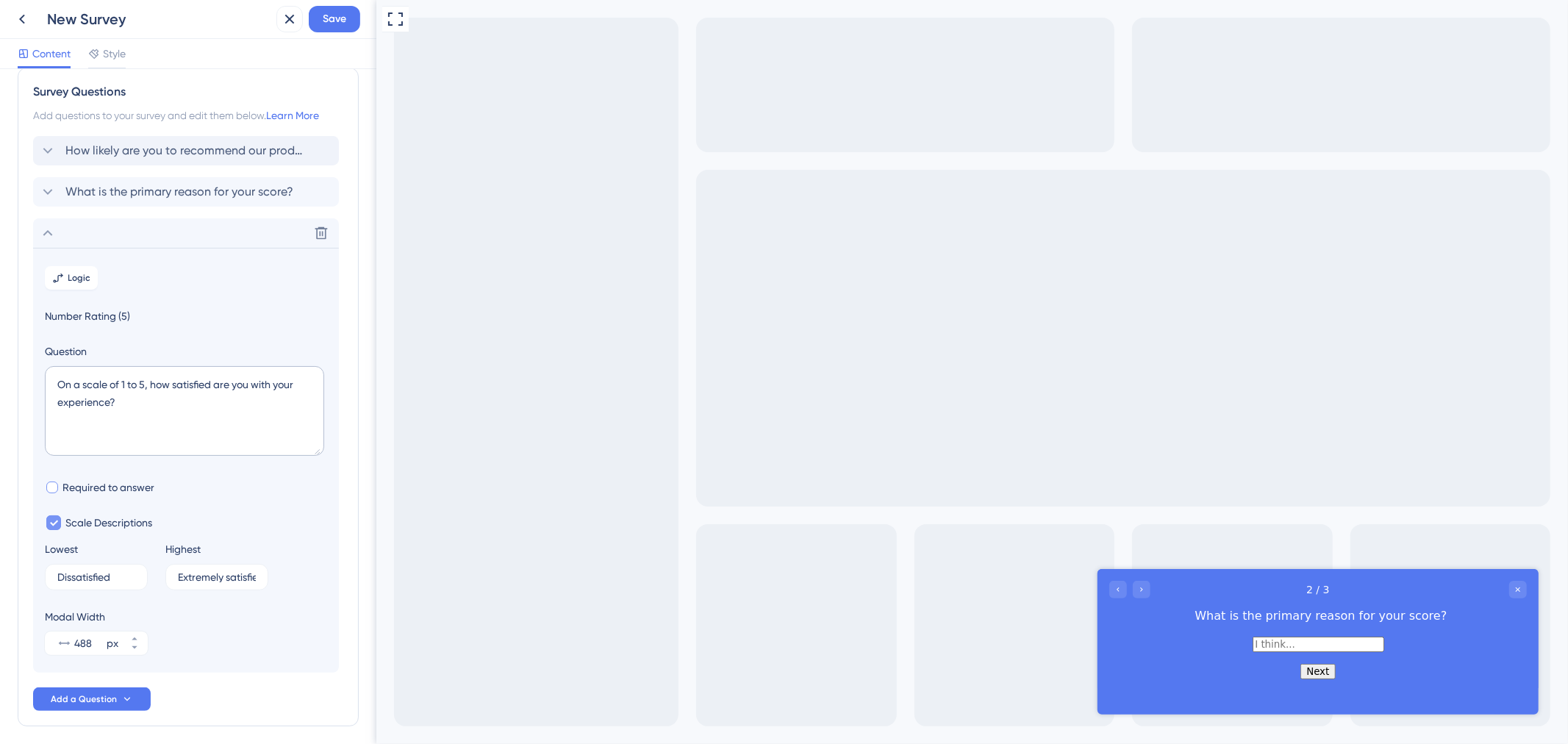
click at [54, 522] on icon at bounding box center [54, 523] width 9 height 10
checkbox input "false"
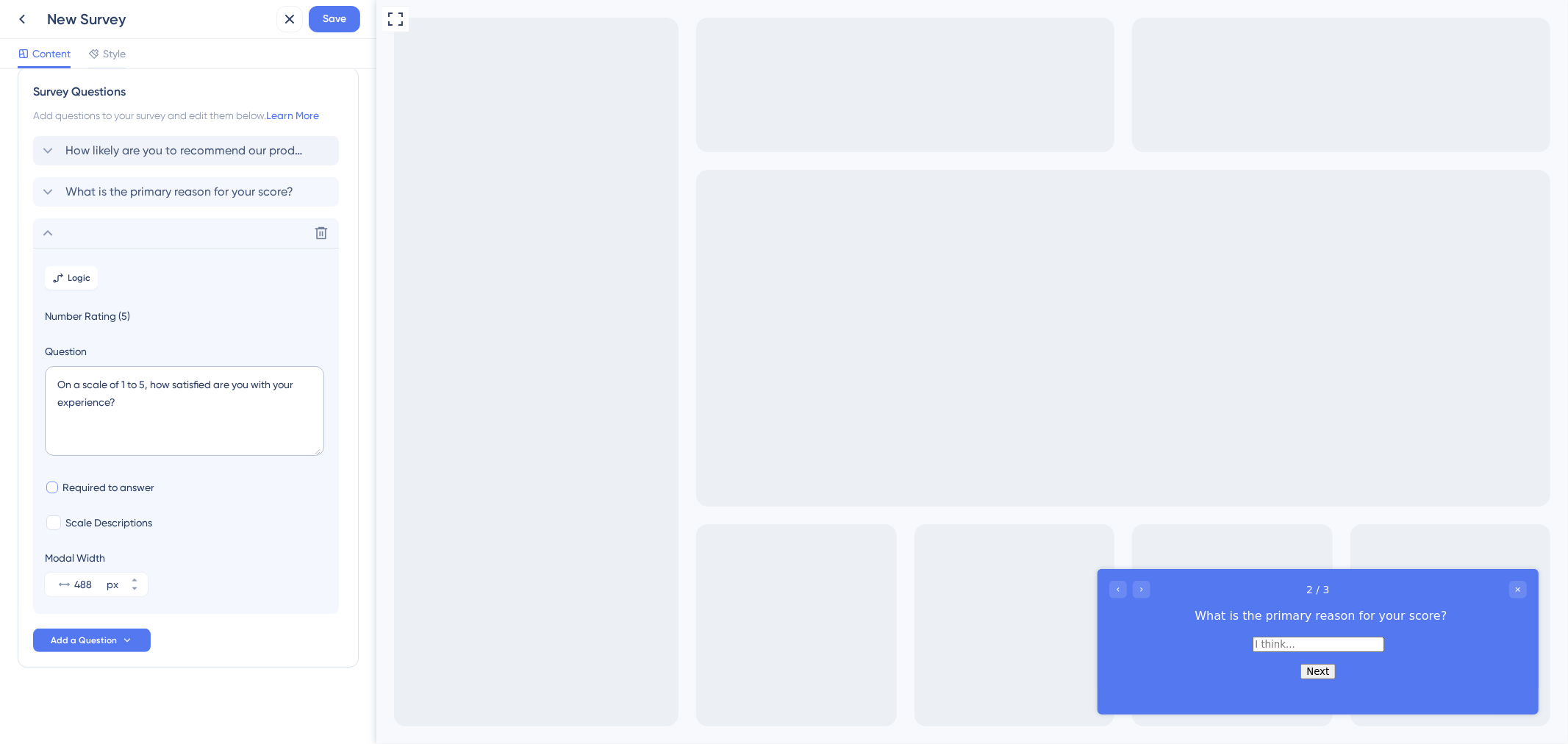
click at [108, 319] on span "Number Rating (5)" at bounding box center [186, 315] width 282 height 17
click at [1115, 586] on icon "Go to Question 1" at bounding box center [1117, 589] width 9 height 9
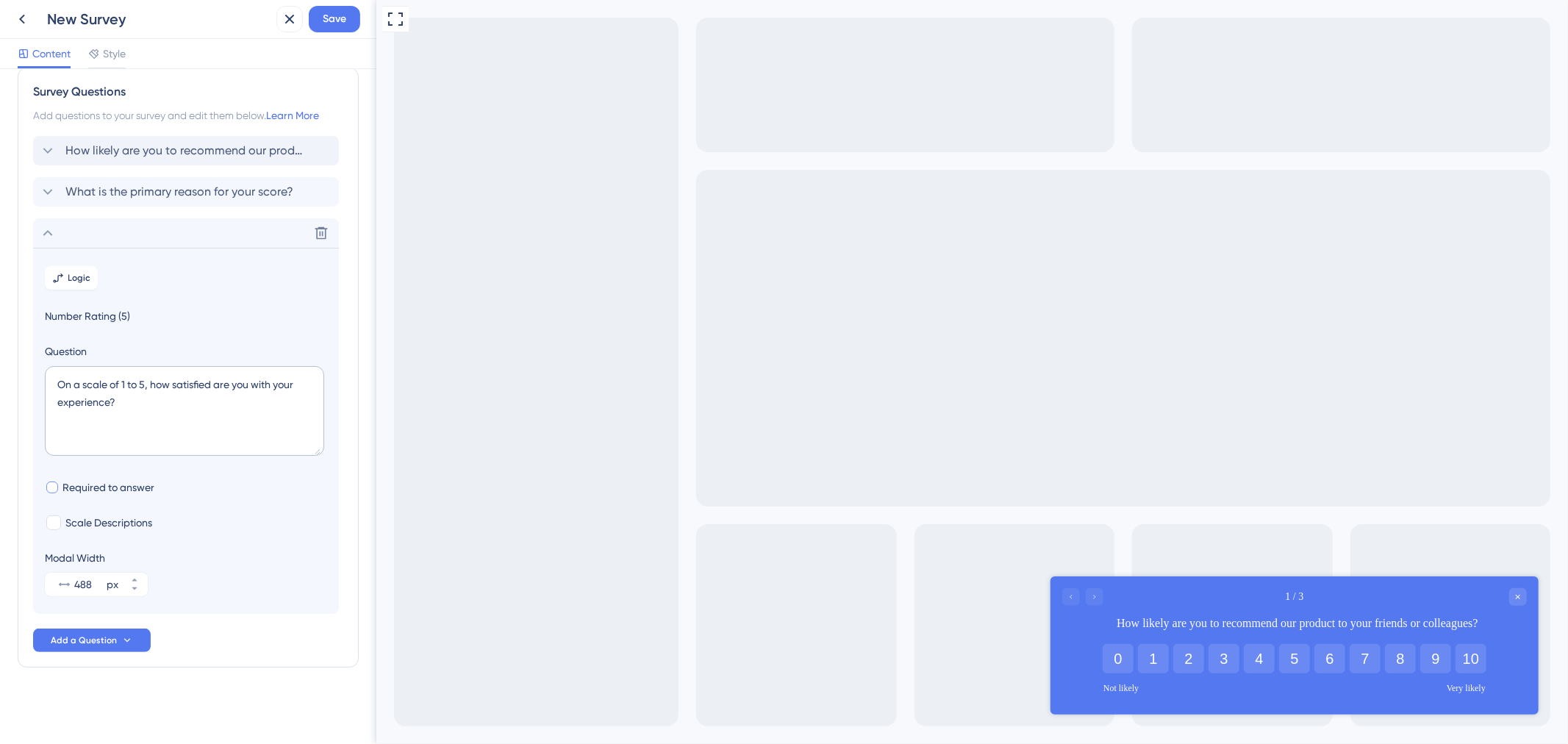
click at [1097, 594] on div at bounding box center [1082, 595] width 41 height 17
click at [1099, 599] on div at bounding box center [1082, 595] width 41 height 17
click at [1091, 599] on div at bounding box center [1082, 595] width 41 height 17
click at [1344, 669] on div "0 1 2 3 4 5 6 7 8 9 10" at bounding box center [1294, 658] width 388 height 30
click at [1285, 659] on button "5" at bounding box center [1294, 658] width 31 height 30
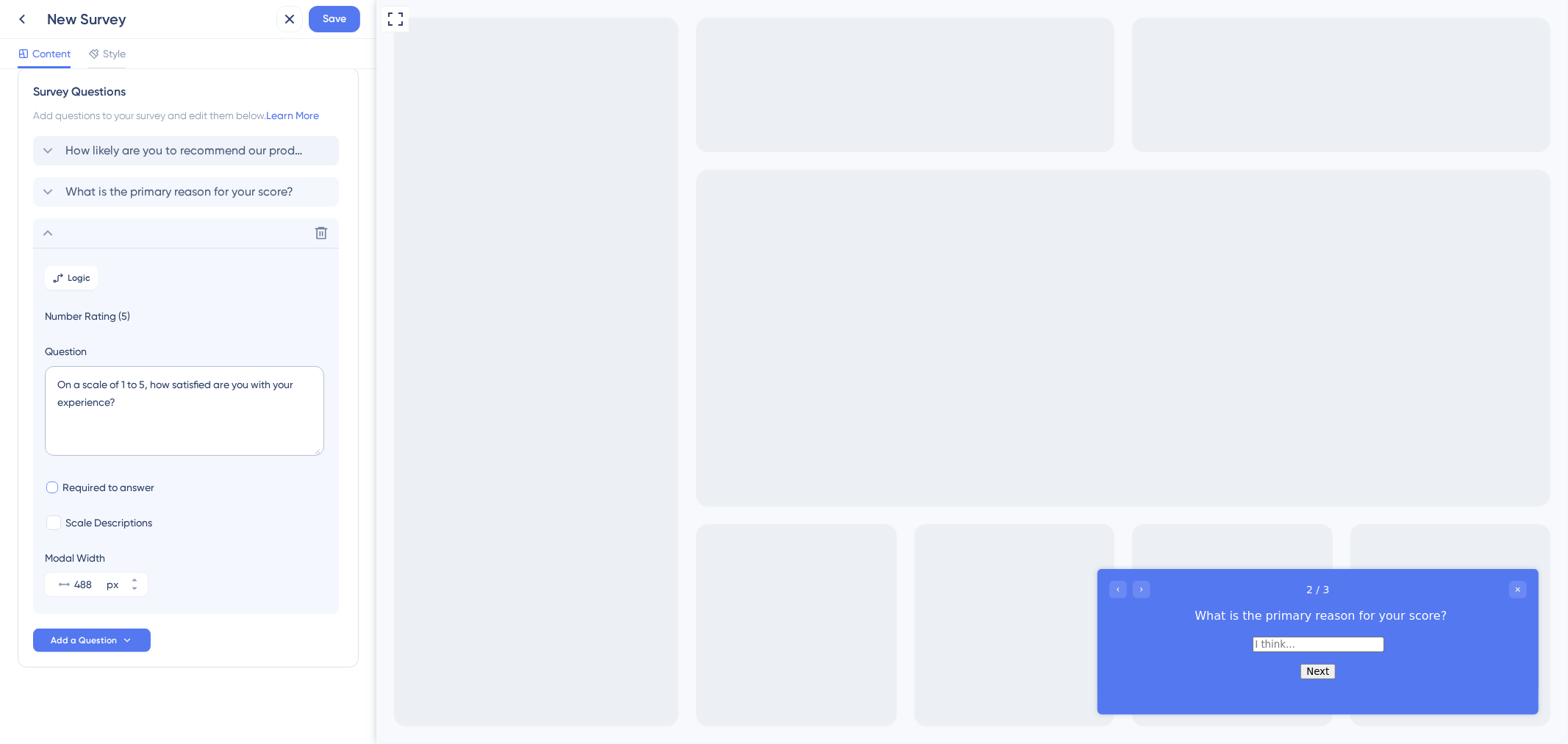
click at [1252, 652] on input "text" at bounding box center [1317, 643] width 131 height 16
click at [1130, 585] on div at bounding box center [1130, 589] width 41 height 17
click at [1134, 588] on div "Go to Question 3" at bounding box center [1140, 589] width 17 height 17
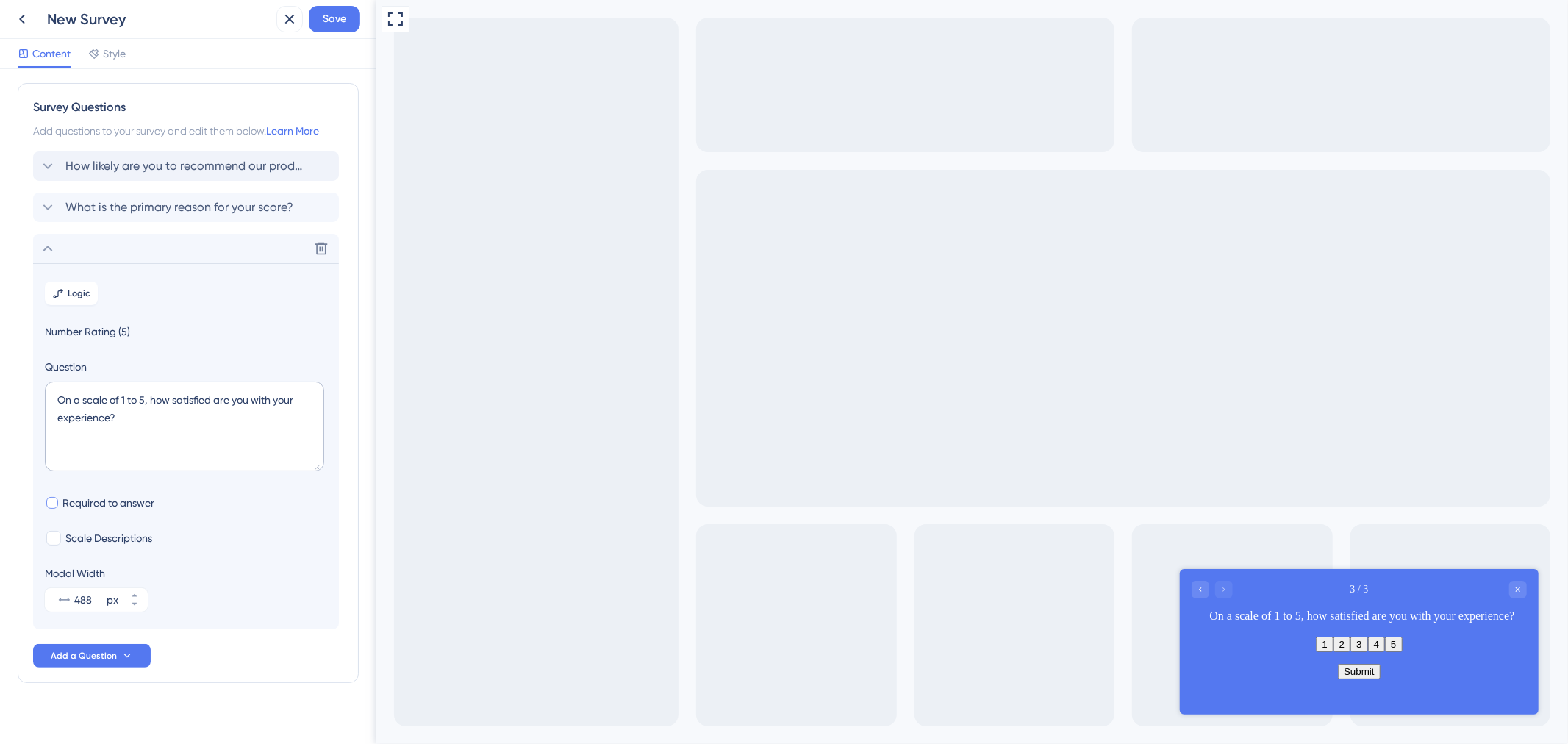
scroll to position [0, 0]
click at [317, 249] on icon at bounding box center [321, 253] width 15 height 15
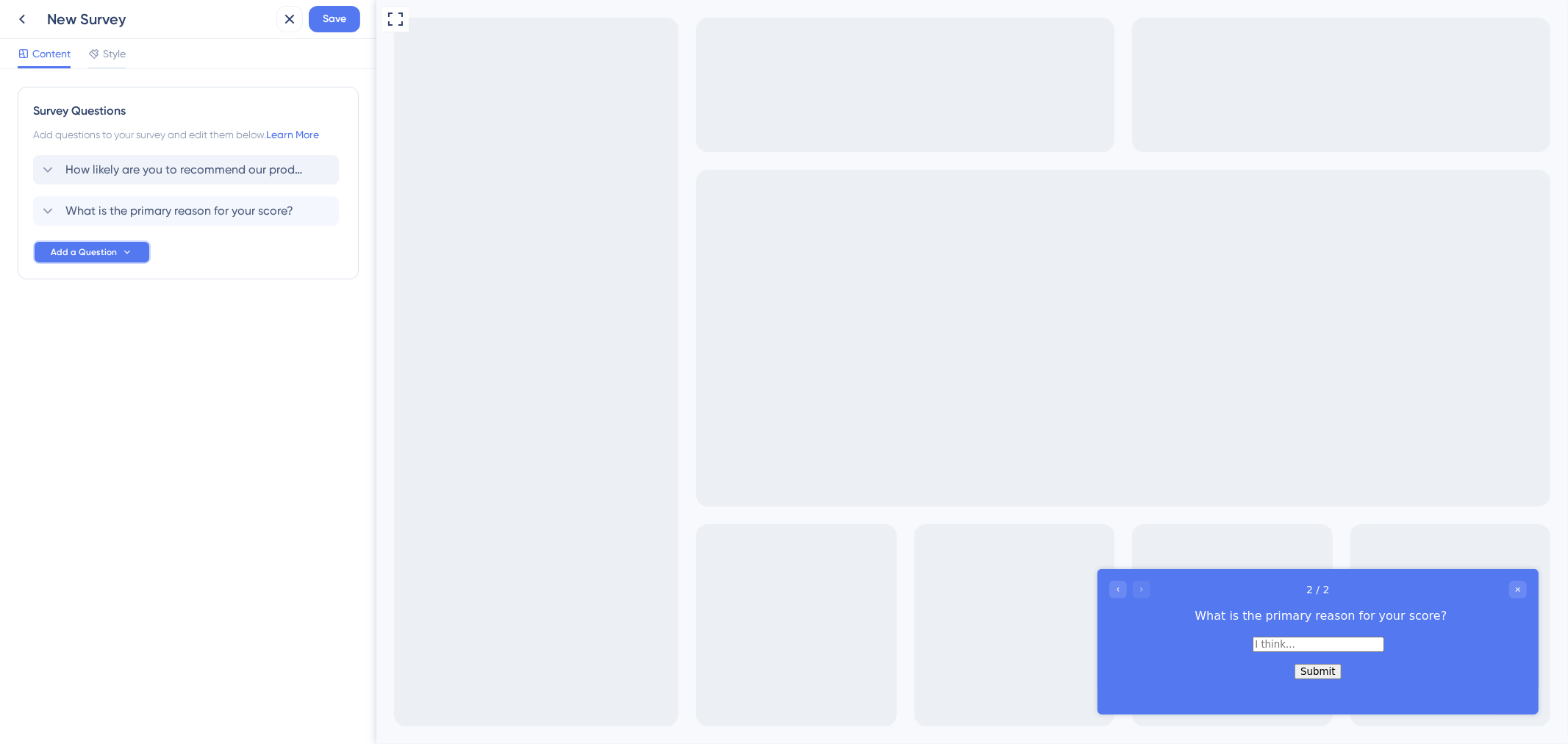
click at [107, 258] on span "Add a Question" at bounding box center [83, 252] width 66 height 12
click at [113, 467] on span "Multiple Choice" at bounding box center [90, 470] width 72 height 17
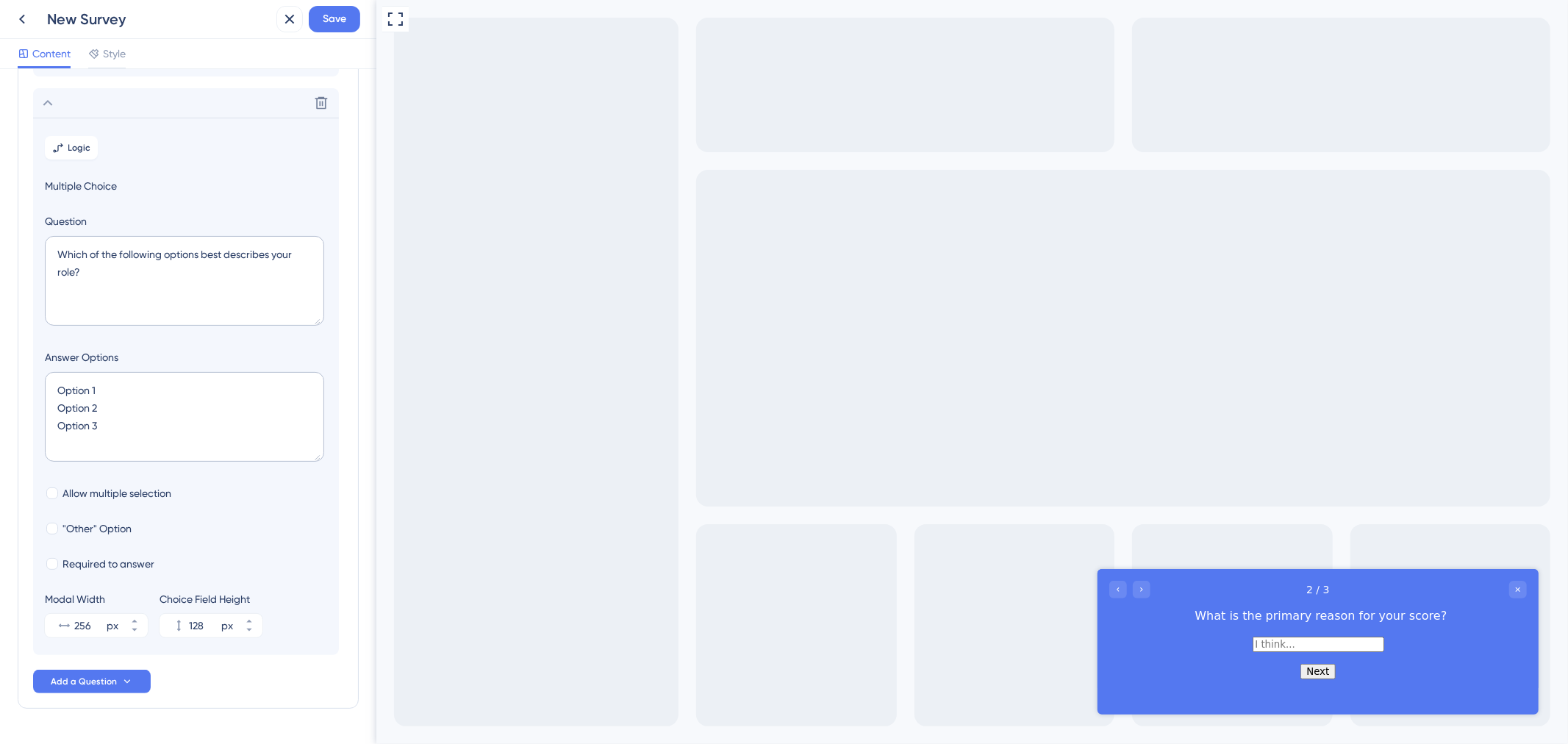
scroll to position [109, 0]
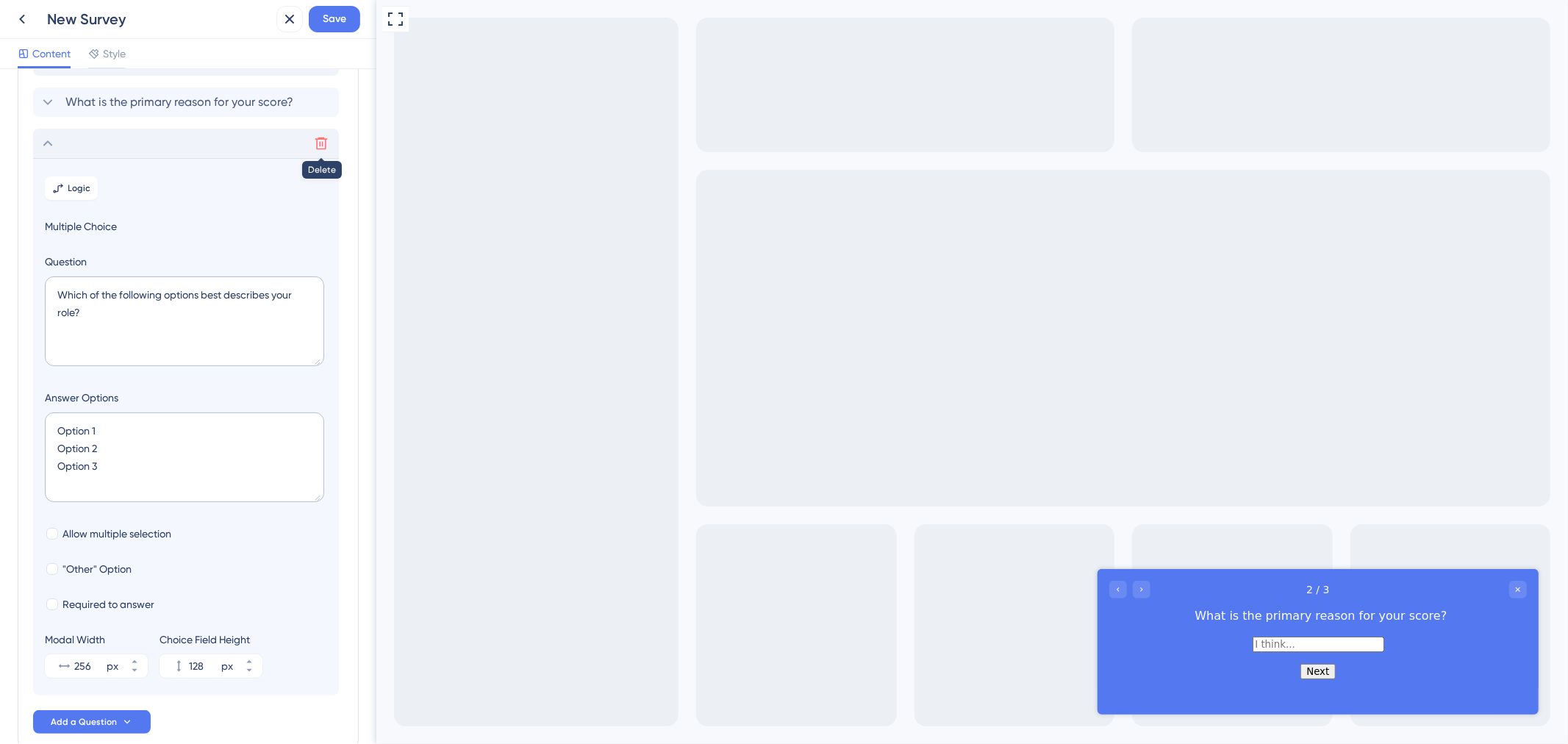
click at [320, 141] on icon at bounding box center [321, 144] width 15 height 15
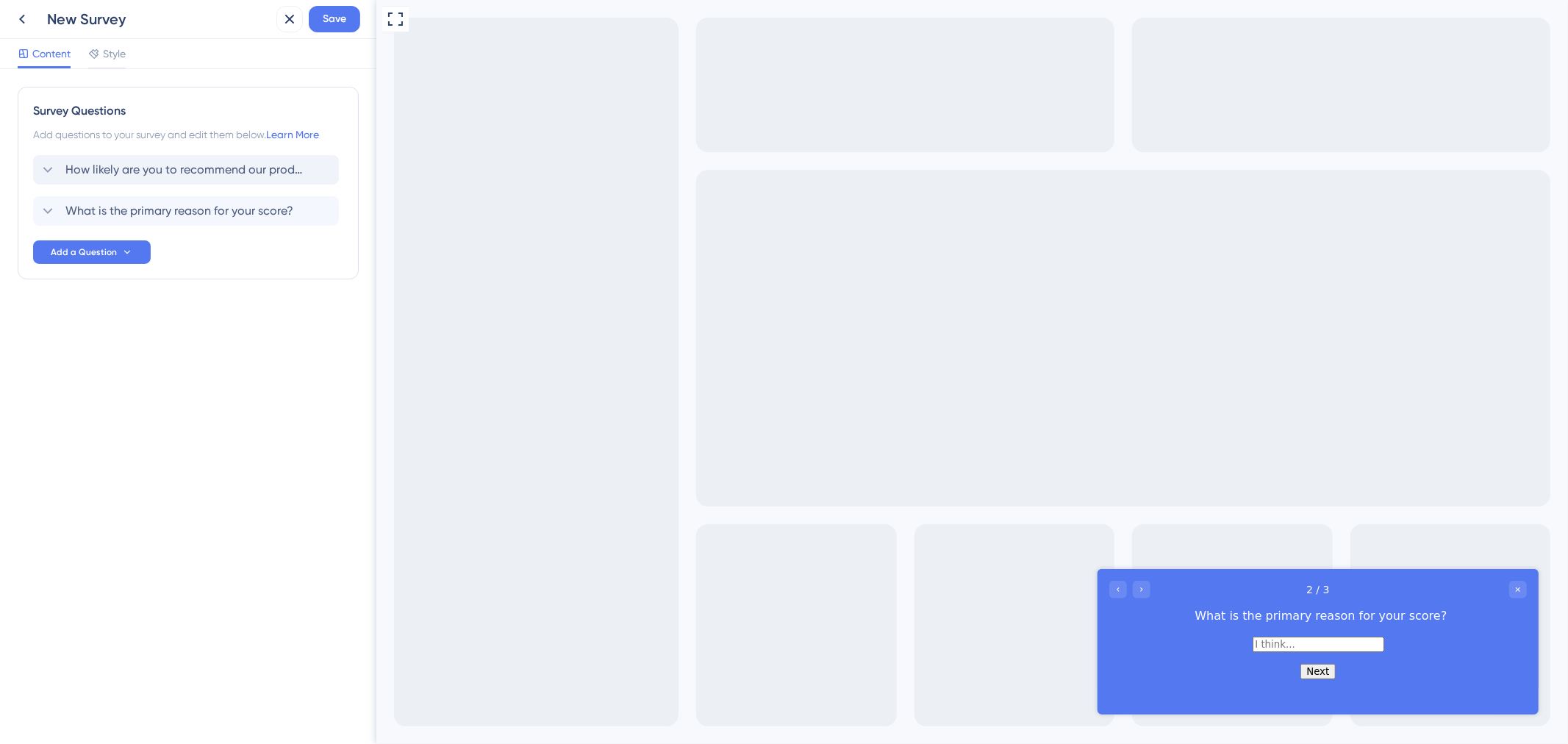
scroll to position [0, 0]
click at [149, 203] on span "What is the primary reason for your score?" at bounding box center [179, 211] width 228 height 17
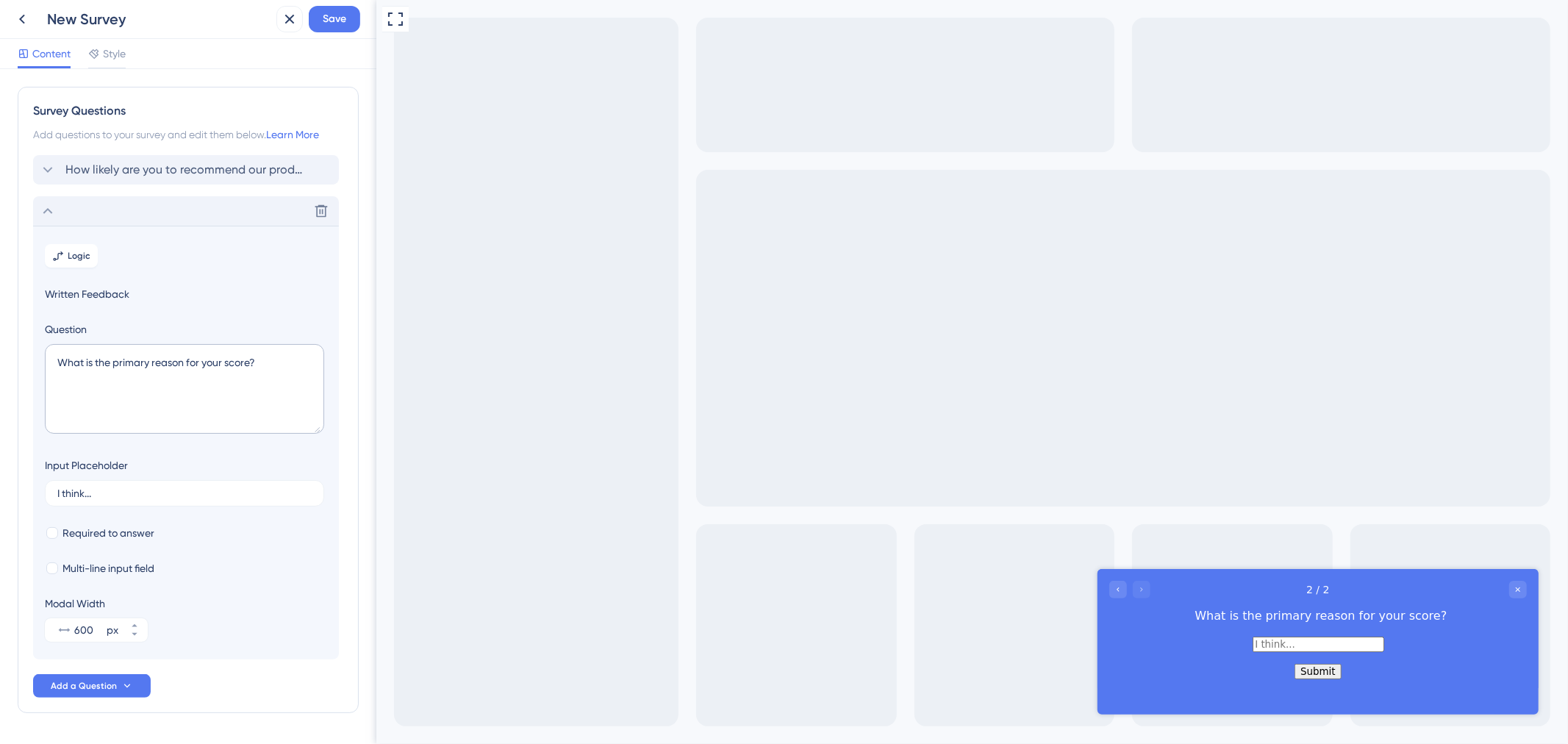
scroll to position [46, 0]
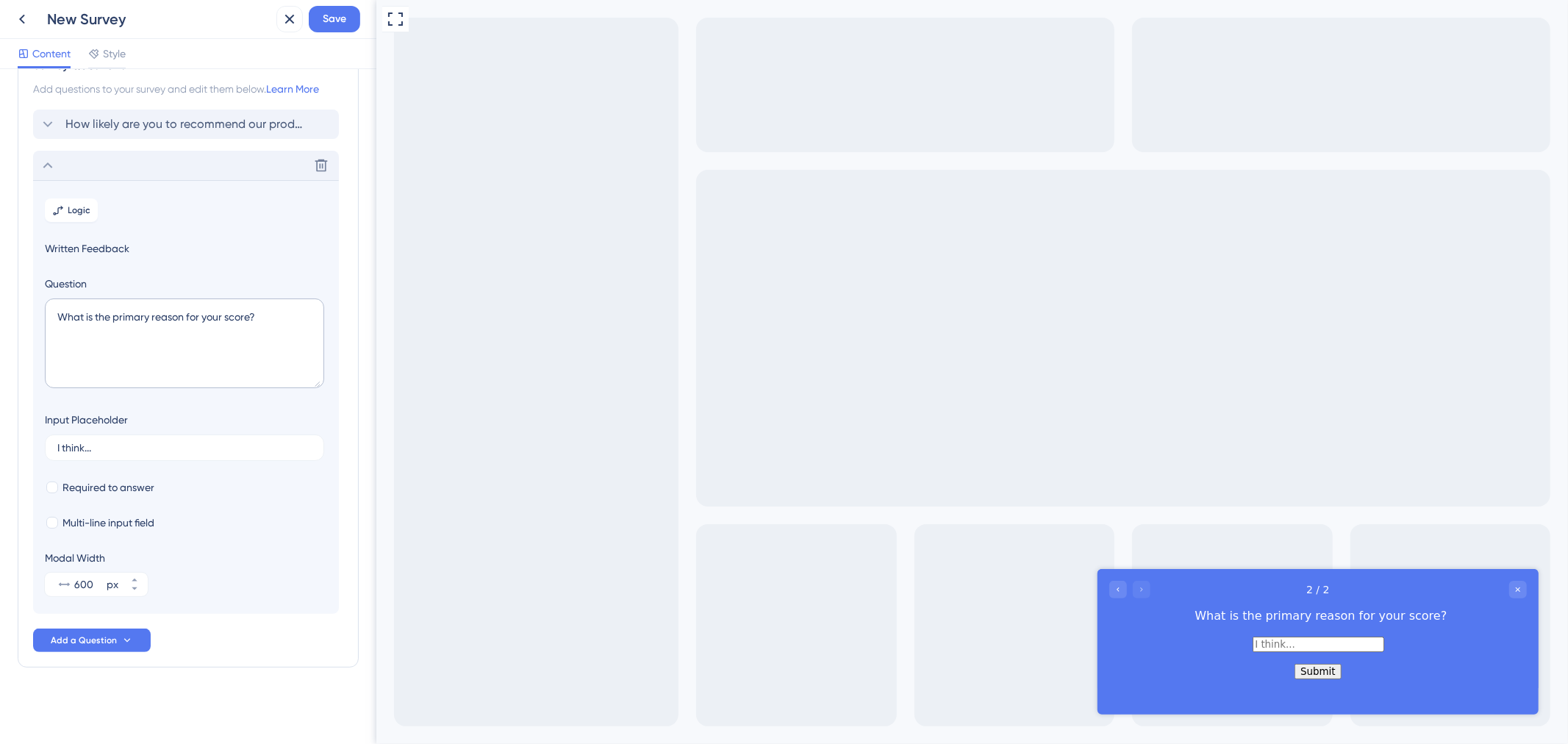
click at [117, 170] on div "Delete" at bounding box center [186, 166] width 306 height 30
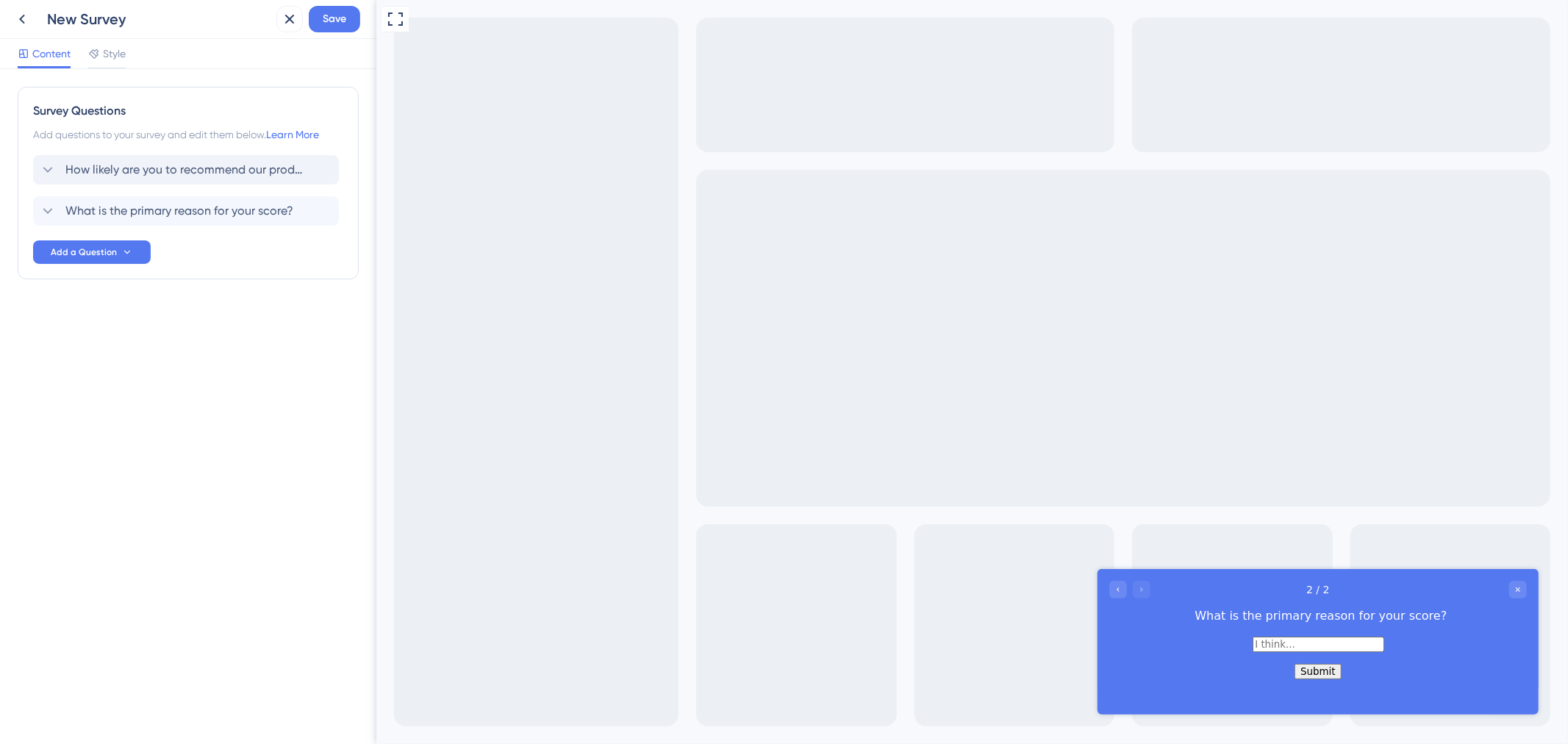
click at [104, 233] on div "How likely are you to recommend our product to your friends or colleagues? What…" at bounding box center [188, 210] width 310 height 109
click at [106, 247] on span "Add a Question" at bounding box center [83, 252] width 66 height 12
click at [122, 499] on span "Written Feedback" at bounding box center [97, 500] width 84 height 17
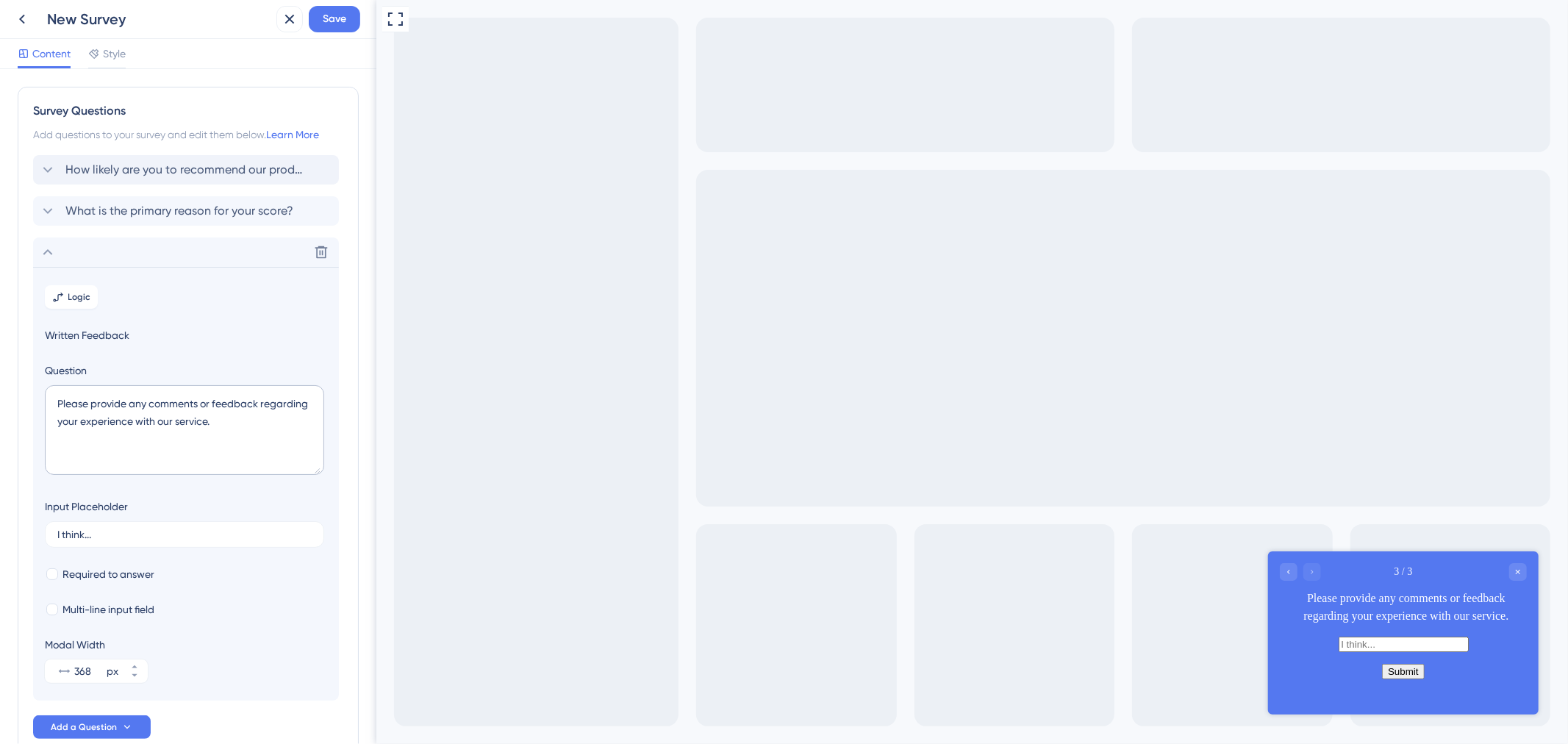
scroll to position [87, 0]
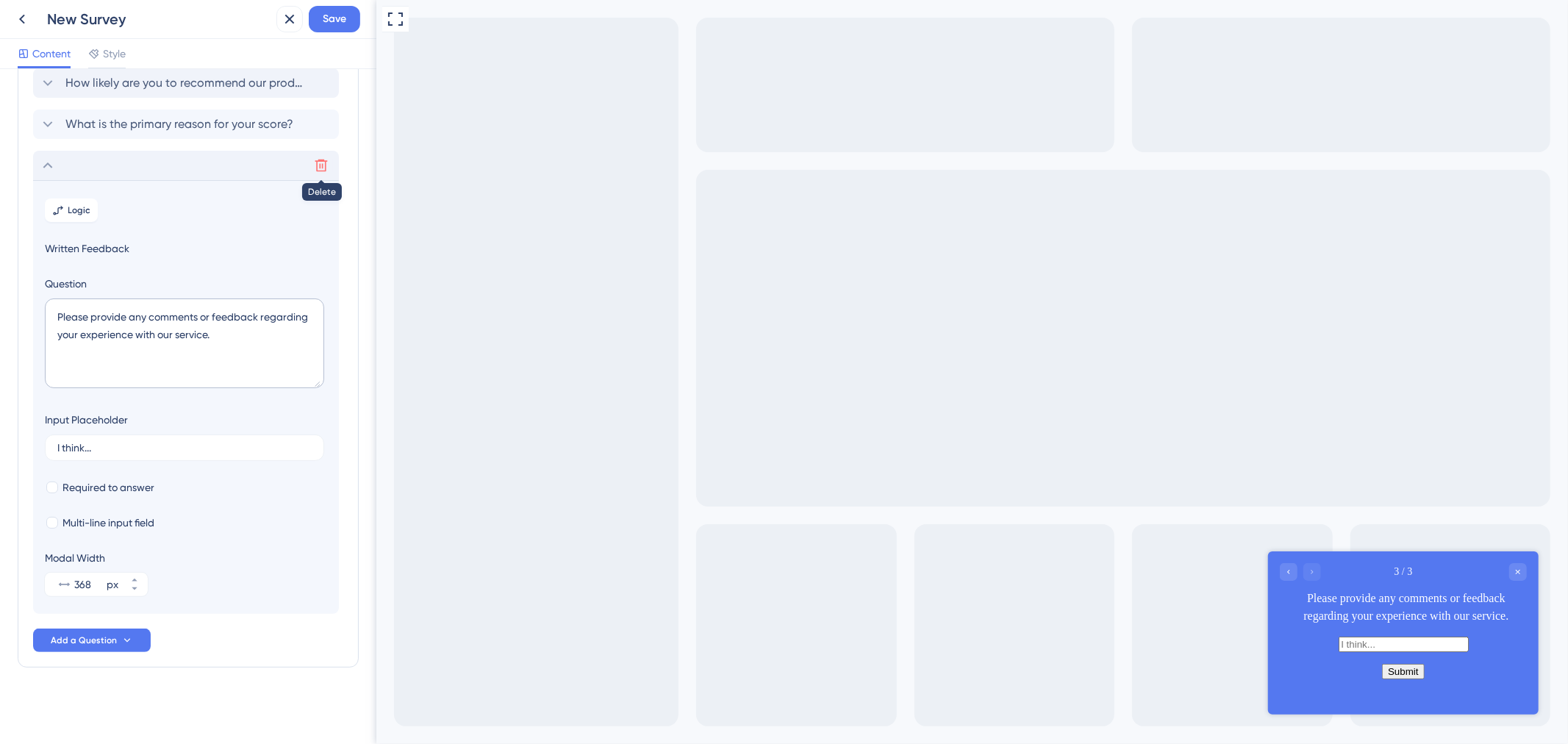
click at [329, 158] on button at bounding box center [321, 165] width 23 height 23
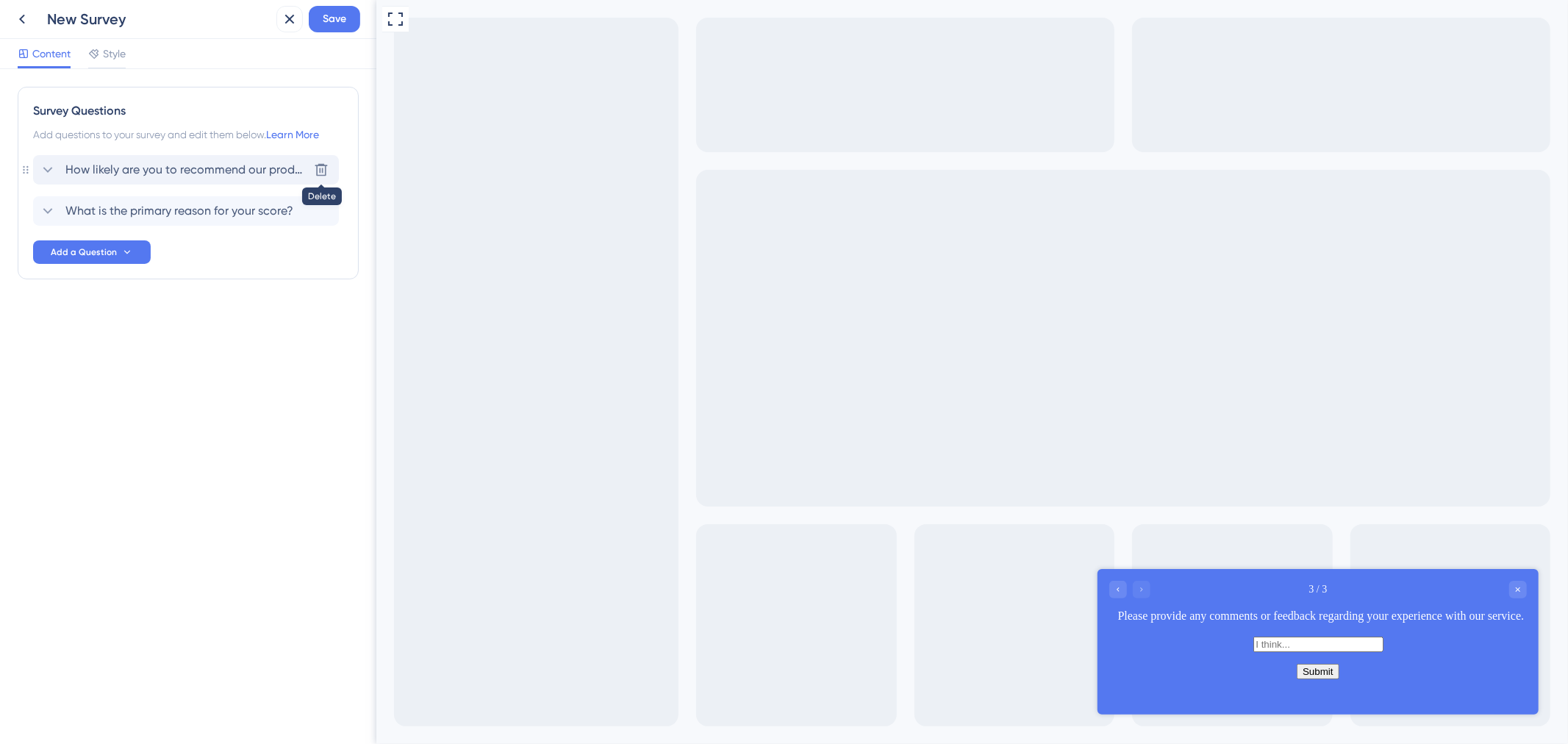
scroll to position [0, 0]
click at [113, 250] on span "Add a Question" at bounding box center [83, 252] width 66 height 12
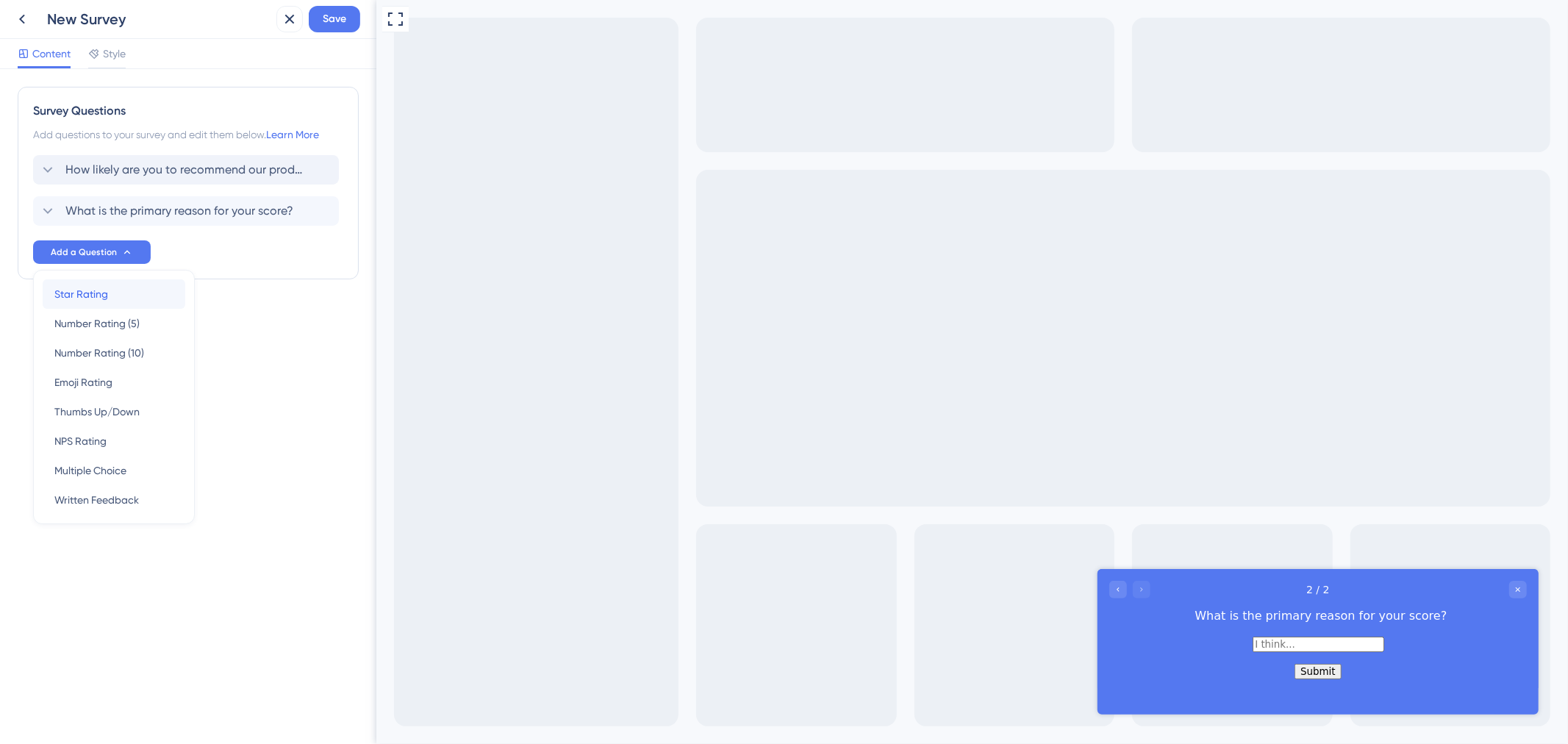
click at [120, 287] on div "Star Rating Star Rating" at bounding box center [114, 294] width 119 height 30
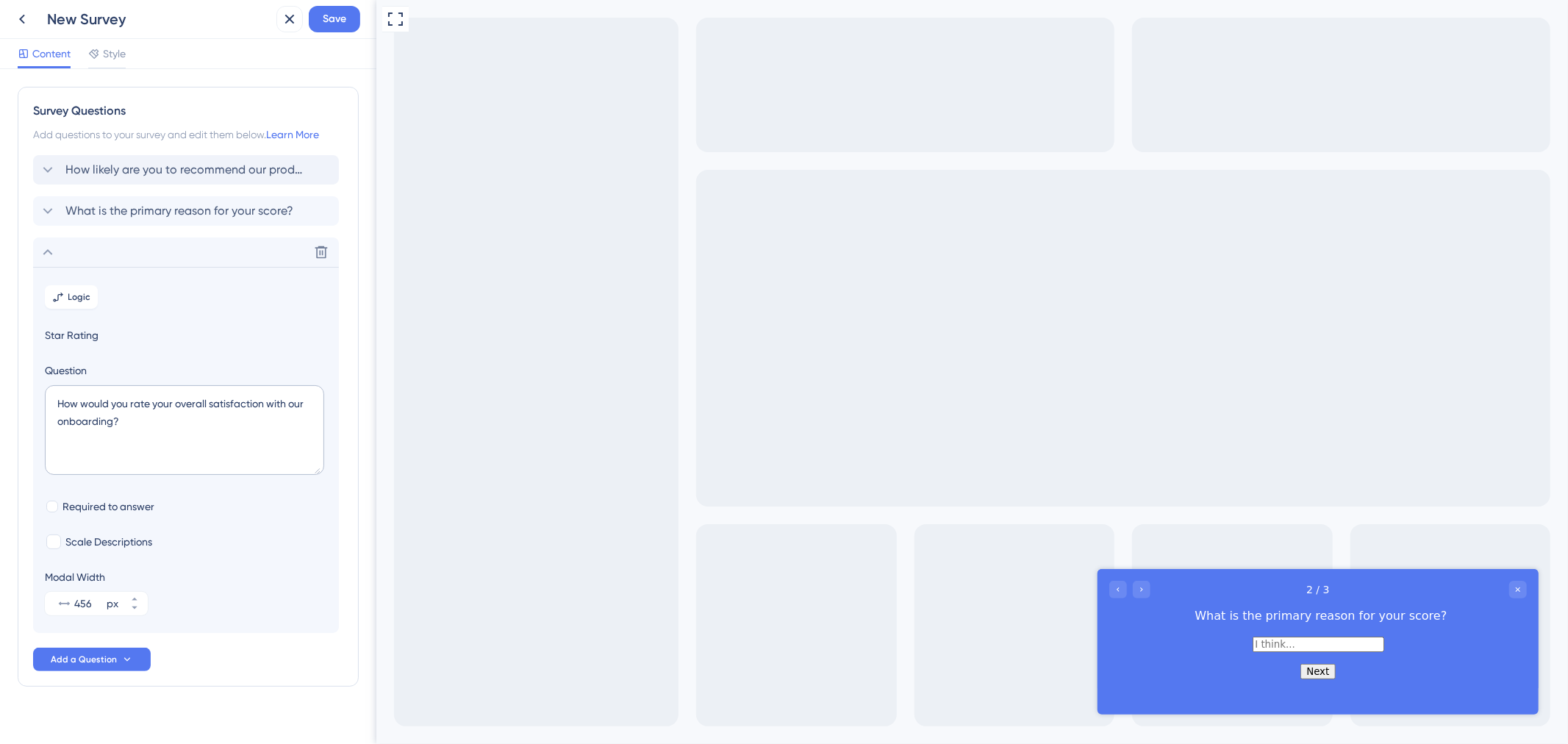
scroll to position [19, 0]
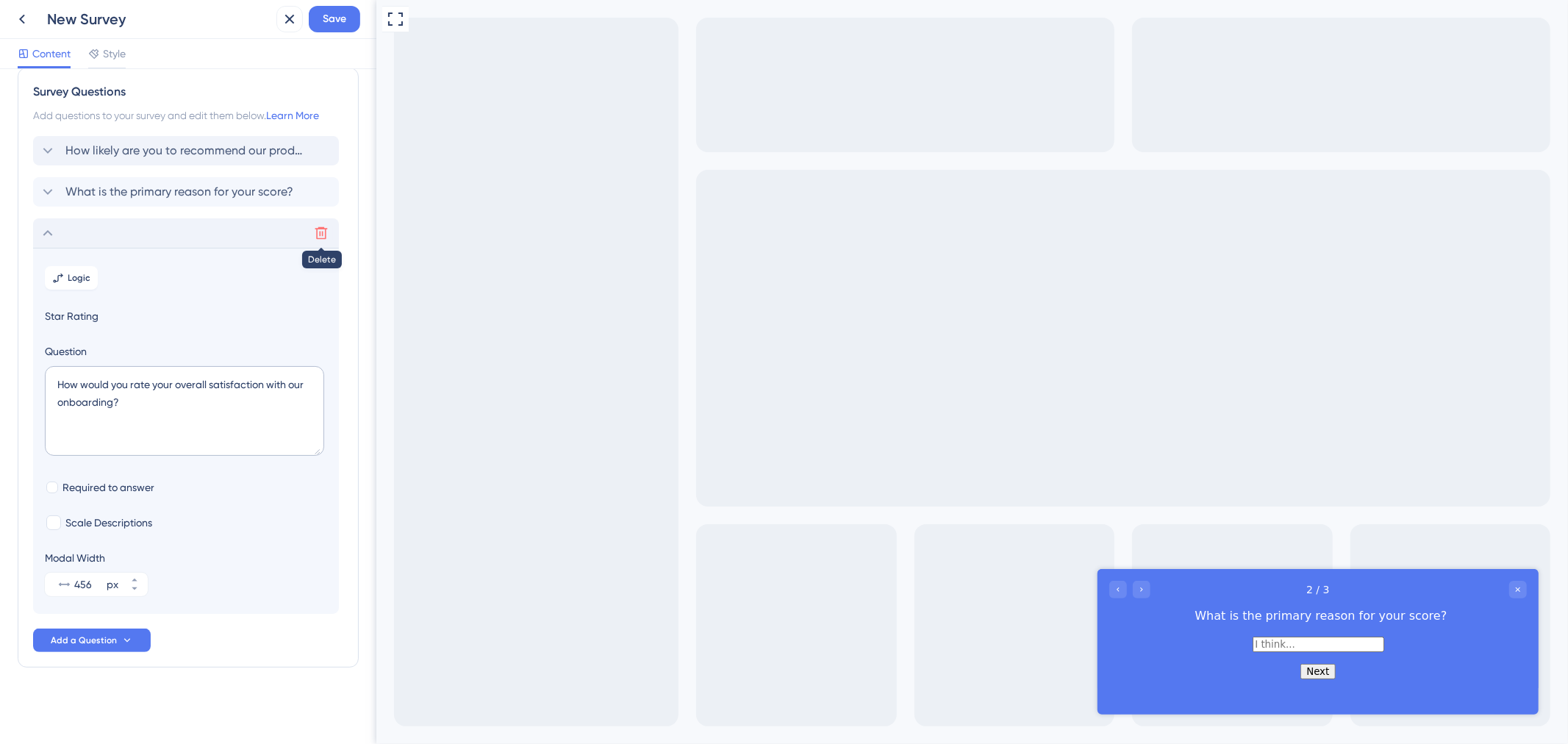
click at [329, 230] on button at bounding box center [321, 233] width 23 height 23
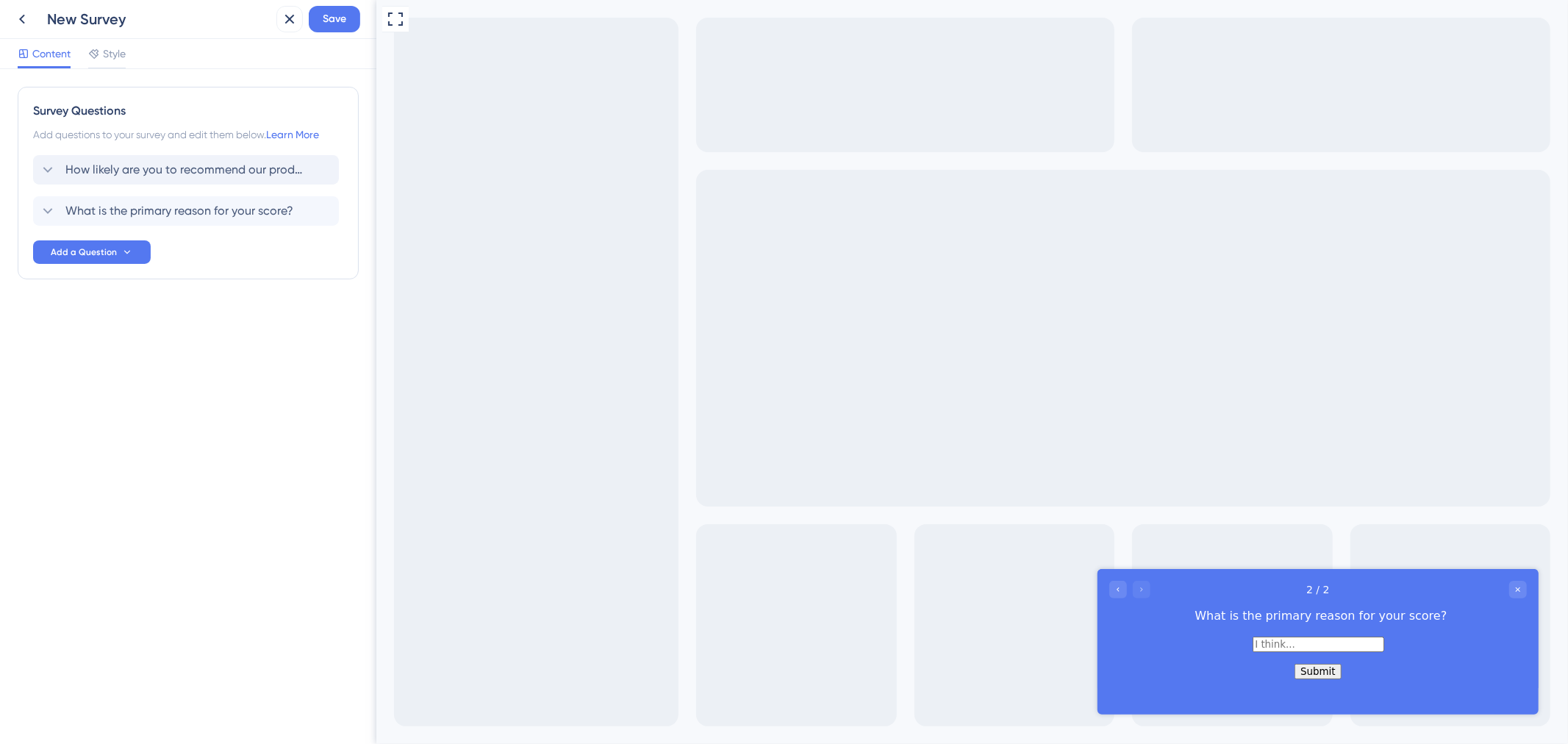
scroll to position [0, 0]
click at [218, 326] on div "Survey Questions Add questions to your survey and edit them below. Learn More H…" at bounding box center [187, 212] width 341 height 252
click at [114, 73] on div "Survey Questions Add questions to your survey and edit them below. Learn More H…" at bounding box center [188, 406] width 377 height 675
click at [107, 50] on span "Style" at bounding box center [115, 53] width 23 height 17
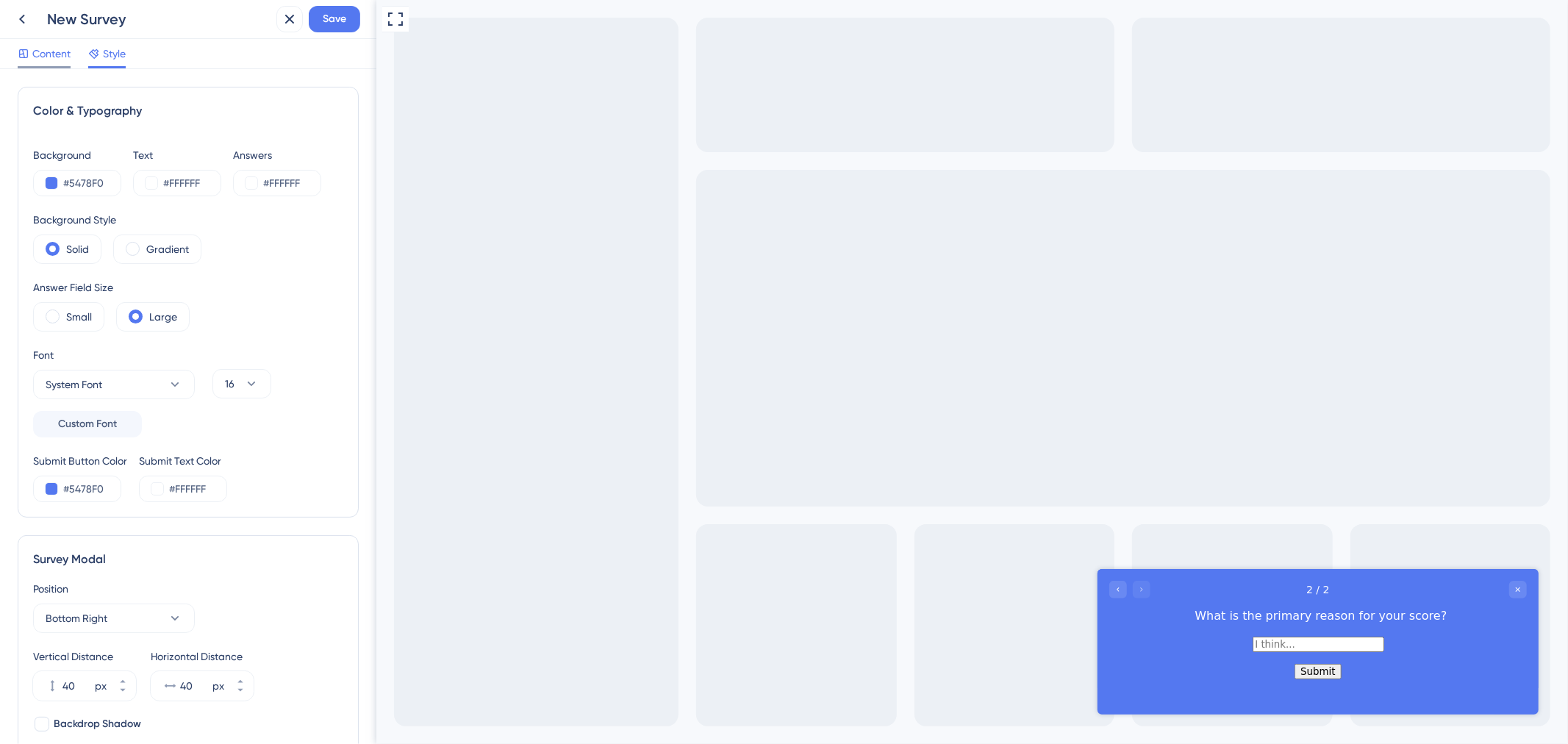
click at [60, 64] on div "Content" at bounding box center [44, 56] width 53 height 23
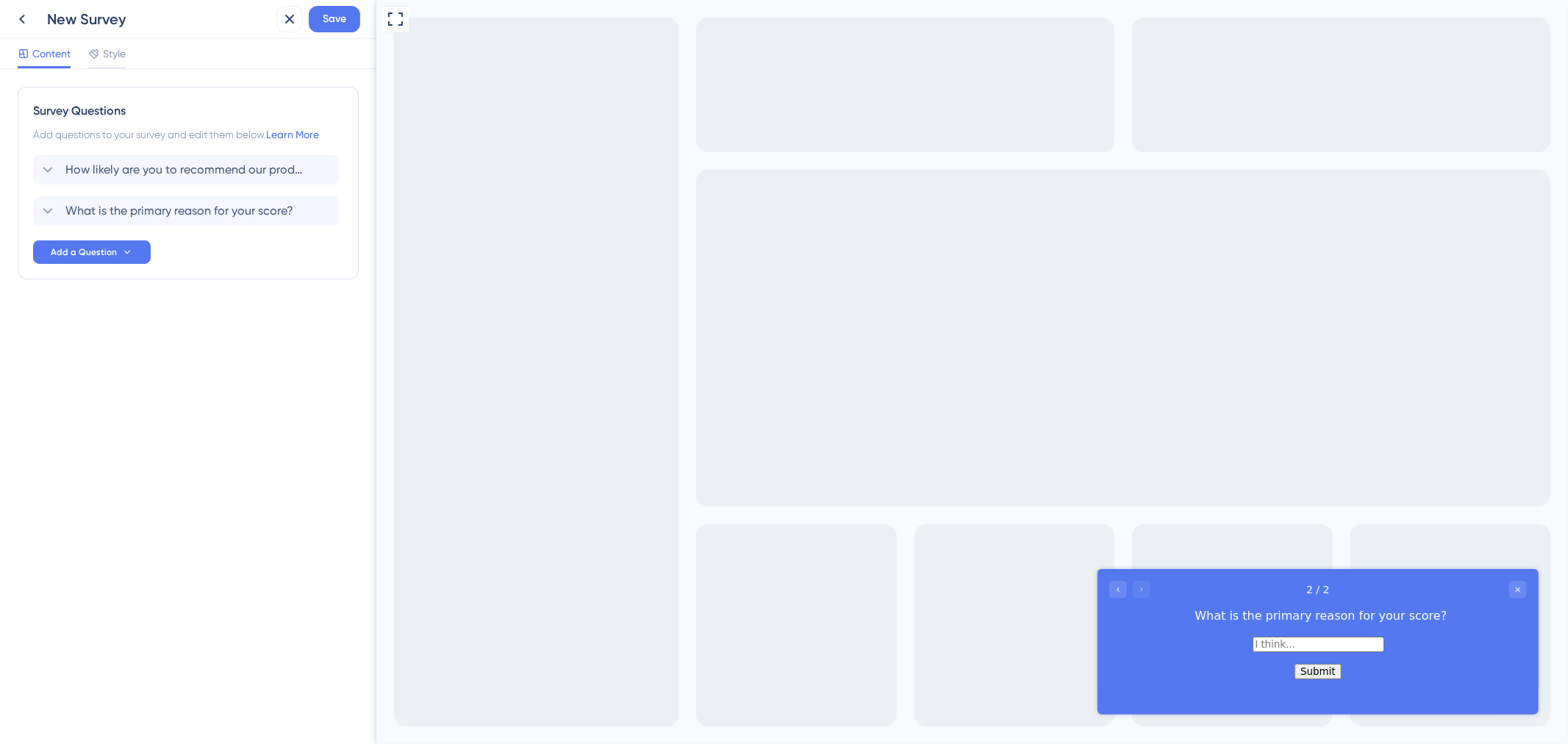
click at [136, 64] on div "Content Style" at bounding box center [188, 54] width 377 height 31
click at [111, 57] on span "Style" at bounding box center [115, 53] width 23 height 17
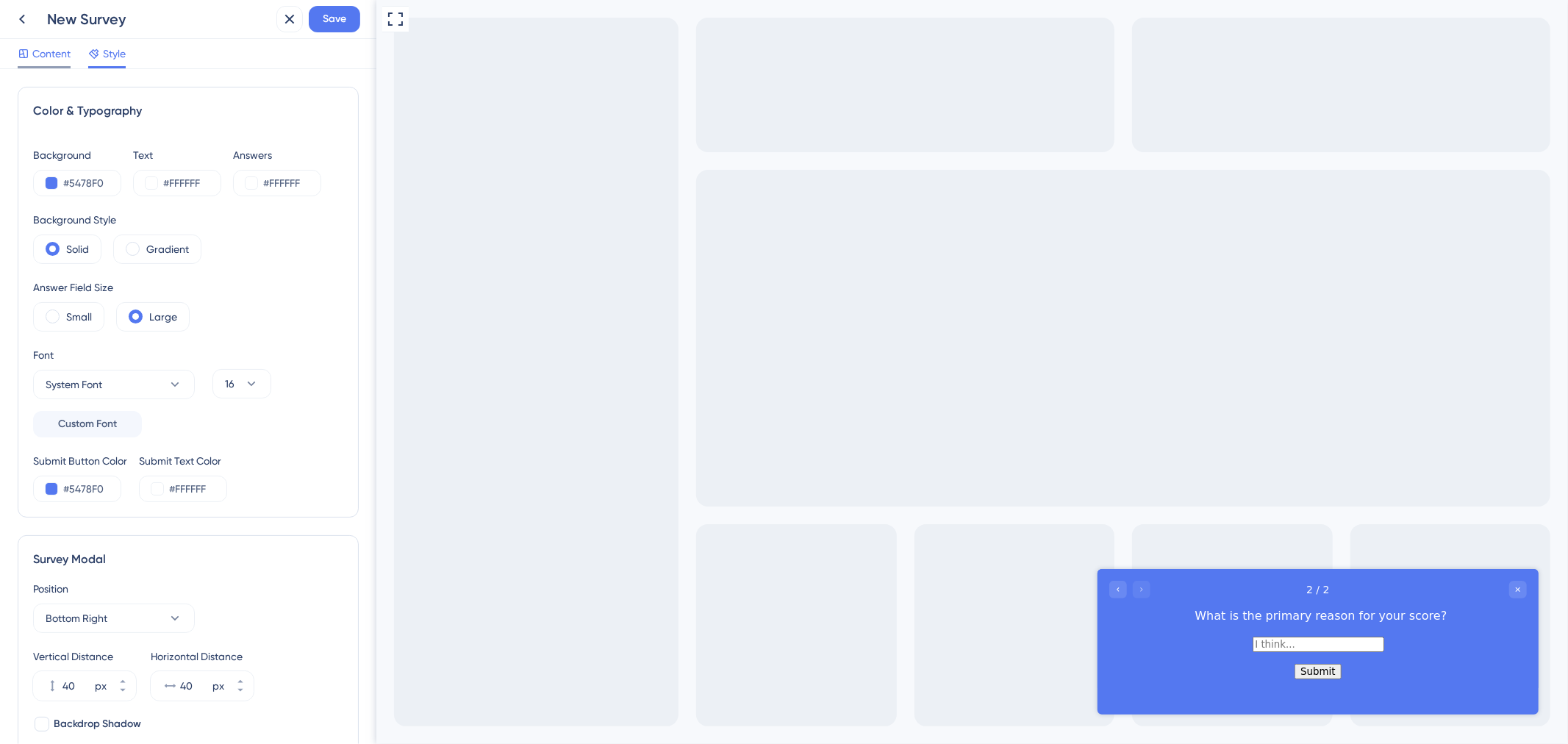
click at [55, 47] on span "Content" at bounding box center [51, 53] width 38 height 17
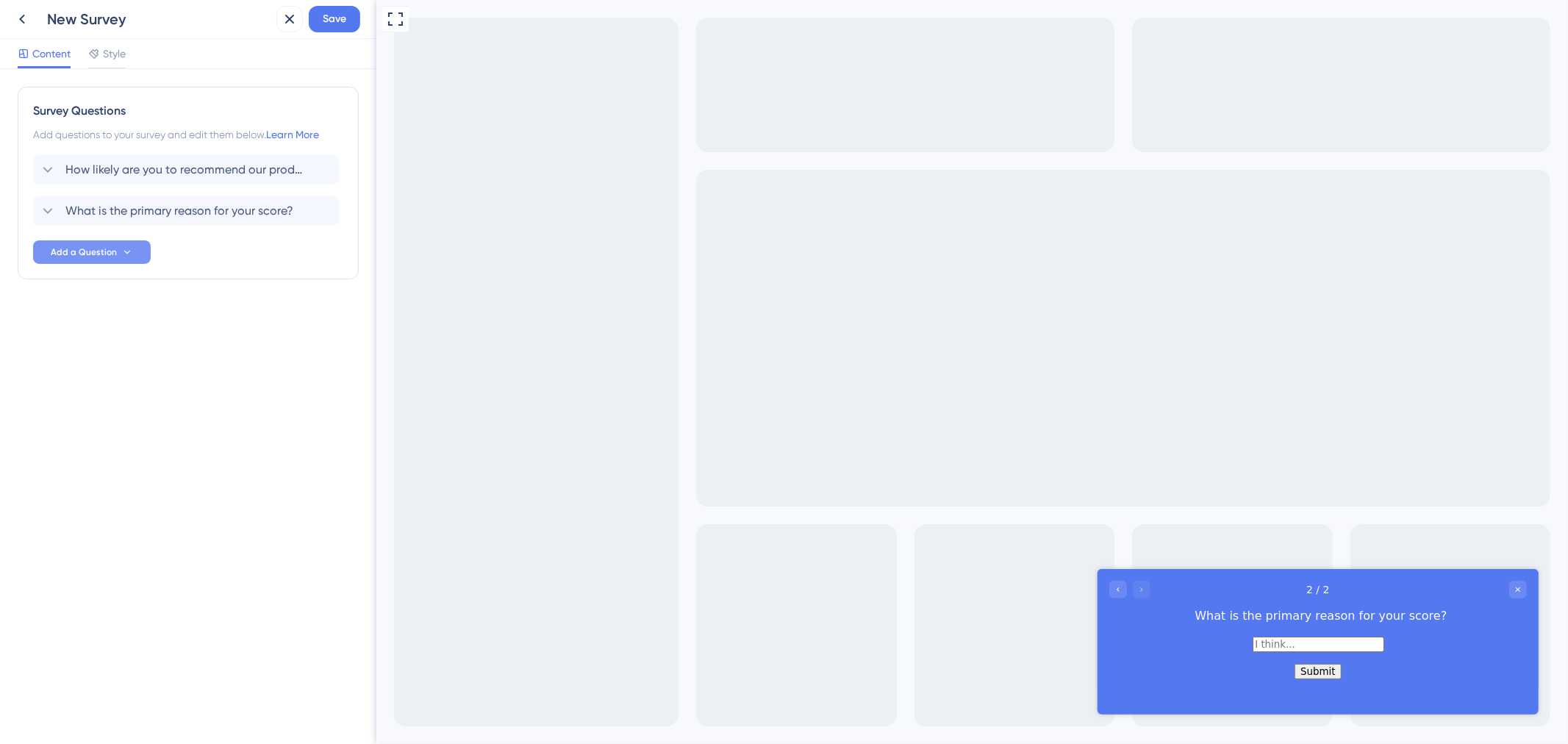
click at [115, 246] on span "Add a Question" at bounding box center [83, 252] width 66 height 12
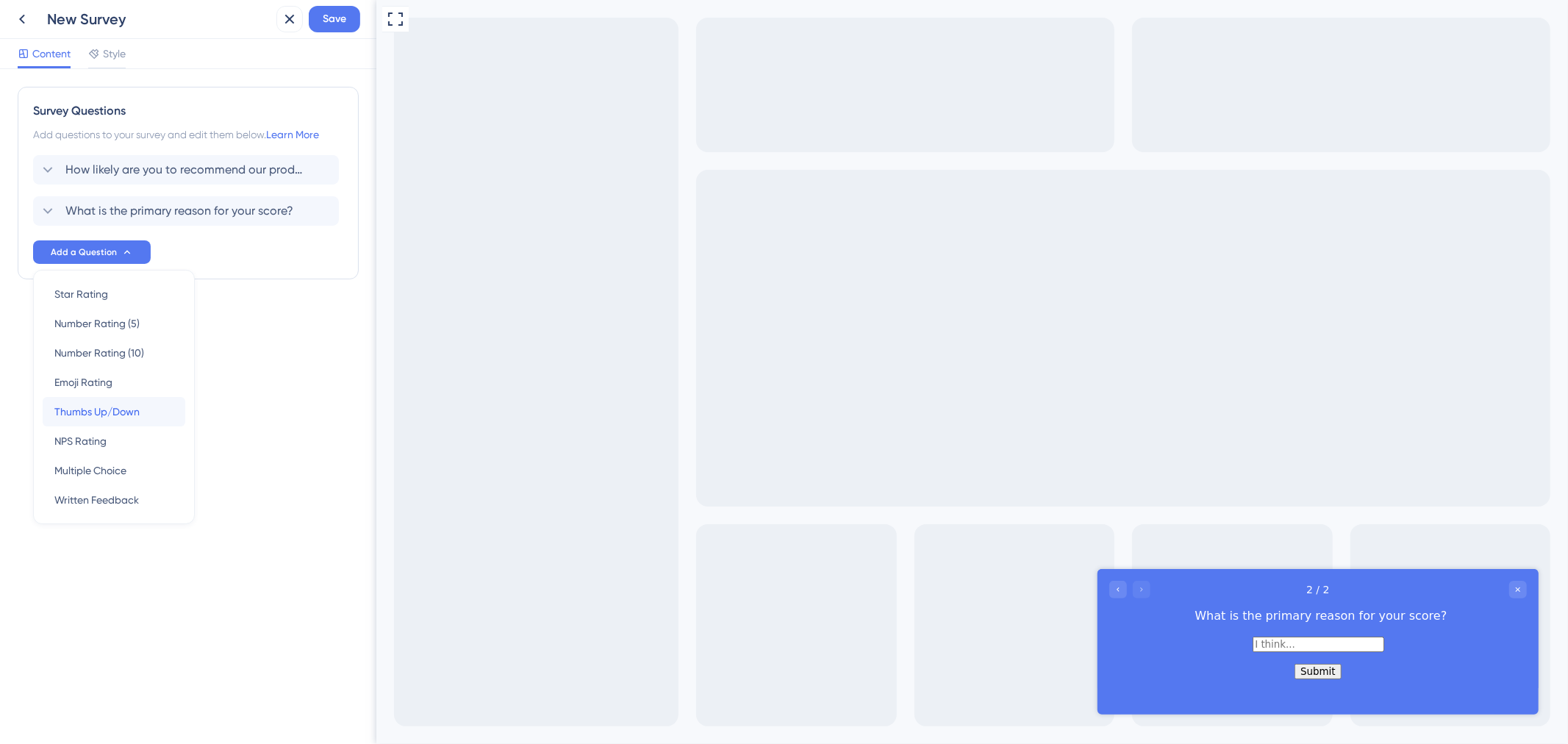
click at [116, 413] on span "Thumbs Up/Down" at bounding box center [97, 411] width 85 height 17
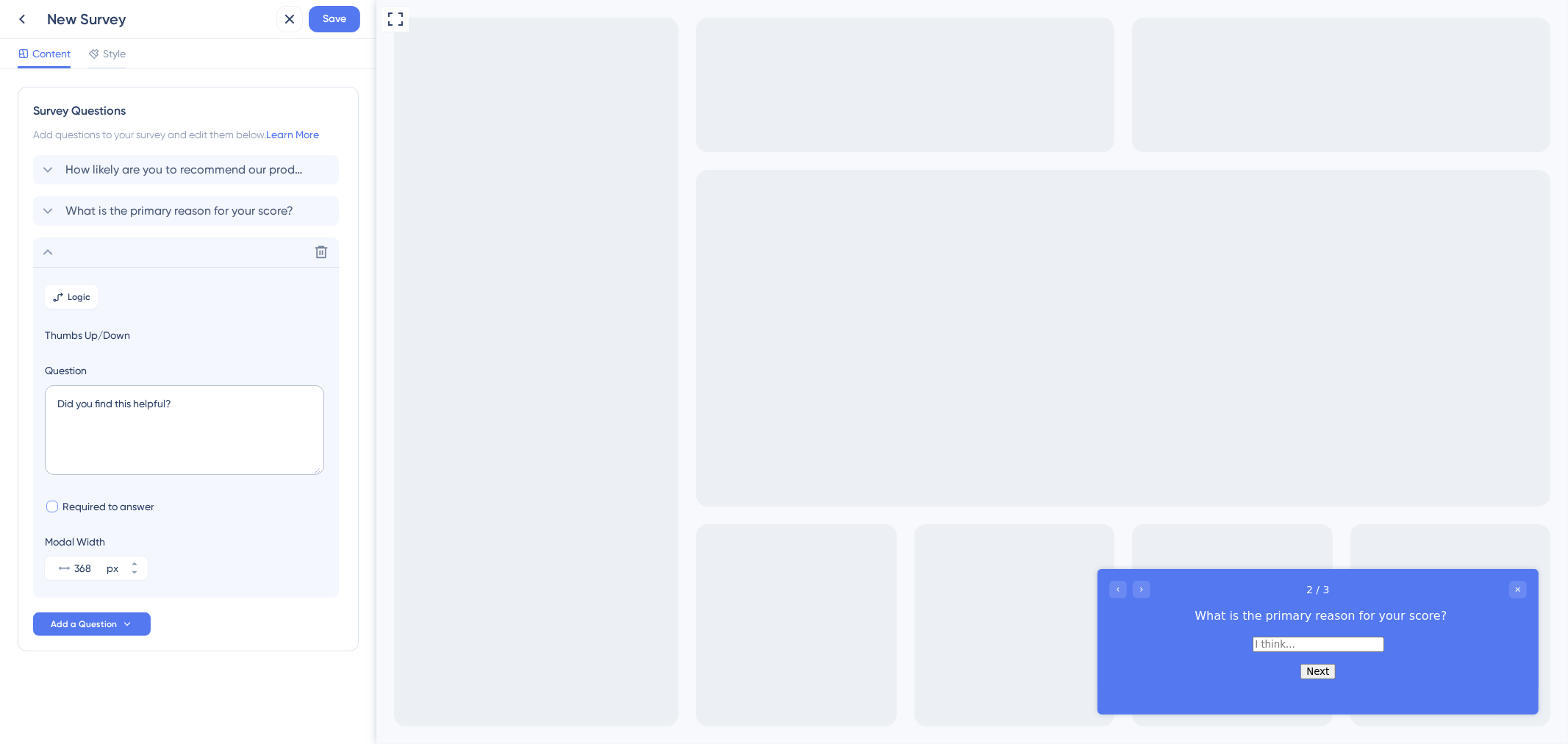
click at [109, 510] on span "Required to answer" at bounding box center [108, 506] width 92 height 17
click at [109, 509] on span "Required to answer" at bounding box center [108, 506] width 92 height 17
click at [109, 509] on span "Required to answer" at bounding box center [108, 506] width 92 height 17
checkbox input "false"
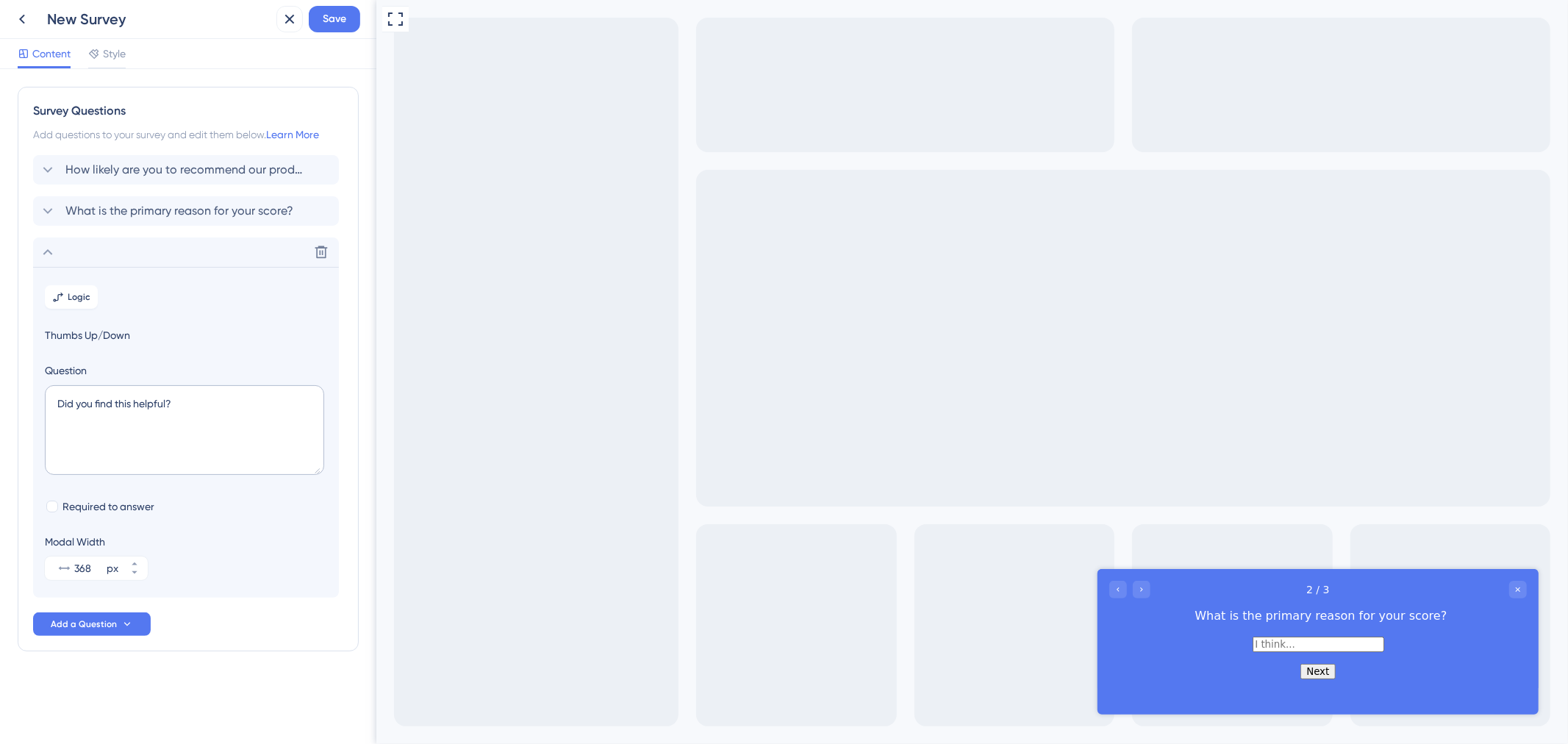
click at [137, 328] on span "Thumbs Up/Down" at bounding box center [186, 334] width 282 height 17
click at [126, 329] on span "Thumbs Up/Down" at bounding box center [186, 334] width 282 height 17
click at [96, 329] on span "Thumbs Up/Down" at bounding box center [186, 334] width 282 height 17
drag, startPoint x: 96, startPoint y: 329, endPoint x: 84, endPoint y: 334, distance: 13.0
click at [94, 329] on span "Thumbs Up/Down" at bounding box center [186, 334] width 282 height 17
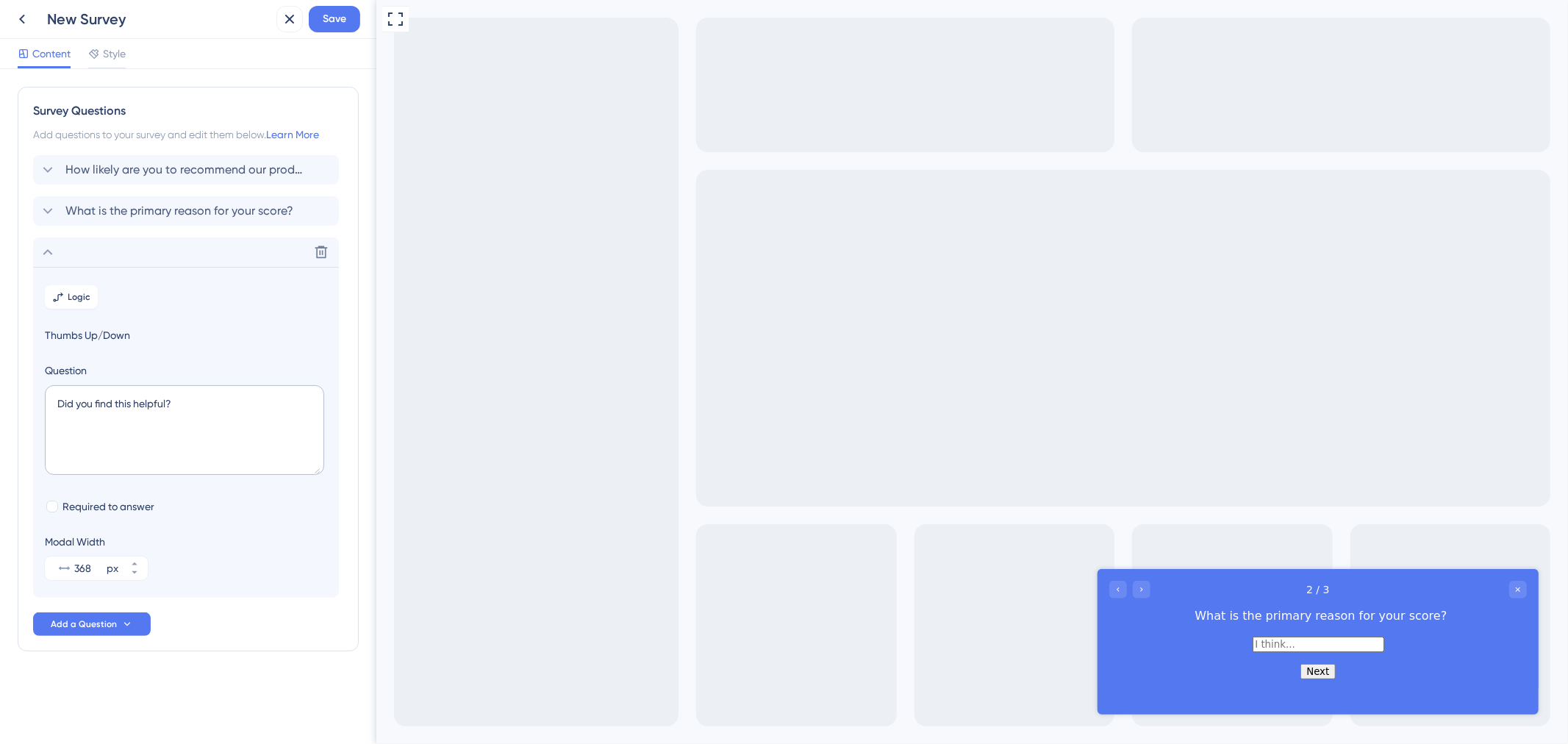
drag, startPoint x: 64, startPoint y: 343, endPoint x: 63, endPoint y: 329, distance: 14.0
click at [63, 339] on span "Thumbs Up/Down" at bounding box center [186, 334] width 282 height 17
click at [63, 303] on button "Logic" at bounding box center [71, 297] width 53 height 23
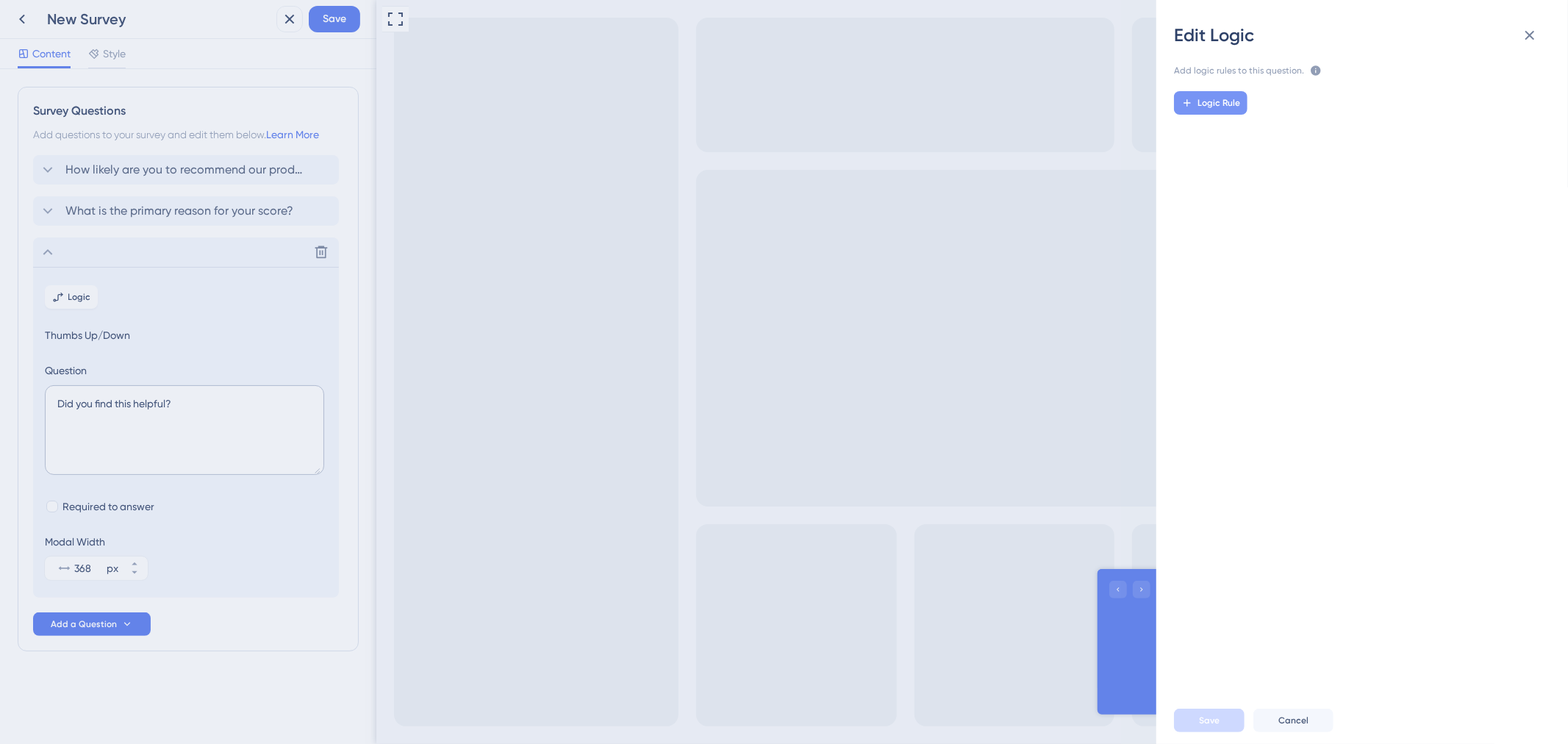
click at [1200, 112] on button "Logic Rule" at bounding box center [1210, 102] width 73 height 23
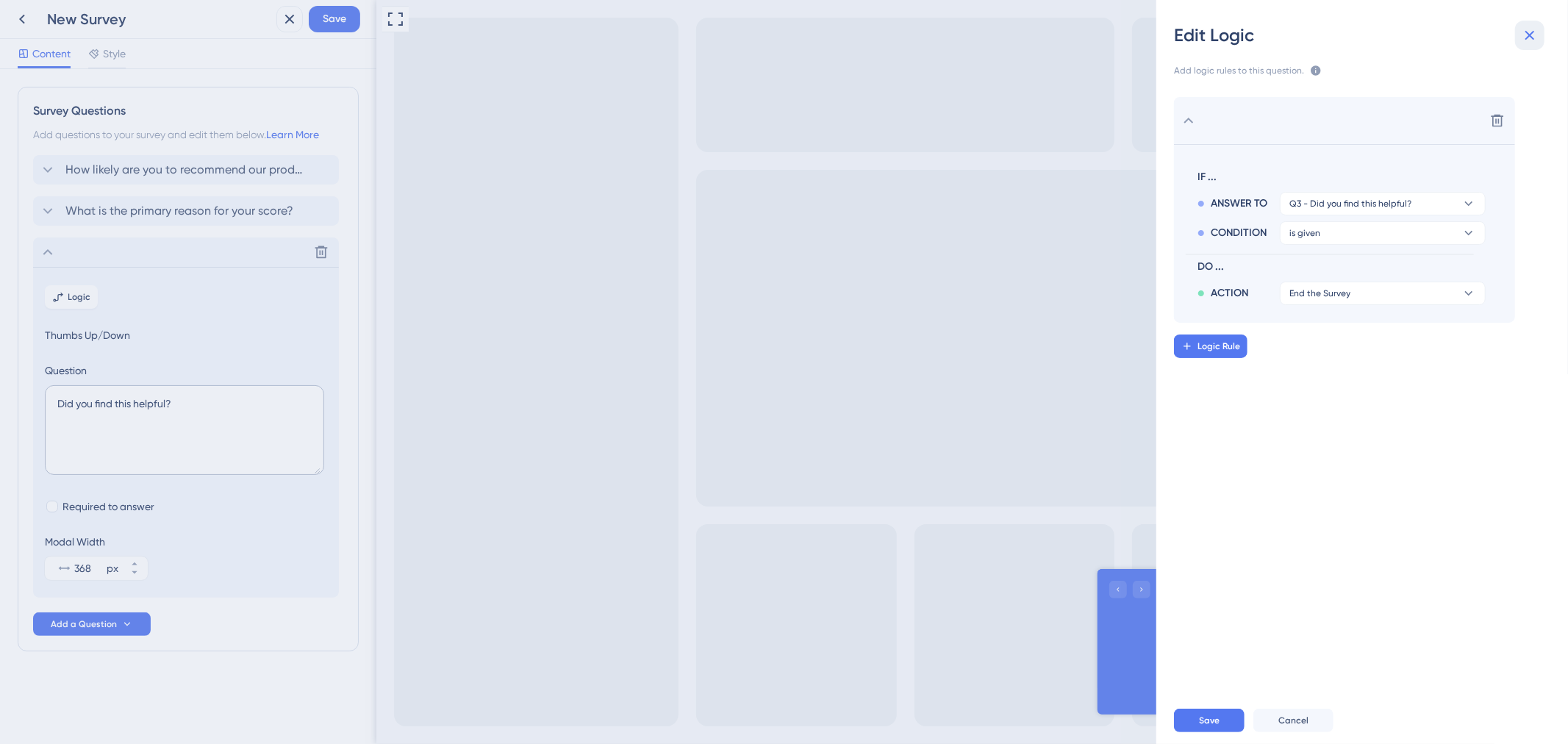
click at [1523, 37] on icon at bounding box center [1529, 35] width 17 height 17
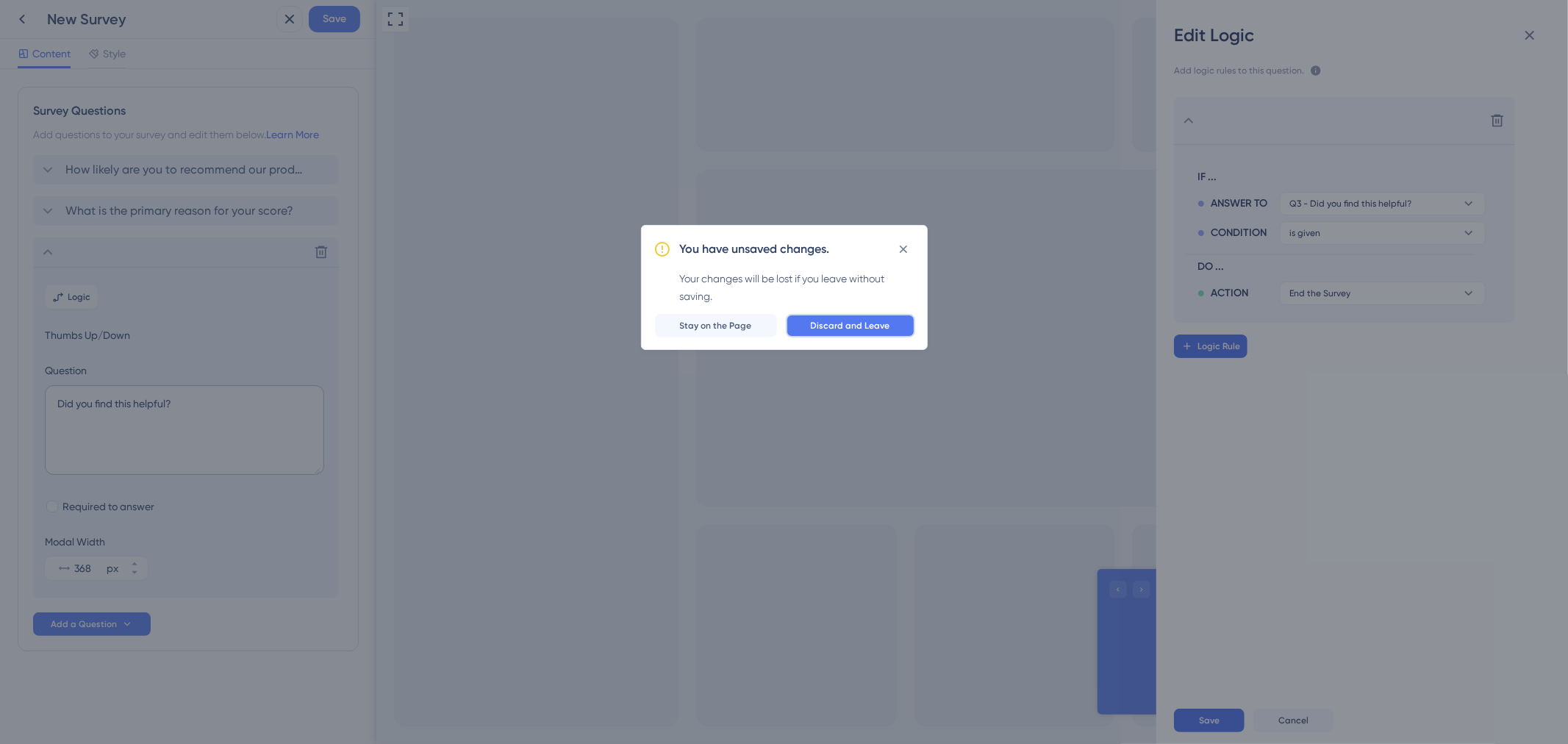
click at [865, 329] on span "Discard and Leave" at bounding box center [850, 325] width 79 height 12
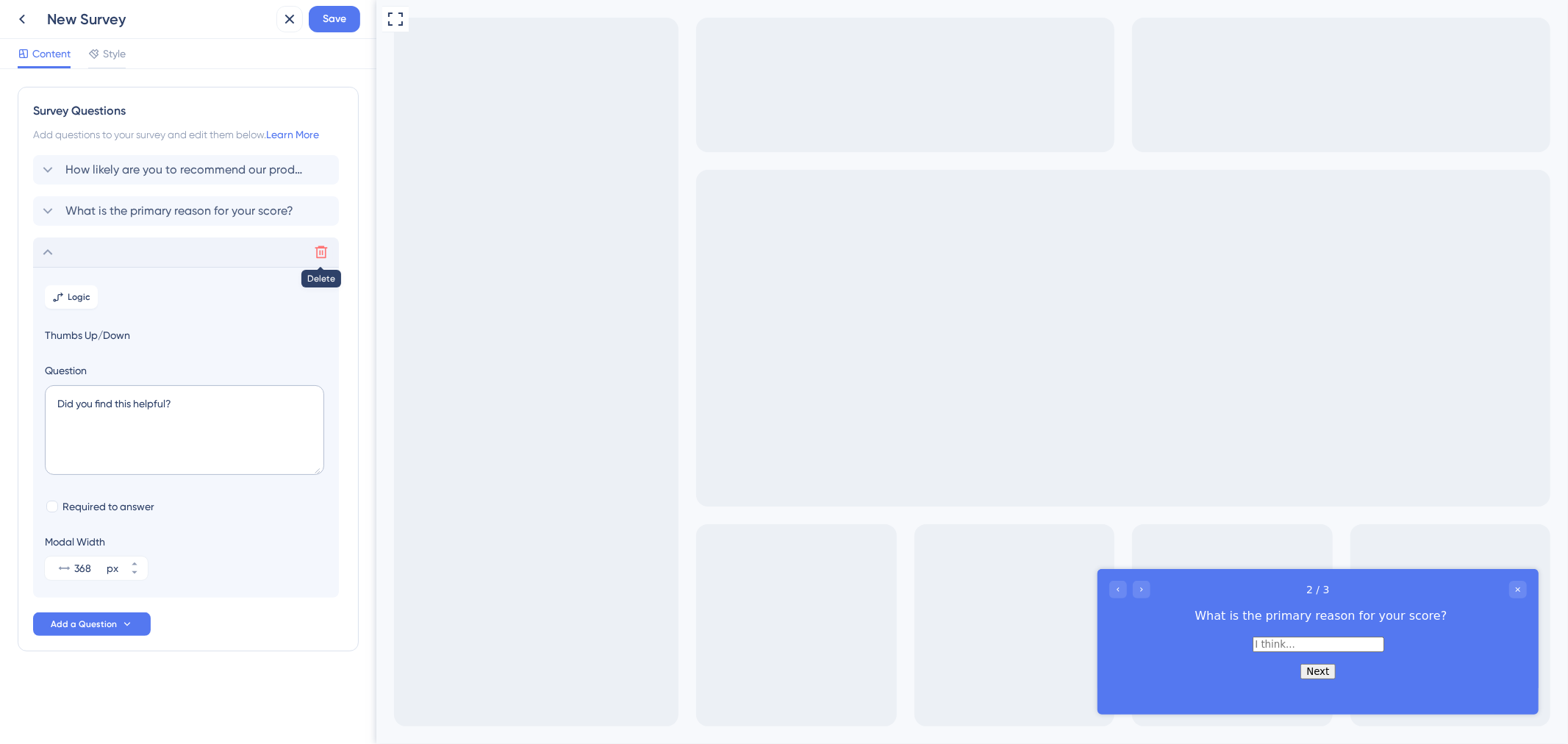
click at [315, 245] on icon at bounding box center [321, 253] width 15 height 15
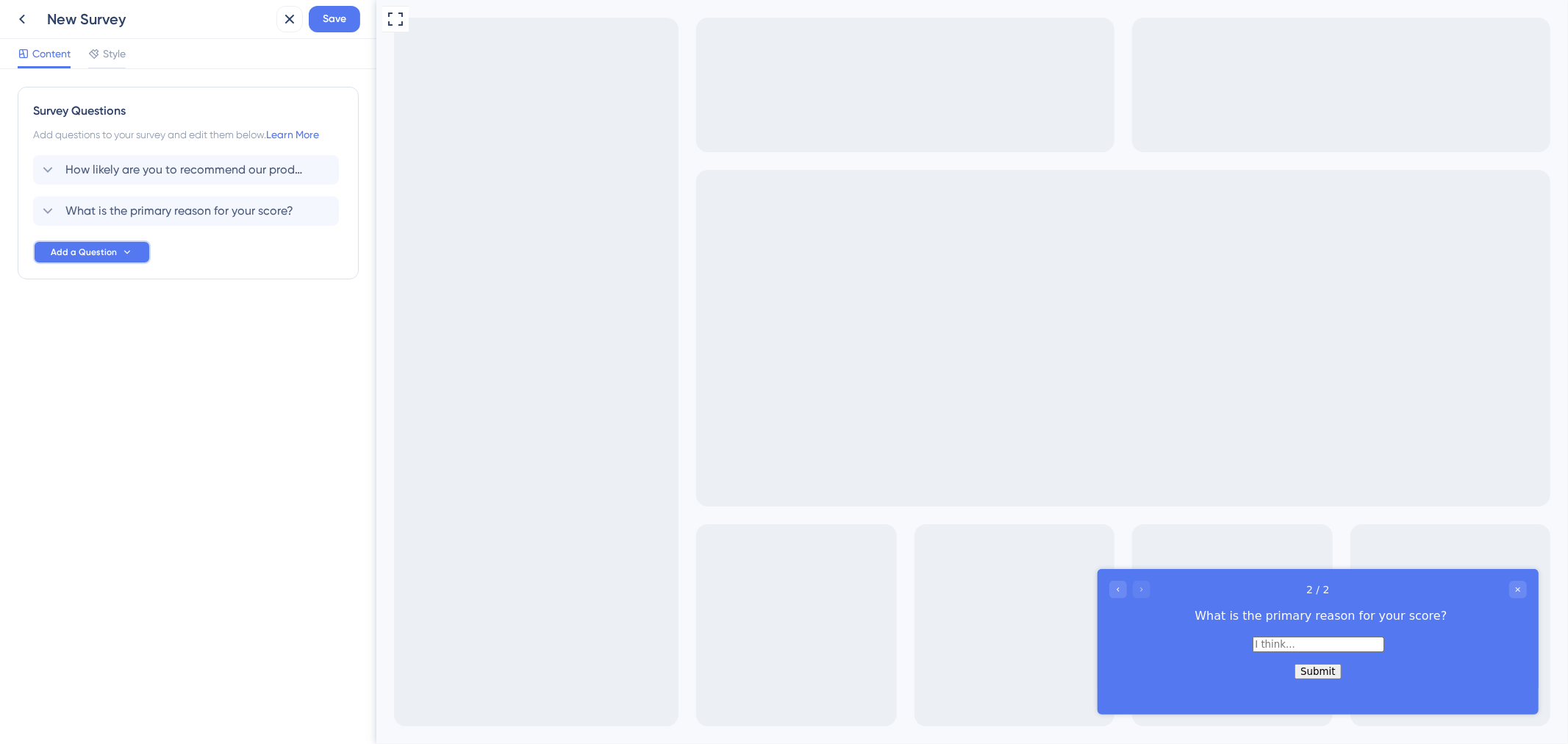
click at [113, 258] on button "Add a Question" at bounding box center [92, 252] width 117 height 23
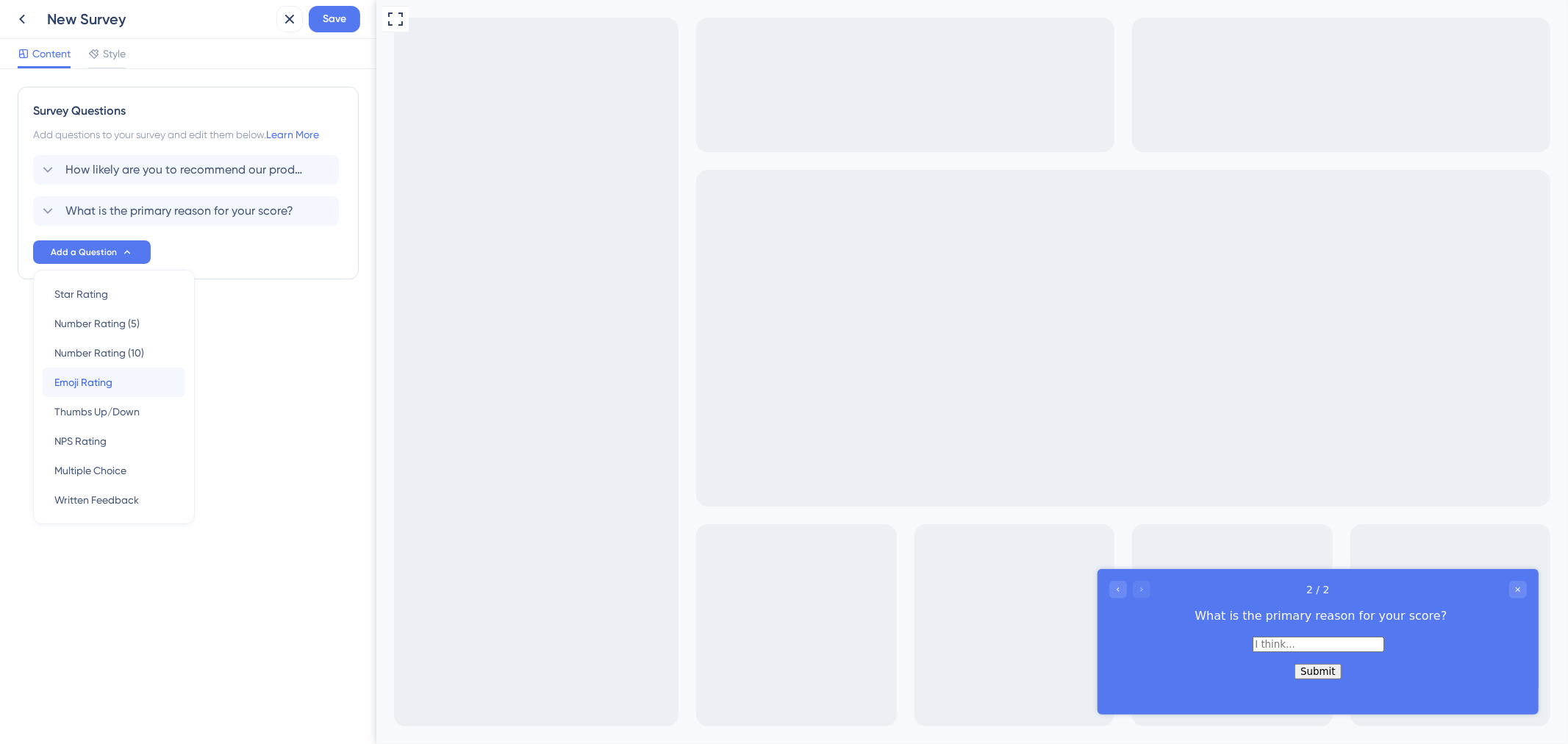
click at [91, 372] on div "Emoji Rating Emoji Rating" at bounding box center [114, 382] width 119 height 30
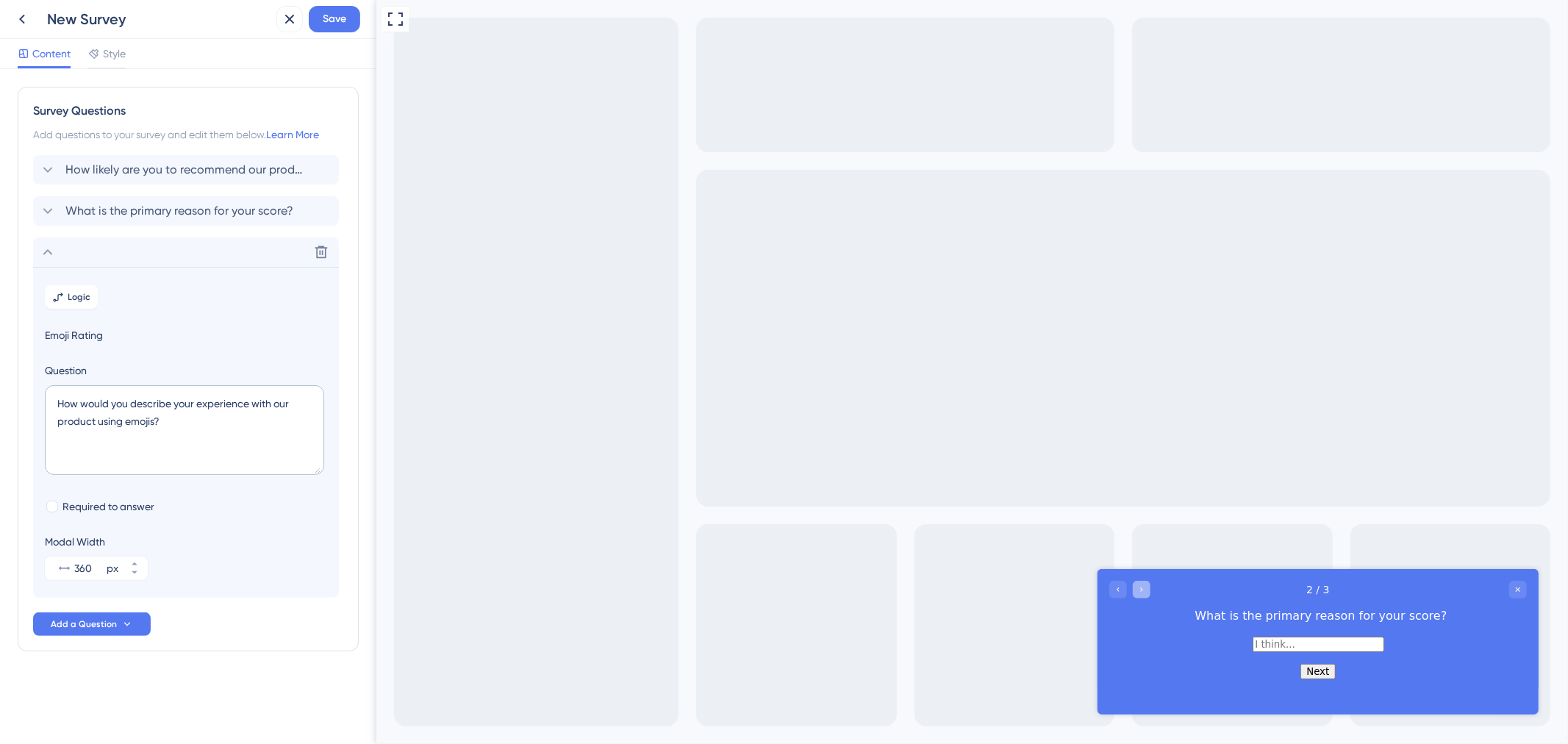
click at [1144, 590] on icon "Go to Question 3" at bounding box center [1141, 589] width 9 height 9
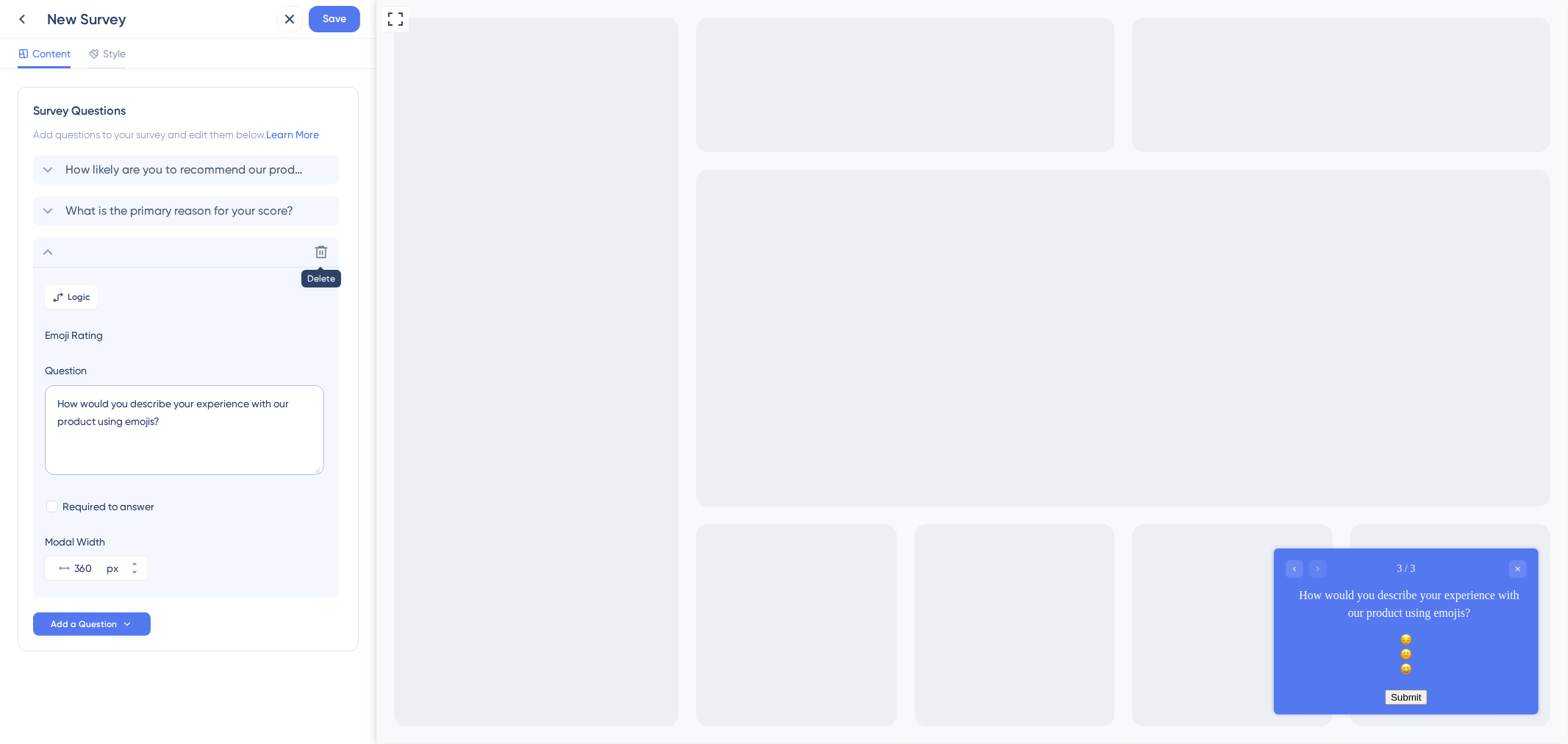
click at [332, 246] on button at bounding box center [321, 252] width 23 height 23
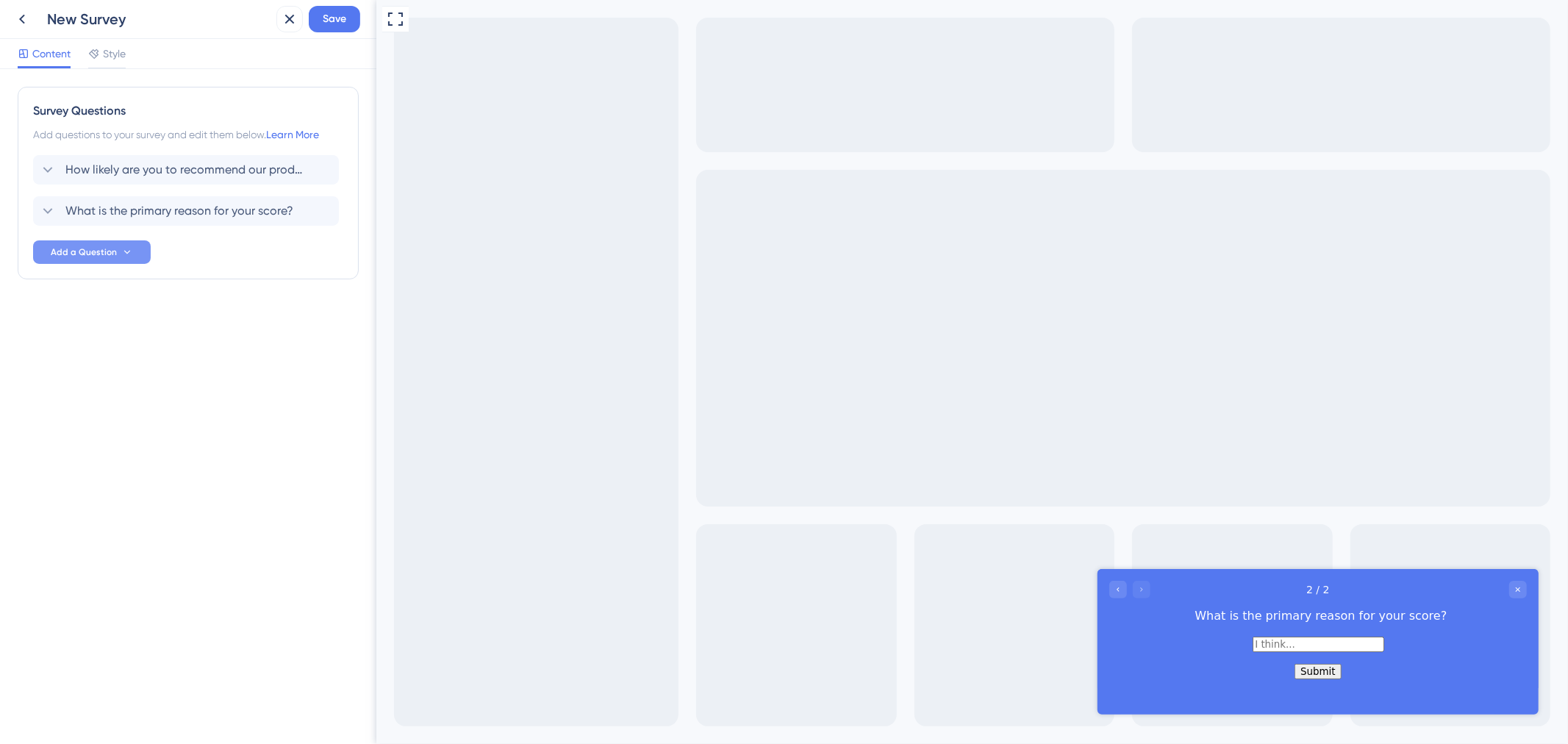
click at [131, 256] on button "Add a Question" at bounding box center [92, 252] width 117 height 23
click at [114, 472] on span "Multiple Choice" at bounding box center [90, 470] width 72 height 17
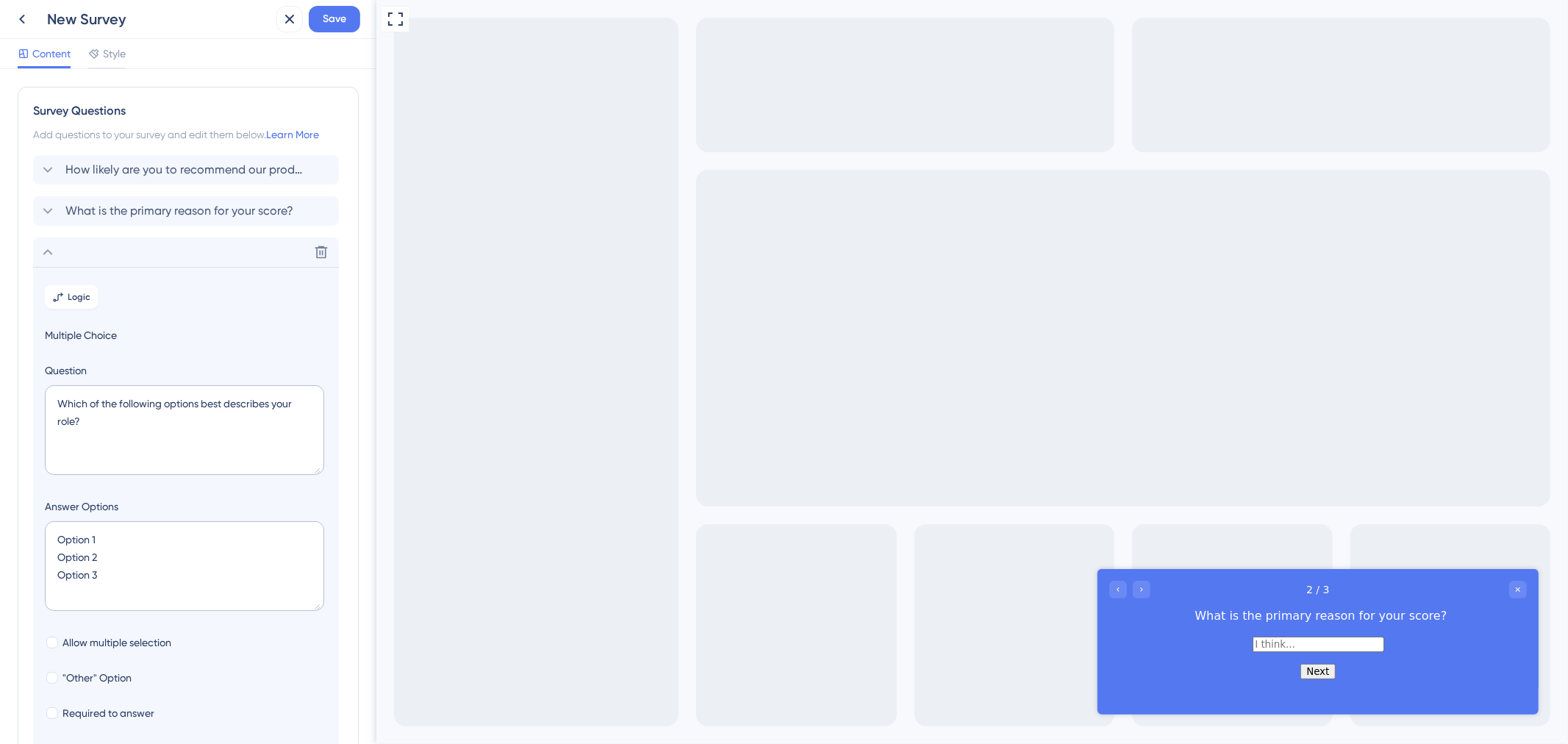
scroll to position [168, 0]
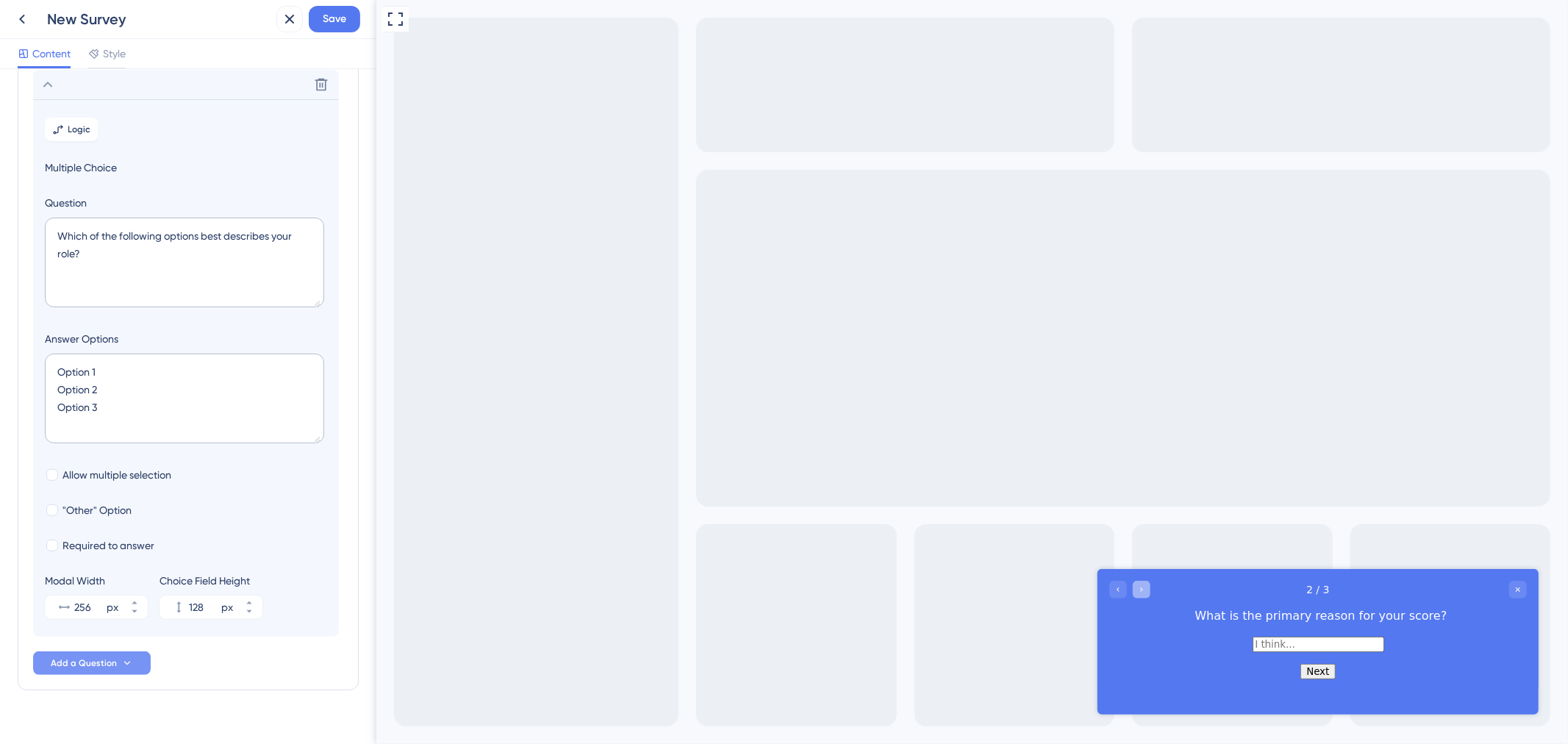
click at [1135, 590] on div "Go to Question 3" at bounding box center [1140, 589] width 17 height 17
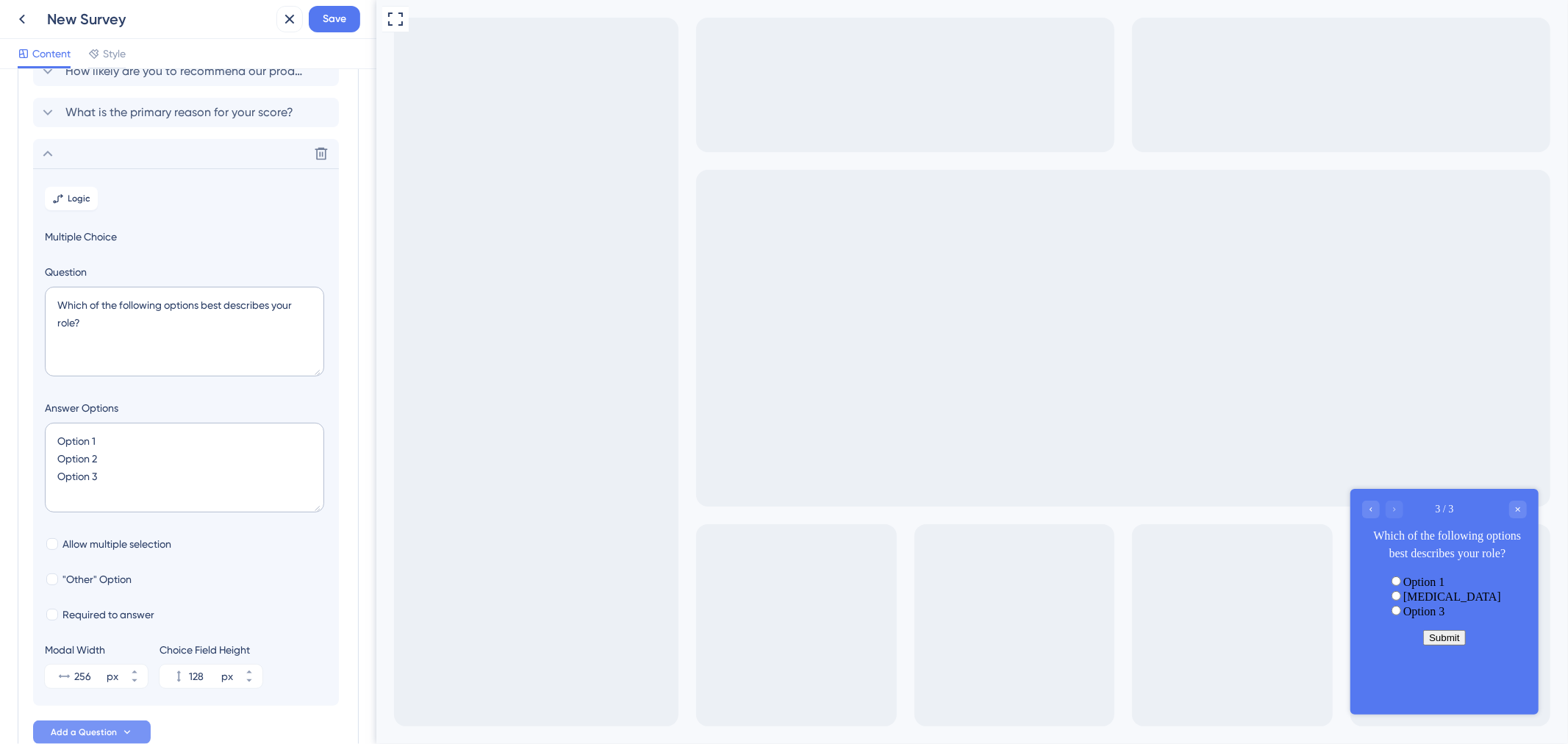
scroll to position [4, 0]
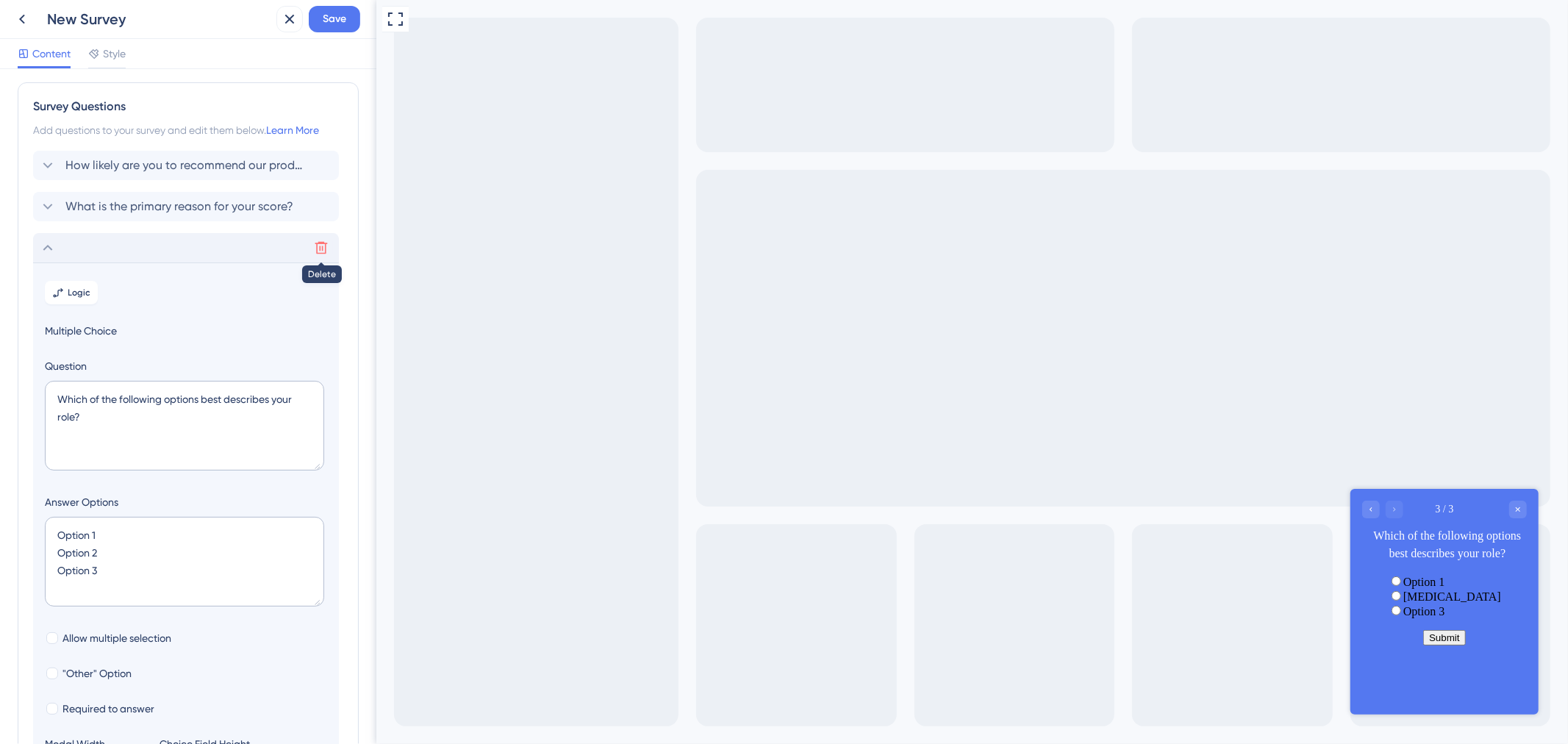
click at [317, 245] on icon at bounding box center [321, 248] width 15 height 15
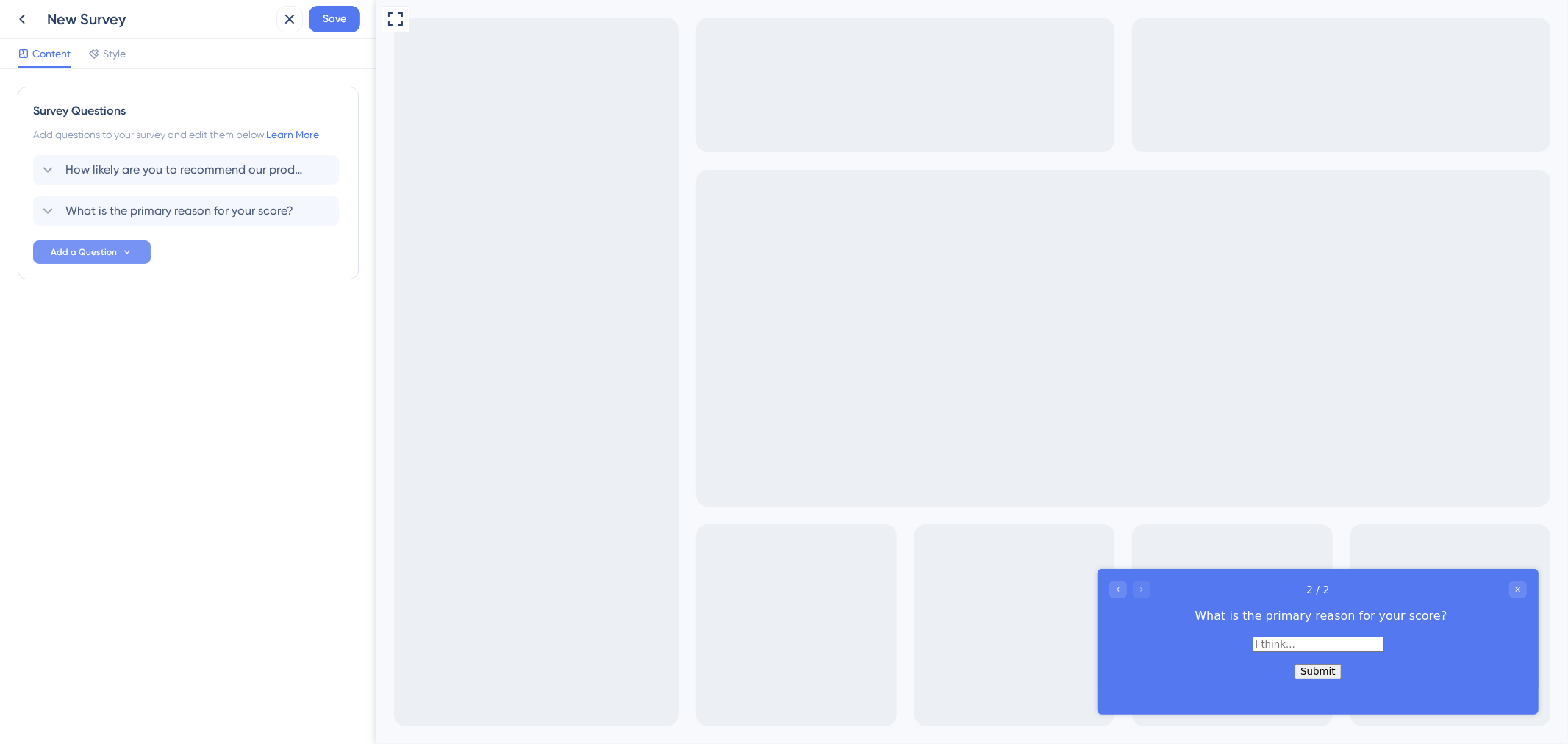
click at [244, 356] on div "Survey Questions Add questions to your survey and edit them below. Learn More H…" at bounding box center [188, 406] width 377 height 675
click at [137, 250] on button "Add a Question" at bounding box center [92, 252] width 117 height 23
click at [105, 248] on span "Add a Question" at bounding box center [83, 252] width 66 height 12
click at [339, 440] on div "Survey Questions Add questions to your survey and edit them below. Learn More H…" at bounding box center [188, 406] width 377 height 675
click at [55, 171] on icon at bounding box center [47, 169] width 17 height 17
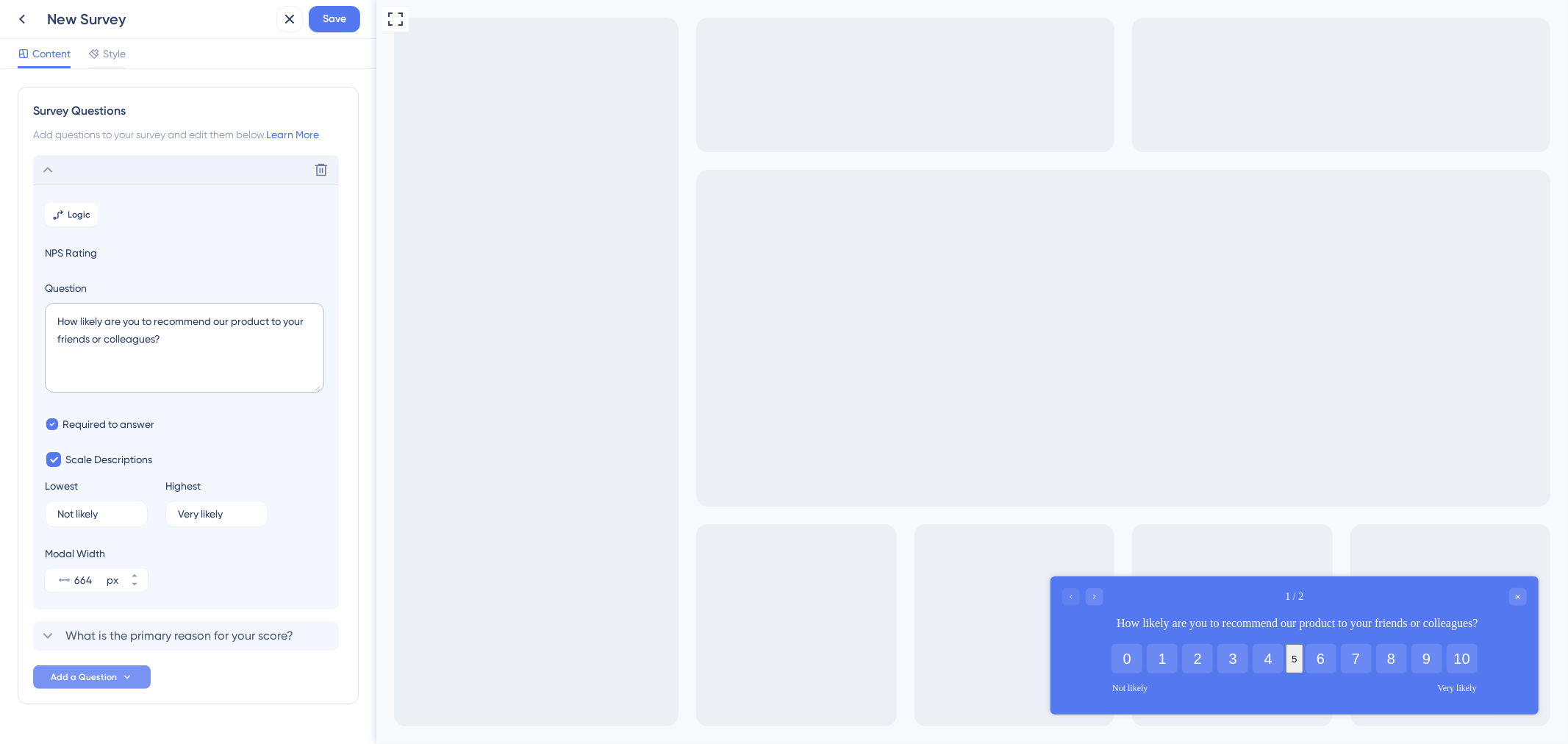
click at [126, 166] on div "Delete" at bounding box center [186, 170] width 306 height 30
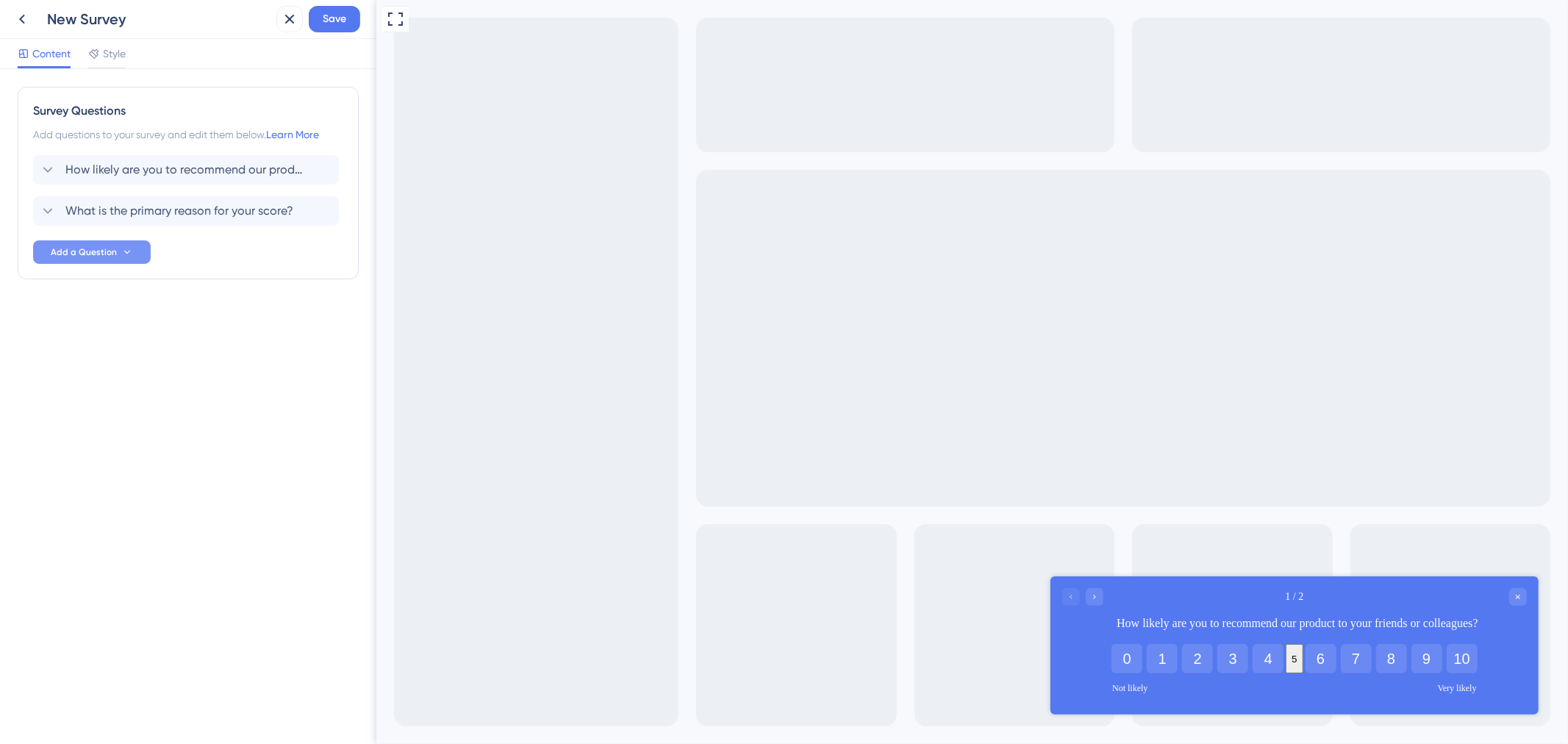
click at [97, 276] on div "Survey Questions Add questions to your survey and edit them below. Learn More H…" at bounding box center [187, 182] width 341 height 192
click at [138, 252] on button "Add a Question" at bounding box center [92, 252] width 117 height 23
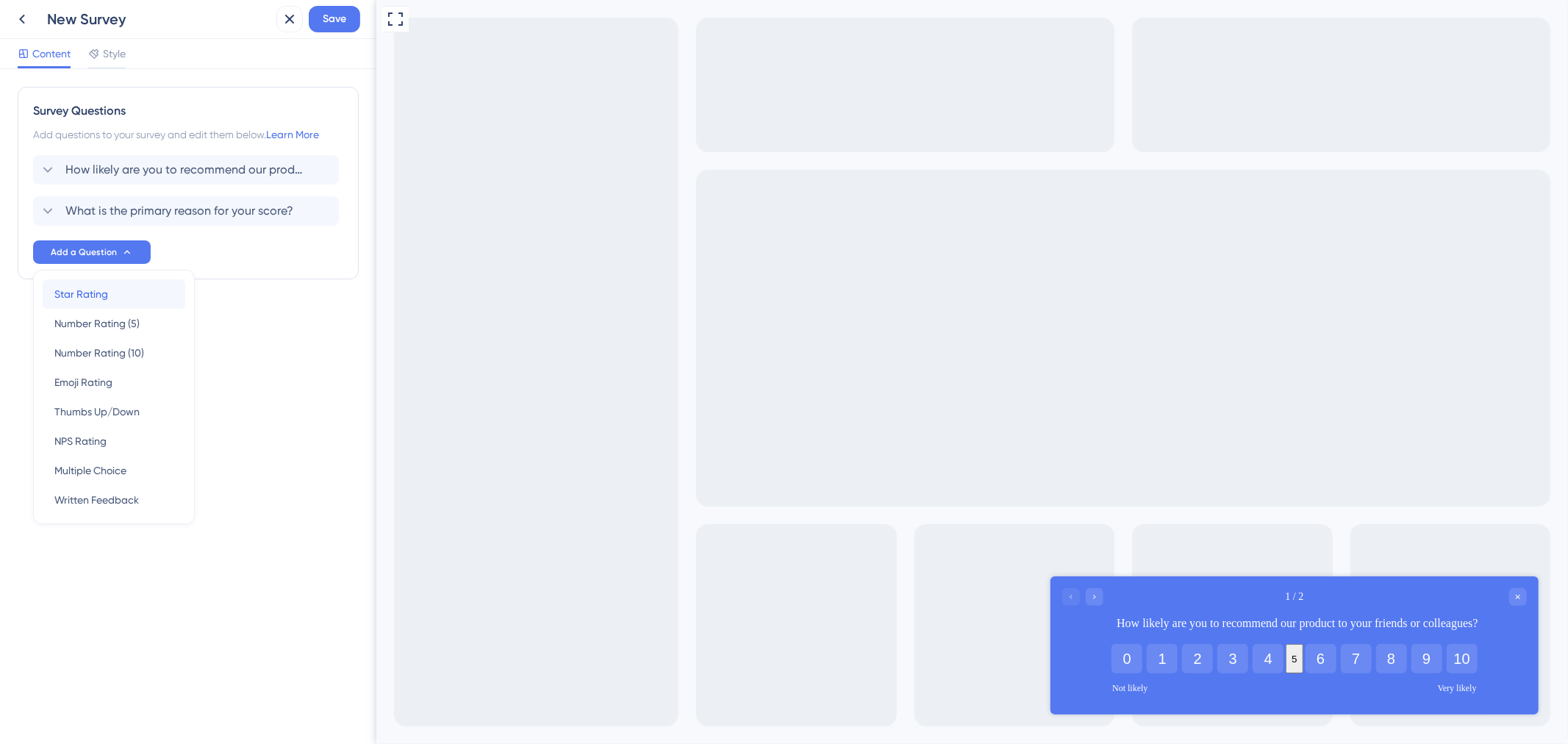
click at [78, 297] on span "Star Rating" at bounding box center [81, 294] width 54 height 17
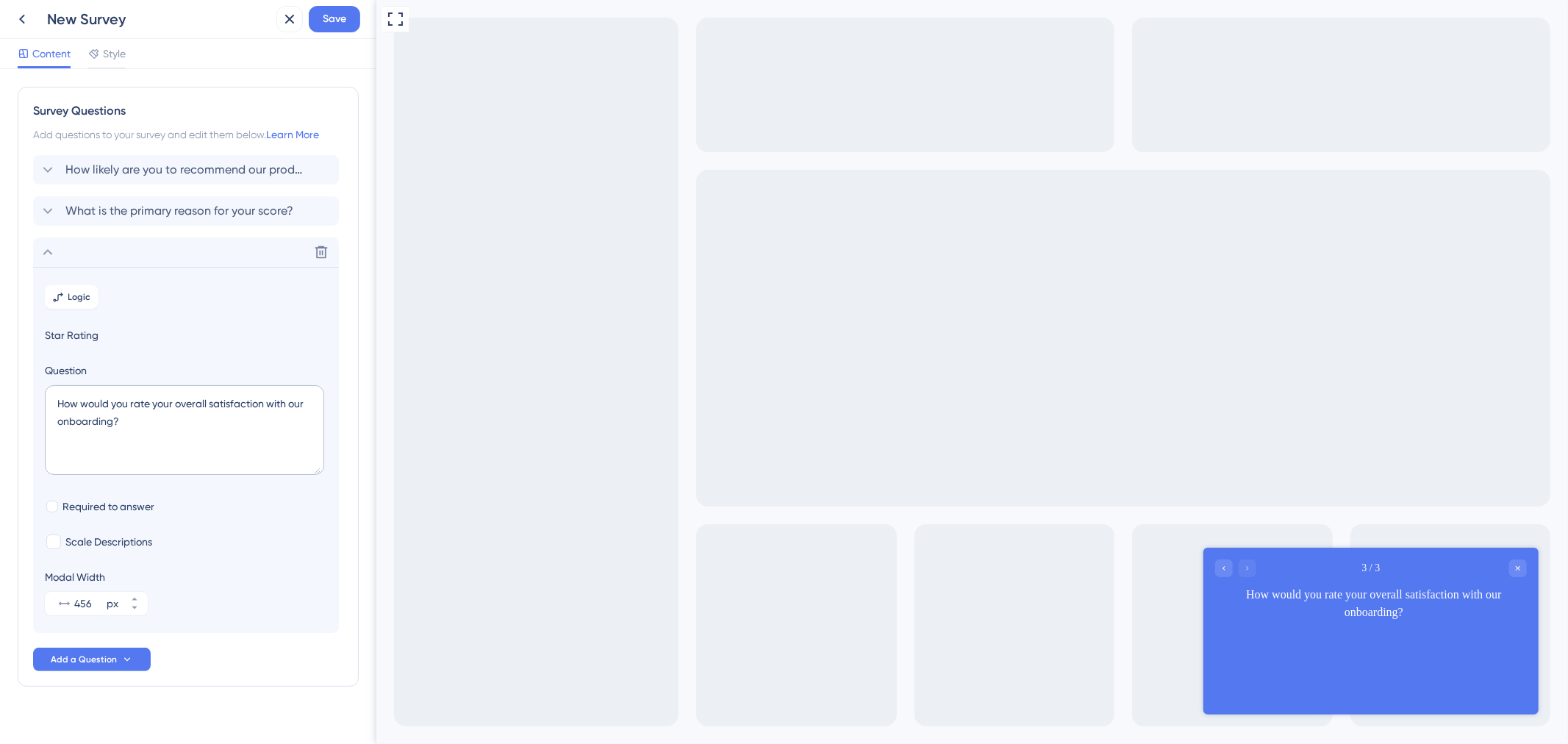
scroll to position [19, 0]
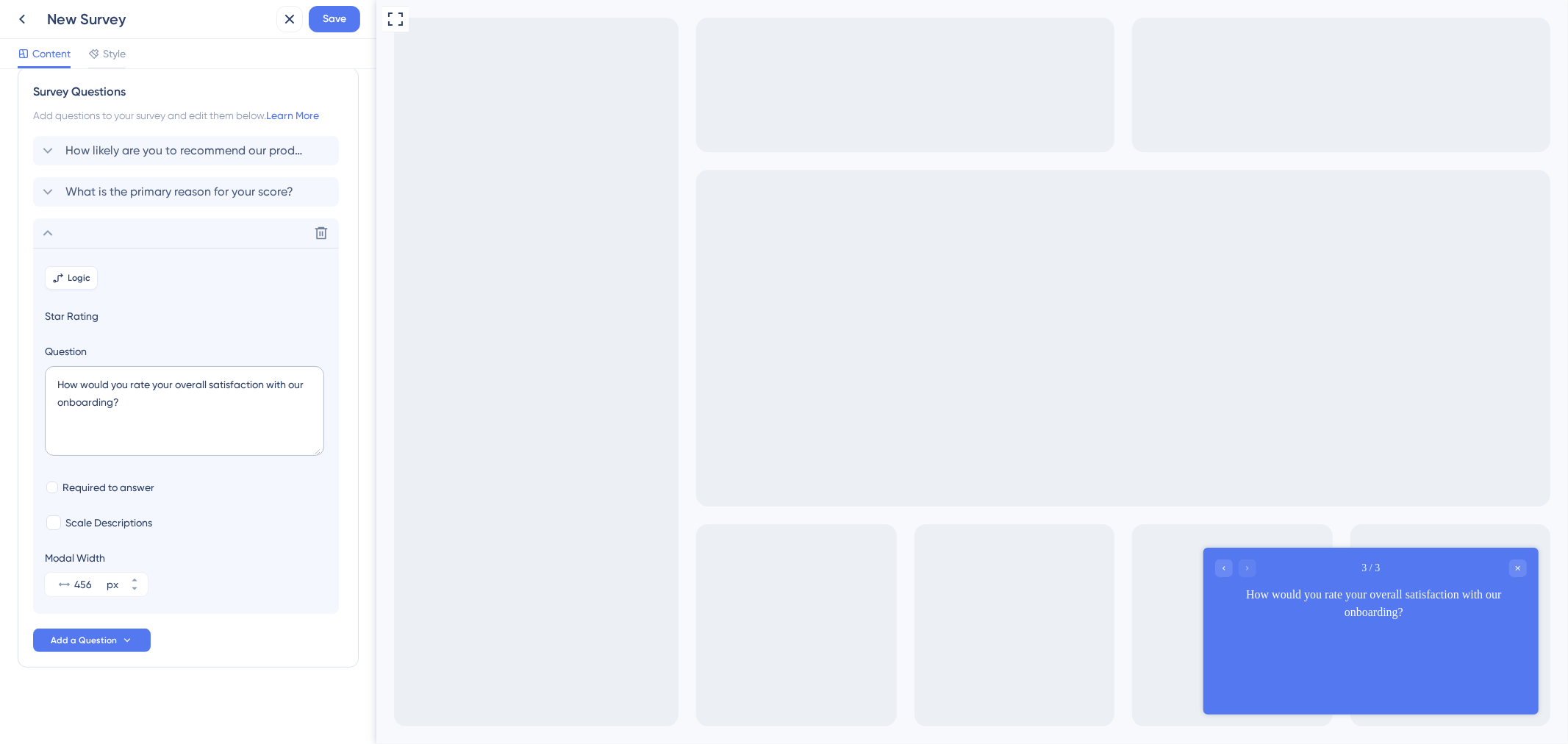
click at [82, 277] on span "Logic" at bounding box center [80, 277] width 23 height 12
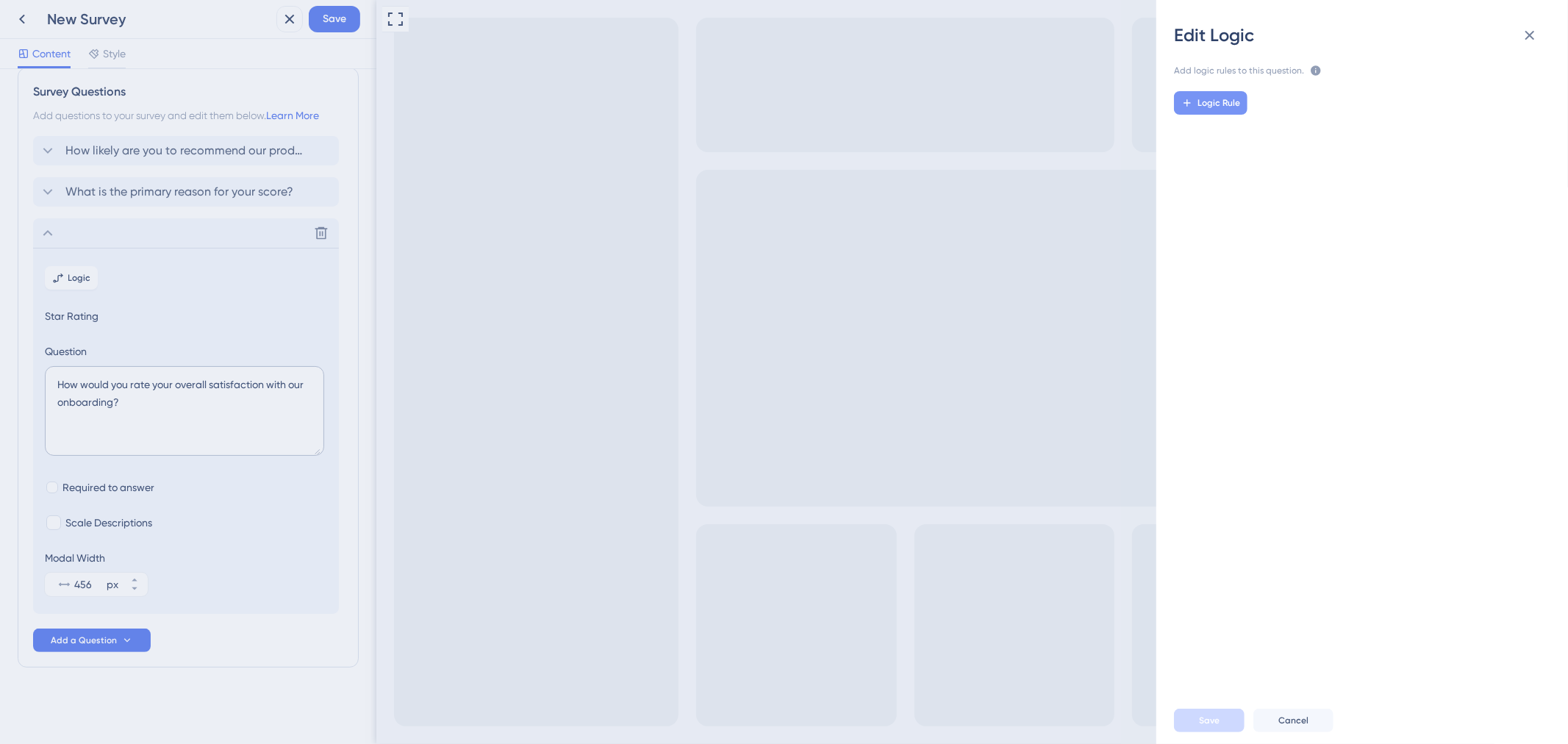
click at [1209, 91] on div "Logic Rule" at bounding box center [1368, 382] width 435 height 606
click at [1218, 104] on span "Logic Rule" at bounding box center [1220, 103] width 43 height 12
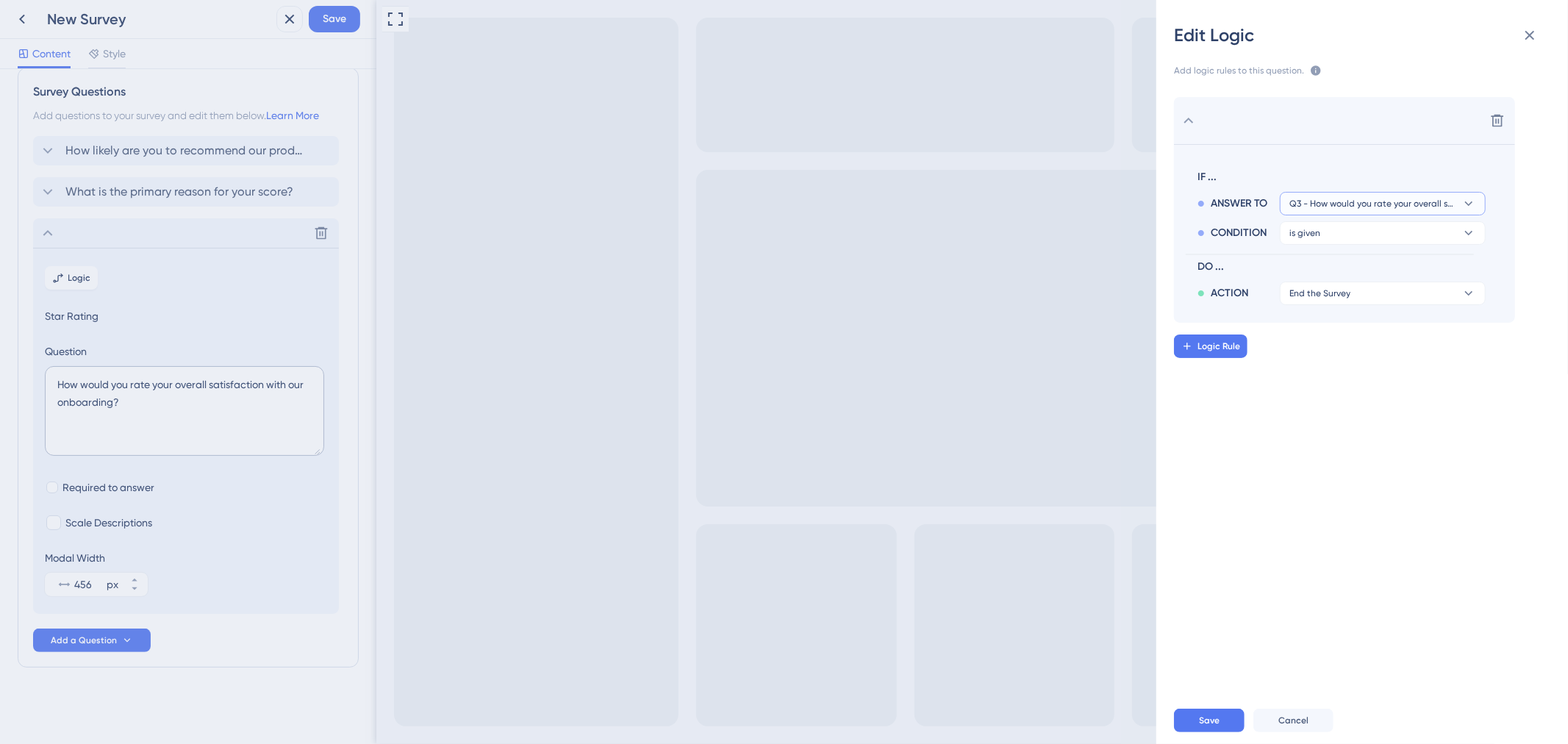
click at [1471, 206] on icon at bounding box center [1469, 204] width 15 height 15
click at [1463, 200] on icon at bounding box center [1469, 204] width 15 height 15
click at [1447, 231] on button "is given" at bounding box center [1382, 233] width 206 height 23
click at [1210, 265] on span "DO ..." at bounding box center [1339, 267] width 282 height 17
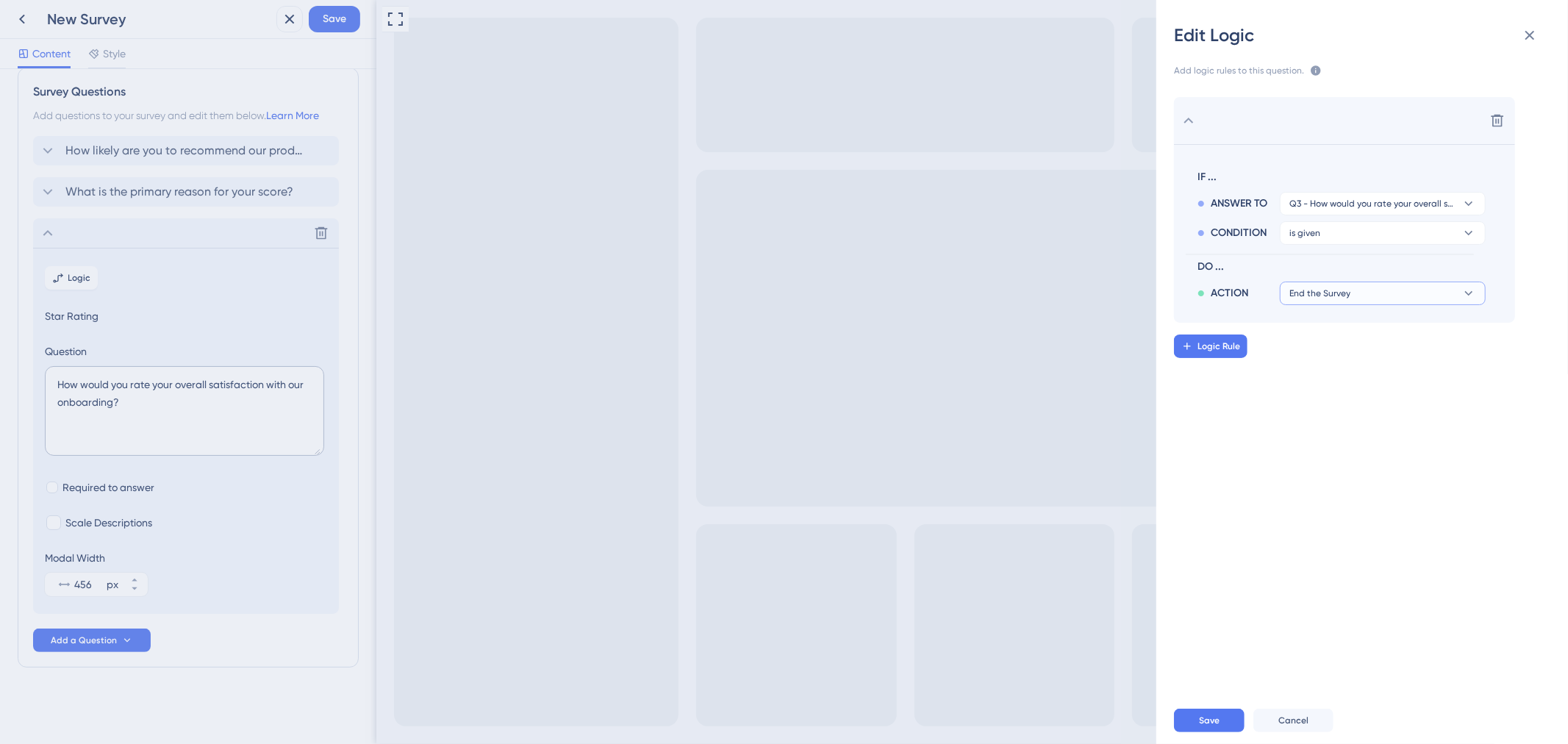
click at [1391, 292] on button "End the Survey" at bounding box center [1382, 293] width 206 height 23
click at [1285, 723] on span "Cancel" at bounding box center [1294, 721] width 31 height 12
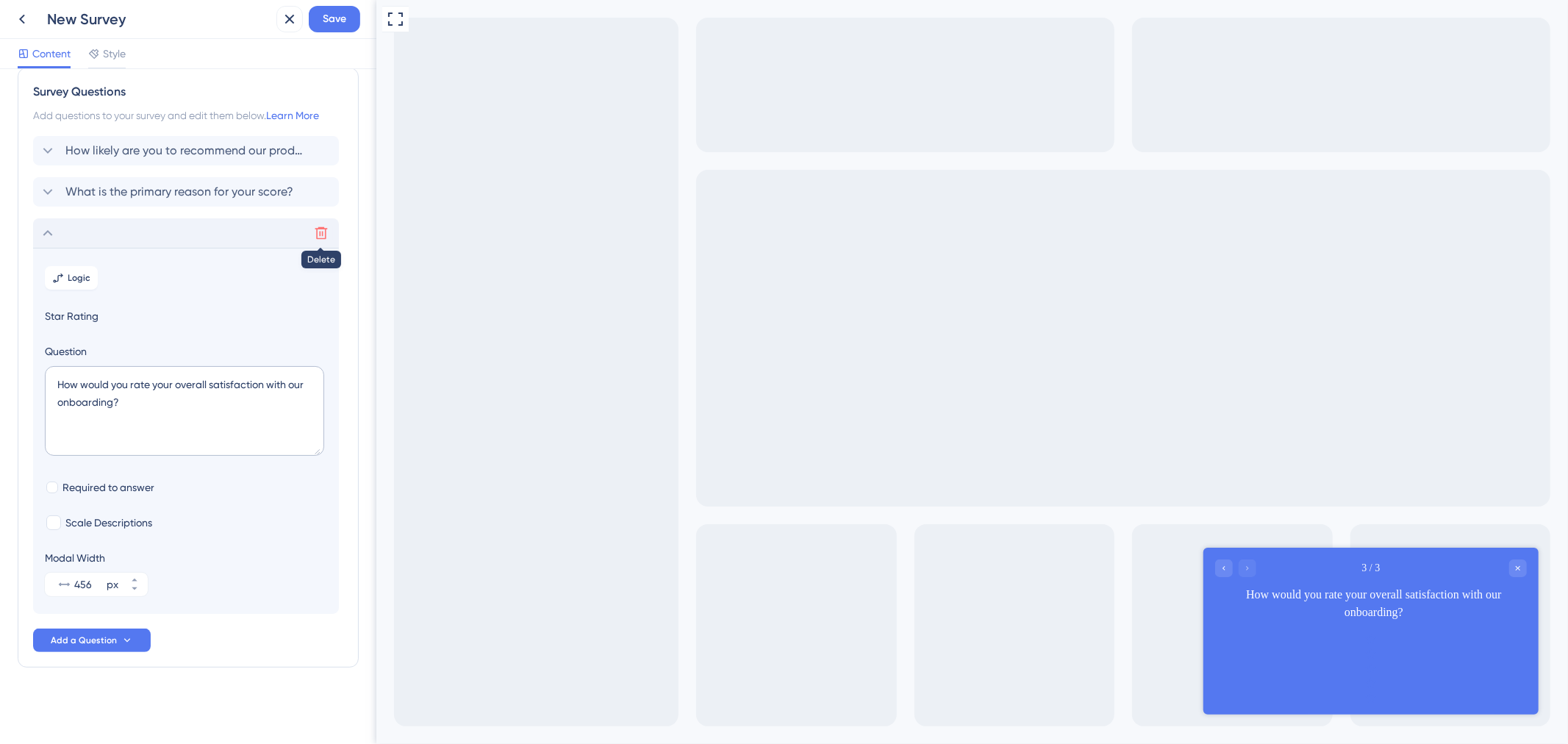
click at [314, 231] on icon at bounding box center [321, 233] width 15 height 15
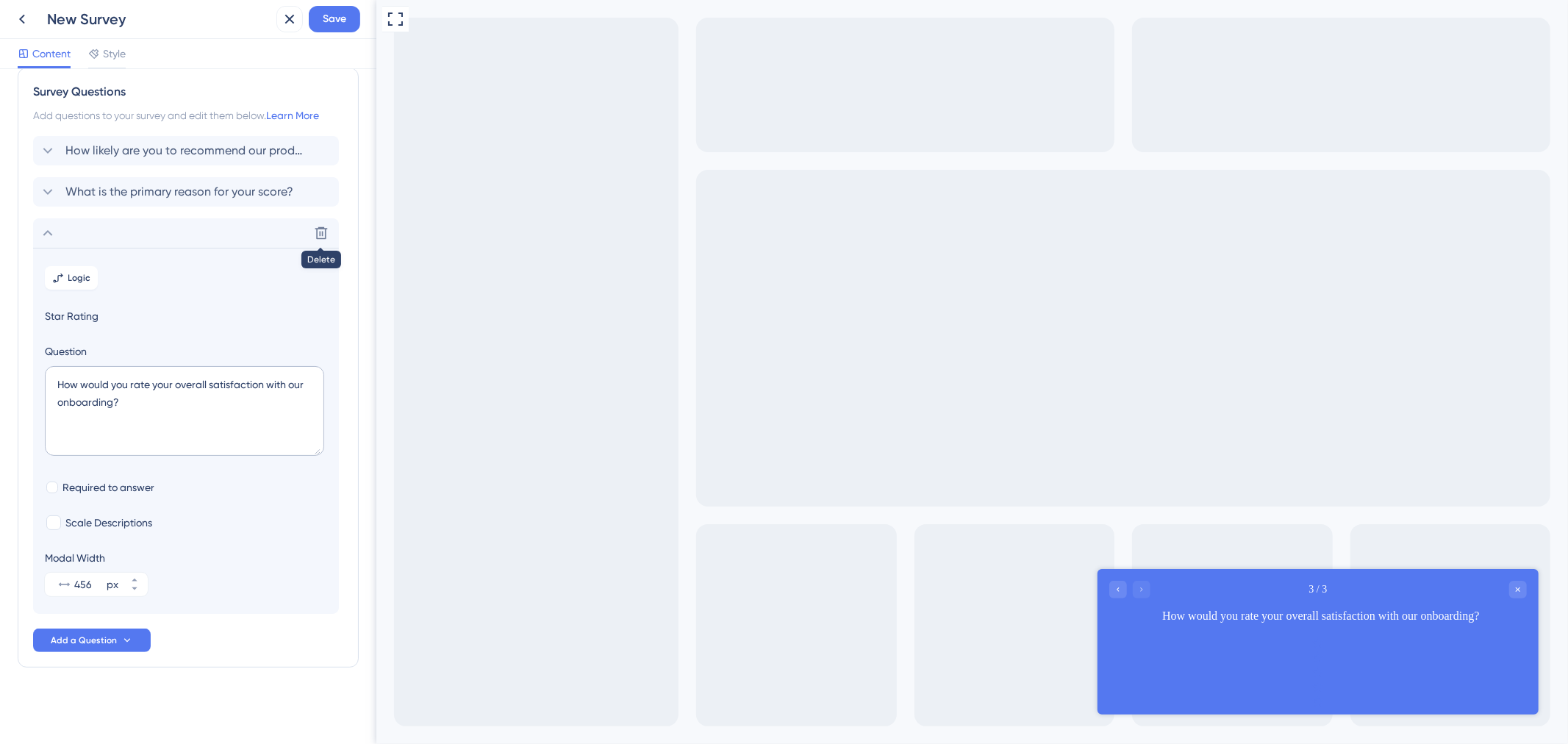
scroll to position [0, 0]
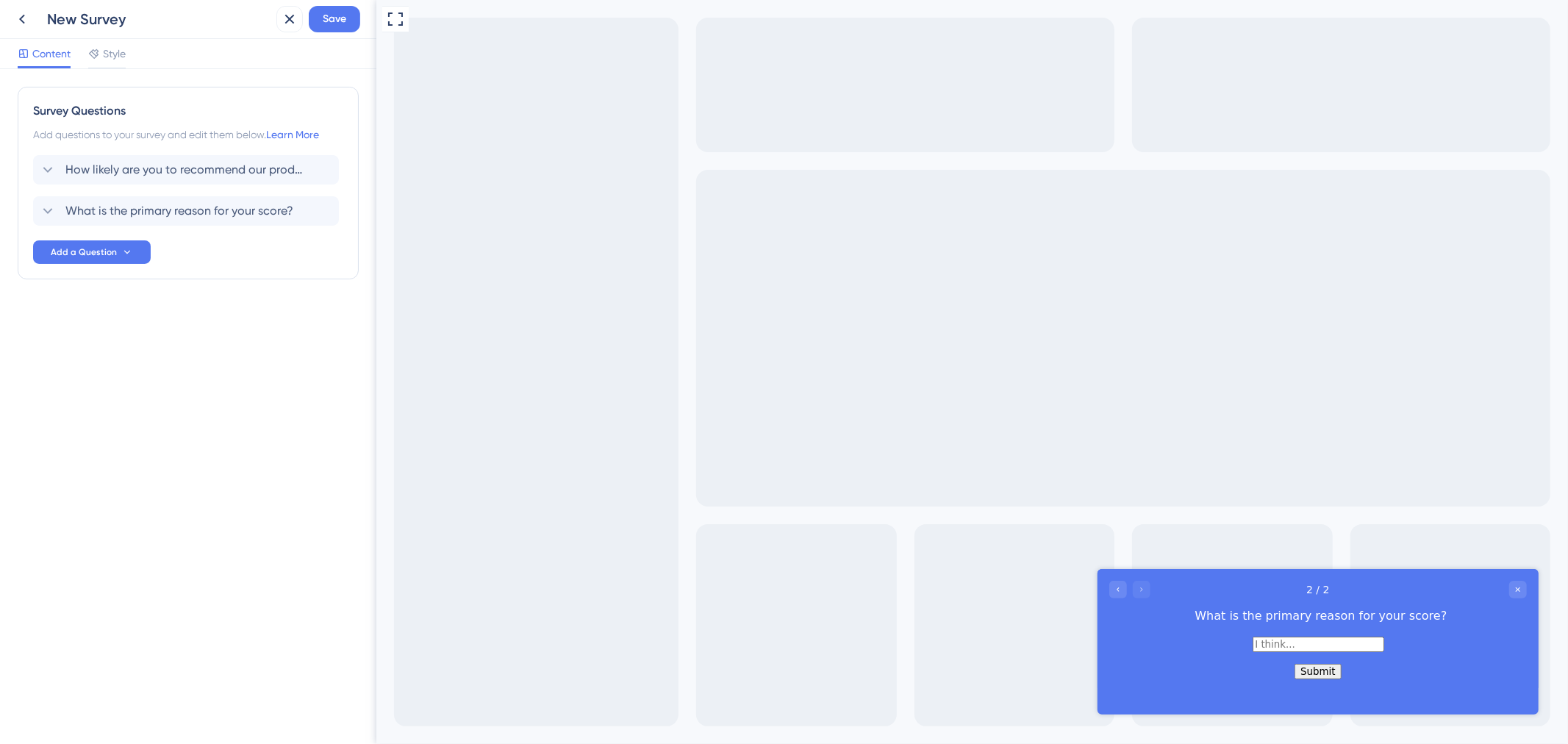
click at [154, 410] on div "Survey Questions Add questions to your survey and edit them below. Learn More H…" at bounding box center [188, 406] width 377 height 675
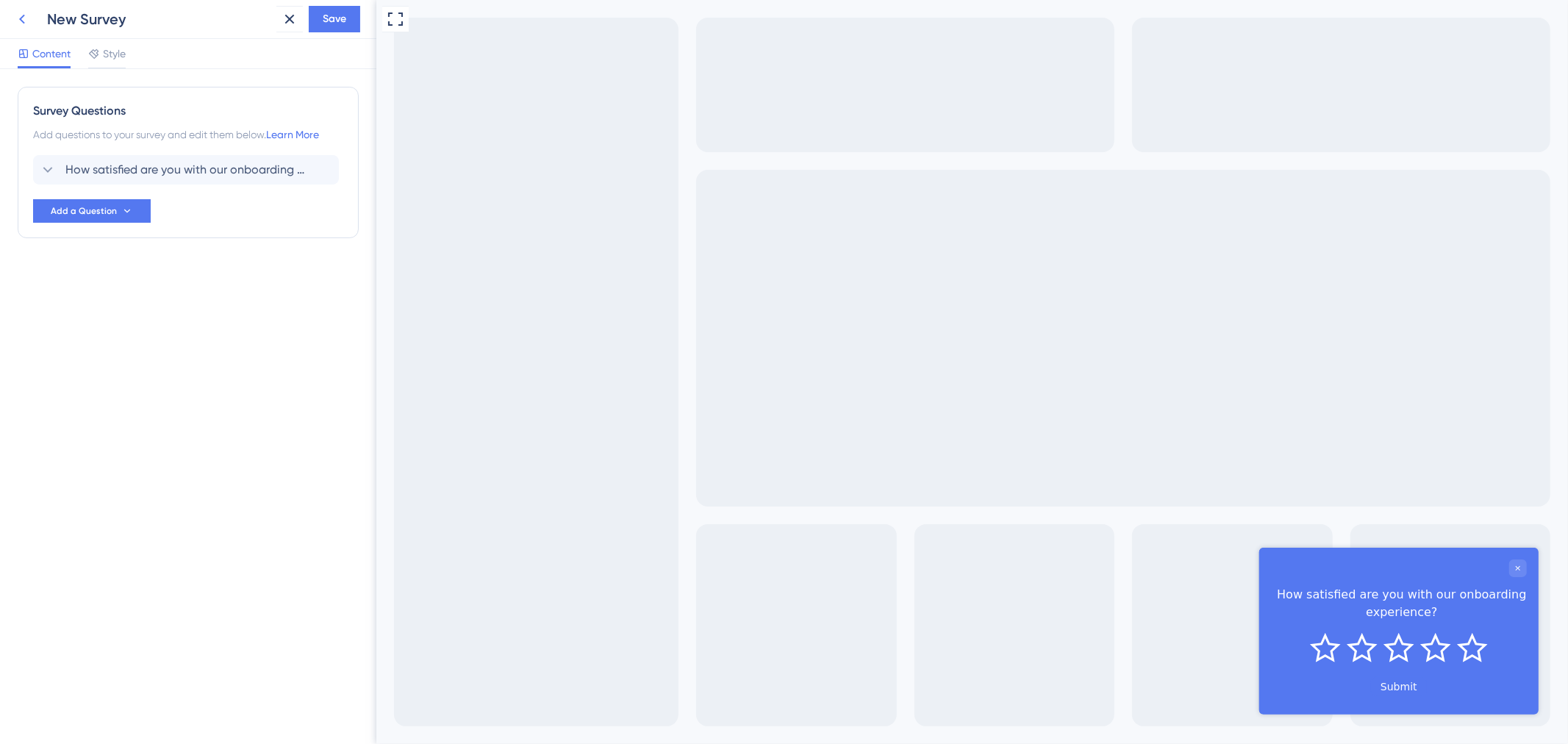
click at [23, 20] on icon at bounding box center [21, 18] width 17 height 17
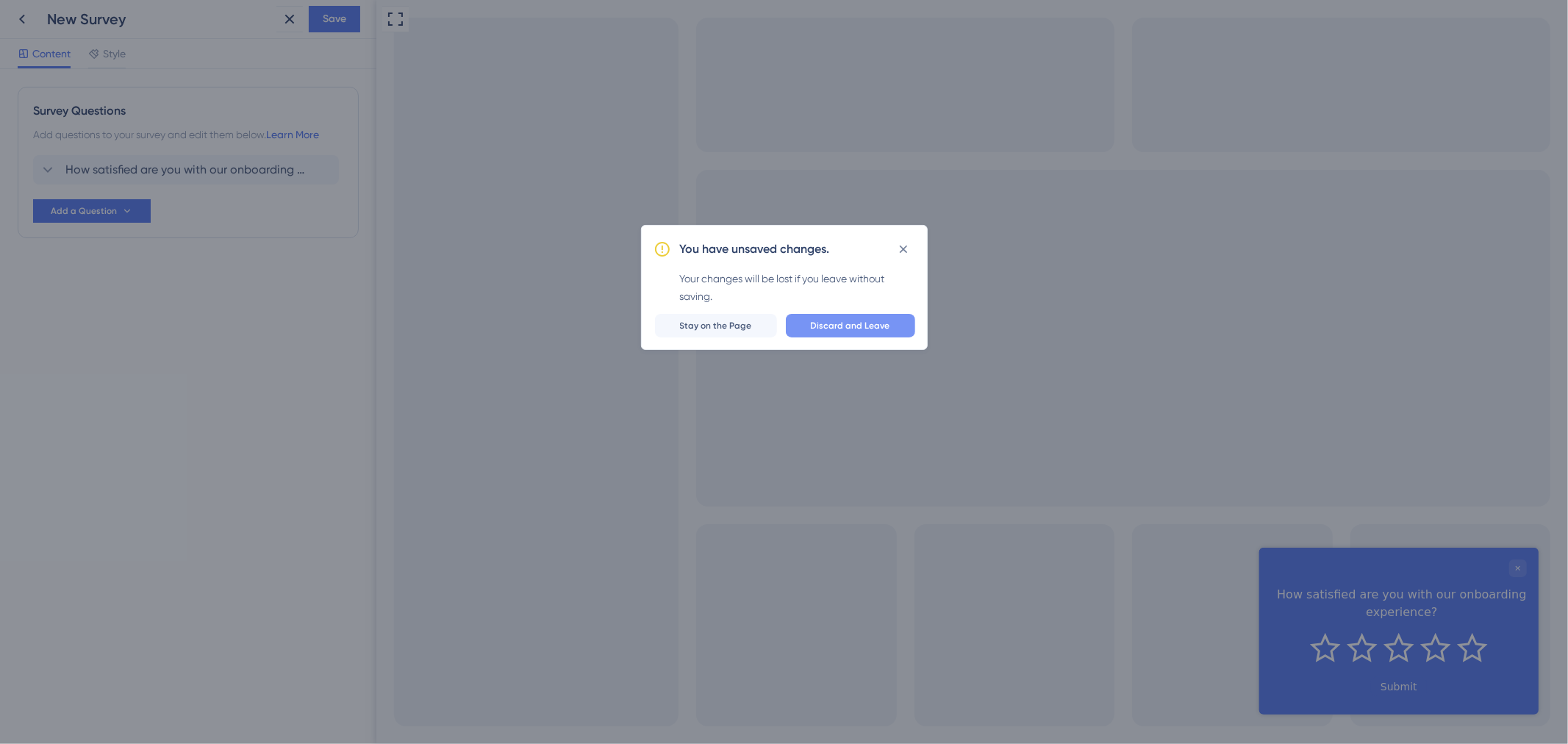
click at [854, 329] on span "Discard and Leave" at bounding box center [850, 325] width 79 height 12
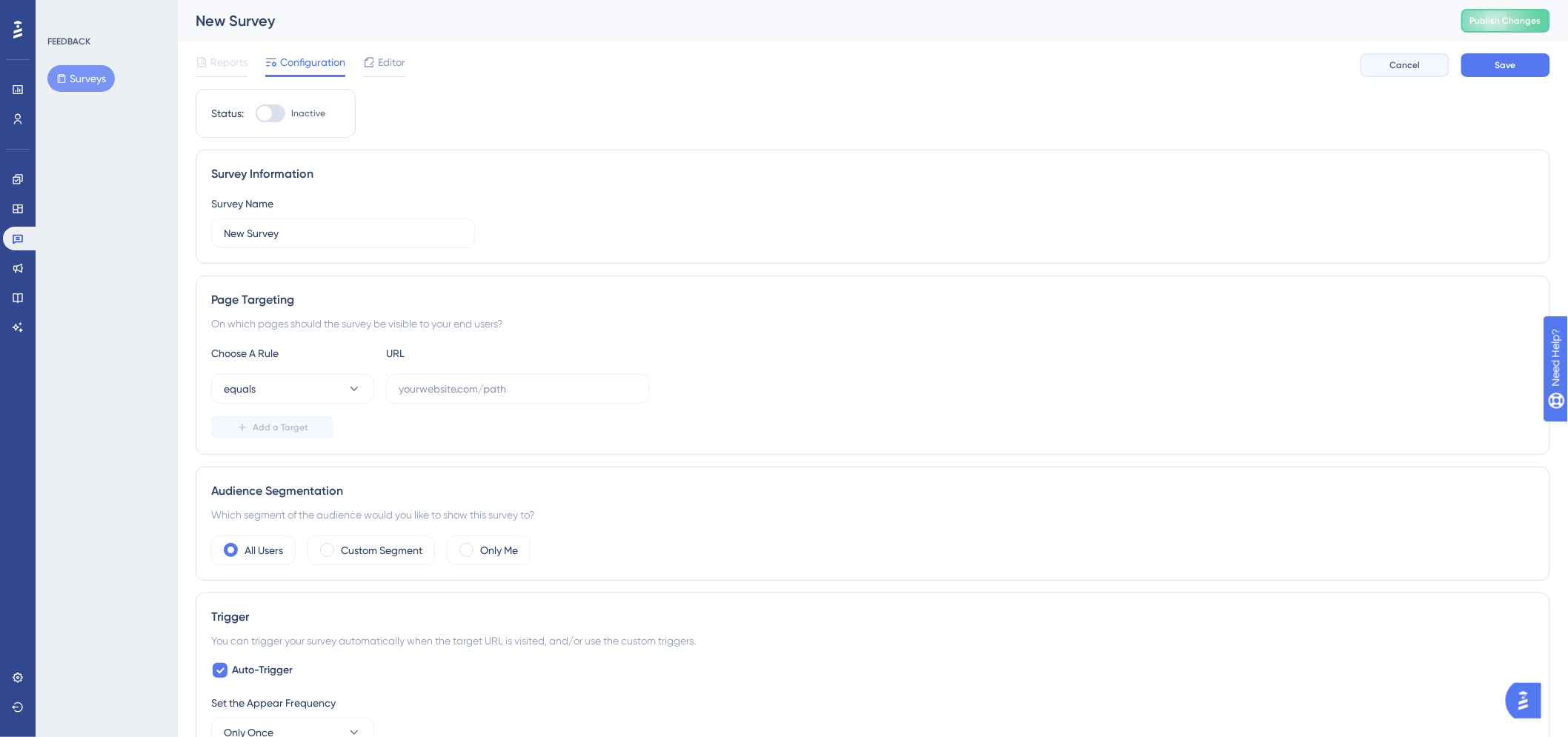
click at [1417, 64] on span "Cancel" at bounding box center [1406, 65] width 31 height 12
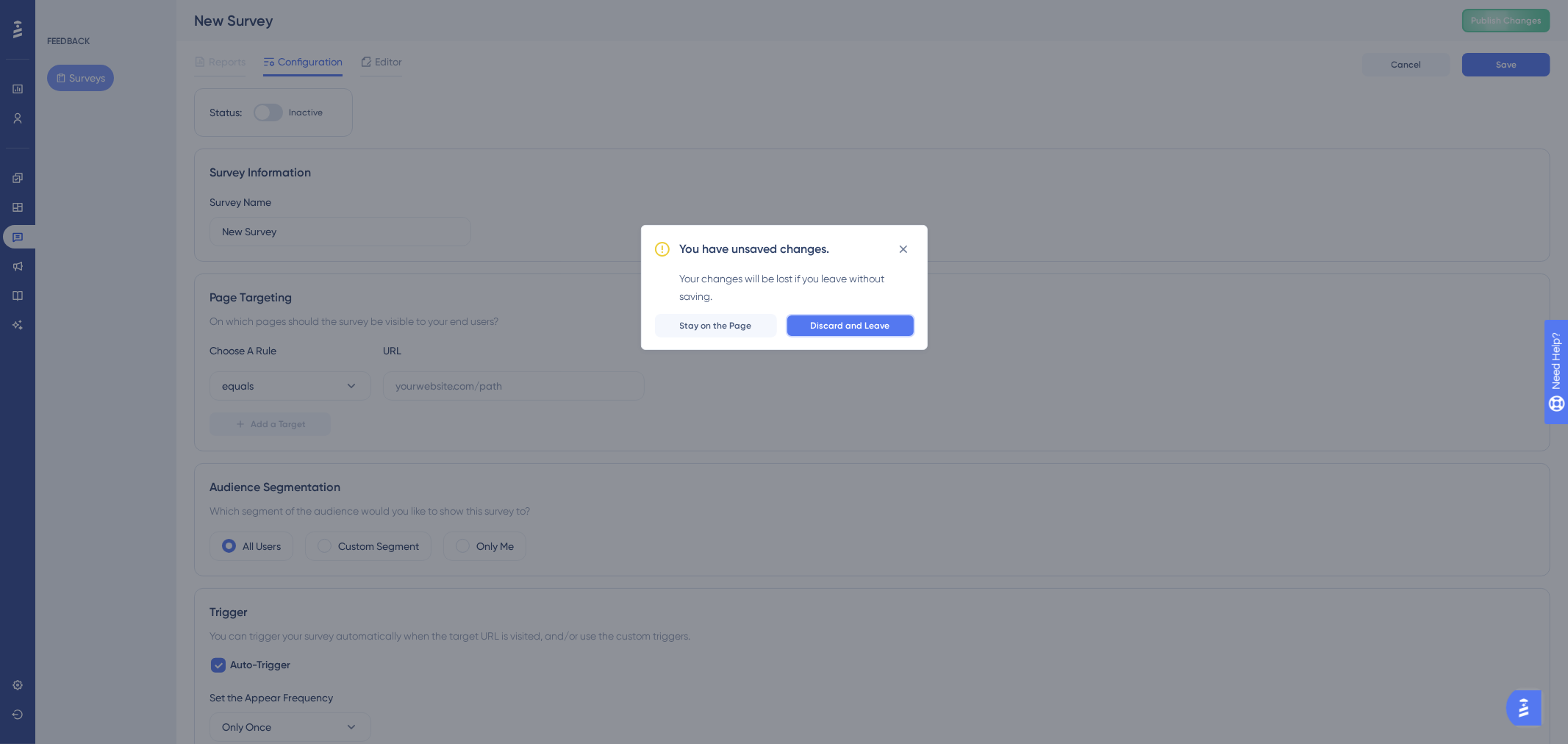
click at [865, 325] on span "Discard and Leave" at bounding box center [850, 325] width 79 height 12
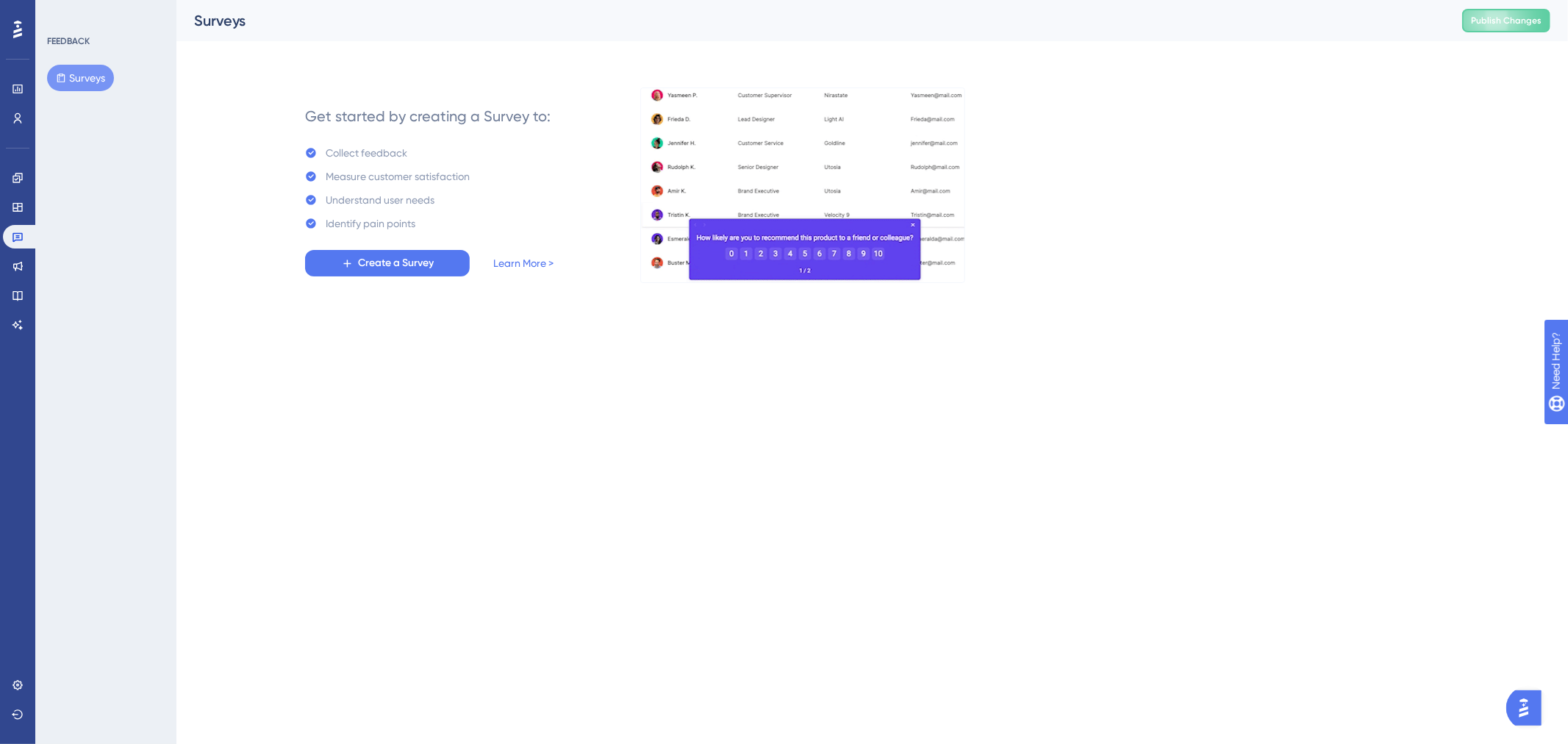
drag, startPoint x: 813, startPoint y: 377, endPoint x: 803, endPoint y: 378, distance: 10.0
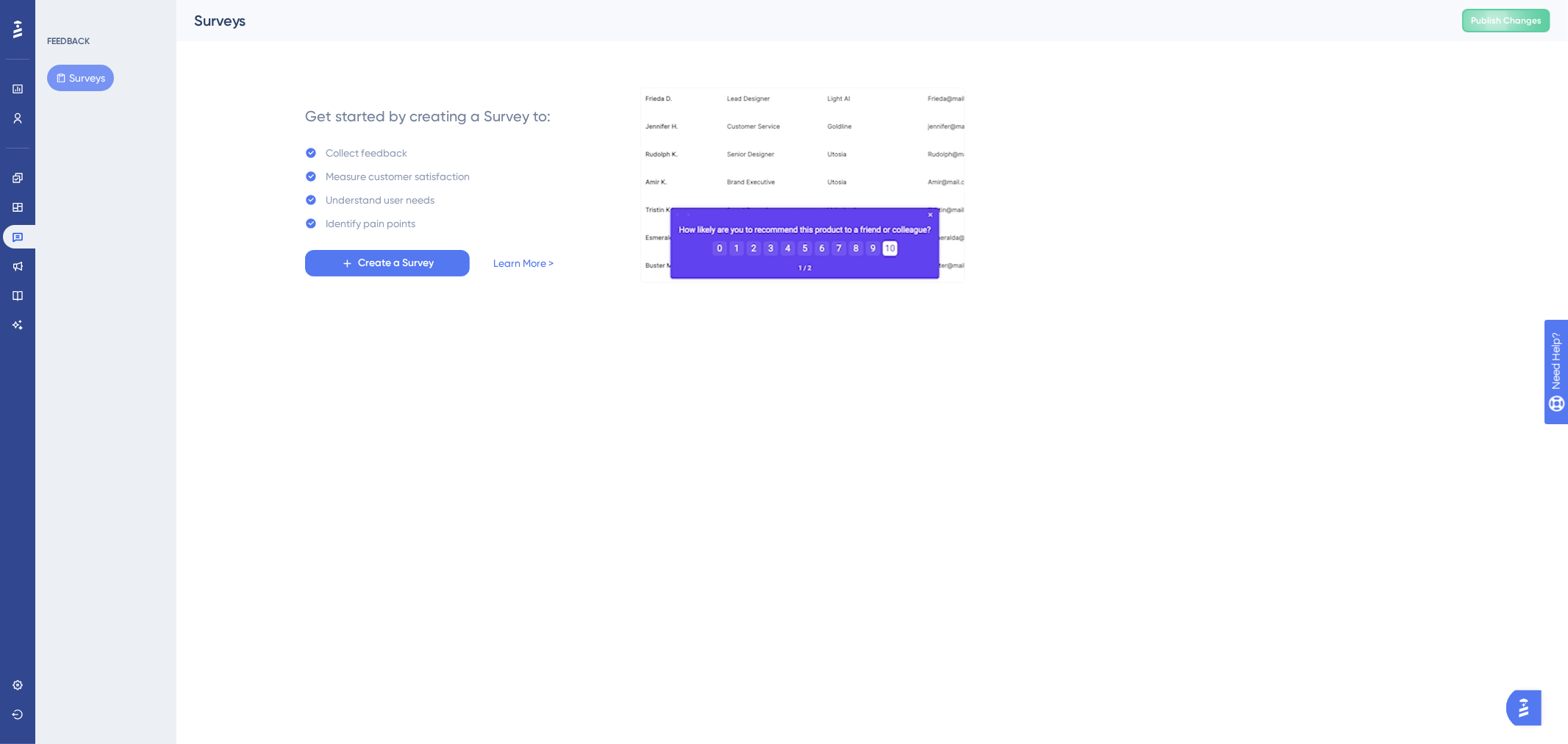
drag, startPoint x: 803, startPoint y: 378, endPoint x: 644, endPoint y: 432, distance: 167.9
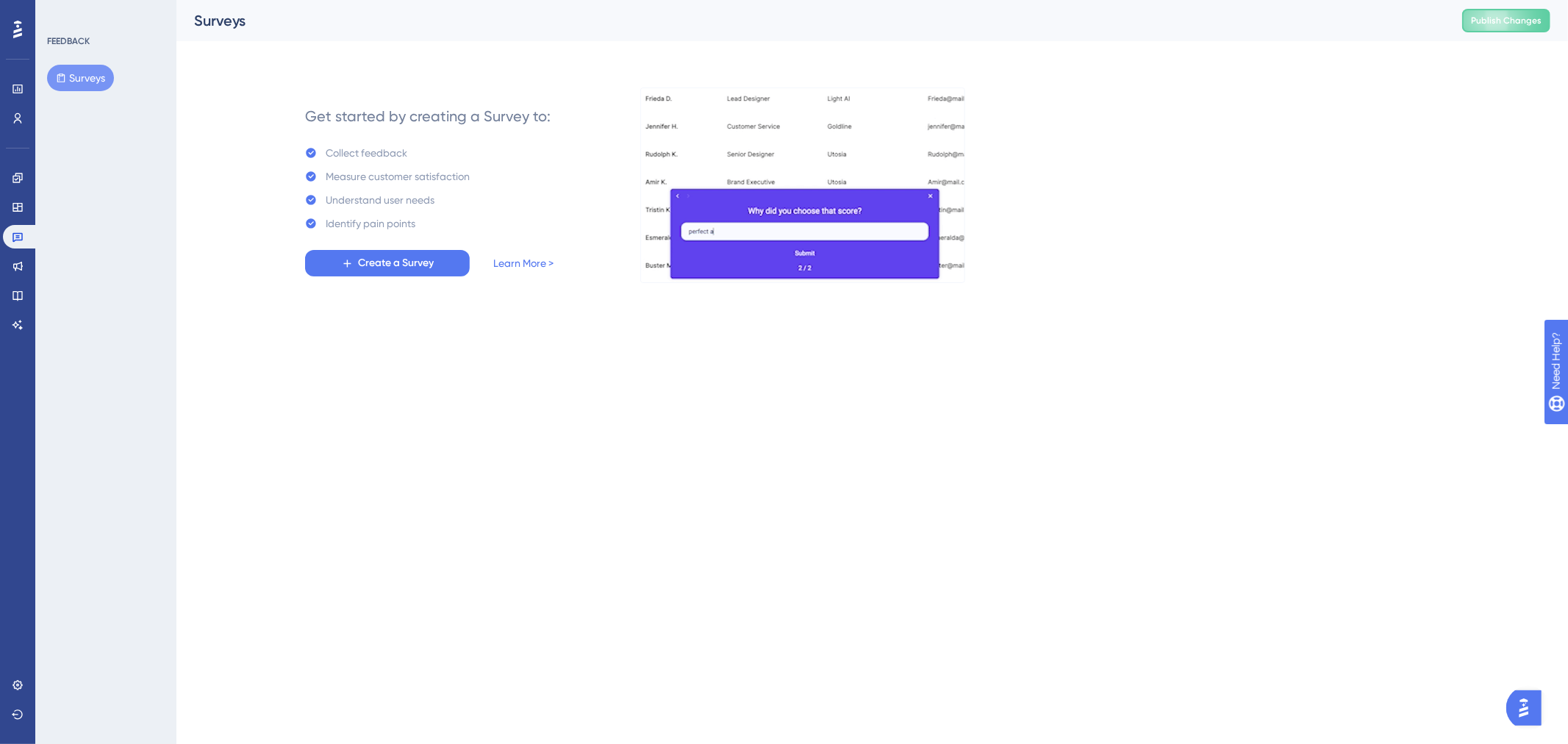
click at [644, 0] on html "Performance Users Engagement Widgets Feedback Product Updates Knowledge Base AI…" at bounding box center [784, 0] width 1568 height 0
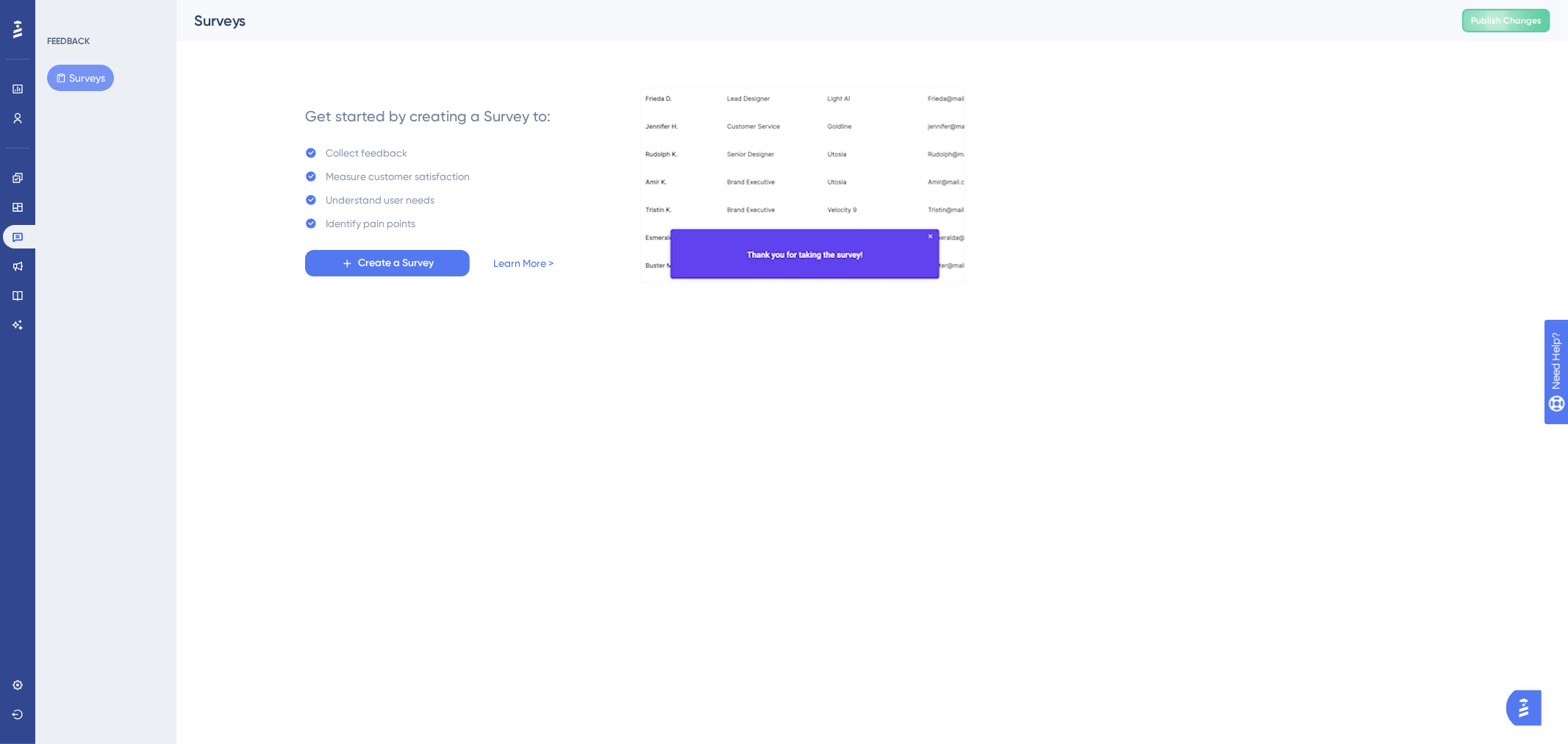
click at [790, 0] on html "Performance Users Engagement Widgets Feedback Product Updates Knowledge Base AI…" at bounding box center [784, 0] width 1568 height 0
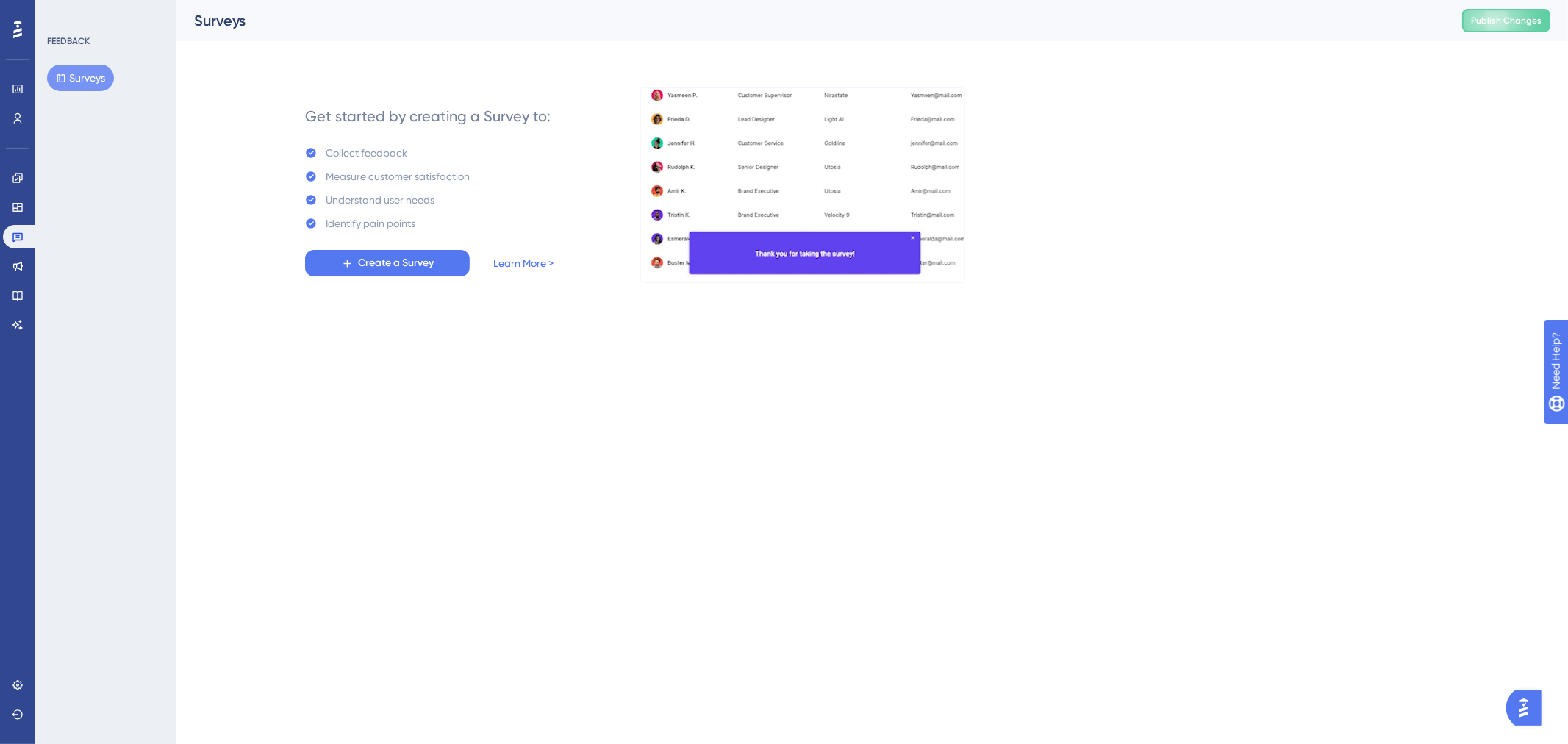
drag, startPoint x: 1094, startPoint y: 524, endPoint x: 1083, endPoint y: 574, distance: 51.2
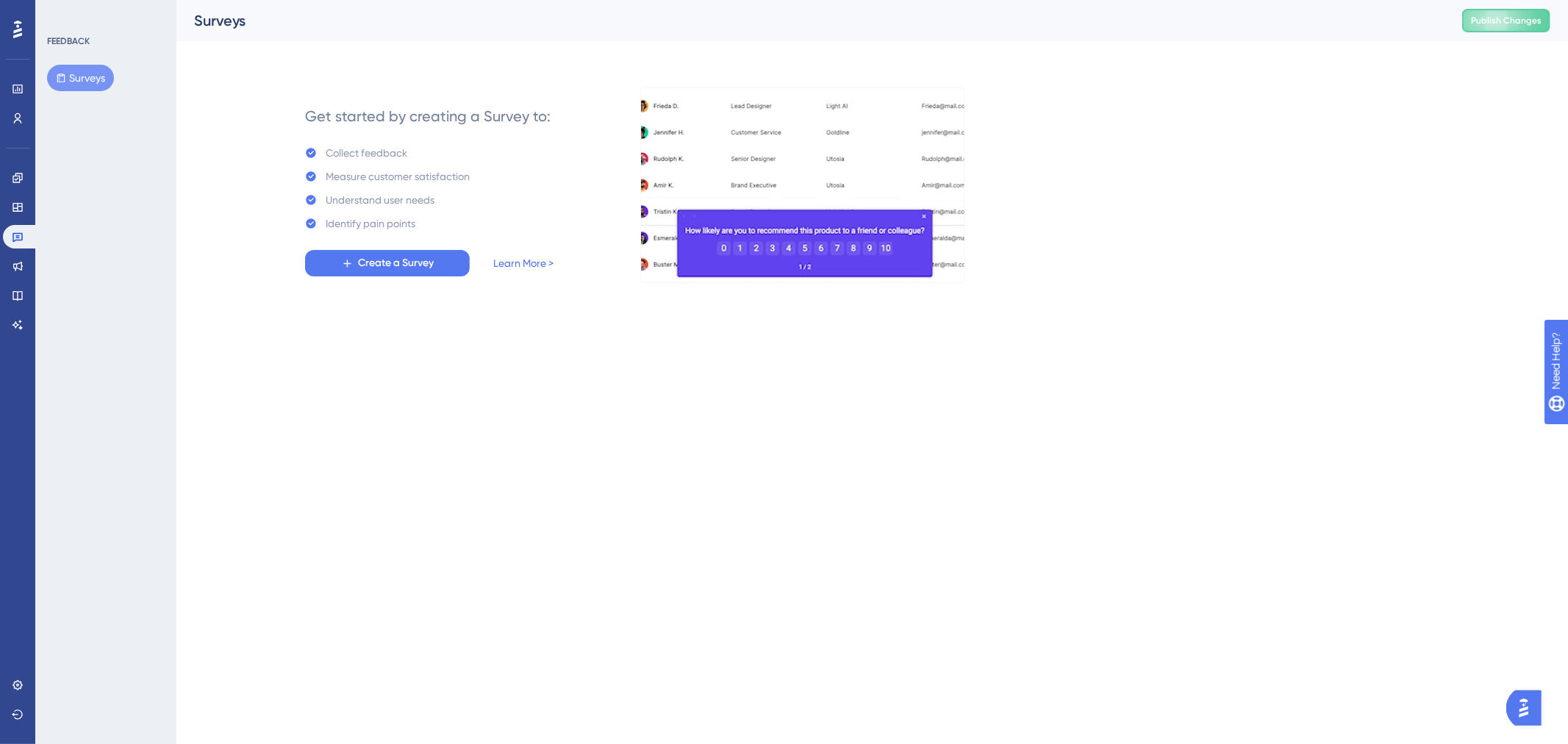
click at [1094, 0] on html "Performance Users Engagement Widgets Feedback Product Updates Knowledge Base AI…" at bounding box center [784, 0] width 1568 height 0
